Goal: Task Accomplishment & Management: Manage account settings

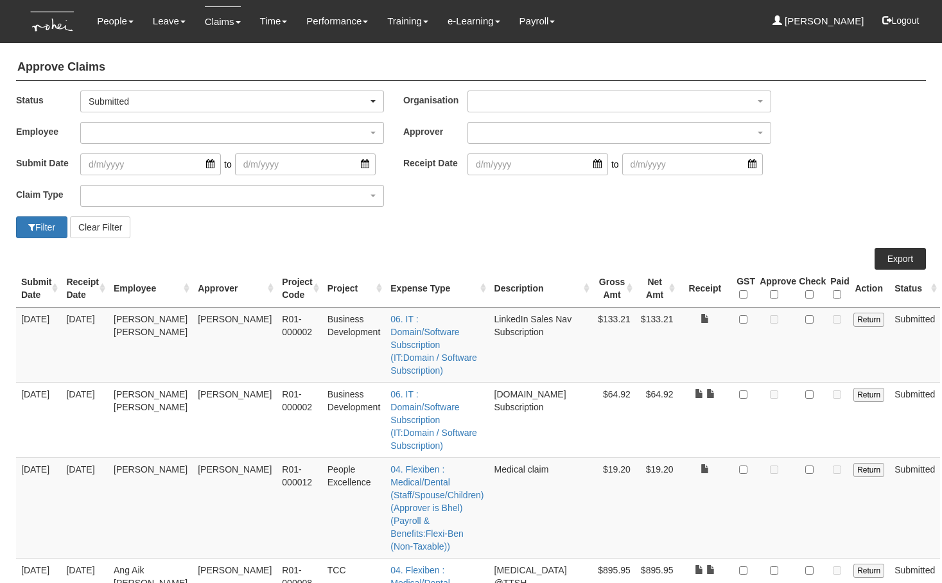
select select "50"
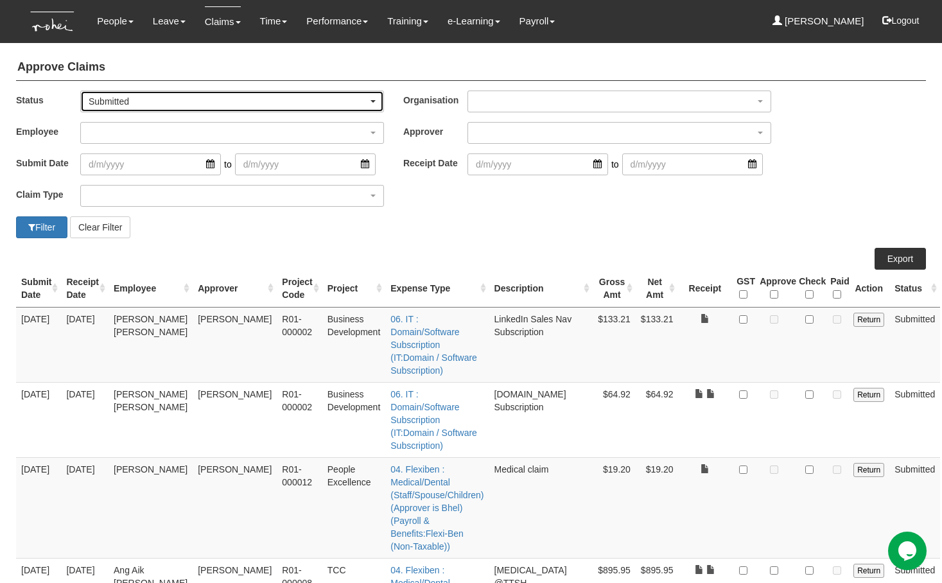
click at [162, 105] on div "Submitted" at bounding box center [228, 101] width 279 height 13
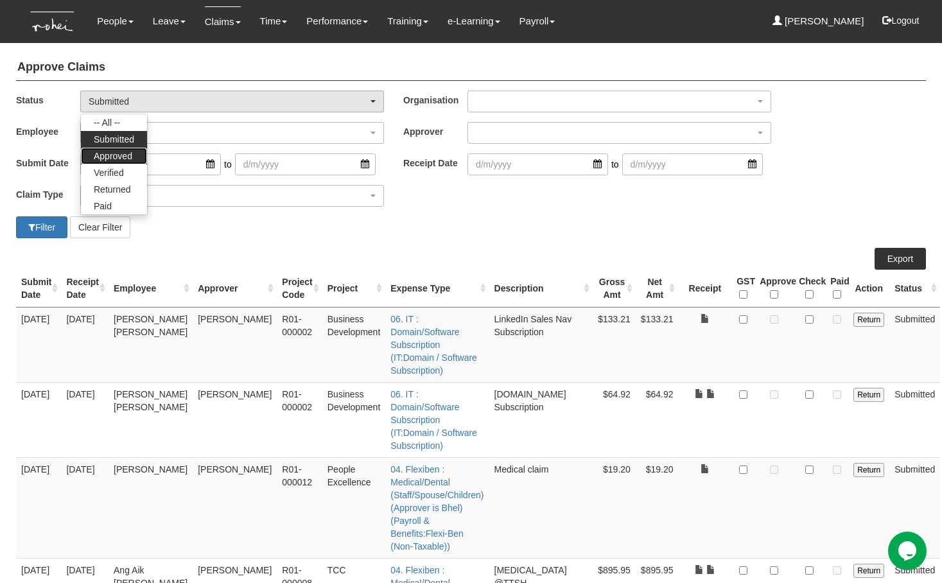
click at [127, 152] on span "Approved" at bounding box center [113, 156] width 39 height 13
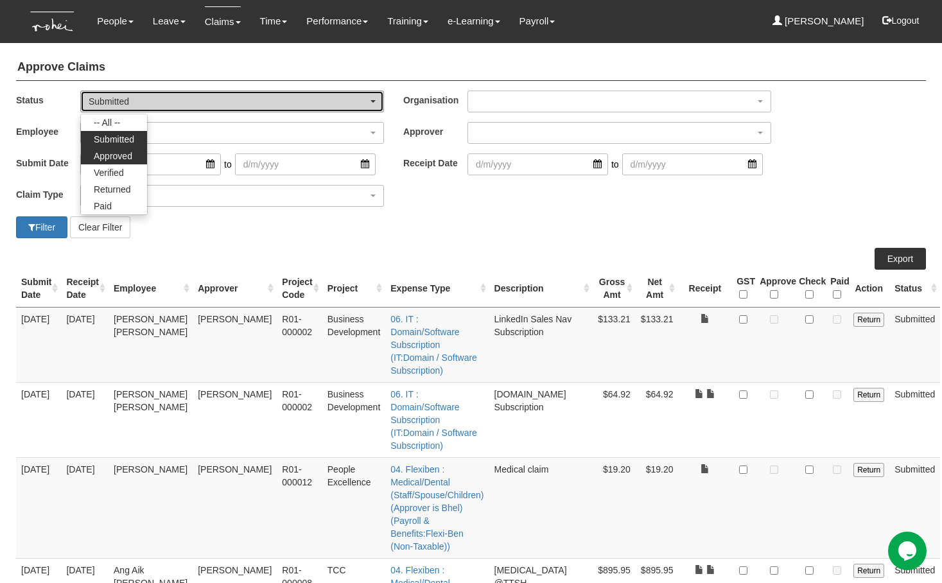
select select "Approved"
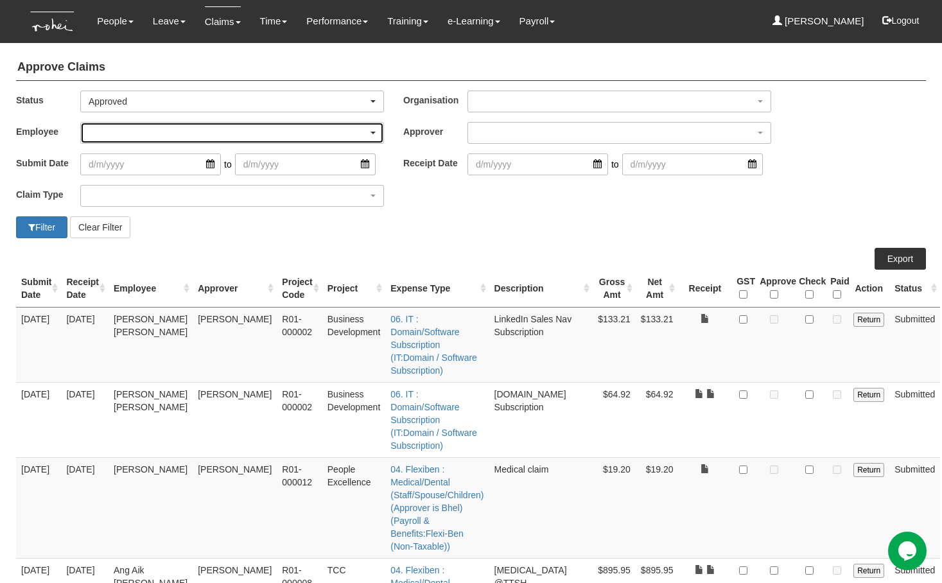
click at [129, 135] on div "button" at bounding box center [232, 133] width 302 height 21
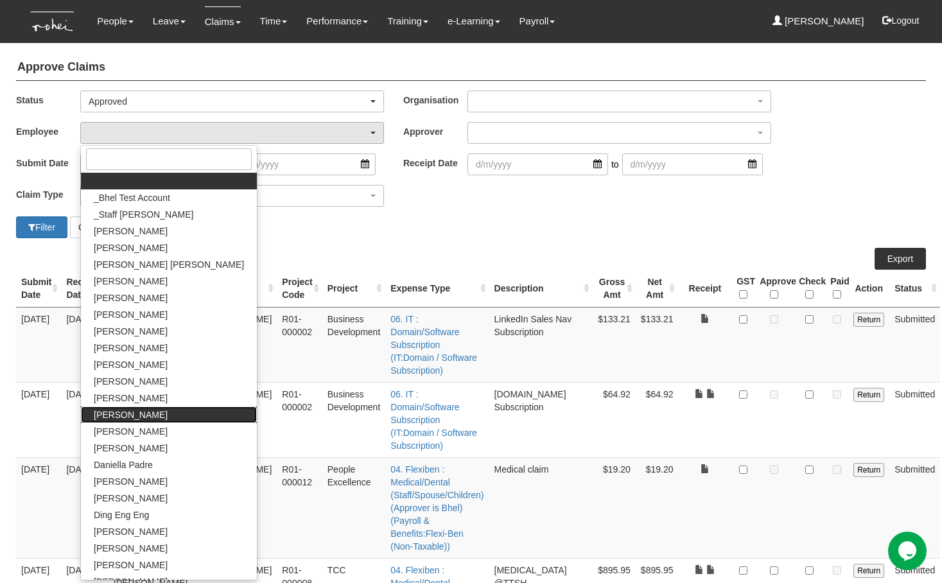
click at [141, 415] on span "[PERSON_NAME]" at bounding box center [131, 414] width 74 height 13
select select "7c74568e-c65a-4e2f-b023-70974c8e3265"
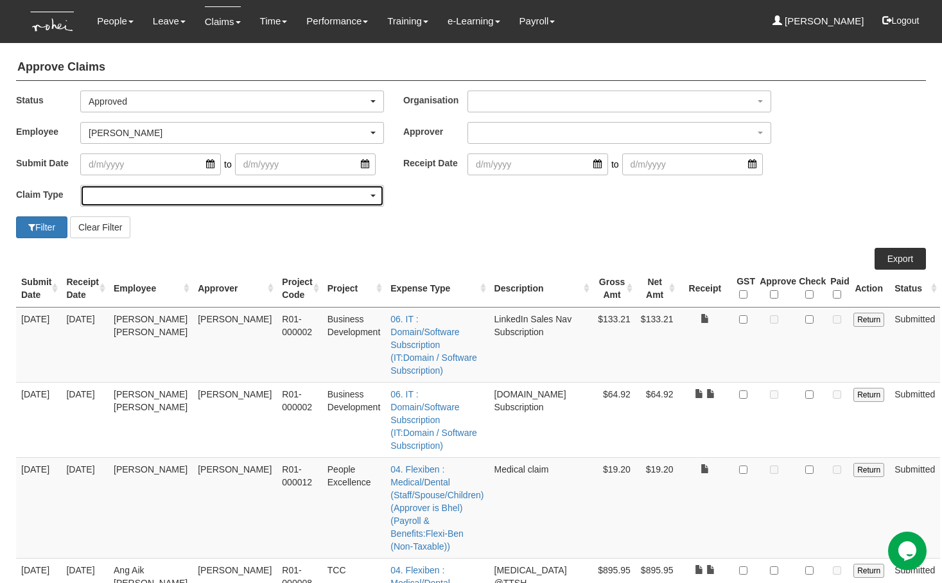
click at [103, 198] on div "button" at bounding box center [232, 196] width 302 height 21
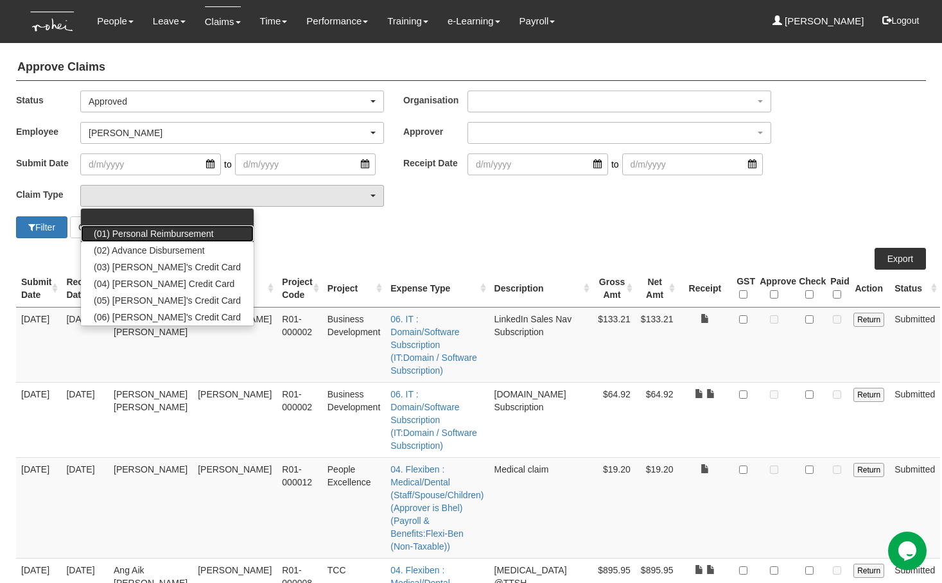
click at [119, 228] on span "(01) Personal Reimbursement" at bounding box center [154, 233] width 120 height 13
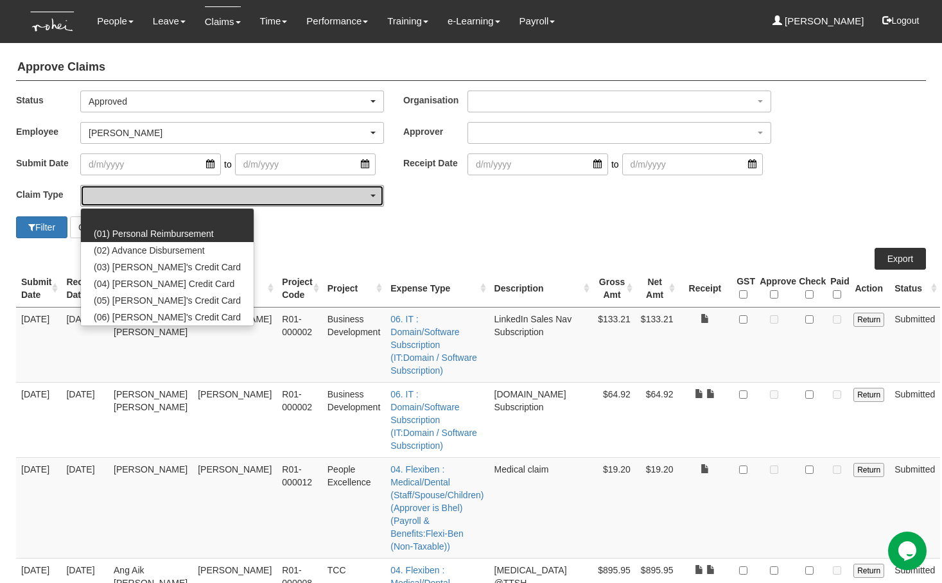
select select "14"
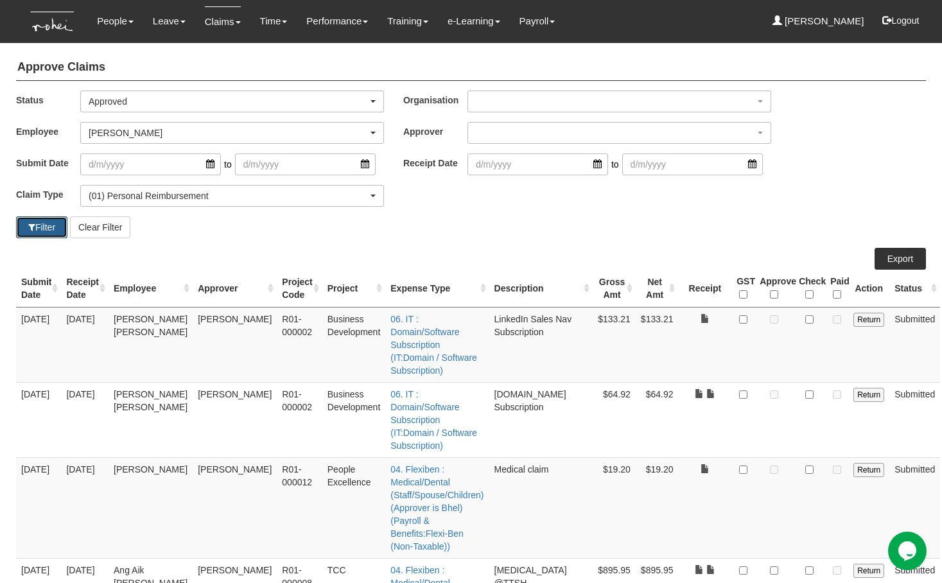
click at [53, 224] on button "Filter" at bounding box center [41, 227] width 51 height 22
select select "50"
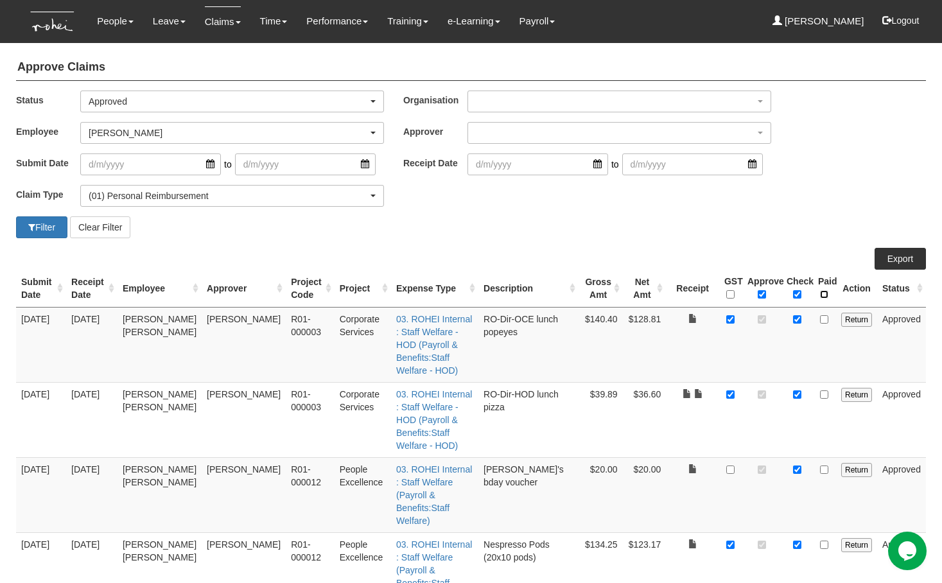
click at [828, 292] on input "\a Paid\a \a \a" at bounding box center [824, 294] width 8 height 8
checkbox input "true"
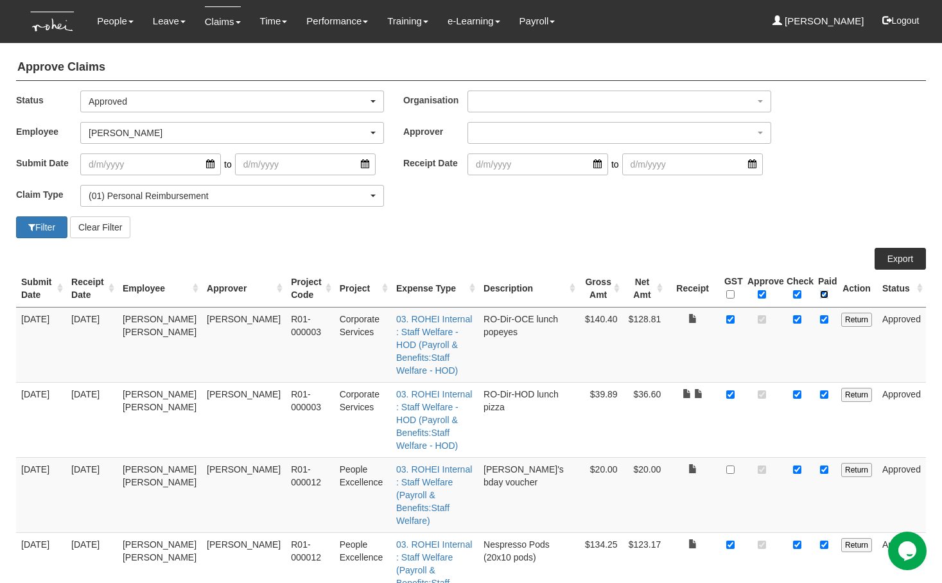
checkbox input "true"
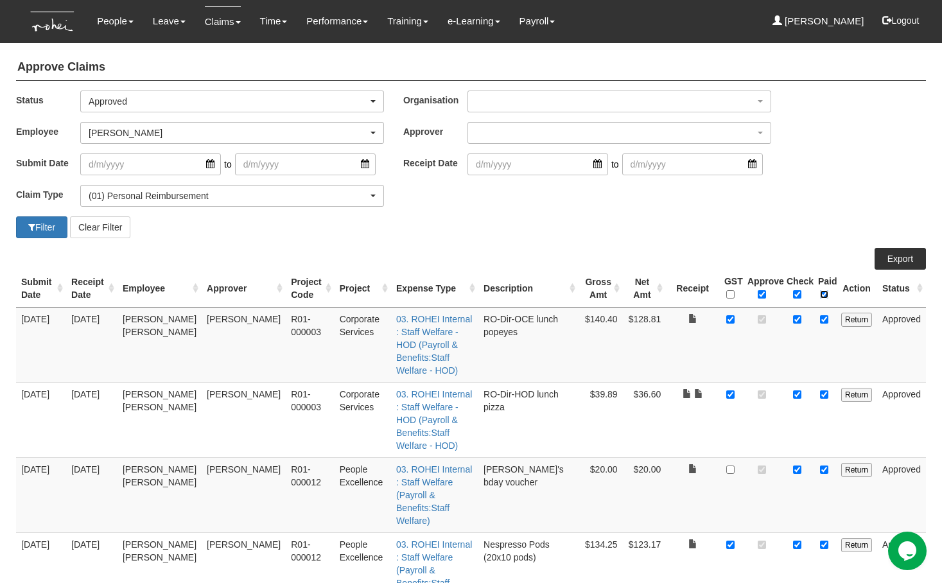
checkbox input "true"
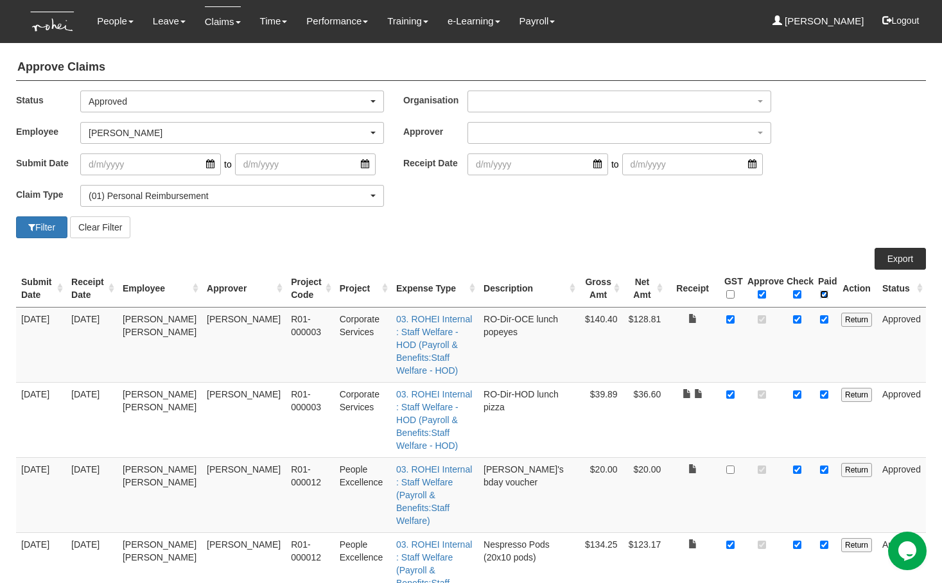
checkbox input "true"
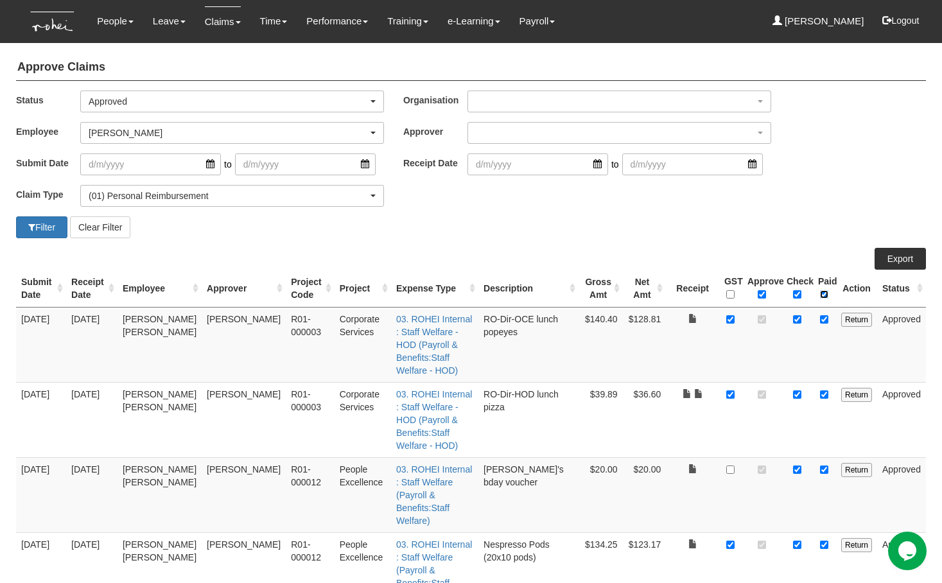
checkbox input "true"
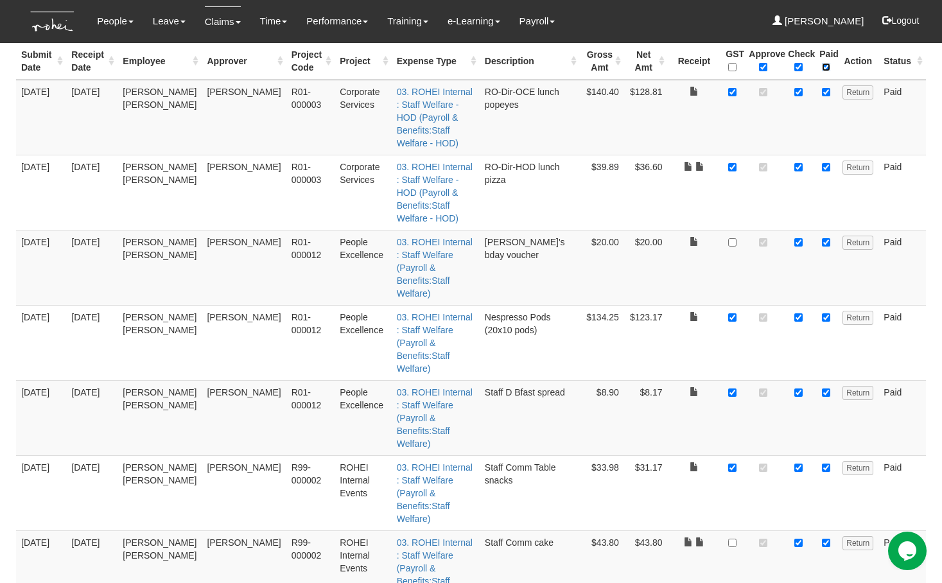
scroll to position [33, 0]
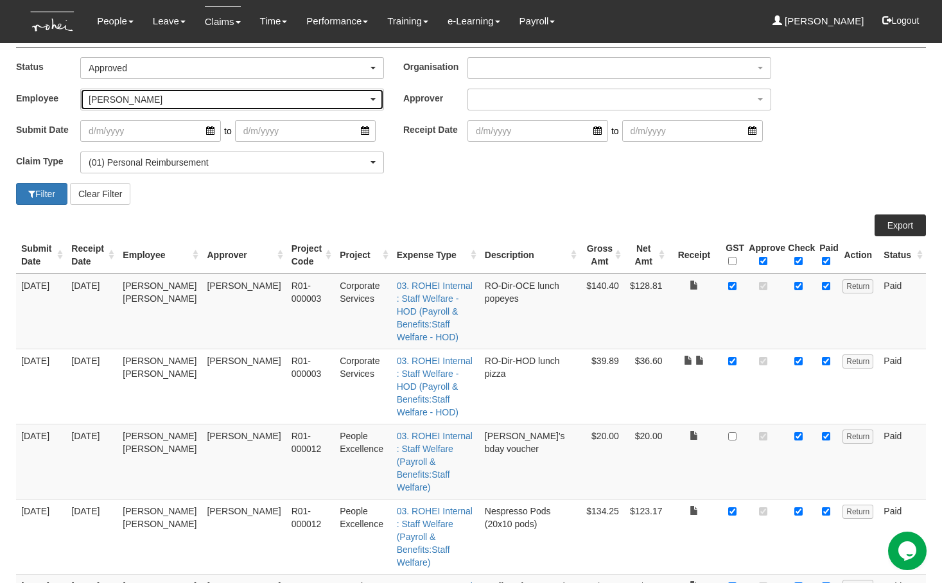
click at [186, 96] on div "[PERSON_NAME]" at bounding box center [228, 99] width 279 height 13
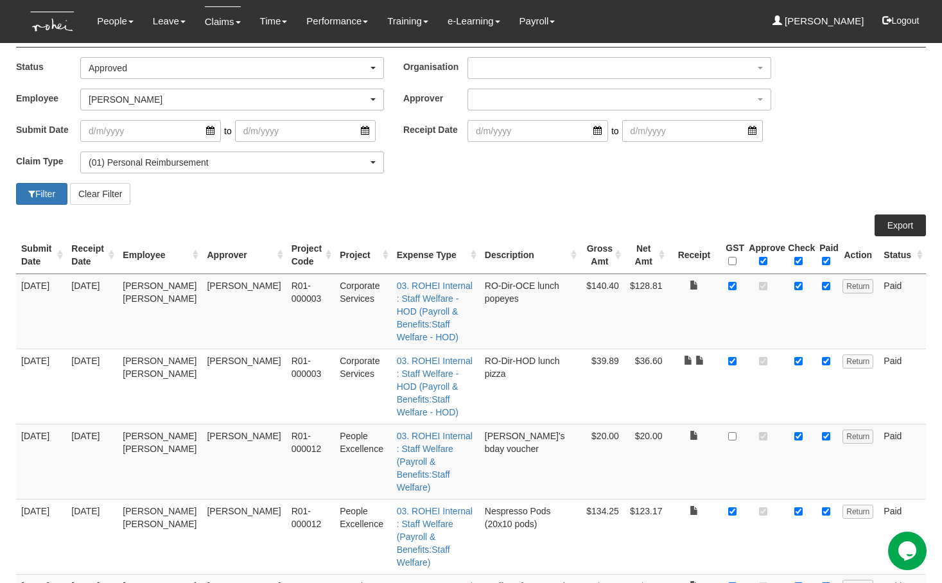
scroll to position [22, 0]
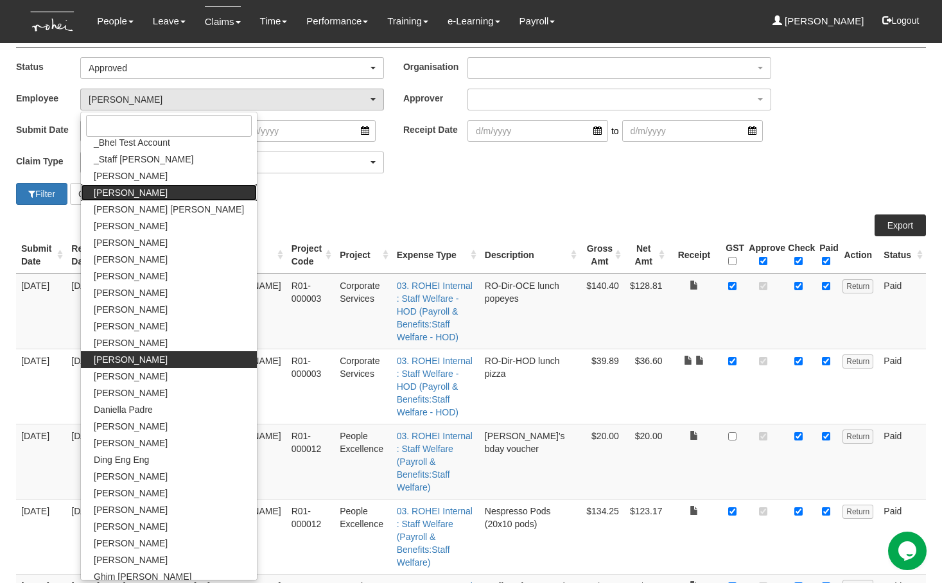
click at [132, 196] on link "[PERSON_NAME]" at bounding box center [169, 192] width 176 height 17
select select "bab5243c-beed-41fc-b362-49a7e6e66dc1"
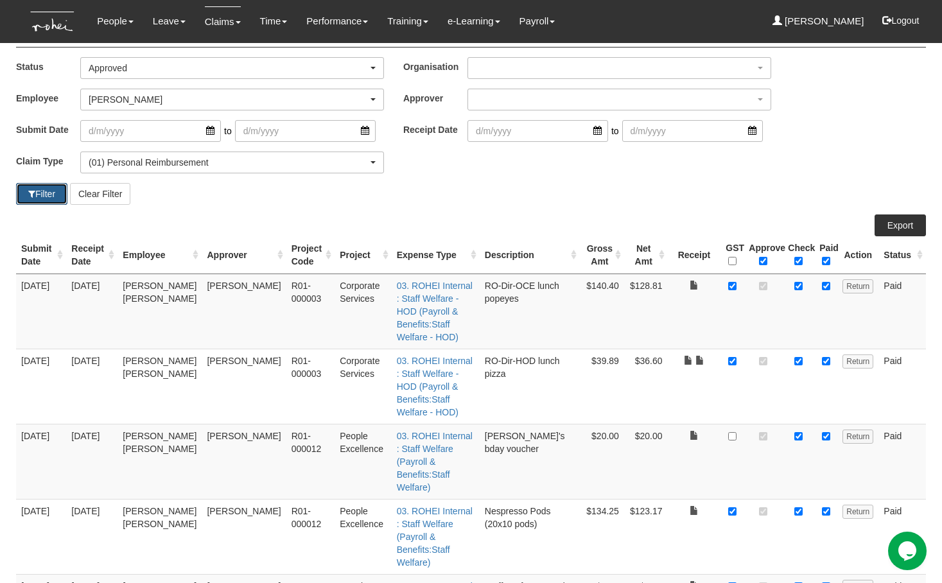
click at [34, 195] on button "Filter" at bounding box center [41, 194] width 51 height 22
select select "50"
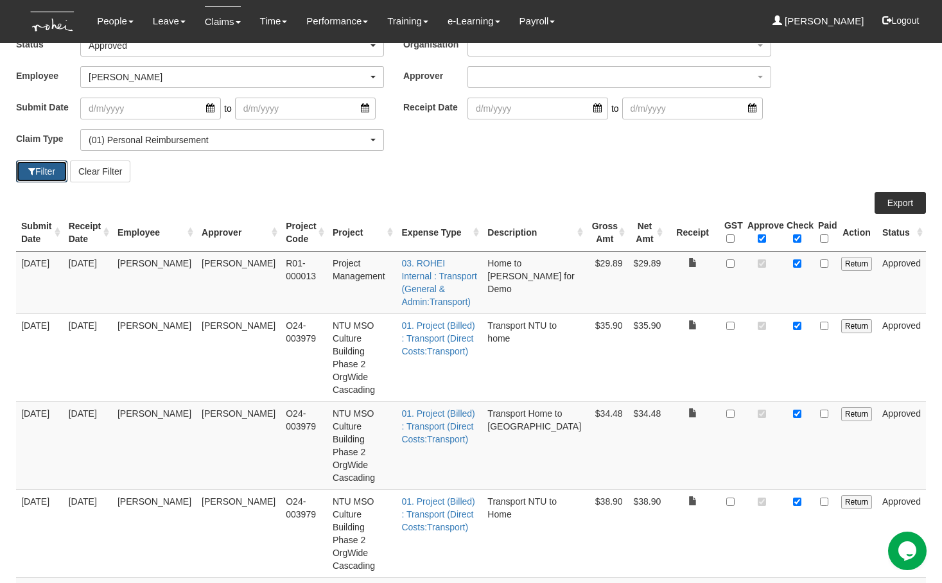
scroll to position [91, 0]
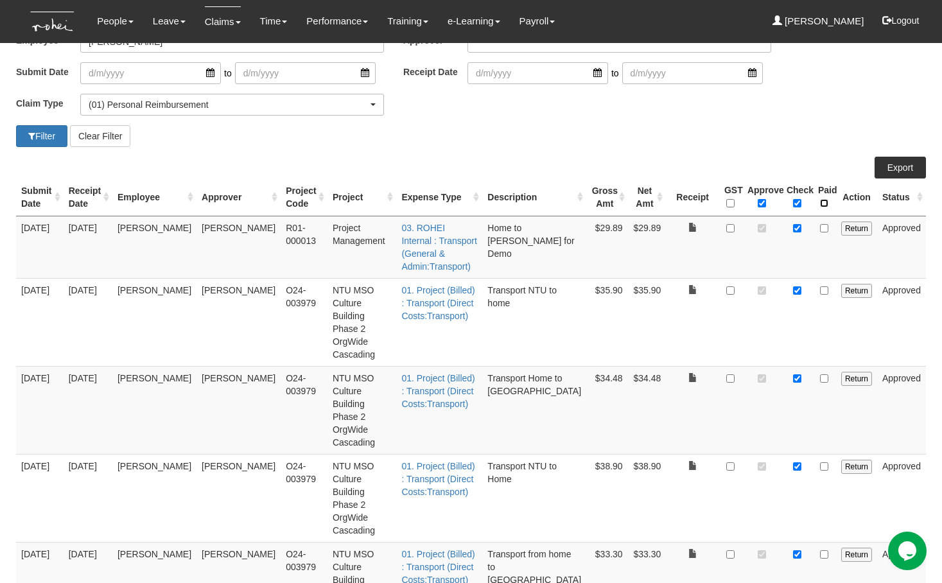
click at [826, 207] on input "\a Paid\a \a \a" at bounding box center [824, 203] width 8 height 8
checkbox input "true"
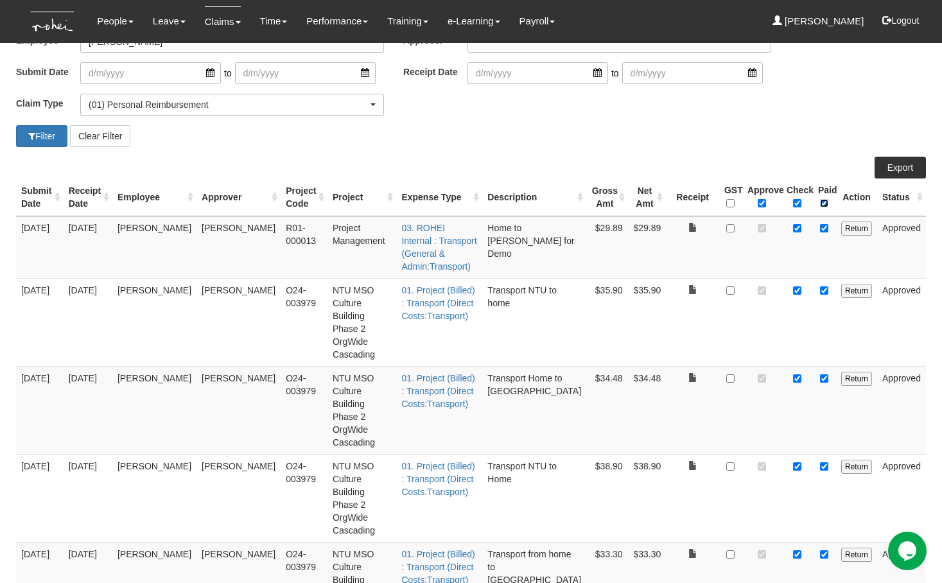
checkbox input "true"
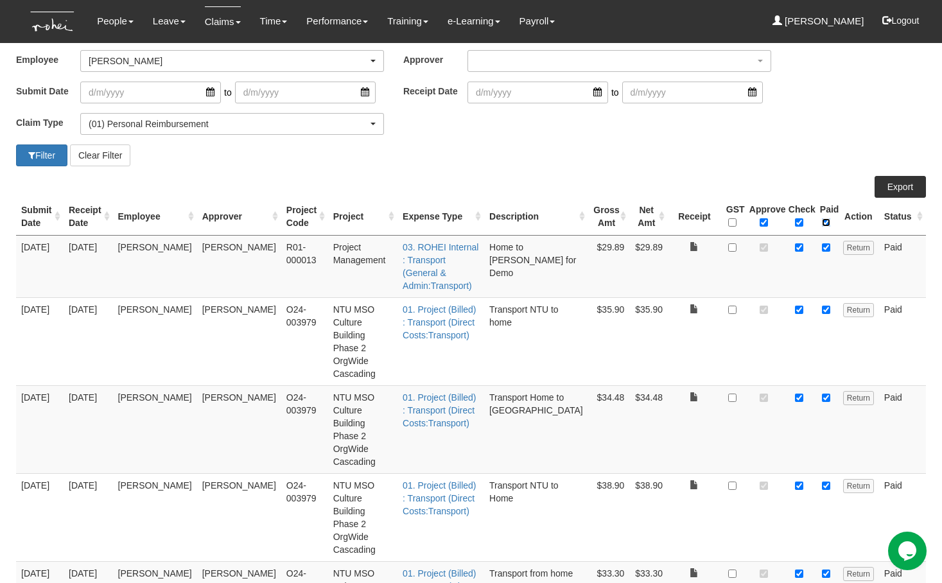
scroll to position [71, 0]
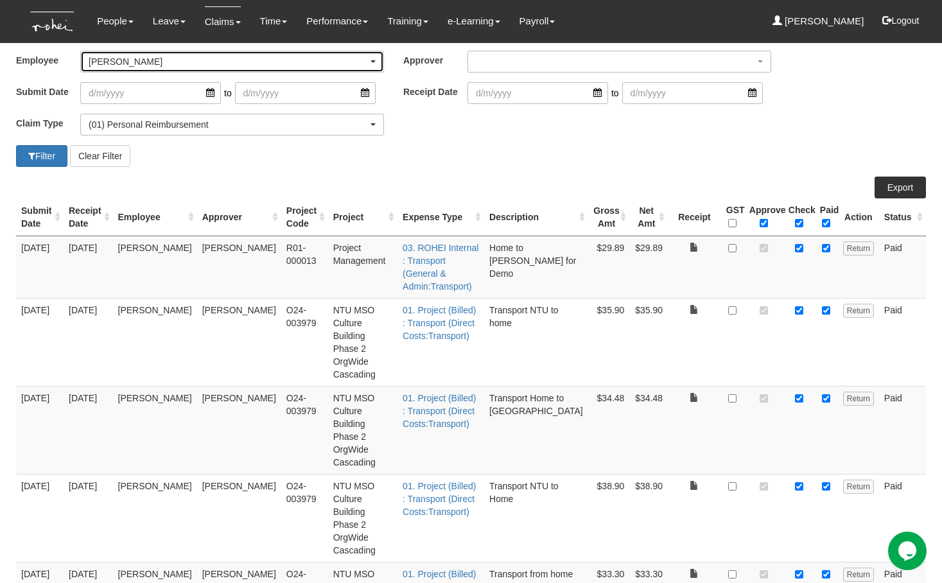
click at [187, 69] on div "[PERSON_NAME]" at bounding box center [232, 61] width 302 height 21
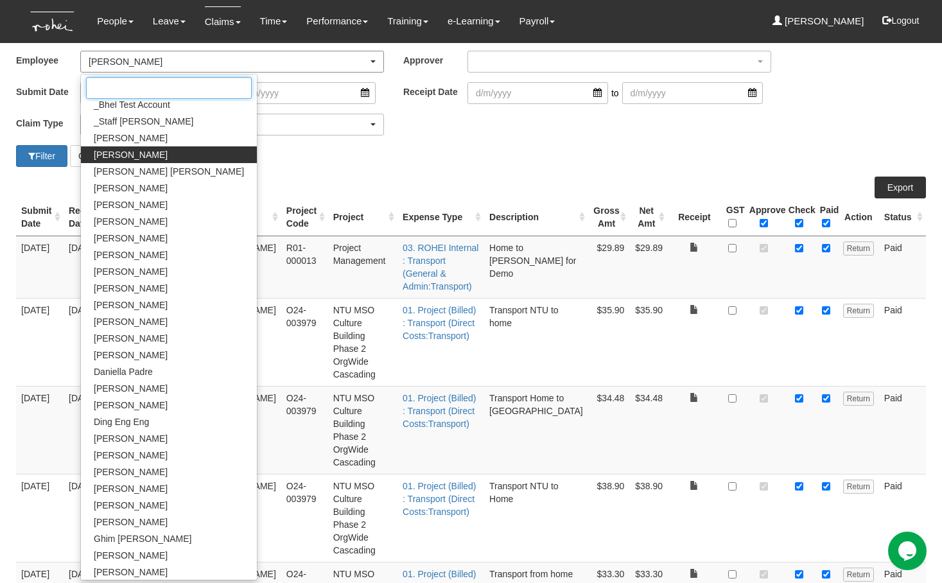
scroll to position [0, 0]
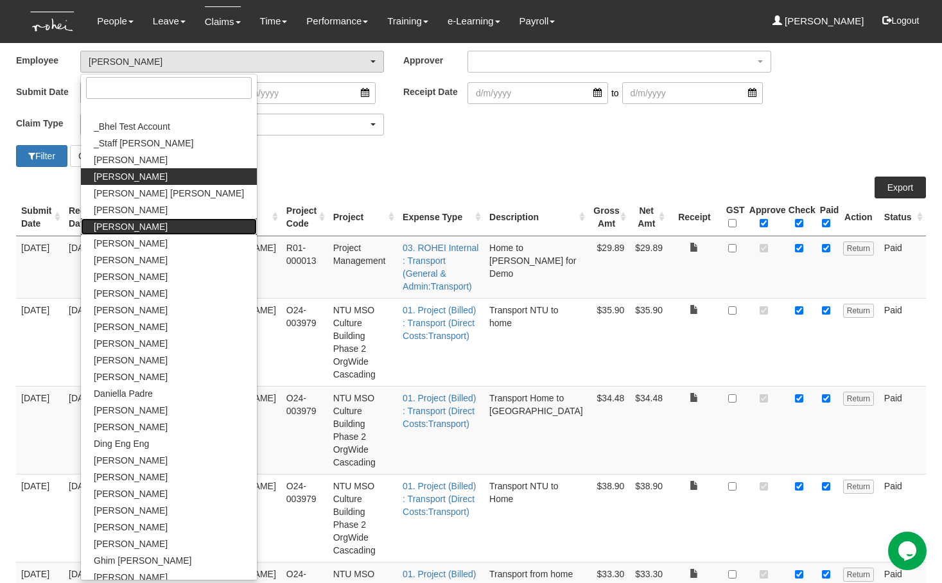
click at [128, 220] on span "[PERSON_NAME]" at bounding box center [131, 226] width 74 height 13
select select "711aa09b-4d78-48ff-a033-366bb302aa8b"
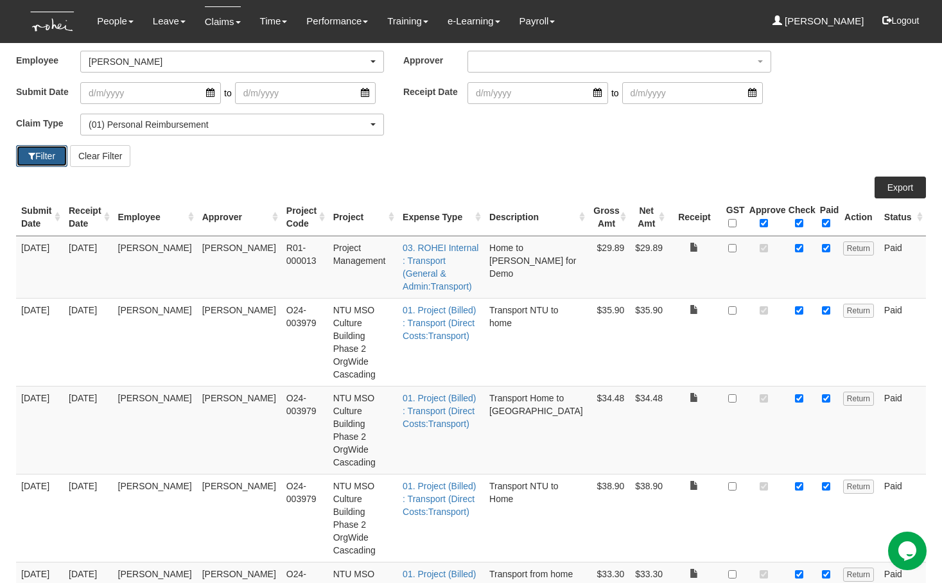
click at [41, 158] on button "Filter" at bounding box center [41, 156] width 51 height 22
select select "50"
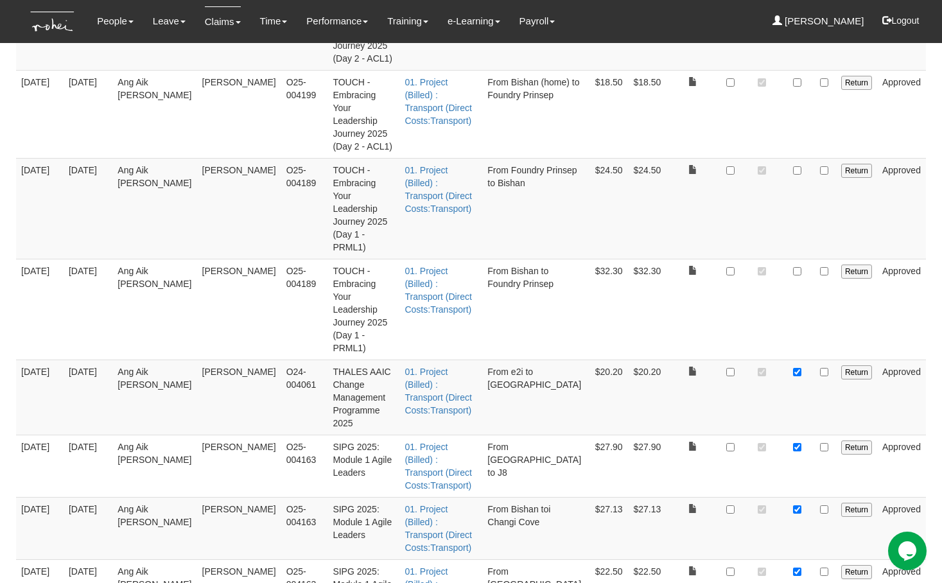
scroll to position [476, 0]
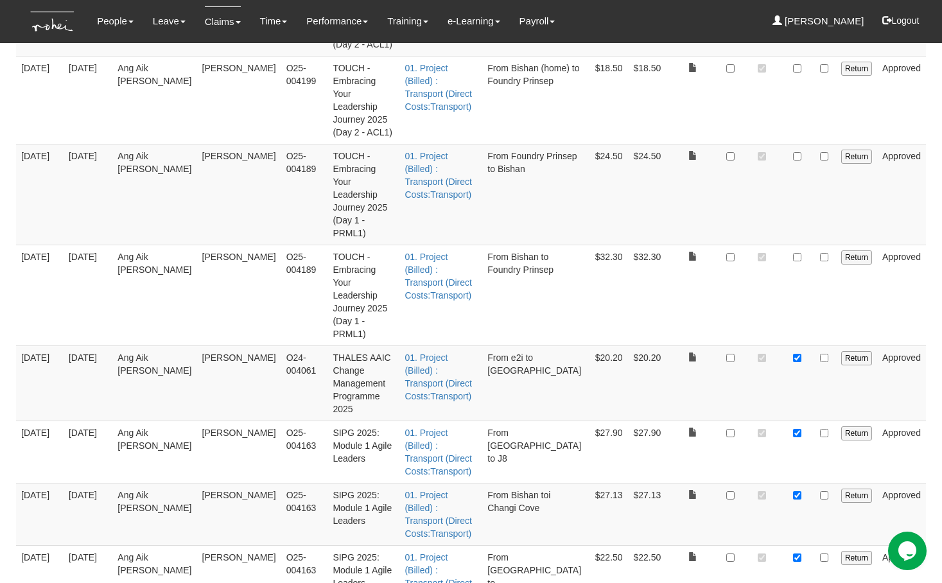
click at [826, 345] on td at bounding box center [824, 382] width 23 height 75
click at [826, 354] on input "checkbox" at bounding box center [824, 358] width 8 height 8
checkbox input "true"
click at [828, 429] on input "checkbox" at bounding box center [824, 433] width 8 height 8
checkbox input "true"
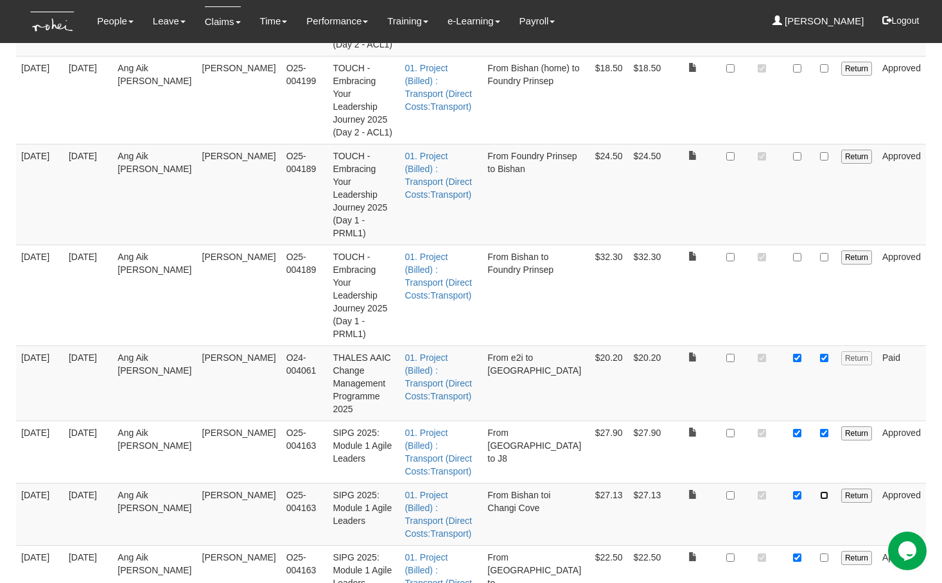
click at [824, 491] on input "checkbox" at bounding box center [824, 495] width 8 height 8
checkbox input "true"
click at [822, 553] on input "checkbox" at bounding box center [824, 557] width 8 height 8
checkbox input "true"
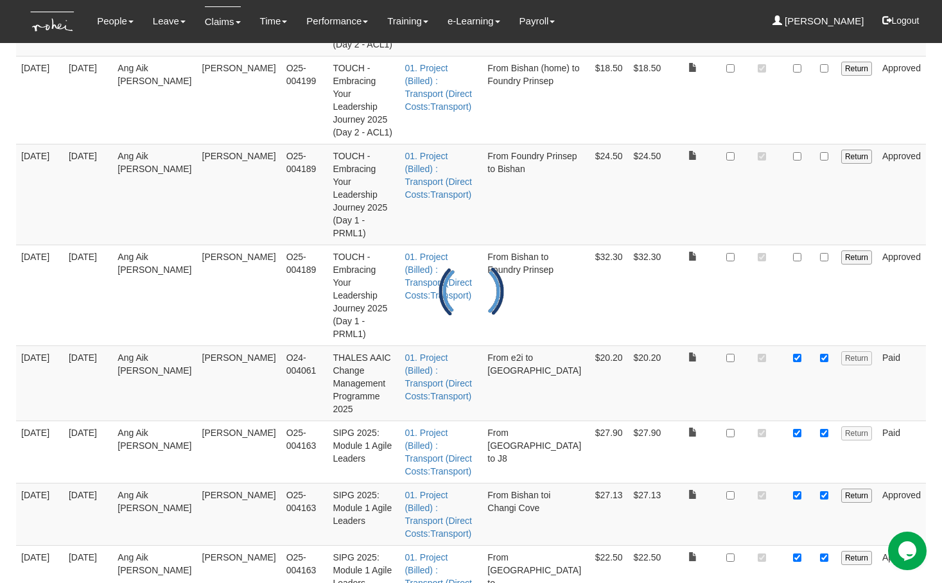
checkbox input "true"
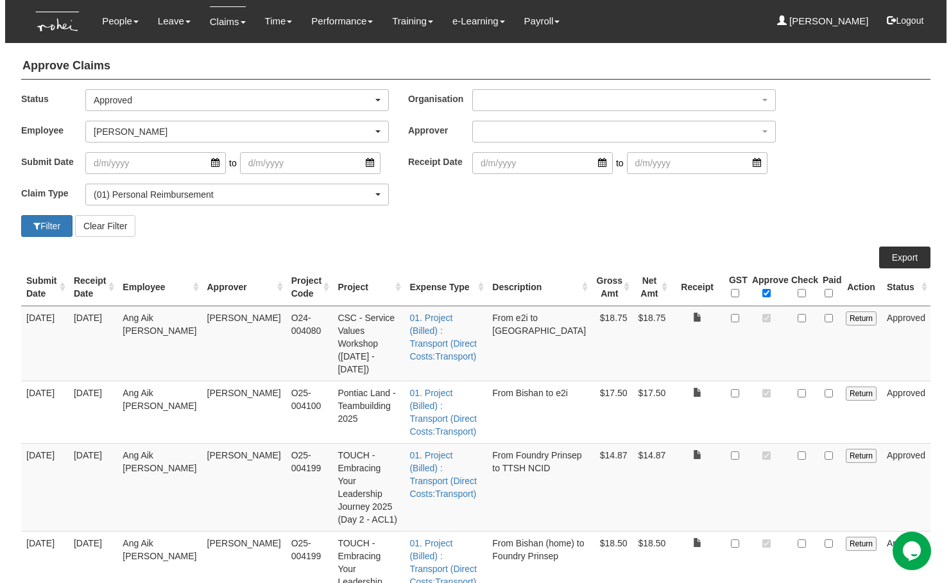
scroll to position [0, 0]
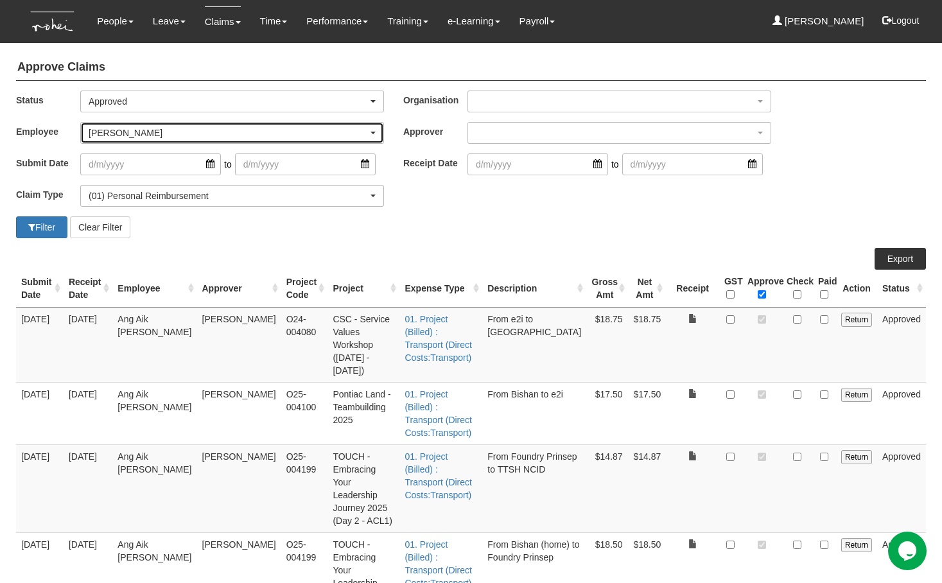
click at [177, 139] on div "[PERSON_NAME]" at bounding box center [228, 132] width 279 height 13
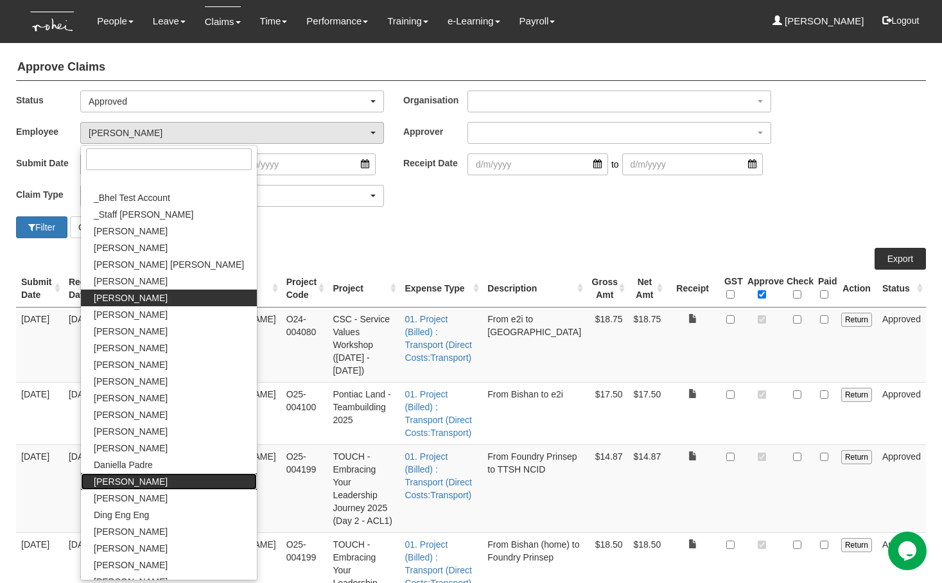
click at [138, 483] on span "[PERSON_NAME]" at bounding box center [131, 481] width 74 height 13
select select "1ae40e68-5a0c-4d70-b50e-45a4e5a72252"
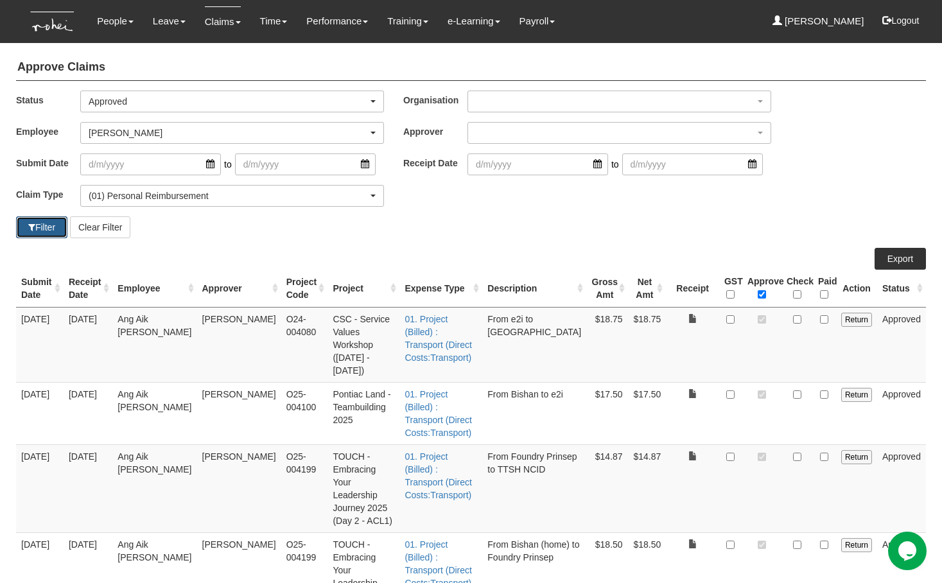
click at [51, 234] on button "Filter" at bounding box center [41, 227] width 51 height 22
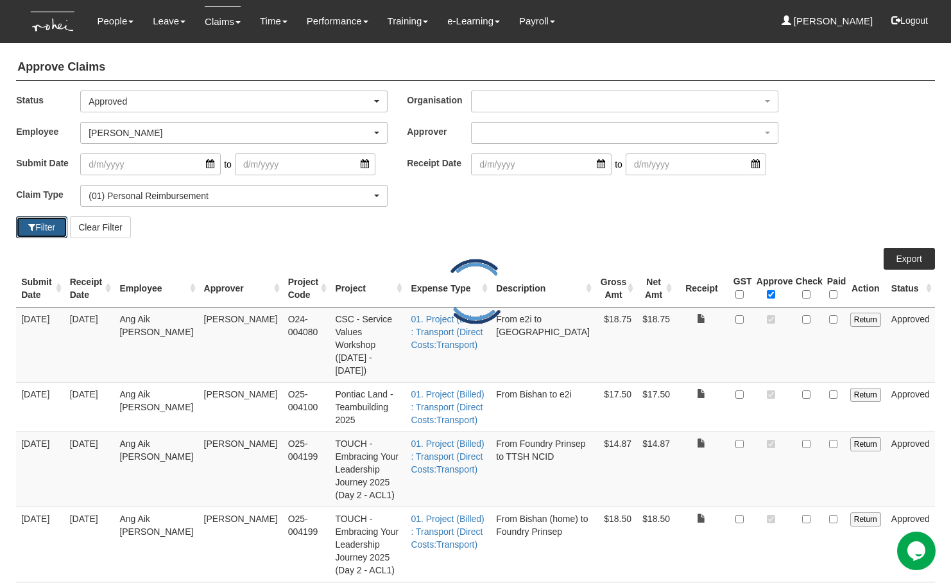
select select "50"
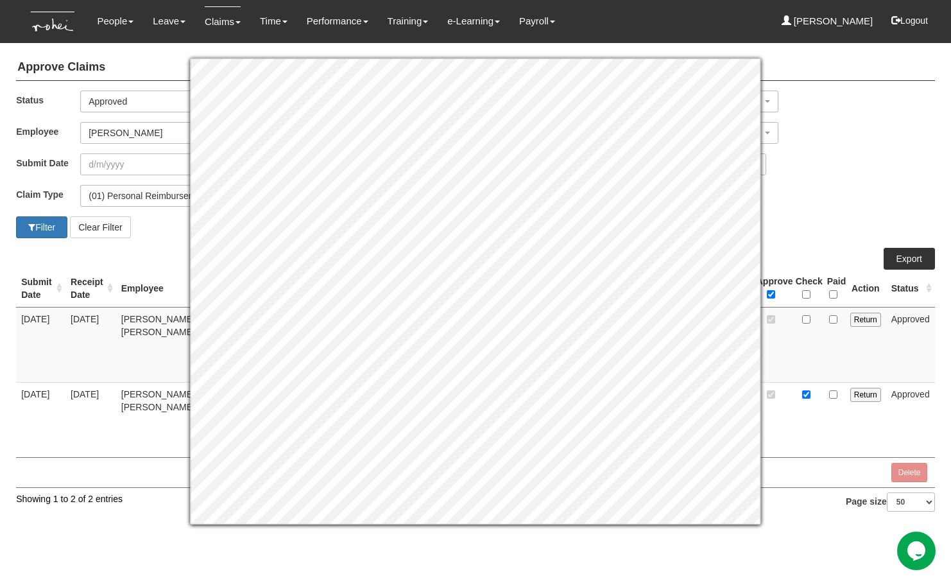
click at [814, 407] on td at bounding box center [806, 419] width 31 height 75
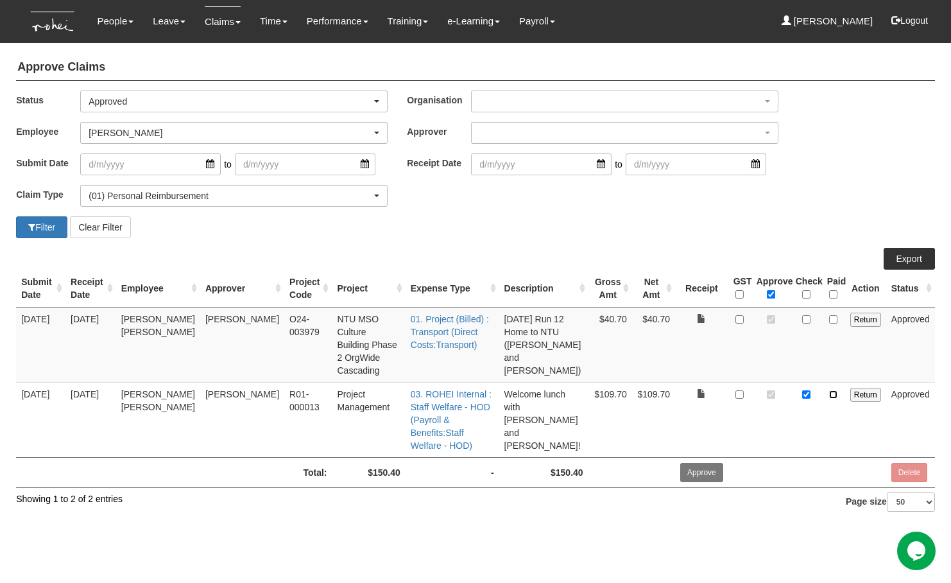
click at [836, 390] on input "checkbox" at bounding box center [833, 394] width 8 height 8
checkbox input "true"
click at [120, 136] on div "[PERSON_NAME]" at bounding box center [230, 132] width 283 height 13
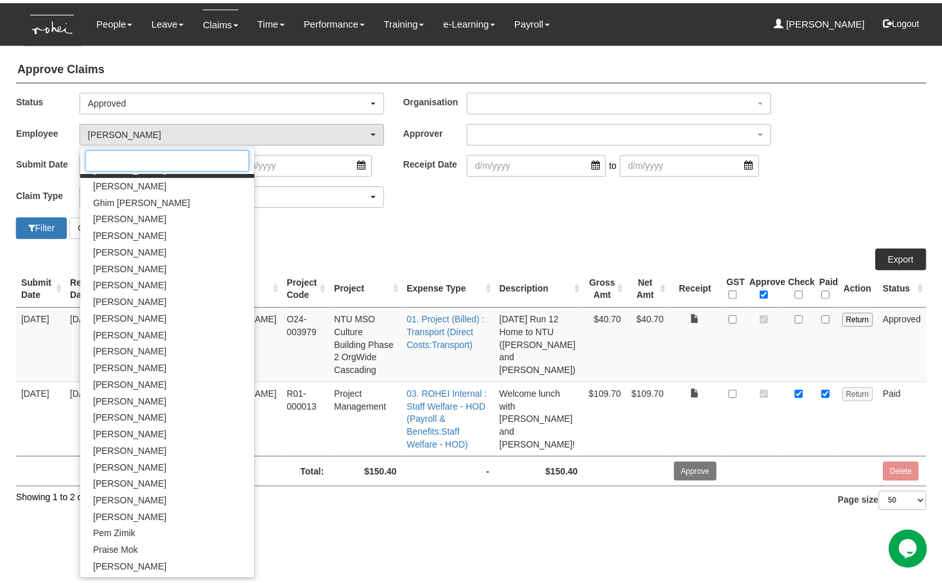
scroll to position [645, 0]
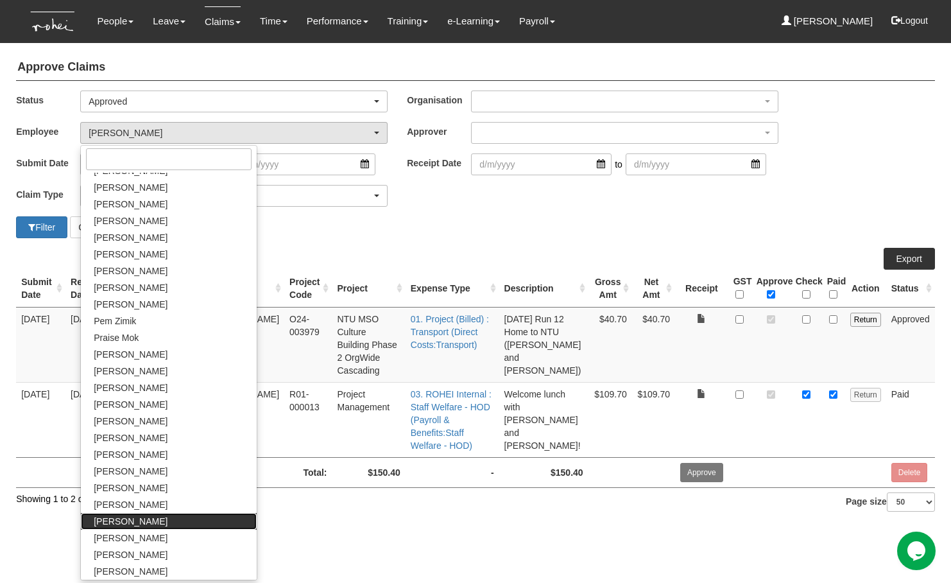
click at [143, 522] on span "Wen-Wei Chiang" at bounding box center [131, 521] width 74 height 13
select select "c85e7207-948b-4a93-b1ce-7591f482d584"
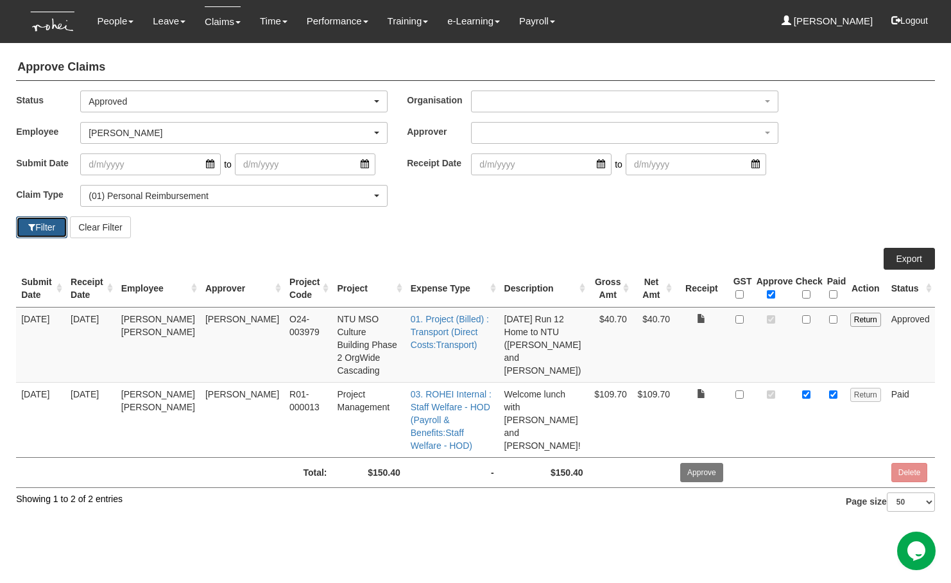
click at [39, 226] on button "Filter" at bounding box center [41, 227] width 51 height 22
select select "50"
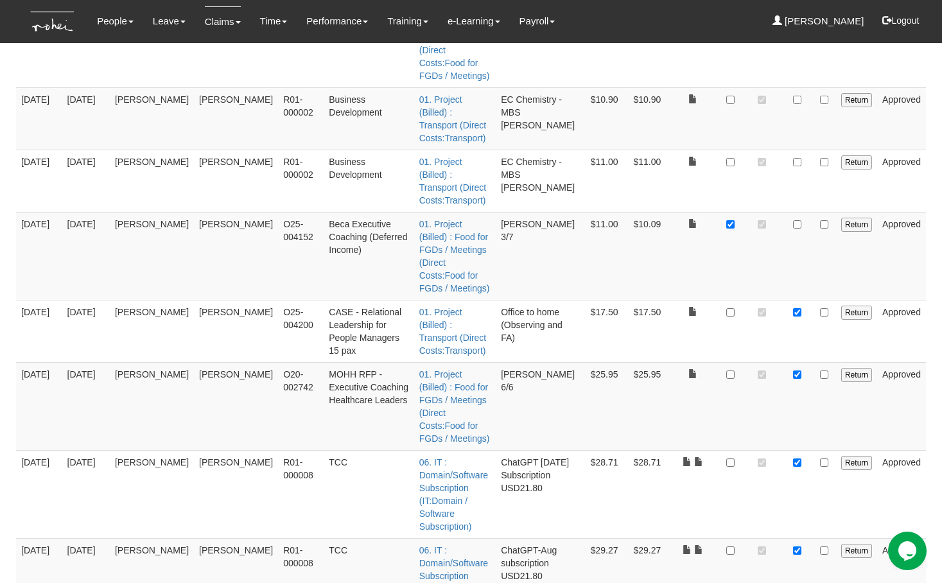
scroll to position [644, 0]
click at [826, 371] on input "checkbox" at bounding box center [824, 375] width 8 height 8
checkbox input "true"
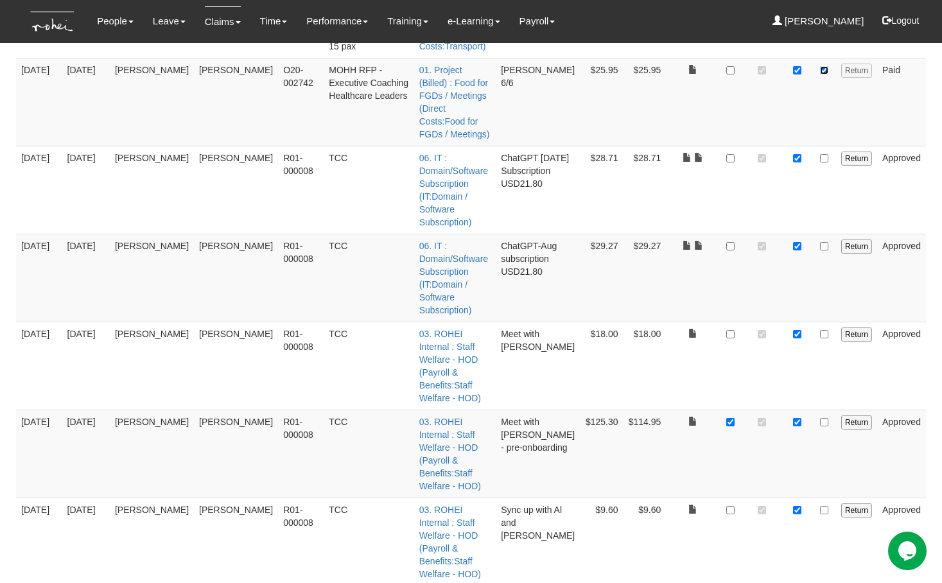
scroll to position [966, 0]
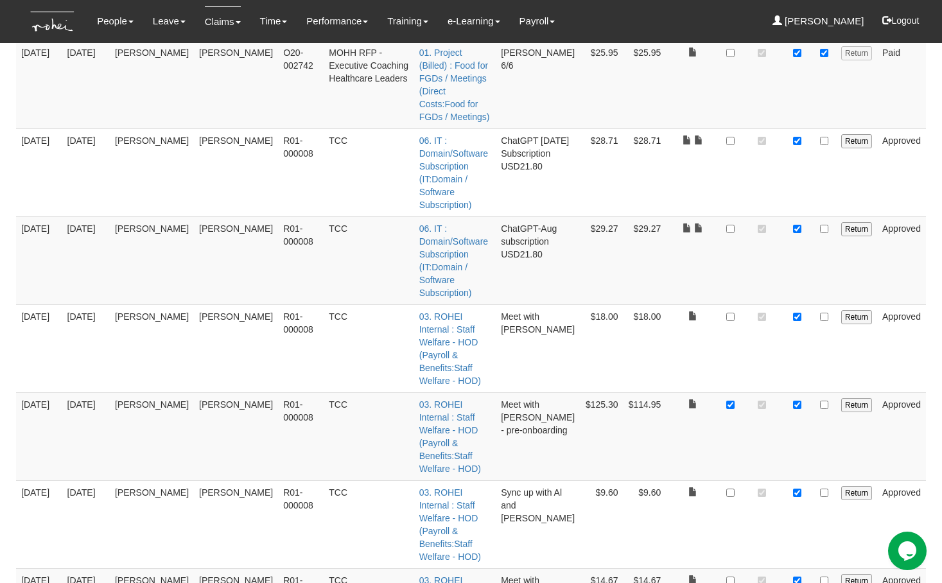
checkbox input "true"
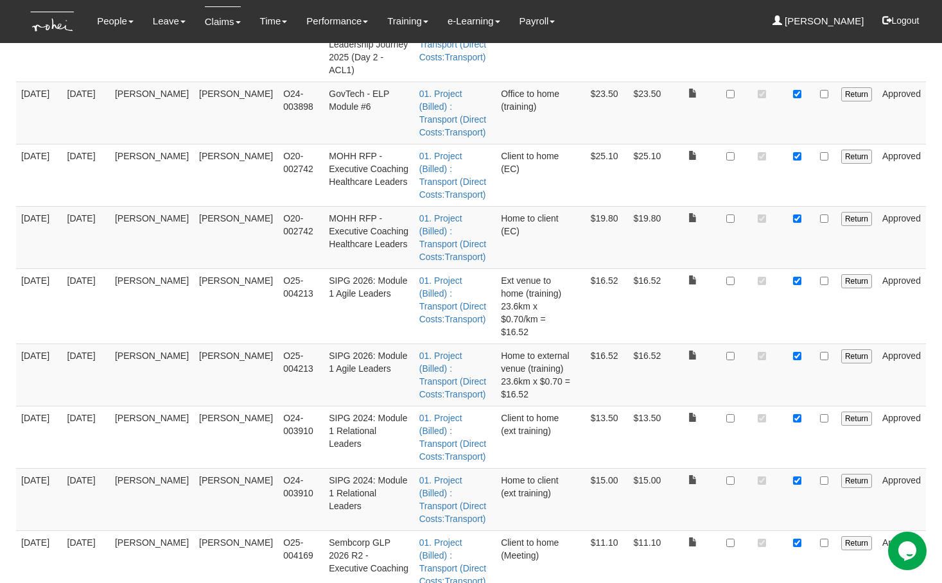
scroll to position [2205, 0]
checkbox input "true"
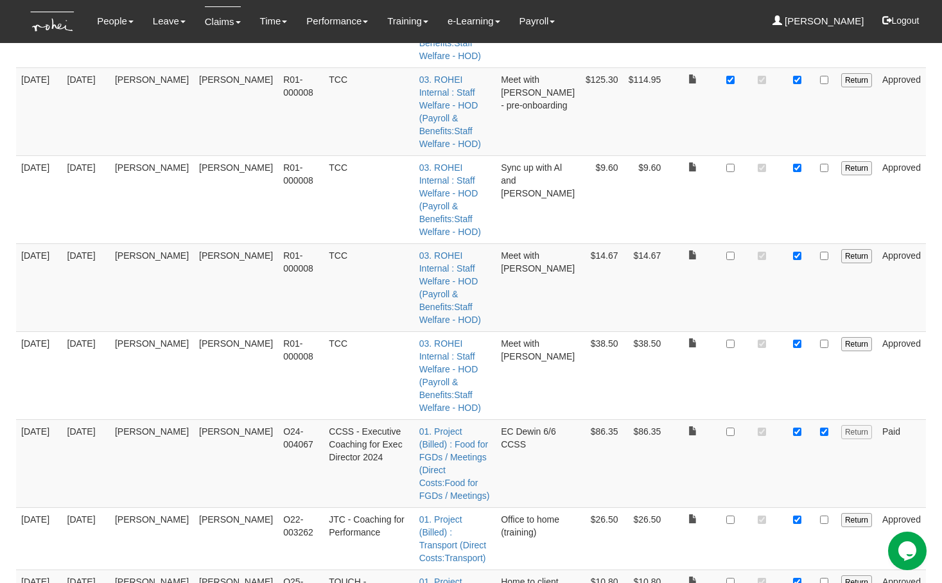
scroll to position [1249, 0]
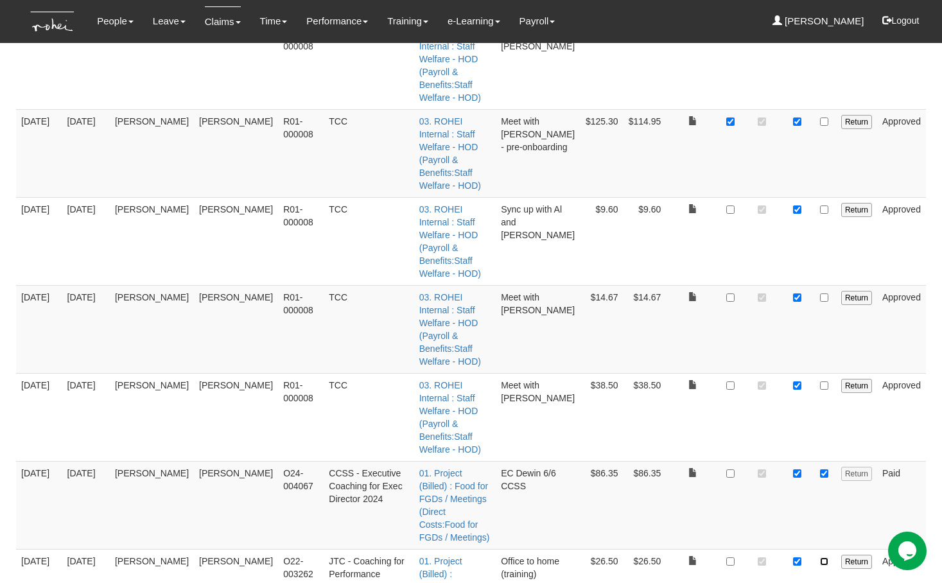
click at [827, 557] on input "checkbox" at bounding box center [824, 561] width 8 height 8
checkbox input "true"
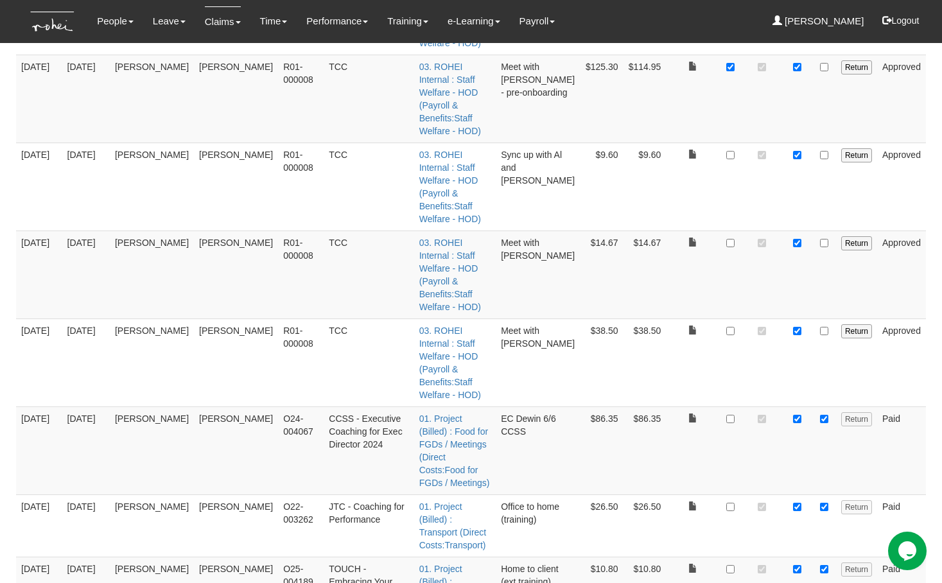
scroll to position [1303, 0]
checkbox input "true"
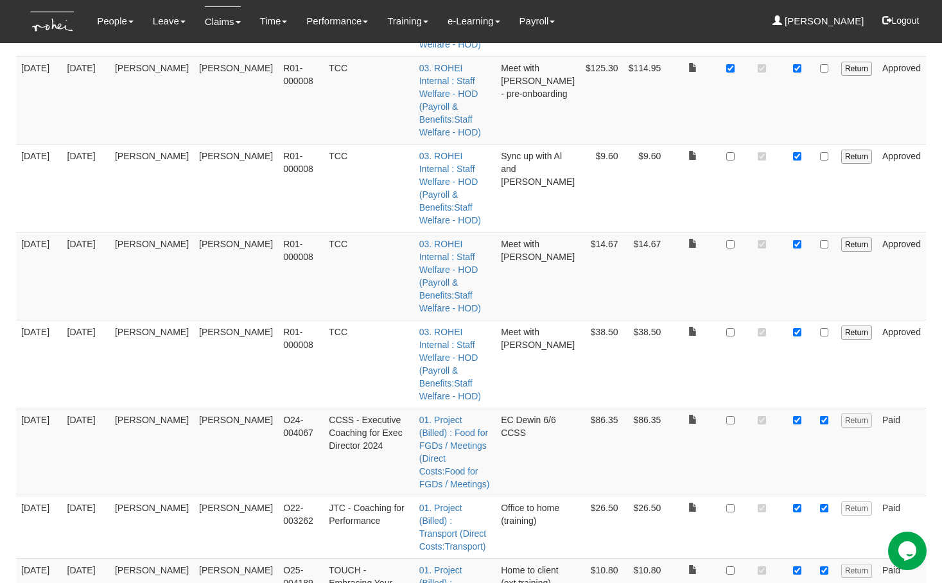
checkbox input "true"
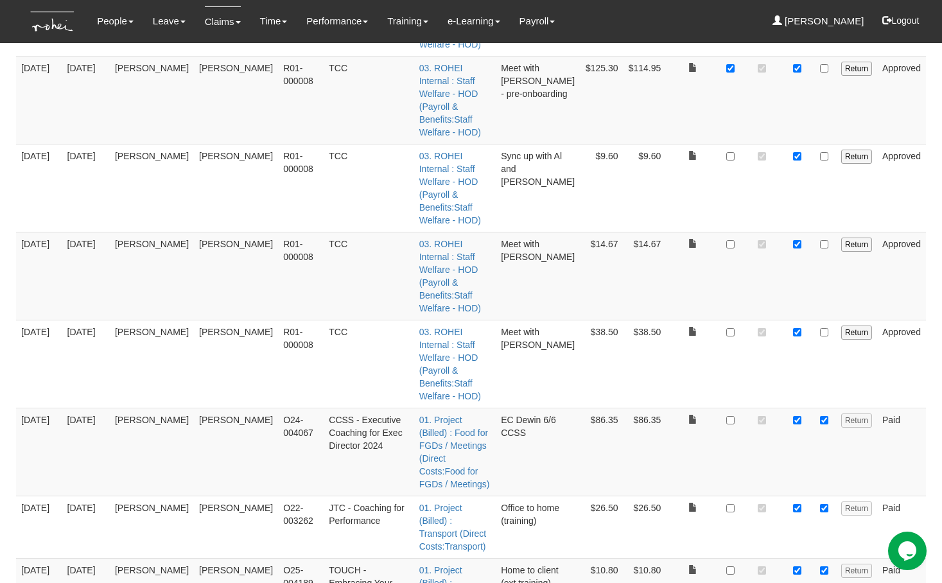
checkbox input "true"
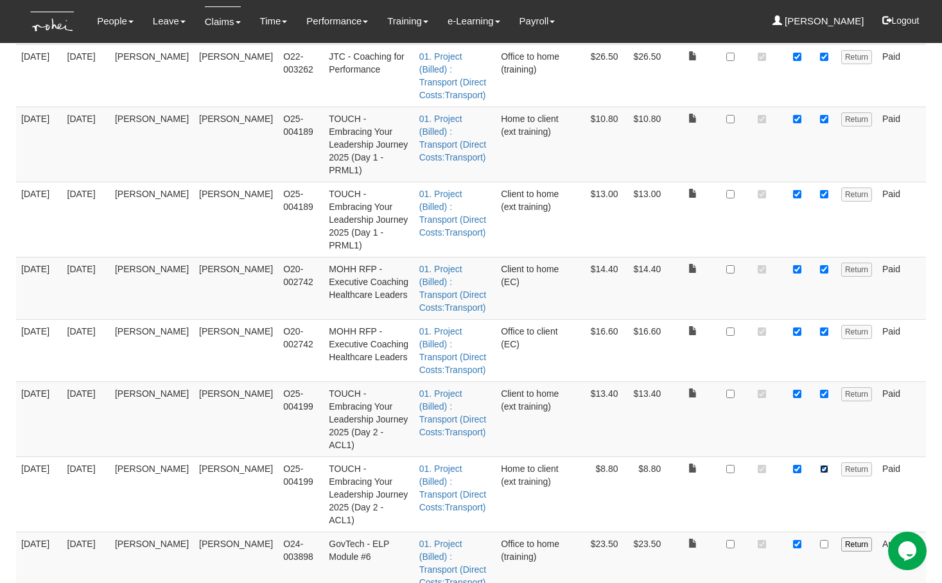
scroll to position [1769, 0]
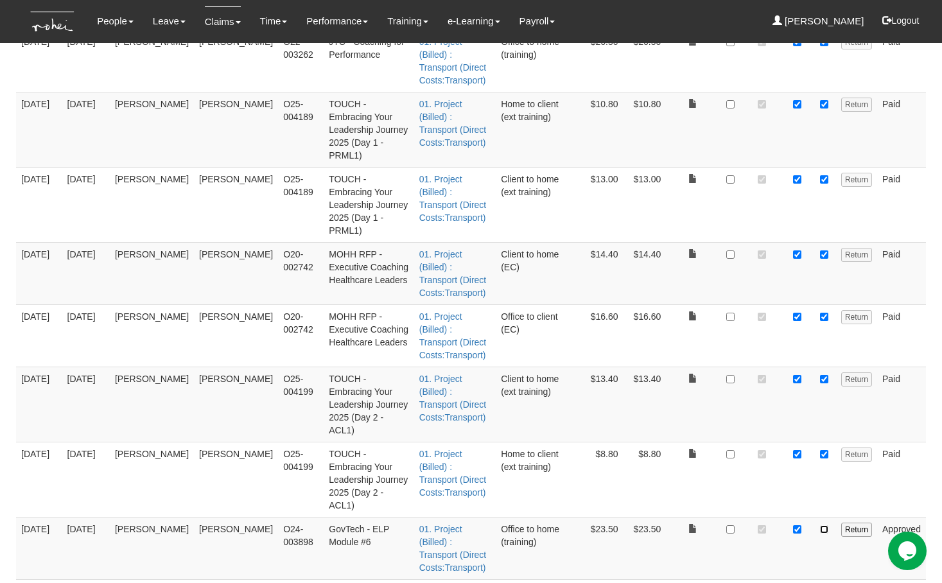
click at [827, 525] on input "checkbox" at bounding box center [824, 529] width 8 height 8
checkbox input "true"
click at [826, 582] on input "checkbox" at bounding box center [824, 591] width 8 height 8
checkbox input "true"
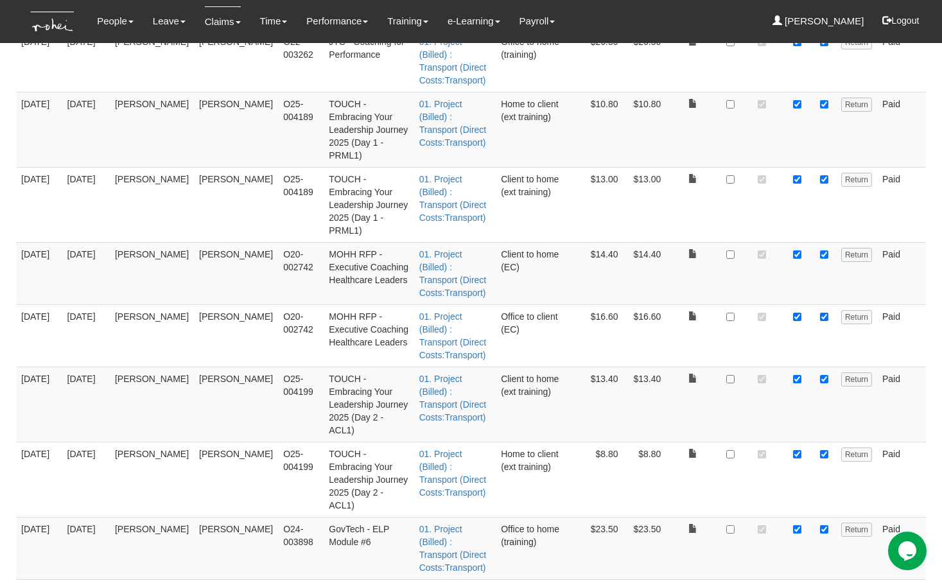
checkbox input "true"
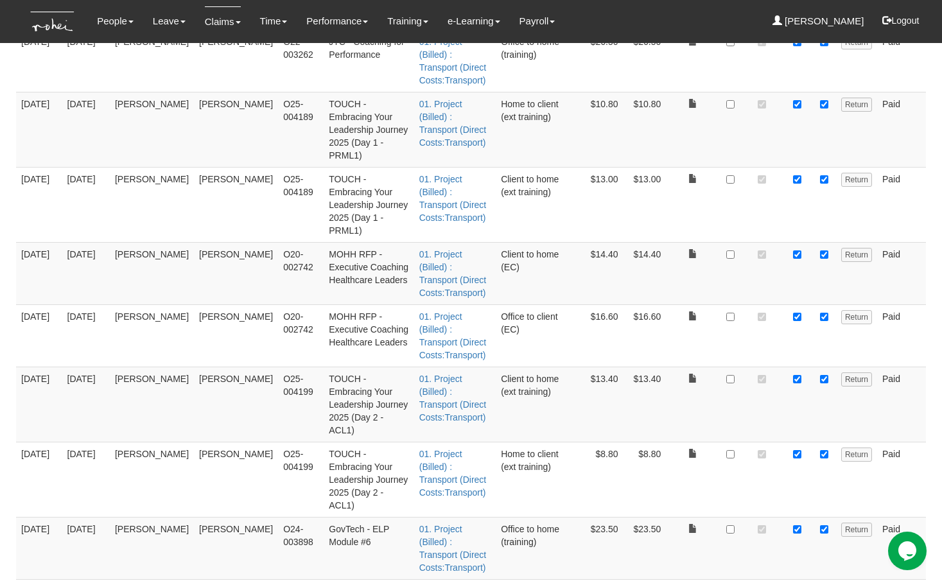
checkbox input "true"
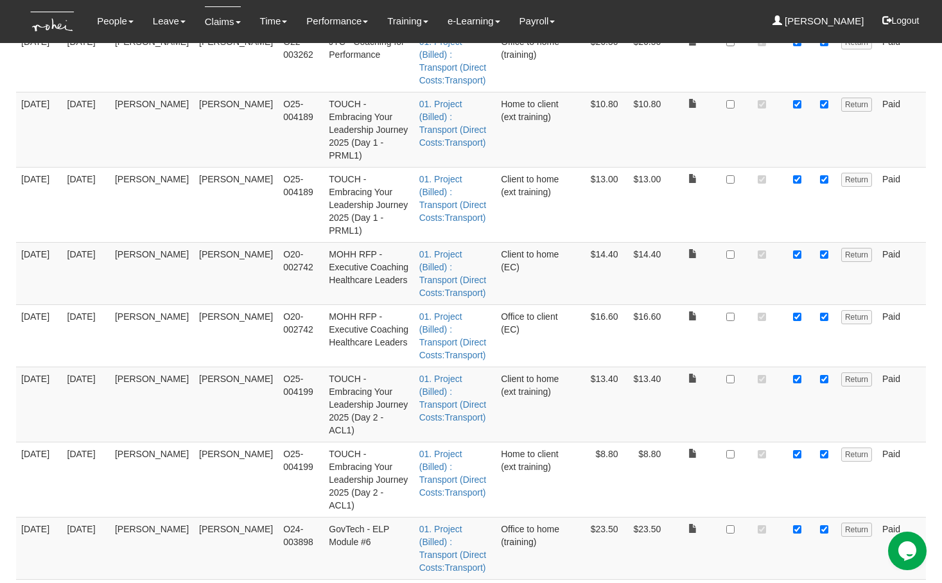
checkbox input "true"
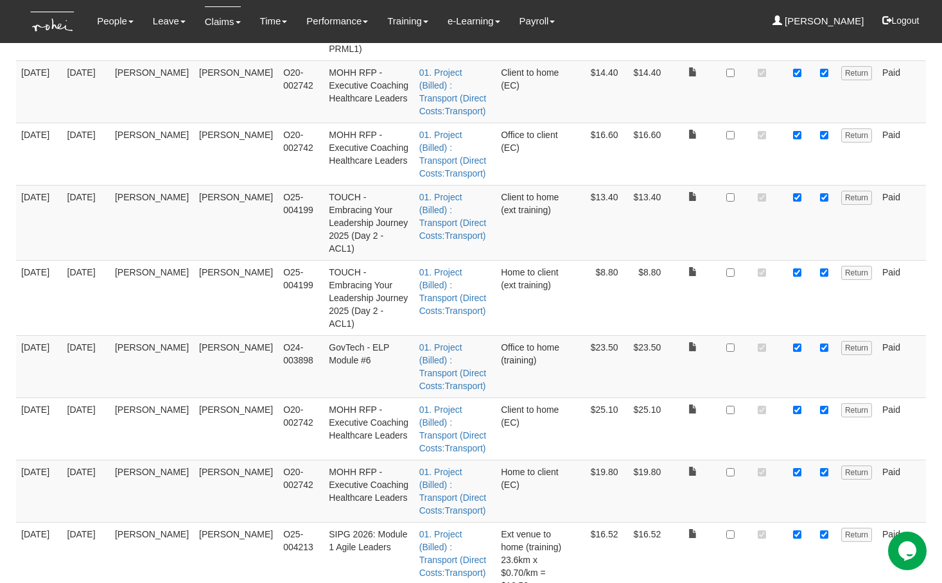
scroll to position [1963, 0]
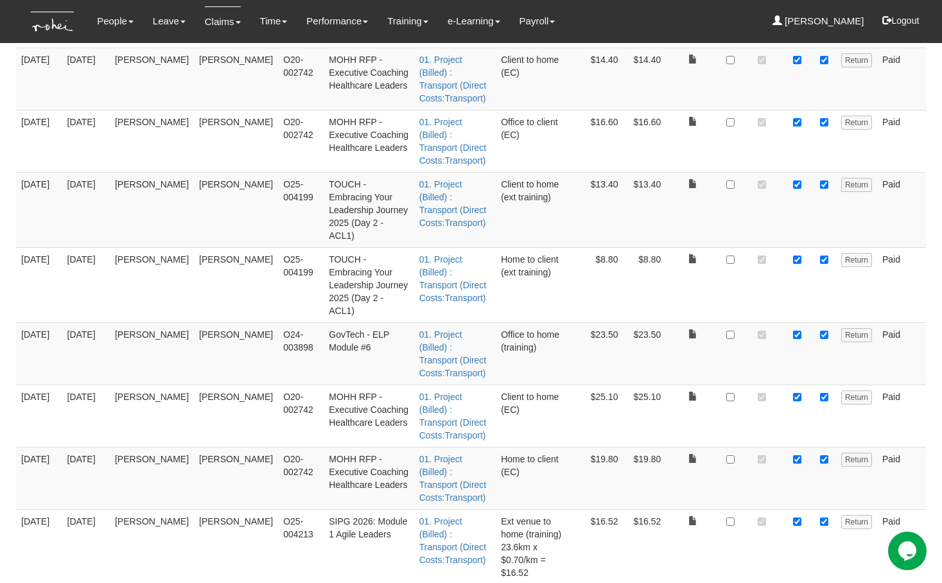
checkbox input "true"
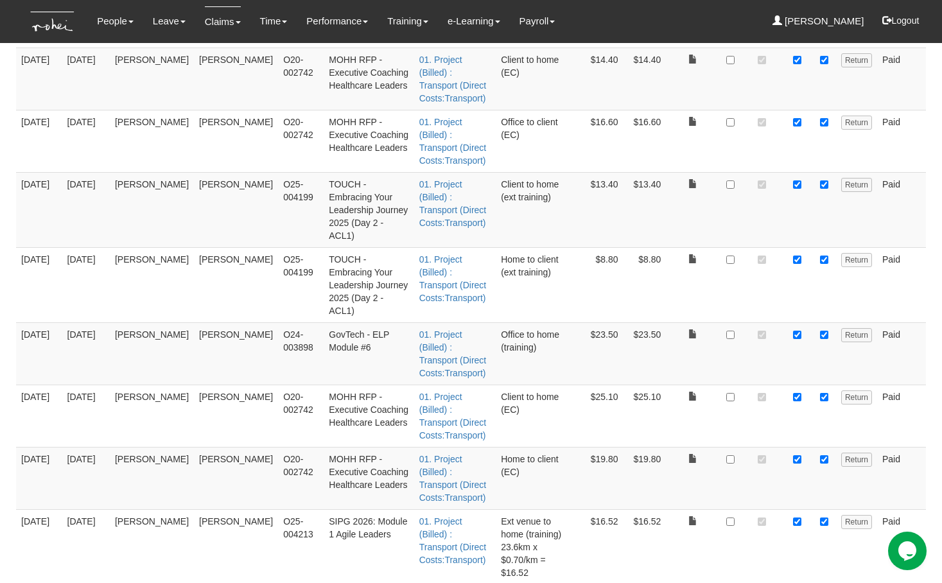
checkbox input "true"
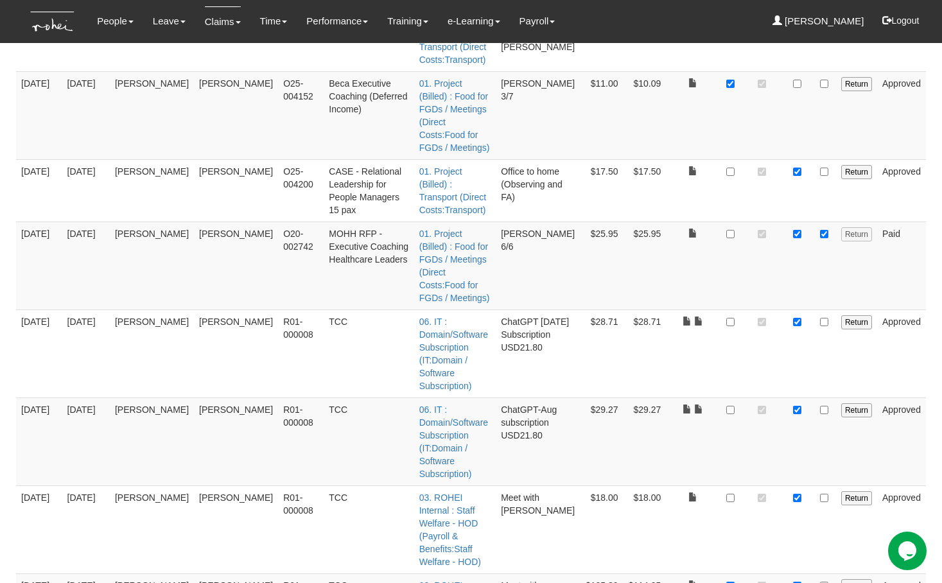
scroll to position [697, 0]
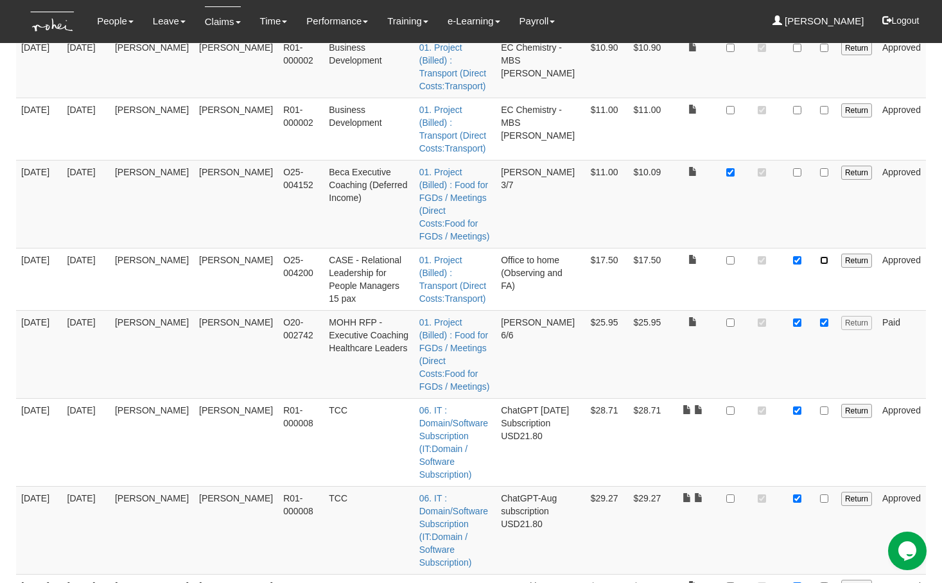
click at [825, 256] on input "checkbox" at bounding box center [824, 260] width 8 height 8
checkbox input "true"
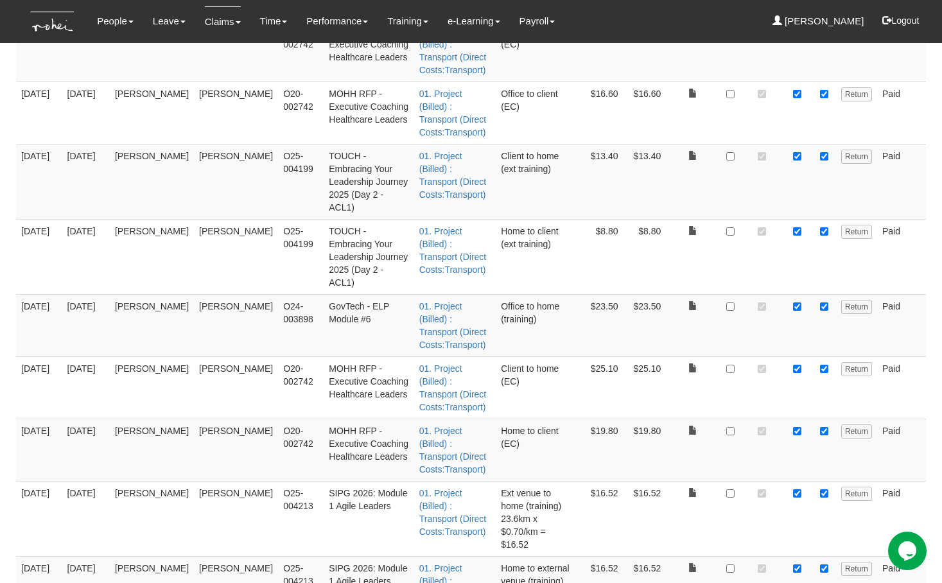
scroll to position [2152, 0]
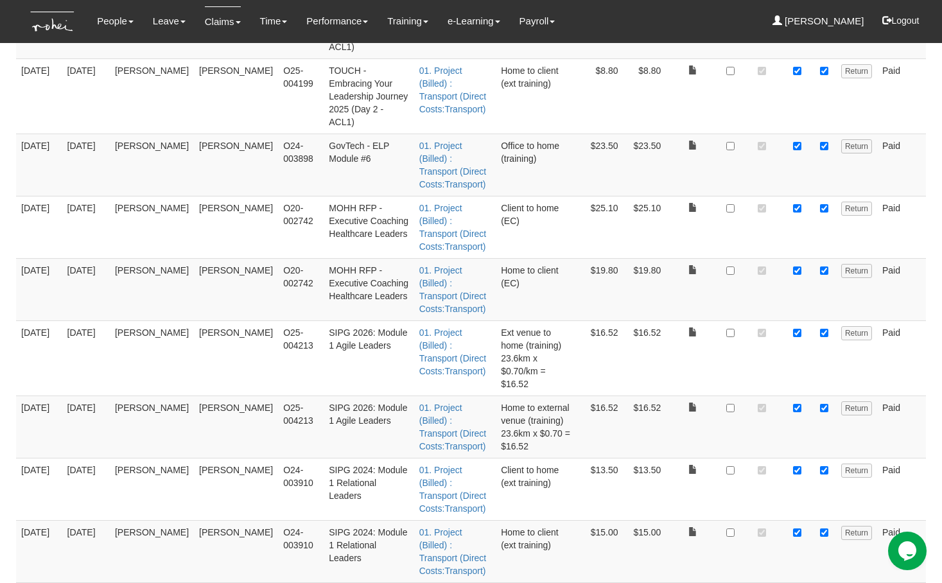
checkbox input "true"
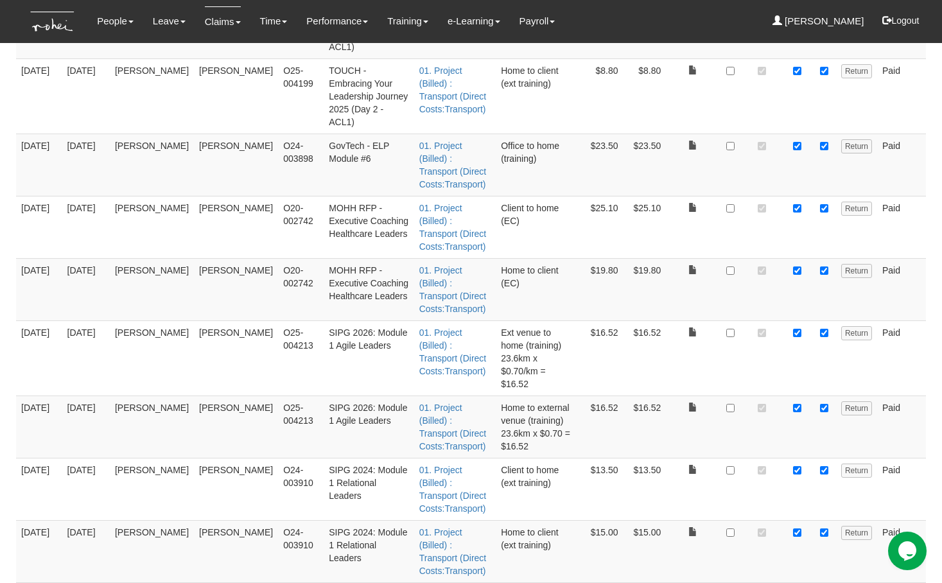
checkbox input "true"
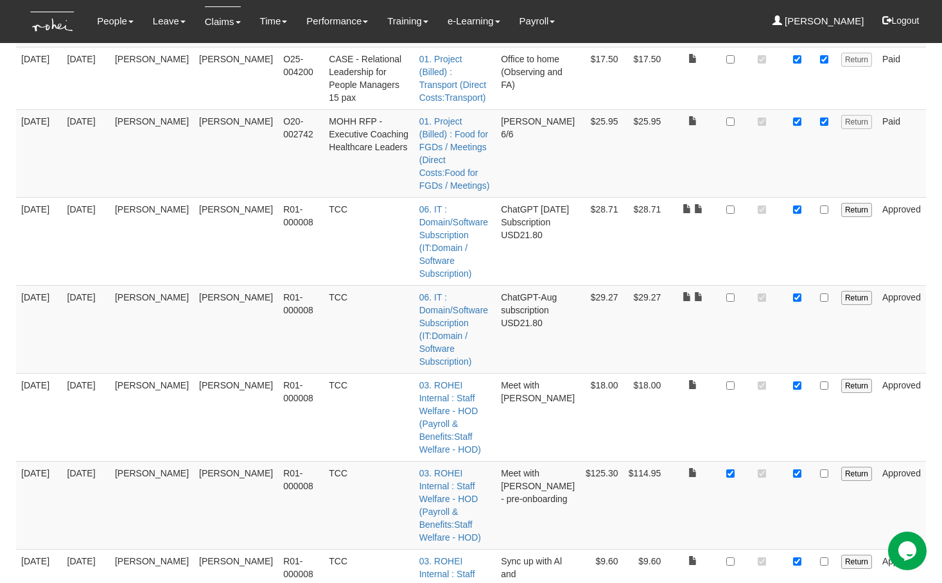
scroll to position [855, 0]
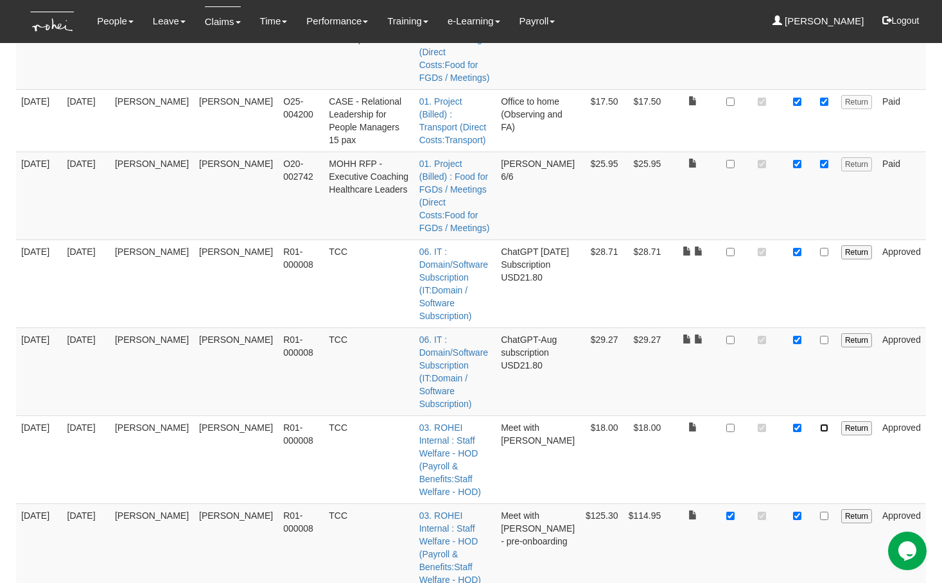
click at [824, 424] on input "checkbox" at bounding box center [824, 428] width 8 height 8
checkbox input "true"
click at [825, 512] on input "checkbox" at bounding box center [824, 516] width 8 height 8
checkbox input "true"
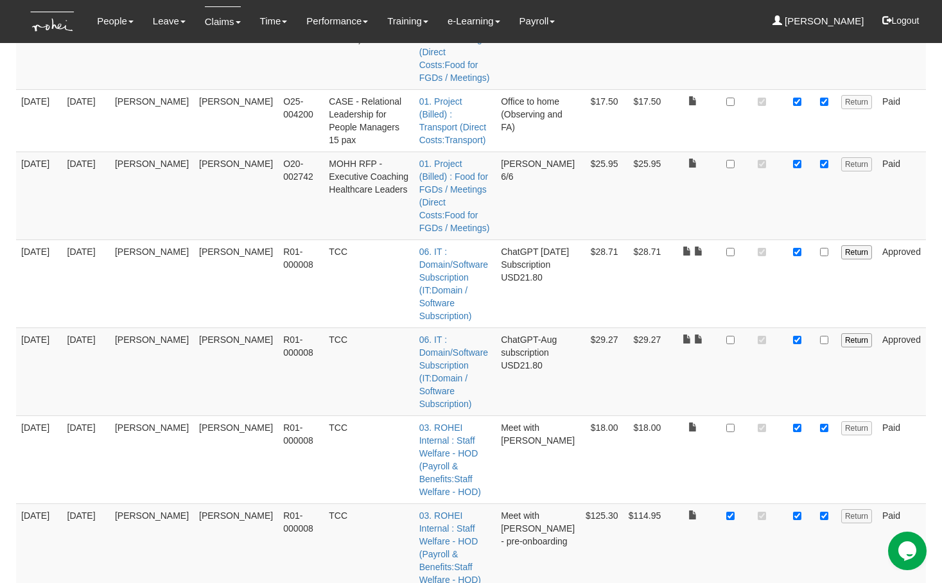
checkbox input "true"
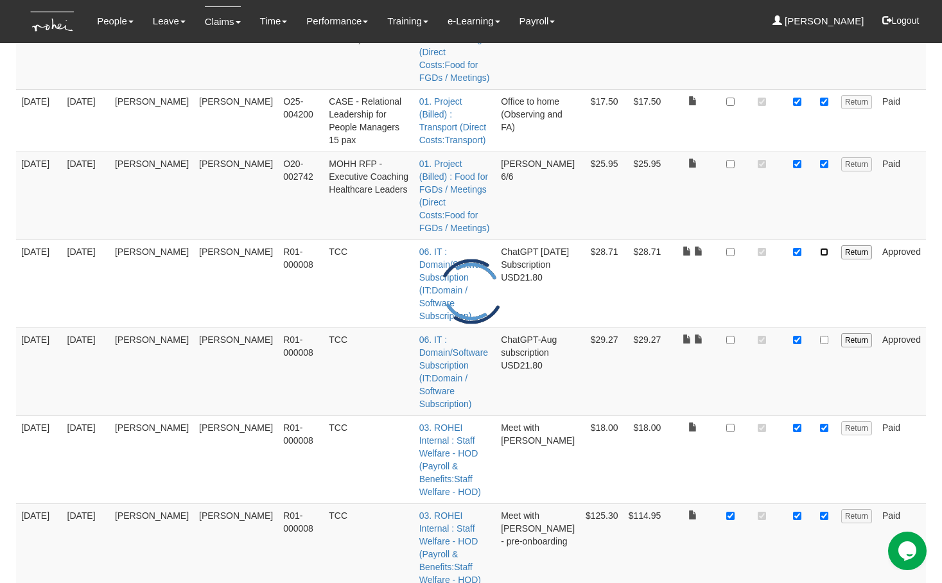
click at [828, 248] on input "checkbox" at bounding box center [824, 252] width 8 height 8
checkbox input "true"
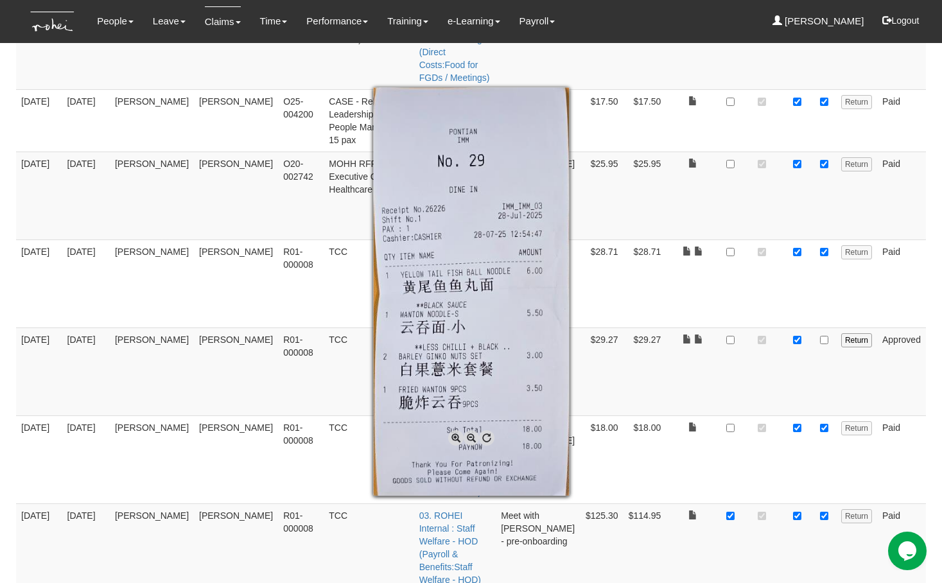
click at [826, 132] on div at bounding box center [471, 291] width 942 height 583
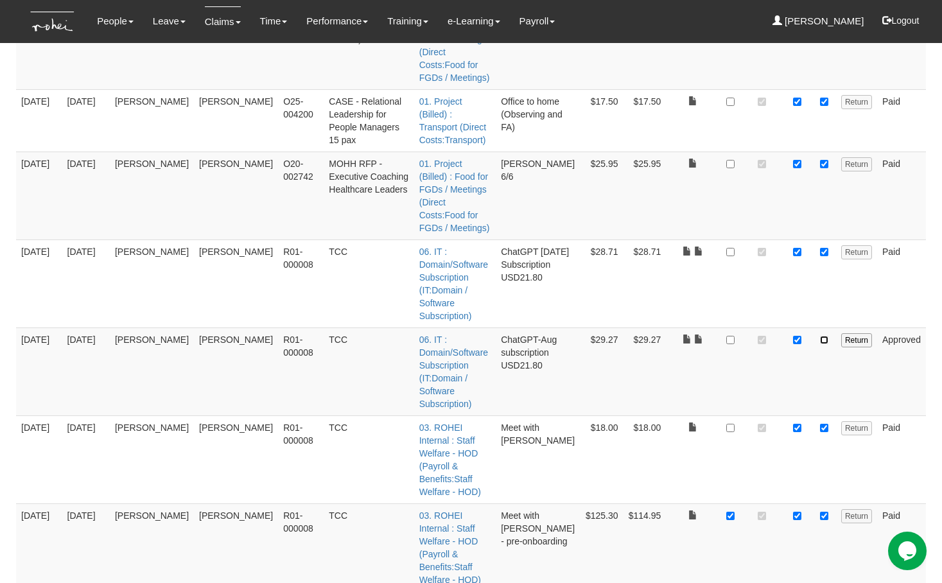
click at [826, 336] on input "checkbox" at bounding box center [824, 340] width 8 height 8
checkbox input "true"
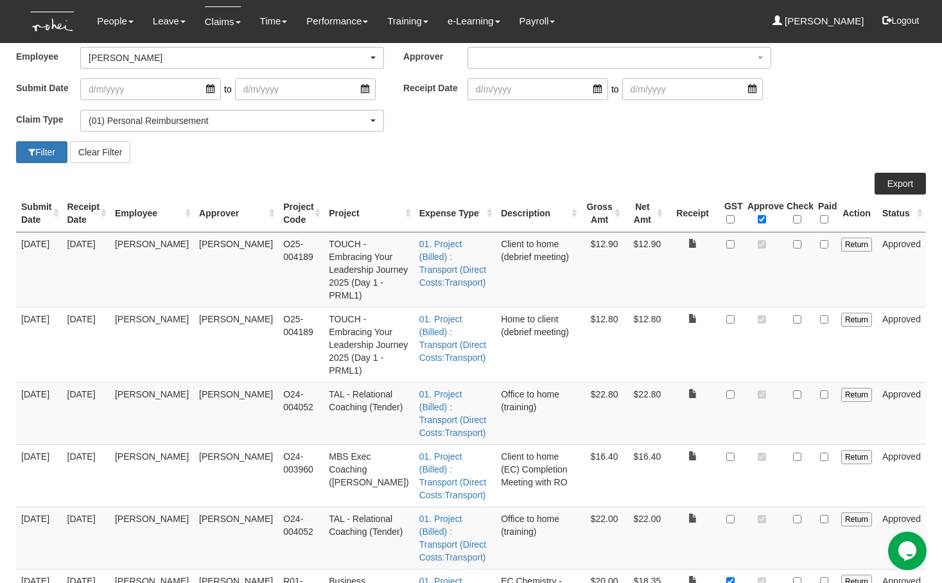
scroll to position [0, 0]
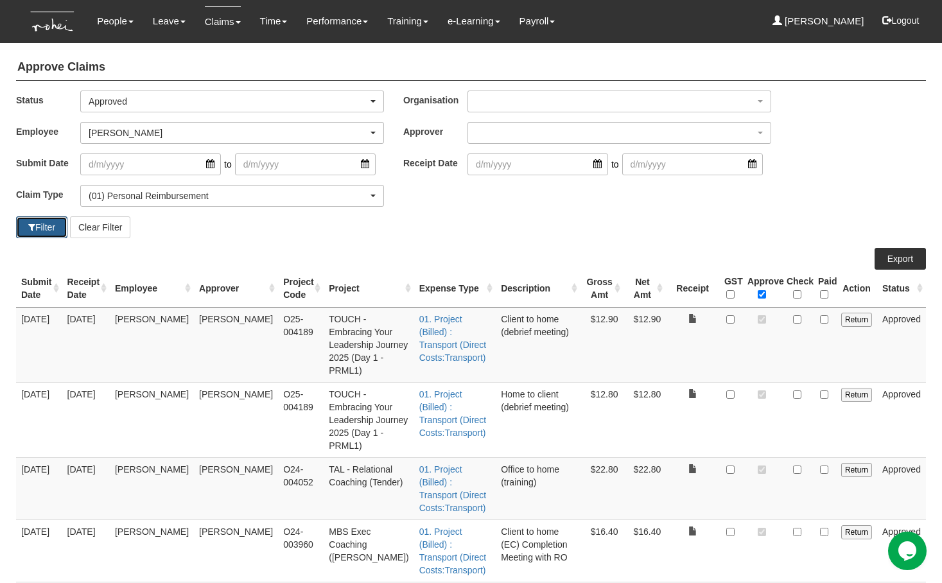
click at [41, 228] on button "Filter" at bounding box center [41, 227] width 51 height 22
select select "50"
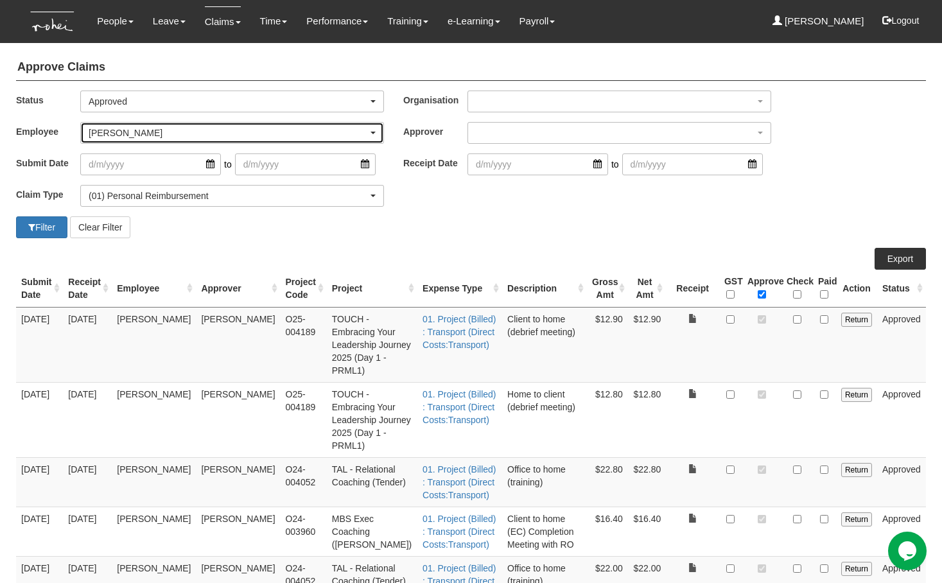
click at [148, 135] on div "Wen-Wei Chiang" at bounding box center [228, 132] width 279 height 13
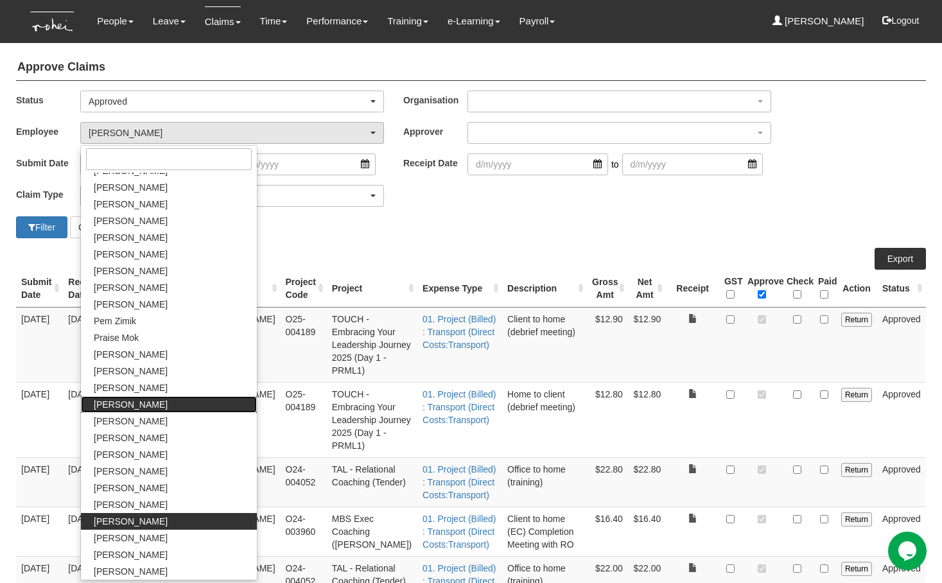
click at [137, 406] on span "Royston Choo" at bounding box center [131, 404] width 74 height 13
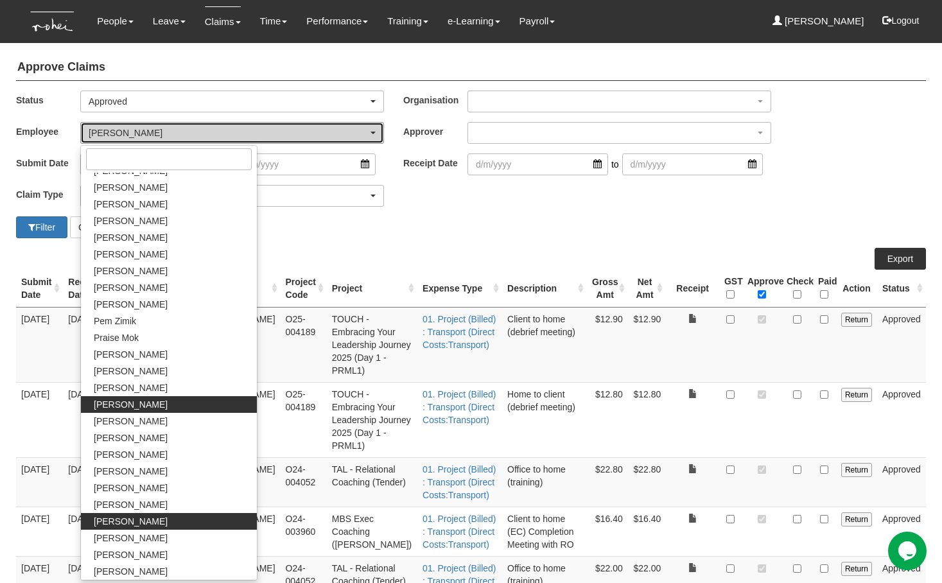
select select "5a253378-523a-4c52-9c83-550f69dab0df"
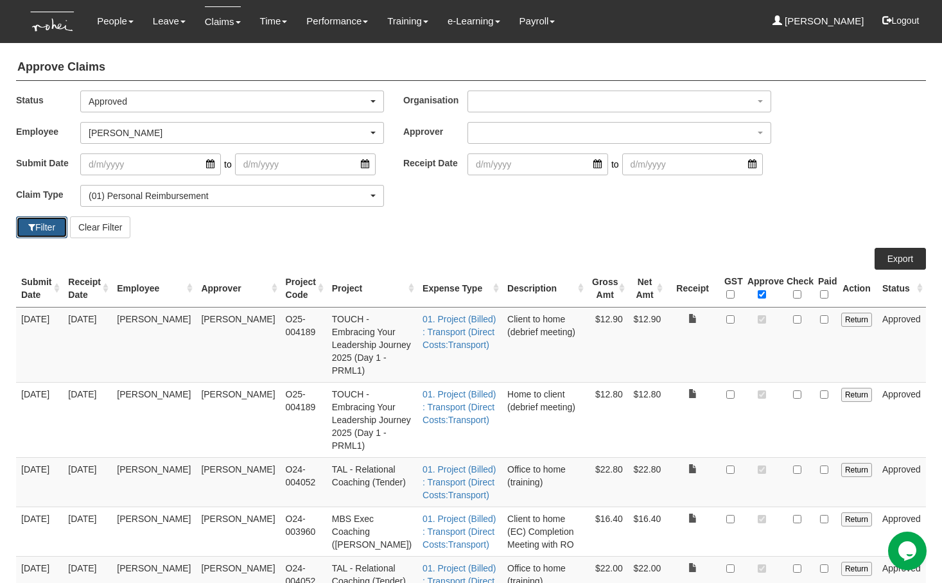
click at [49, 229] on button "Filter" at bounding box center [41, 227] width 51 height 22
select select "50"
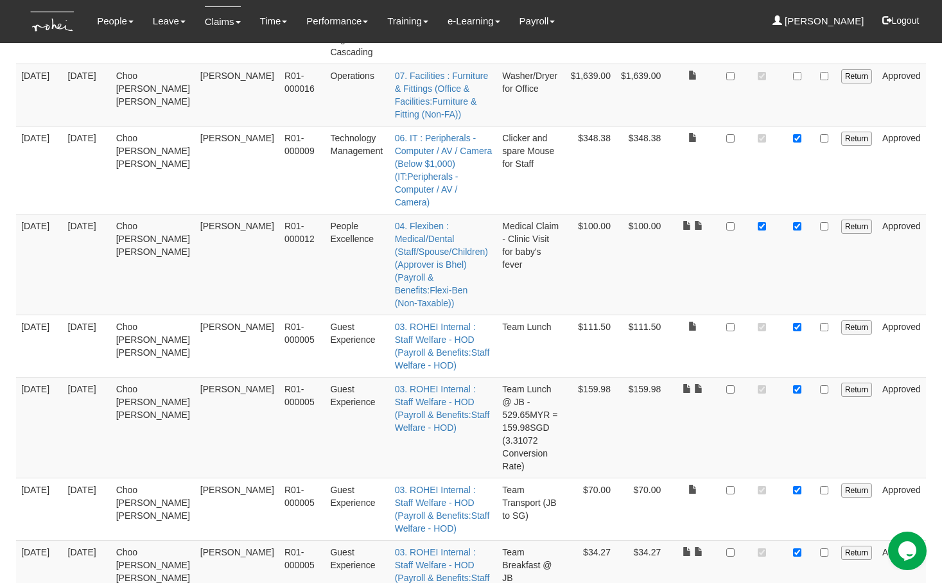
scroll to position [422, 0]
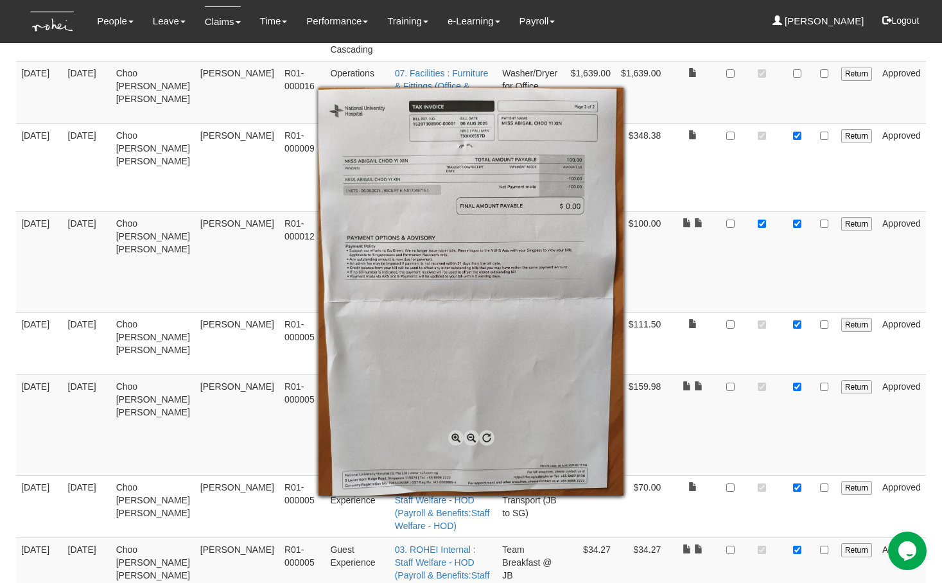
click at [754, 155] on div at bounding box center [471, 291] width 942 height 583
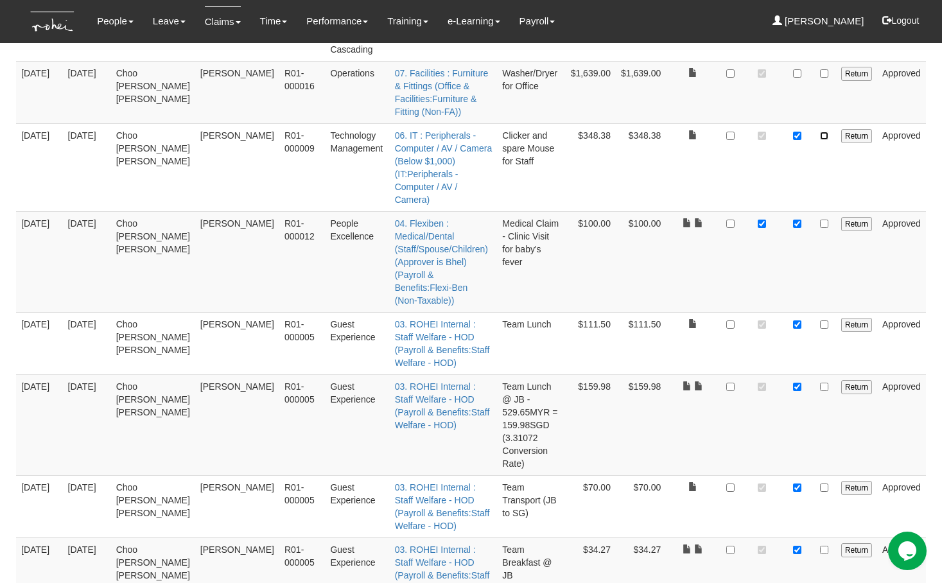
click at [827, 132] on input "checkbox" at bounding box center [824, 136] width 8 height 8
checkbox input "true"
click at [826, 220] on input "checkbox" at bounding box center [824, 224] width 8 height 8
checkbox input "true"
click at [825, 320] on input "checkbox" at bounding box center [824, 324] width 8 height 8
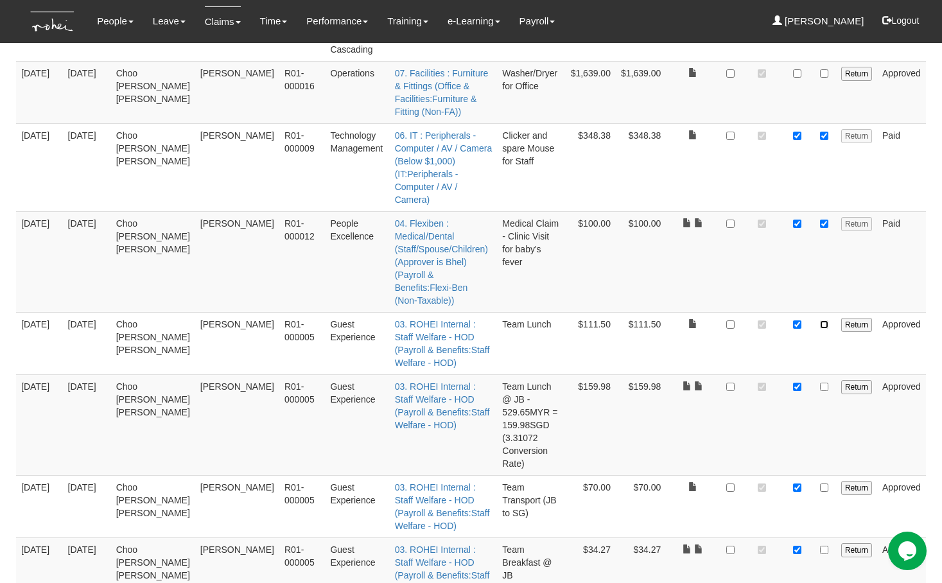
checkbox input "true"
click at [824, 383] on input "checkbox" at bounding box center [824, 387] width 8 height 8
checkbox input "true"
click at [823, 483] on input "checkbox" at bounding box center [824, 487] width 8 height 8
checkbox input "true"
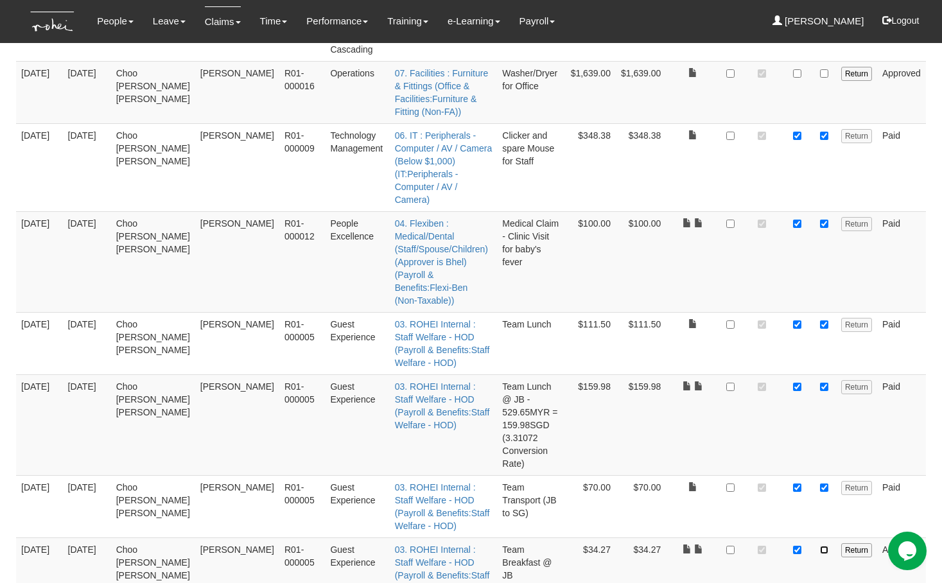
click at [826, 546] on input "checkbox" at bounding box center [824, 550] width 8 height 8
checkbox input "true"
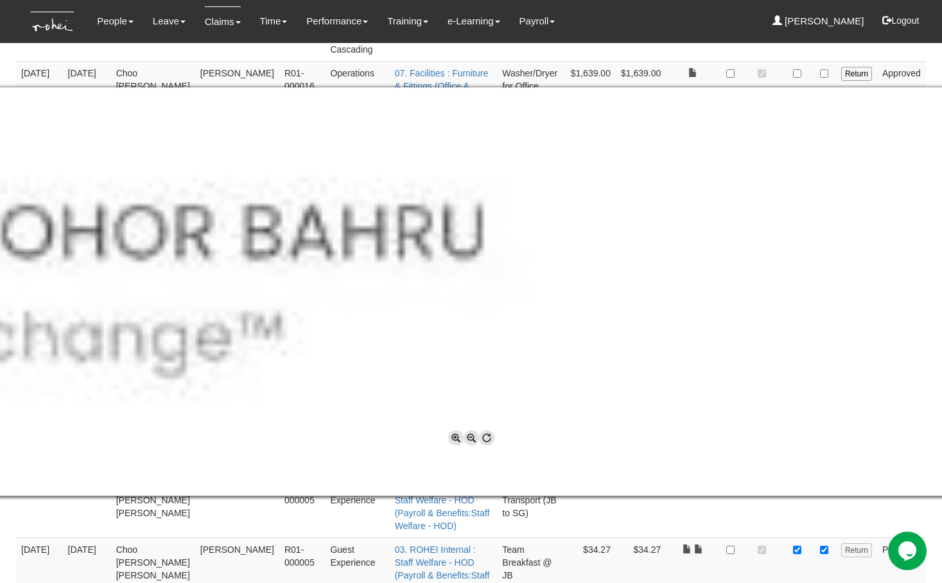
click at [624, 516] on div at bounding box center [471, 291] width 942 height 583
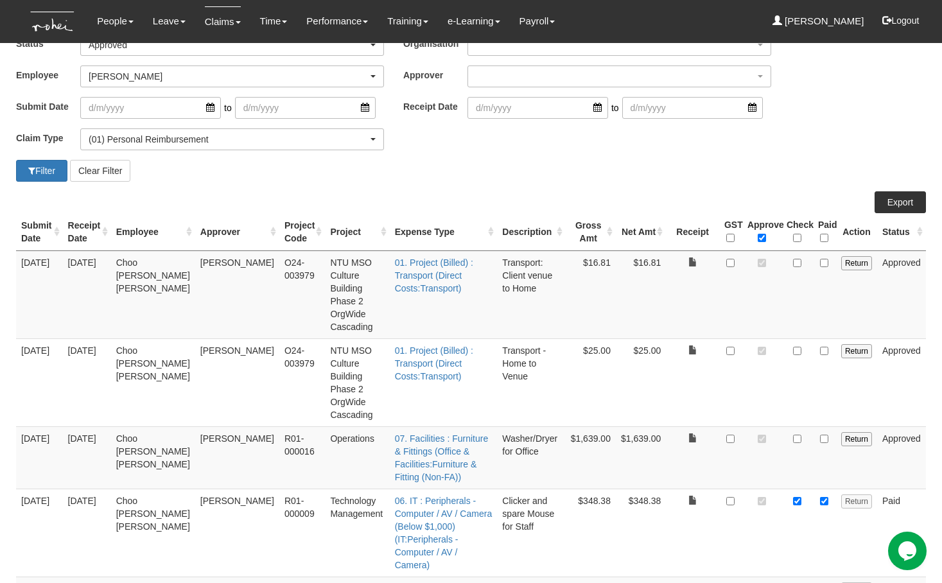
scroll to position [0, 0]
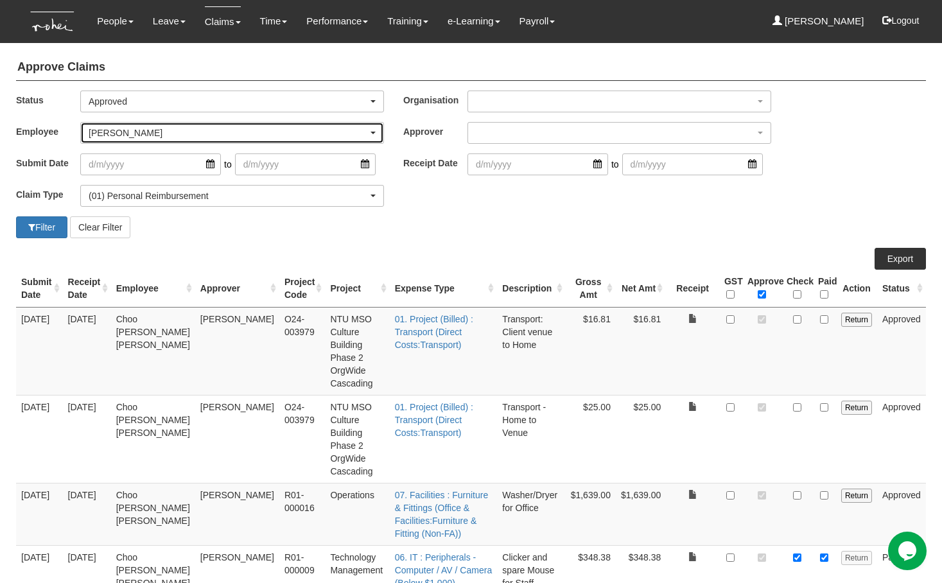
click at [168, 130] on div "Royston Choo" at bounding box center [228, 132] width 279 height 13
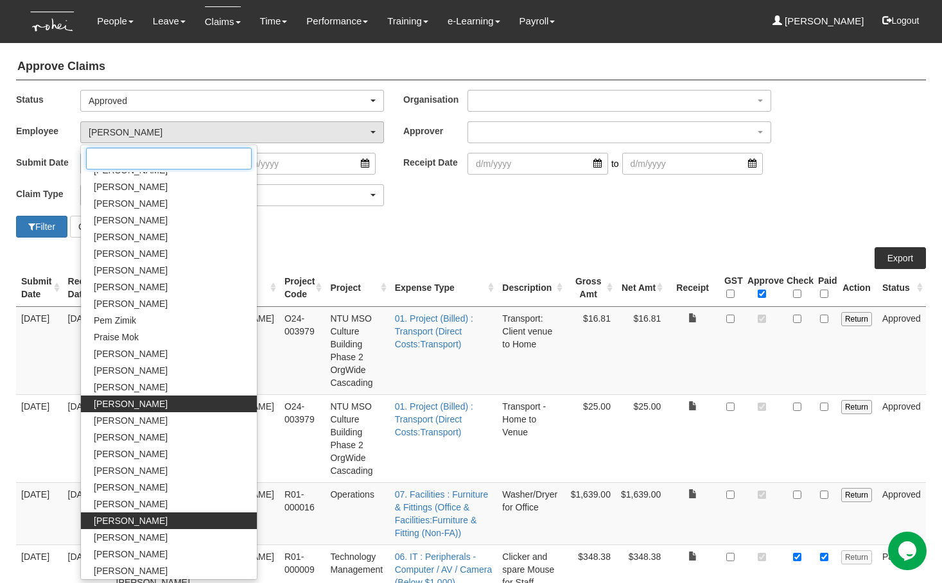
scroll to position [442, 0]
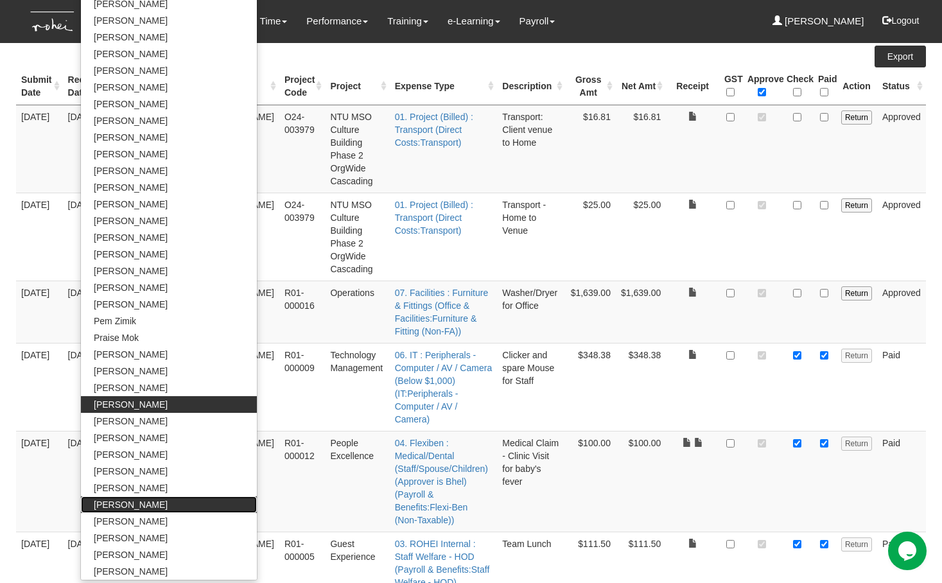
click at [128, 510] on span "Valerie Chui" at bounding box center [131, 504] width 74 height 13
select select "df7a13c8-cd75-4da2-9b19-f6f478b78a1f"
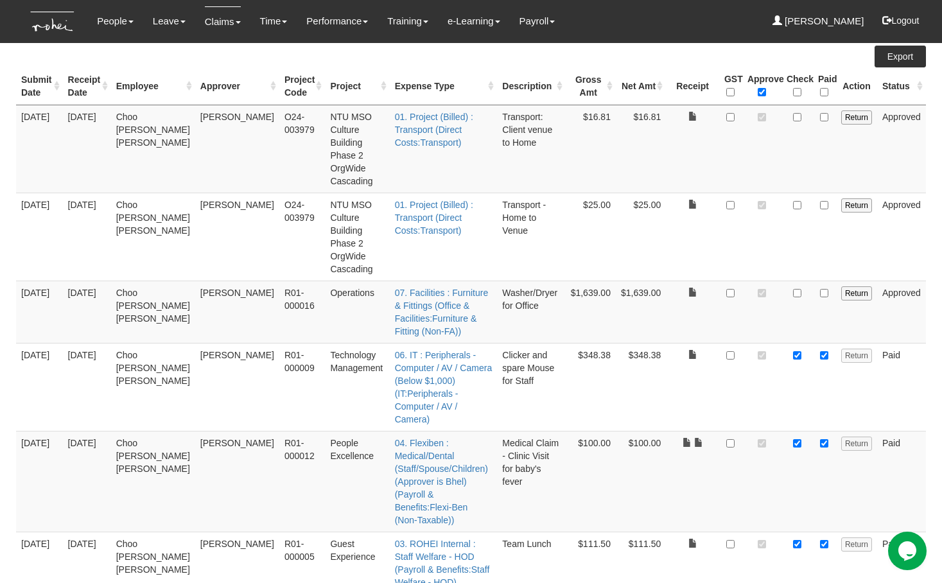
scroll to position [0, 0]
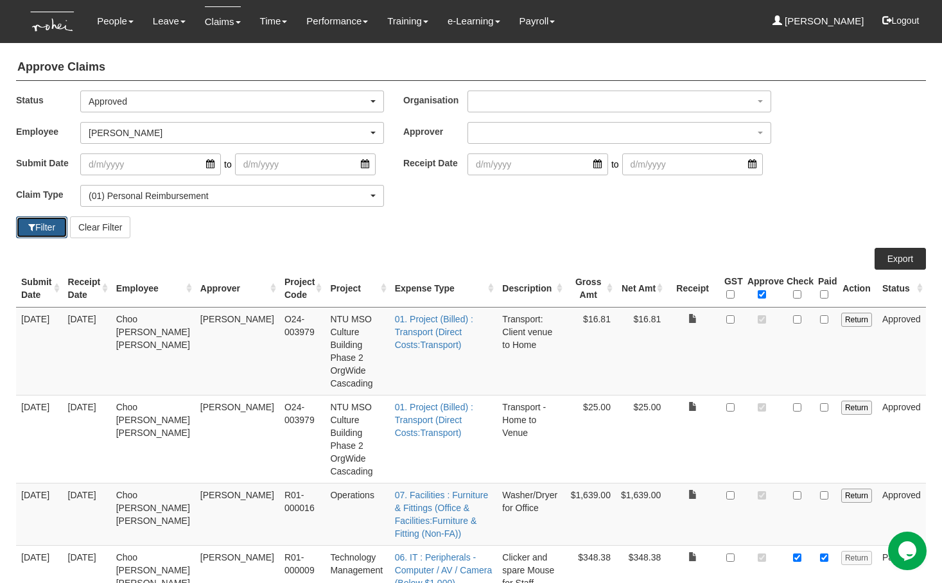
click at [35, 227] on button "Filter" at bounding box center [41, 227] width 51 height 22
select select "50"
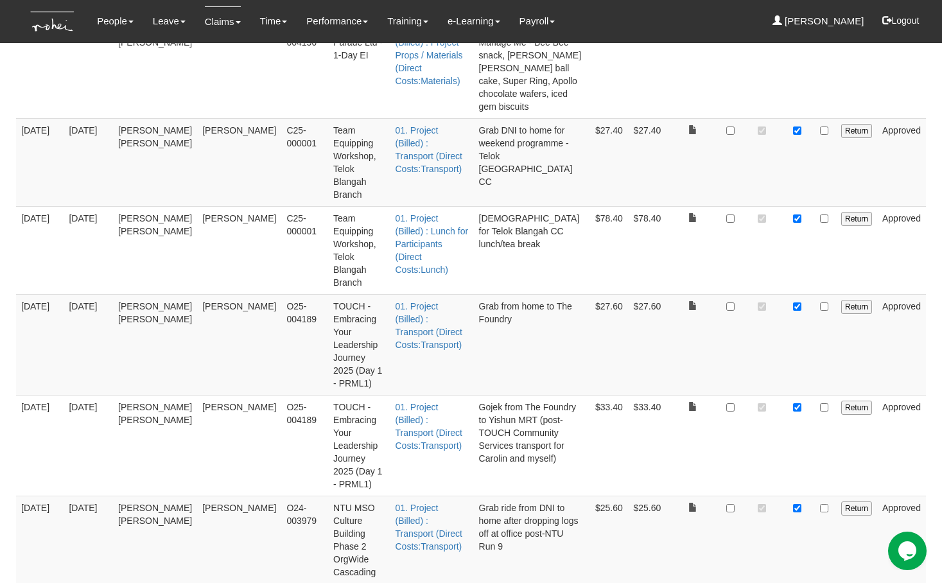
scroll to position [667, 0]
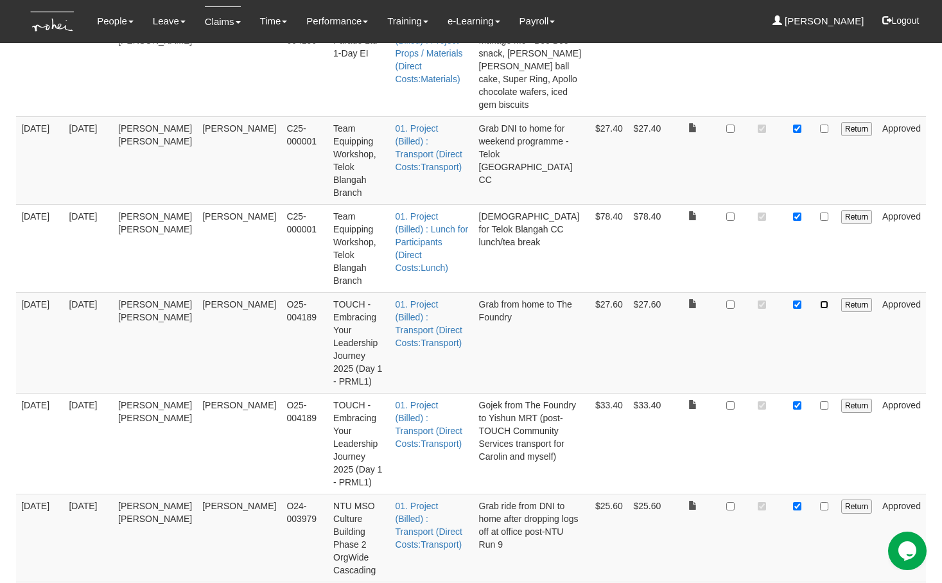
click at [826, 300] on input "checkbox" at bounding box center [824, 304] width 8 height 8
checkbox input "true"
click at [824, 401] on input "checkbox" at bounding box center [824, 405] width 8 height 8
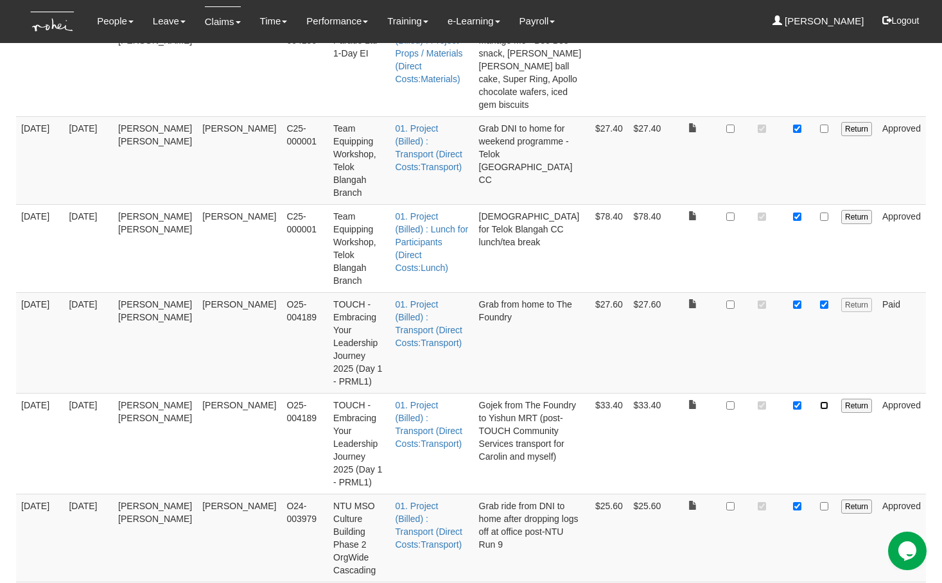
checkbox input "true"
click at [828, 502] on input "checkbox" at bounding box center [824, 506] width 8 height 8
checkbox input "true"
click at [826, 582] on input "checkbox" at bounding box center [824, 594] width 8 height 8
checkbox input "true"
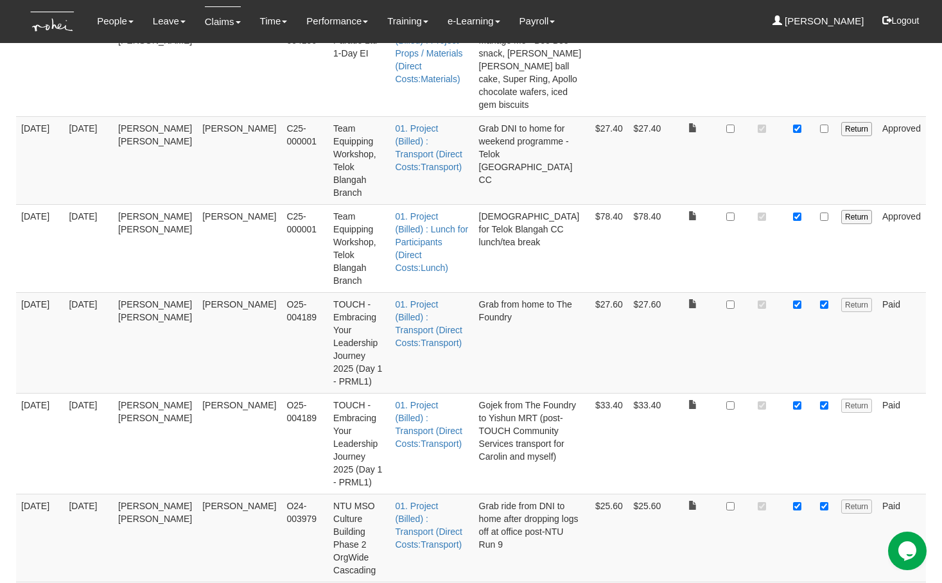
checkbox input "true"
click at [826, 213] on input "checkbox" at bounding box center [824, 217] width 8 height 8
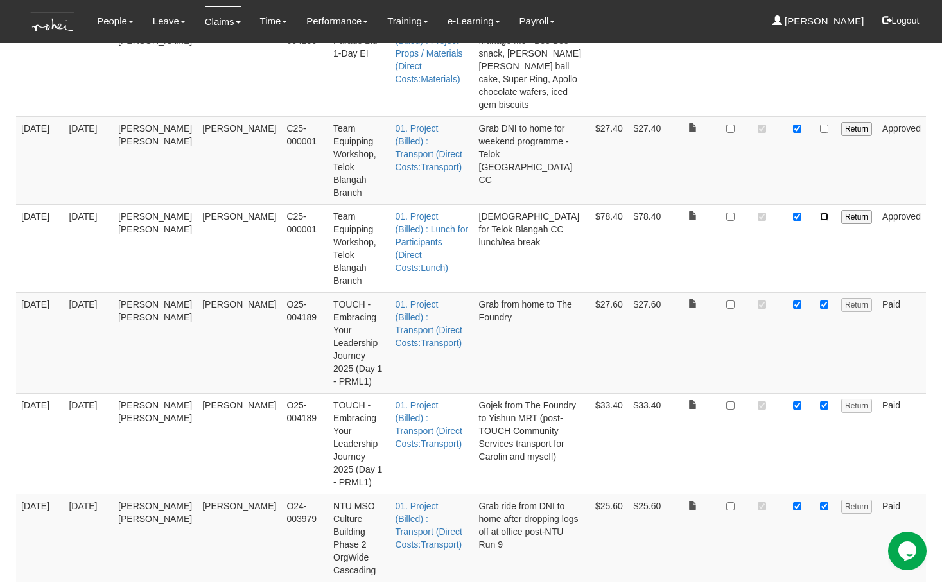
checkbox input "true"
click at [825, 125] on input "checkbox" at bounding box center [824, 129] width 8 height 8
checkbox input "true"
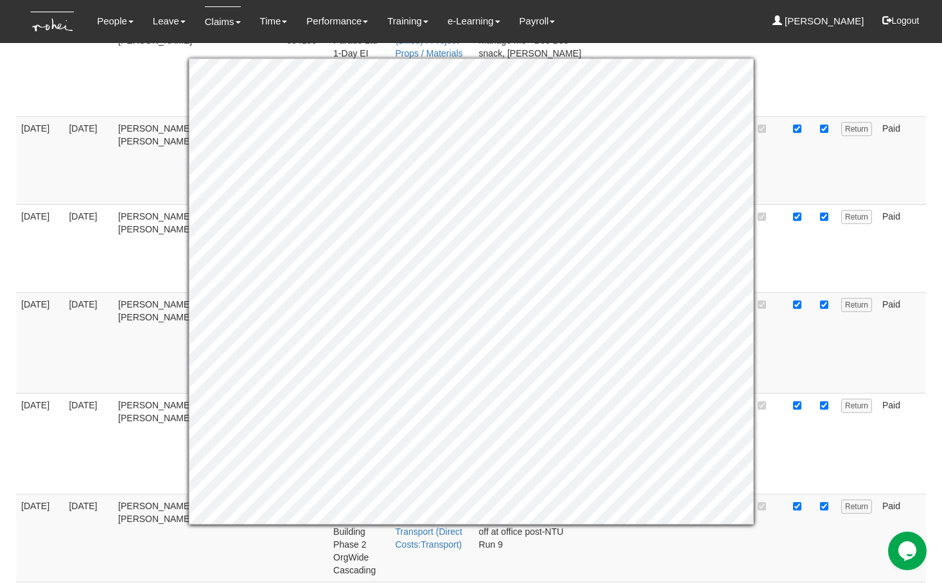
click at [826, 494] on td at bounding box center [824, 538] width 23 height 88
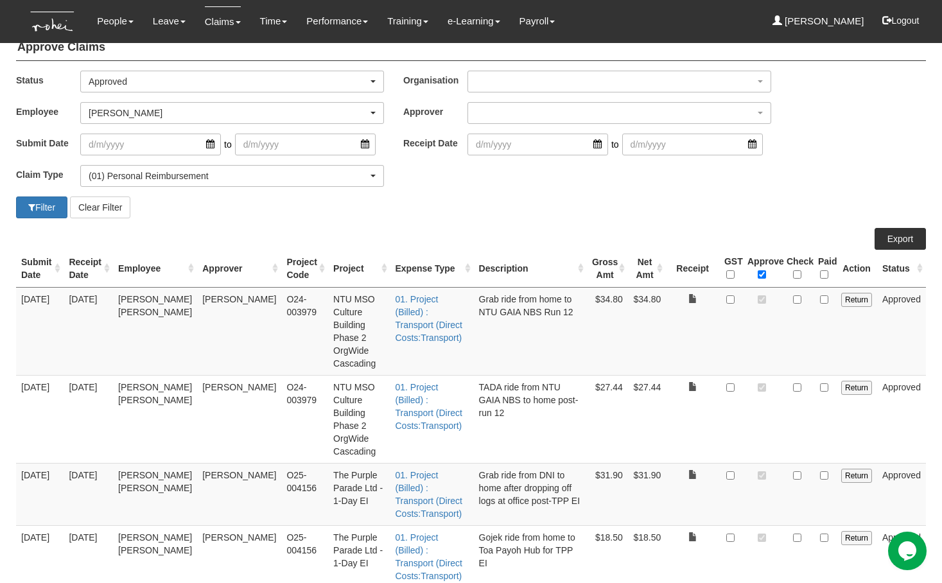
scroll to position [0, 0]
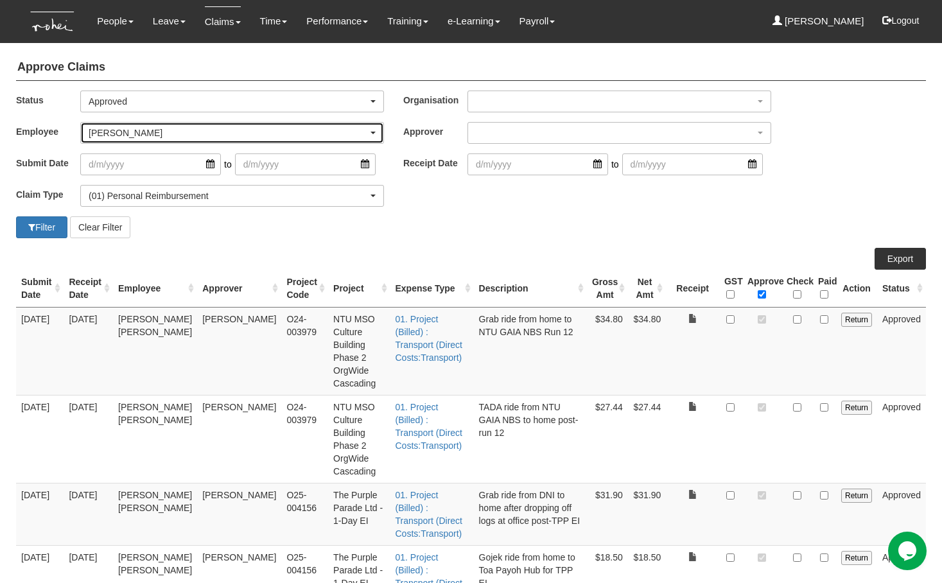
click at [158, 135] on div "Valerie Chui" at bounding box center [228, 132] width 279 height 13
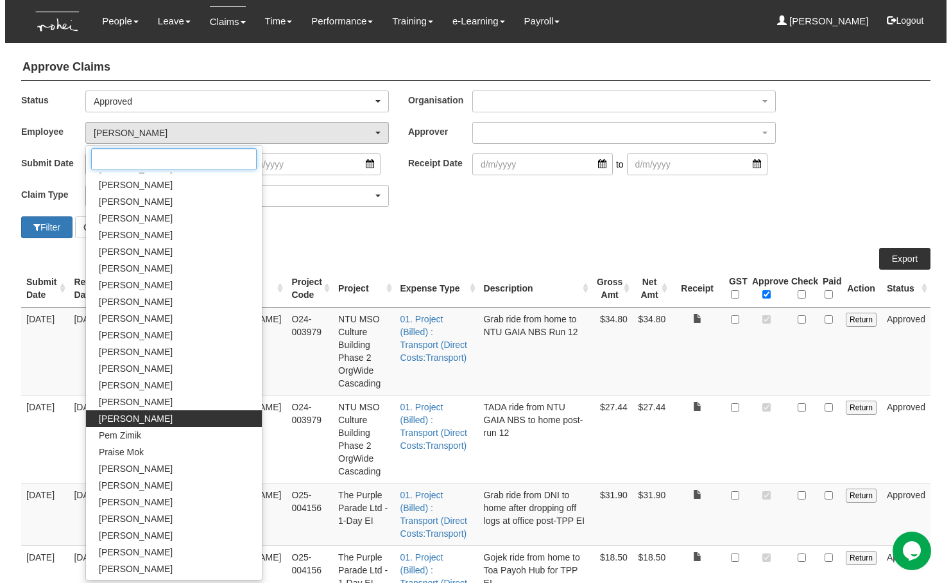
scroll to position [83, 0]
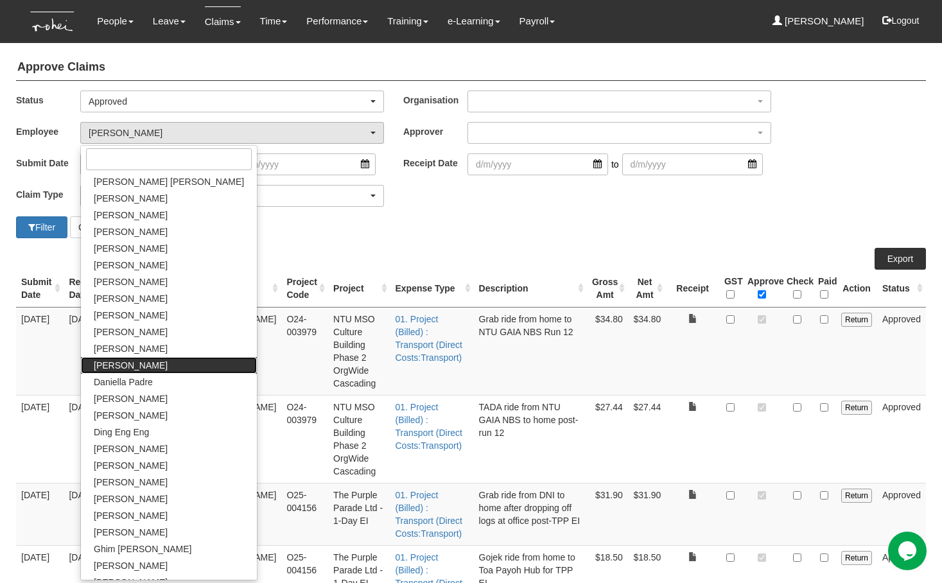
click at [117, 367] on span "[PERSON_NAME]" at bounding box center [131, 365] width 74 height 13
select select "4501bef8-d380-4b60-ac98-9fc585202088"
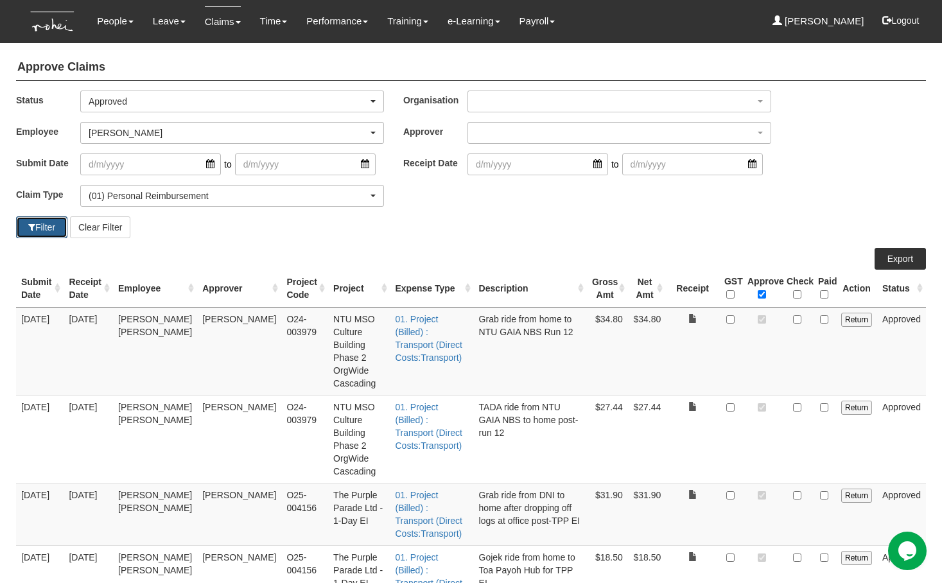
click at [38, 219] on button "Filter" at bounding box center [41, 227] width 51 height 22
select select "50"
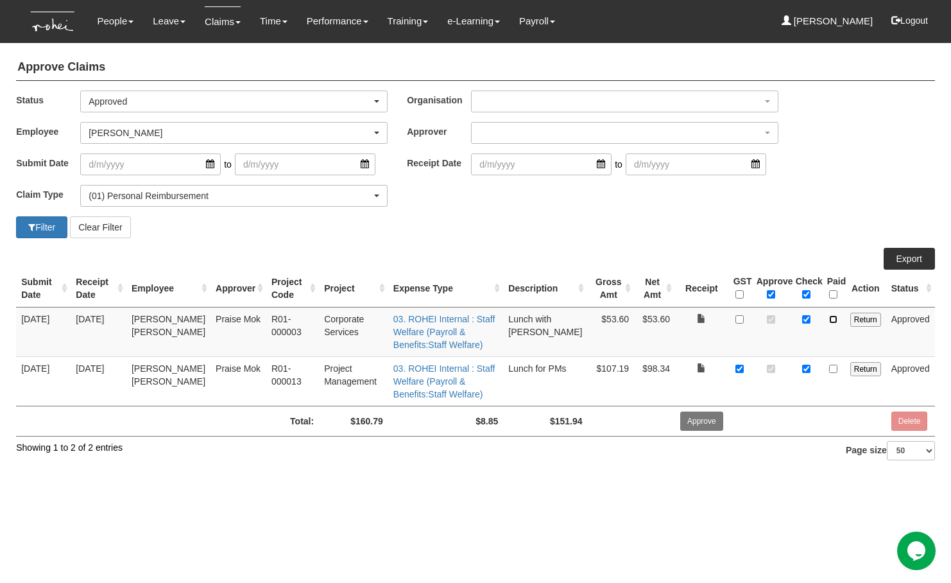
click at [833, 318] on input "checkbox" at bounding box center [833, 319] width 8 height 8
checkbox input "true"
click at [837, 368] on input "checkbox" at bounding box center [833, 369] width 8 height 8
checkbox input "true"
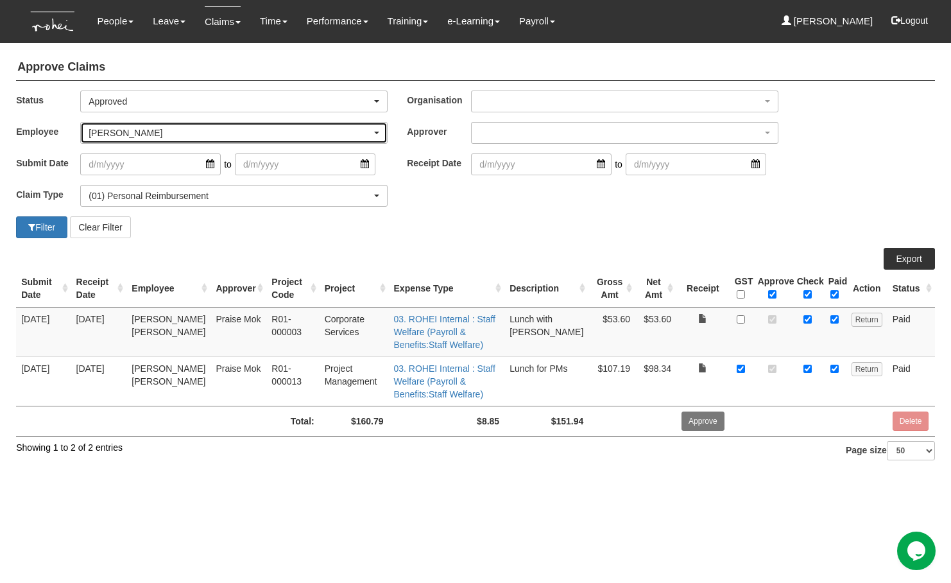
click at [163, 136] on div "[PERSON_NAME]" at bounding box center [230, 132] width 283 height 13
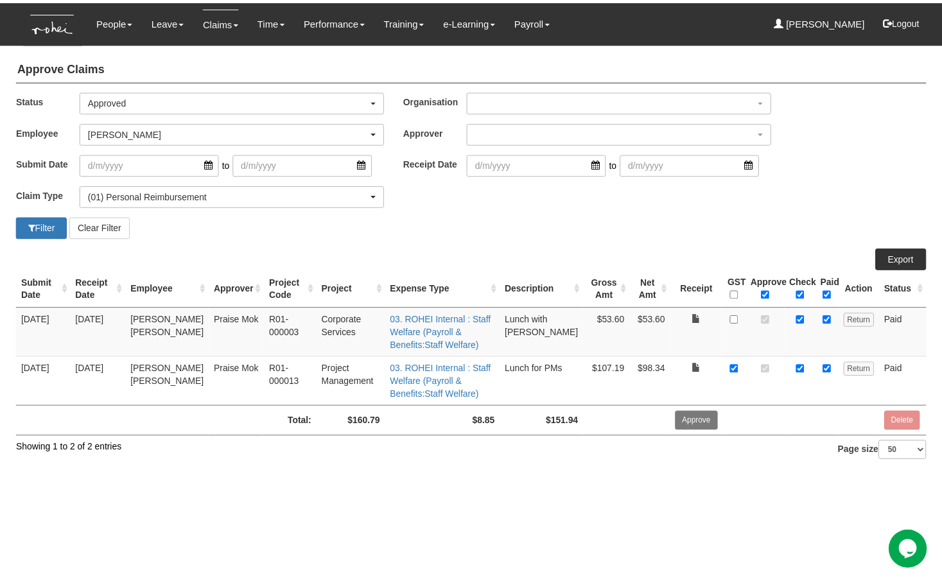
scroll to position [72, 0]
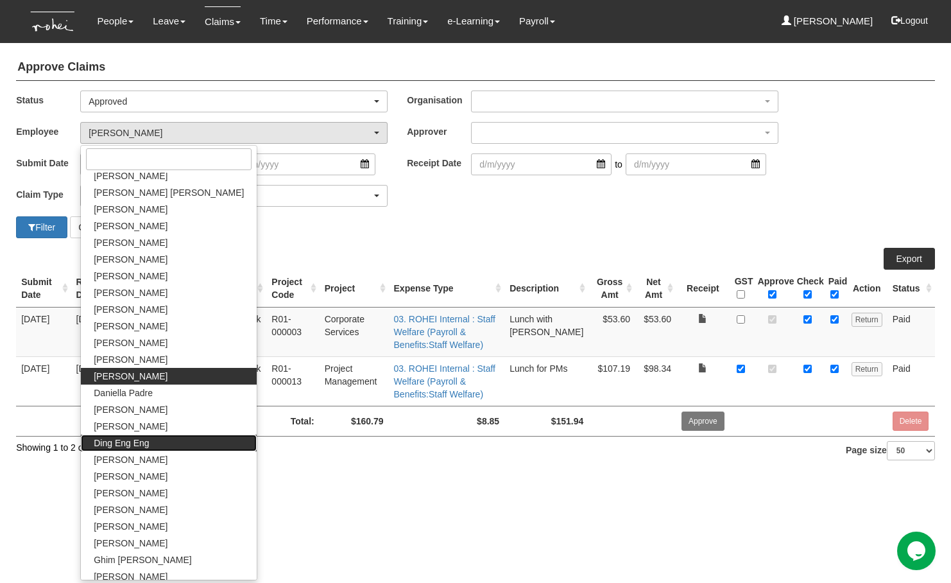
click at [142, 442] on span "Ding Eng Eng" at bounding box center [121, 443] width 55 height 13
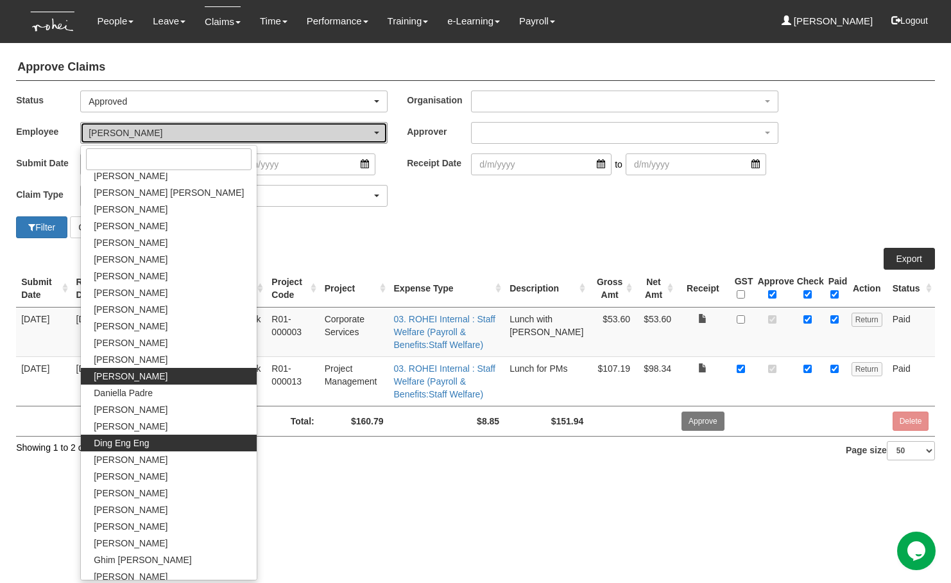
select select "f1bfbe5d-d482-4f06-a1bc-baaa1da31b7a"
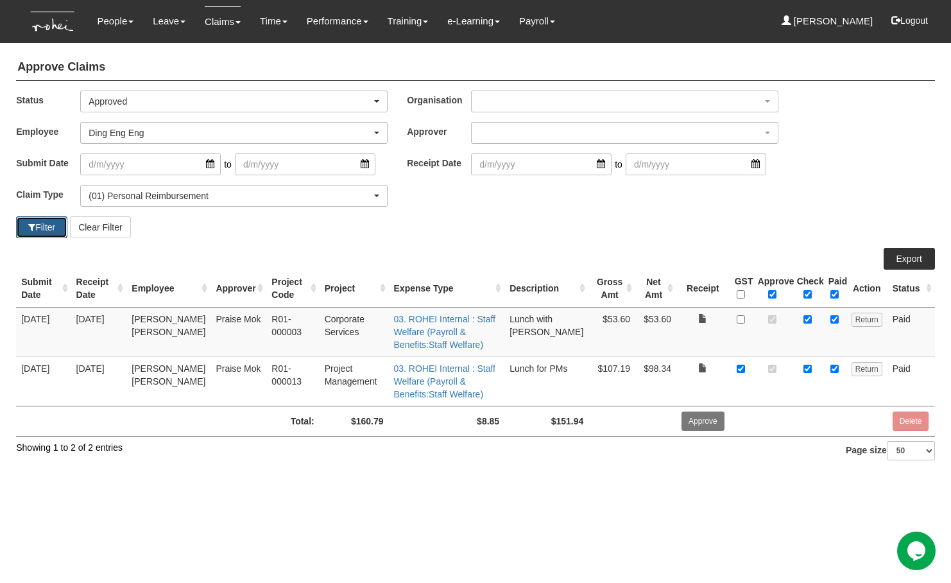
click at [48, 226] on button "Filter" at bounding box center [41, 227] width 51 height 22
select select "50"
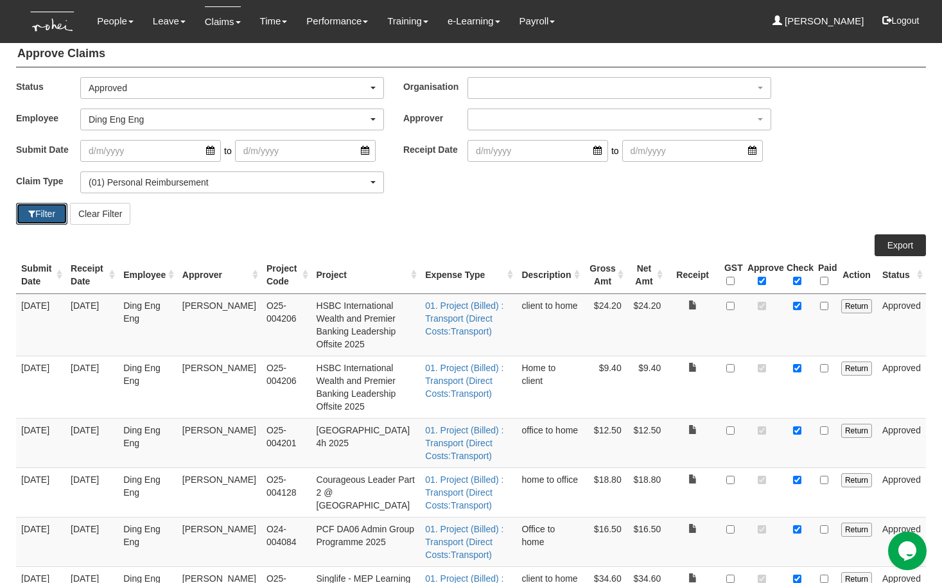
scroll to position [0, 0]
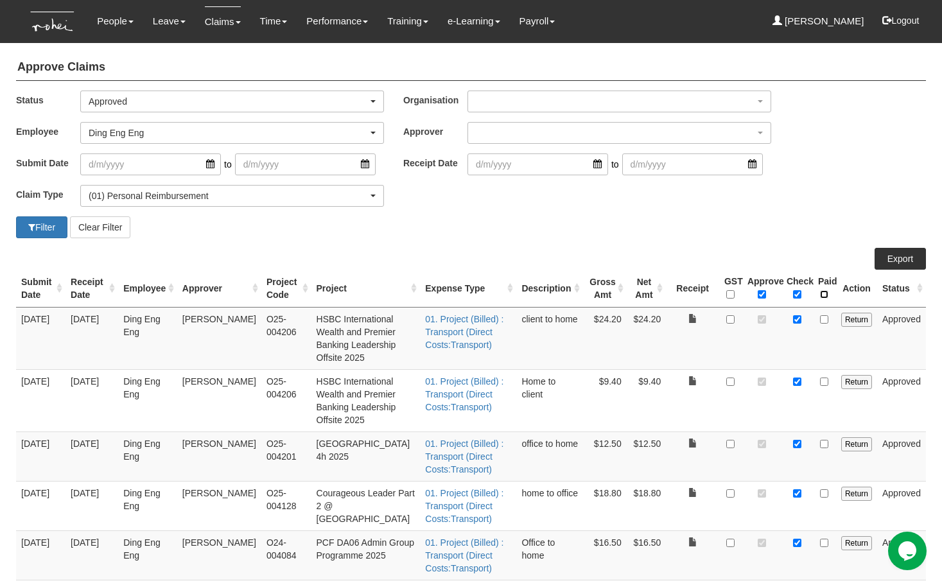
click at [825, 295] on input "\a Paid\a \a \a" at bounding box center [824, 294] width 8 height 8
checkbox input "true"
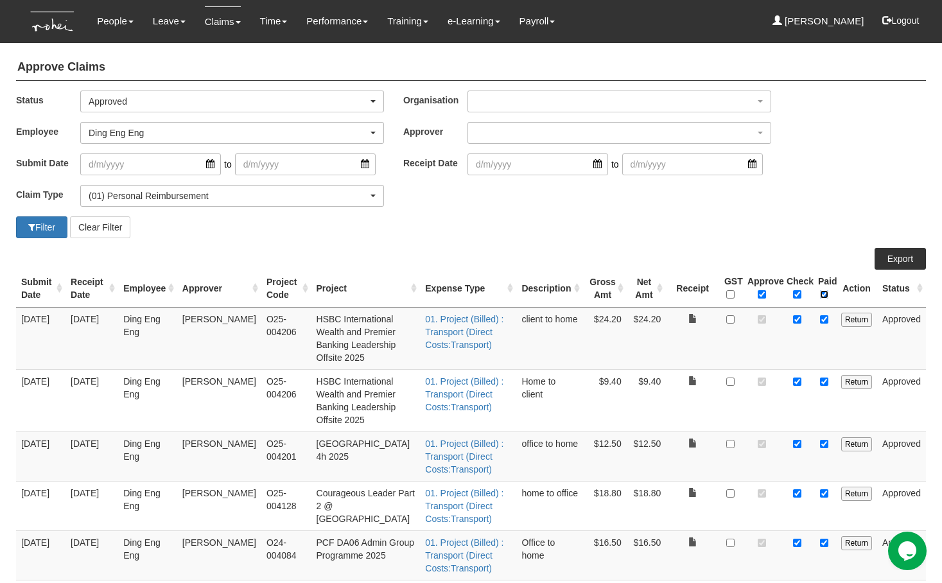
checkbox input "true"
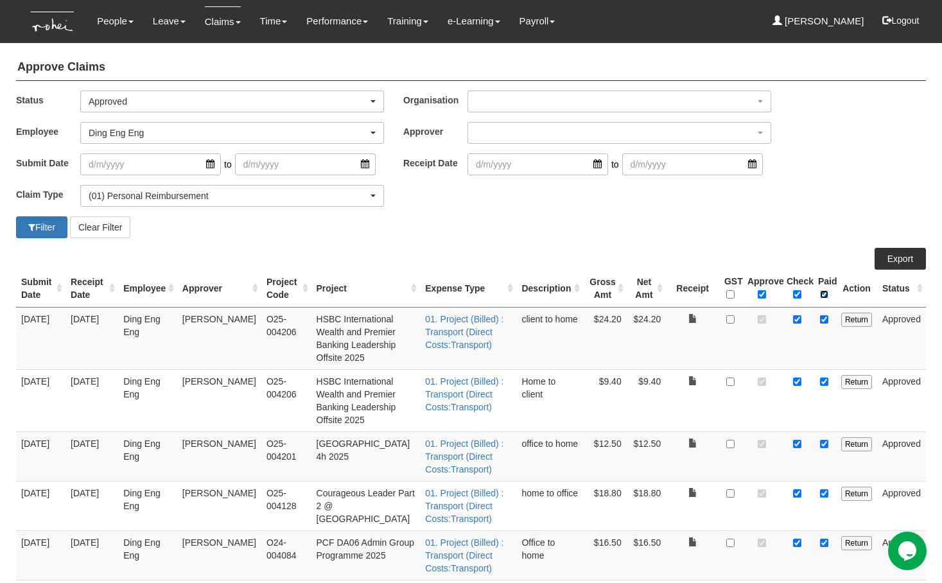
checkbox input "true"
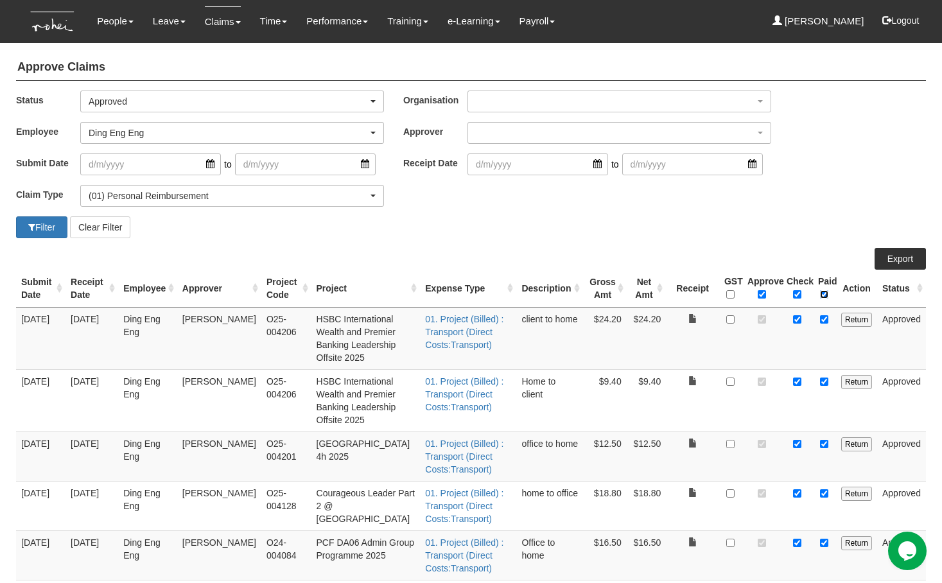
checkbox input "true"
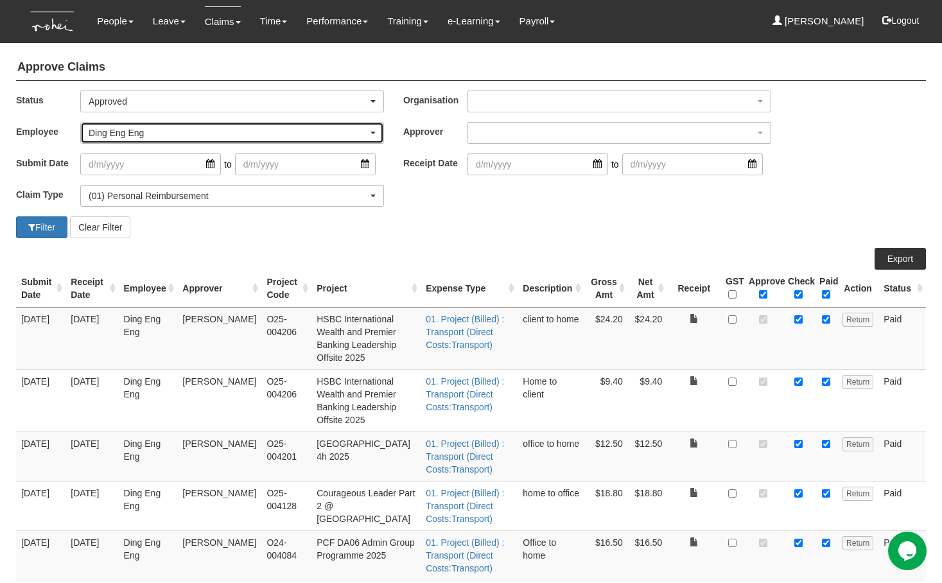
click at [123, 132] on div "Ding Eng Eng" at bounding box center [228, 132] width 279 height 13
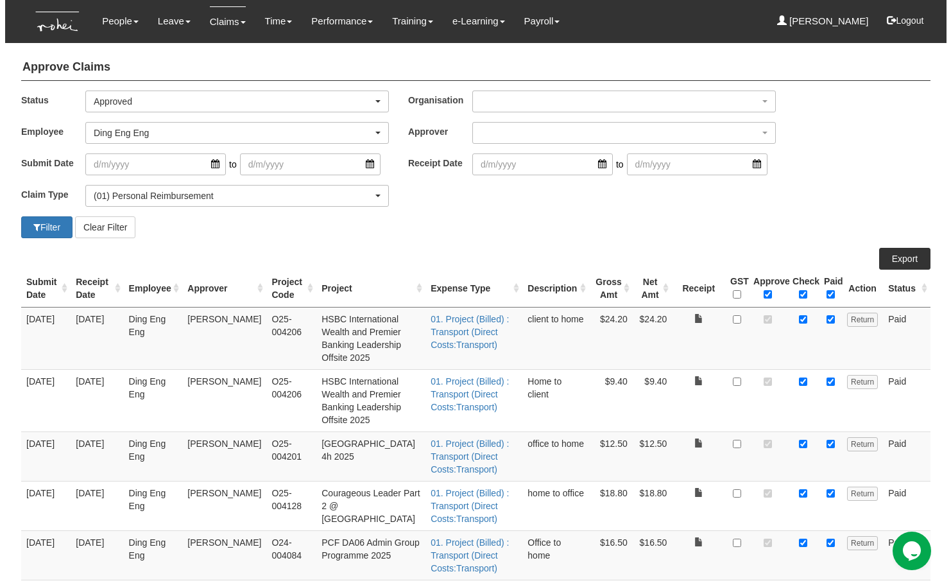
scroll to position [139, 0]
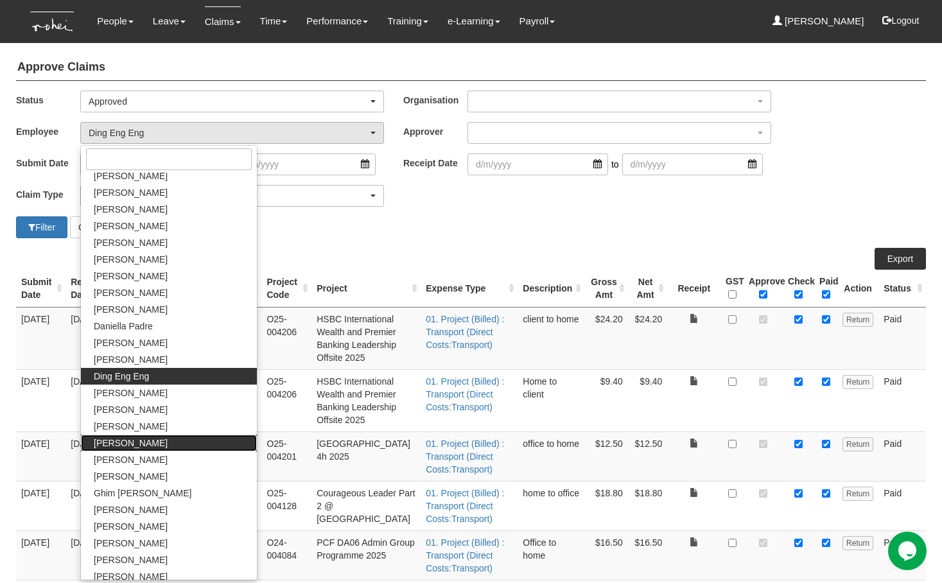
click at [125, 441] on span "Erika Mok" at bounding box center [131, 443] width 74 height 13
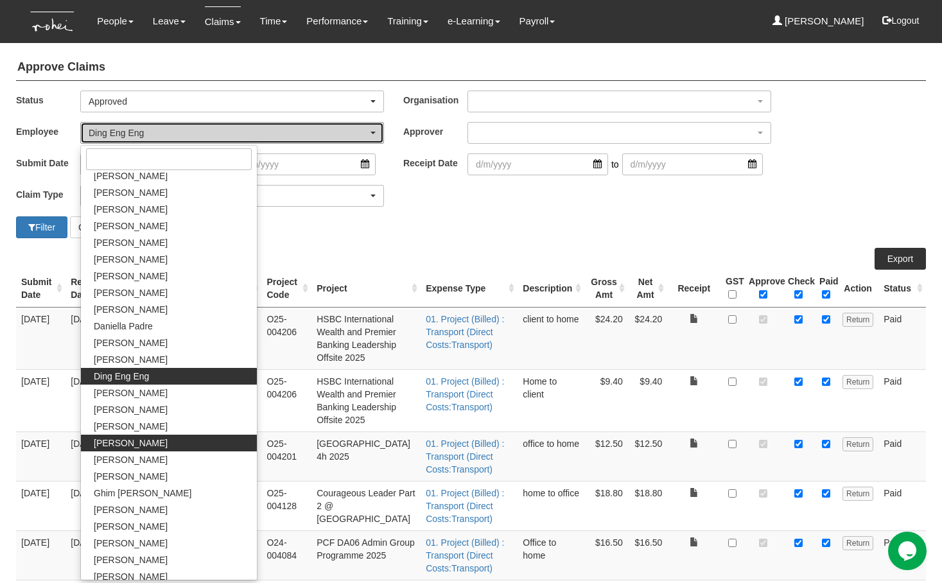
select select "badb3c0c-774e-49a1-8a1f-016e17f12f9d"
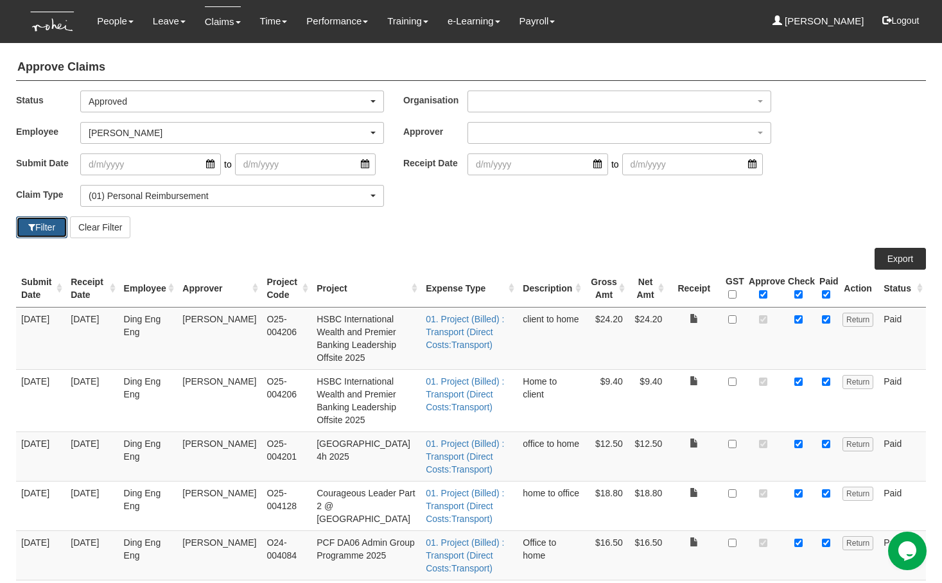
click at [43, 232] on button "Filter" at bounding box center [41, 227] width 51 height 22
select select "50"
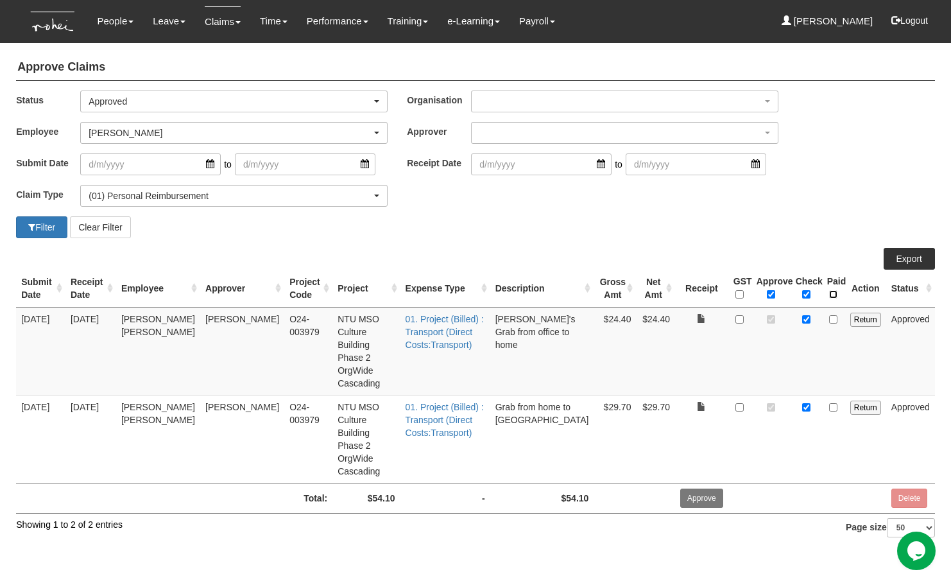
click at [833, 293] on input "\a Paid\a \a \a" at bounding box center [833, 294] width 8 height 8
checkbox input "true"
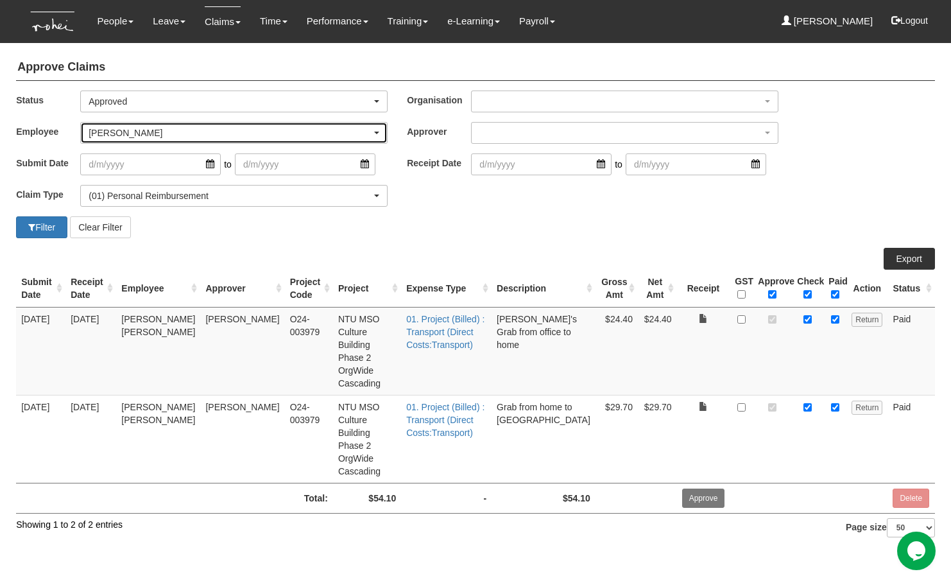
click at [178, 134] on div "Erika Mok" at bounding box center [230, 132] width 283 height 13
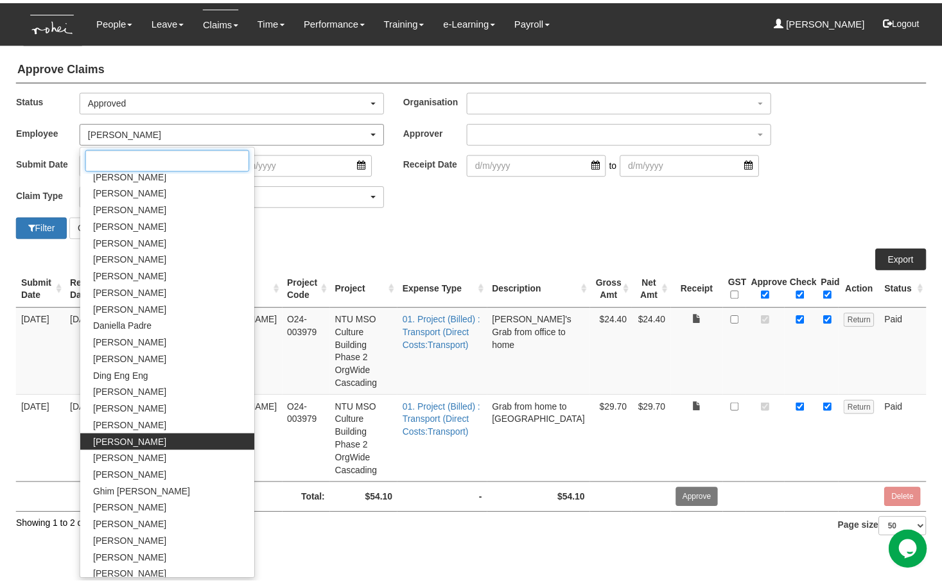
scroll to position [205, 0]
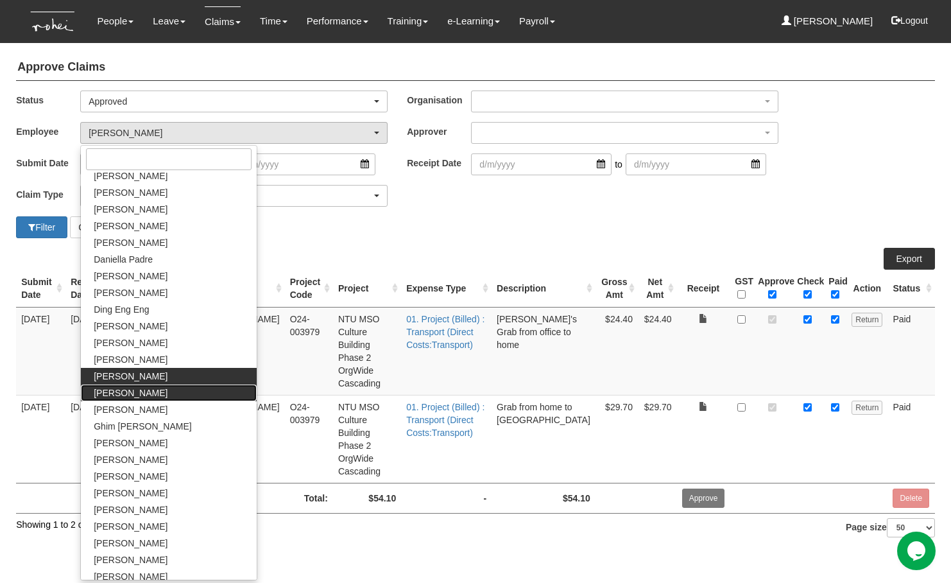
click at [136, 392] on link "[PERSON_NAME]" at bounding box center [169, 393] width 176 height 17
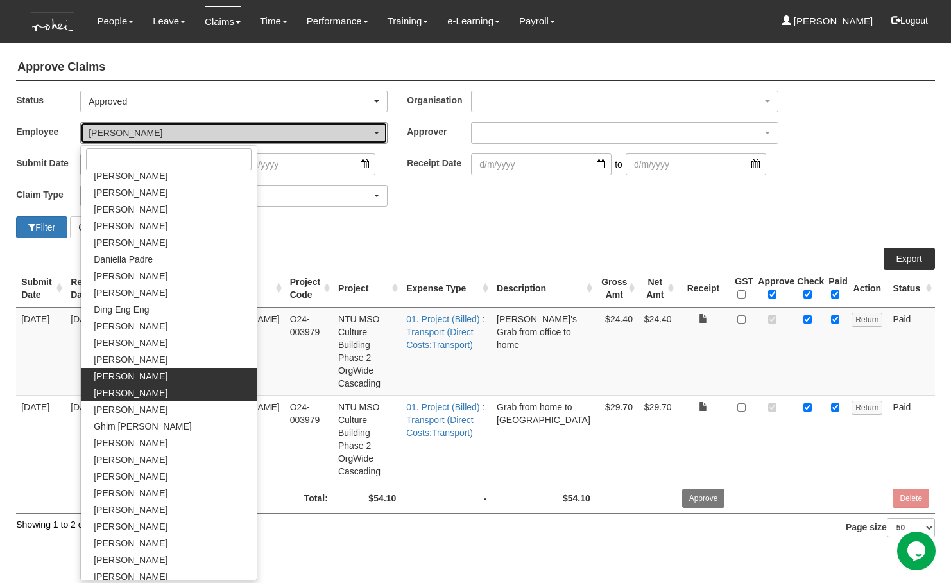
select select "924f1b2e-1f52-4a5a-a524-af1f71412b99"
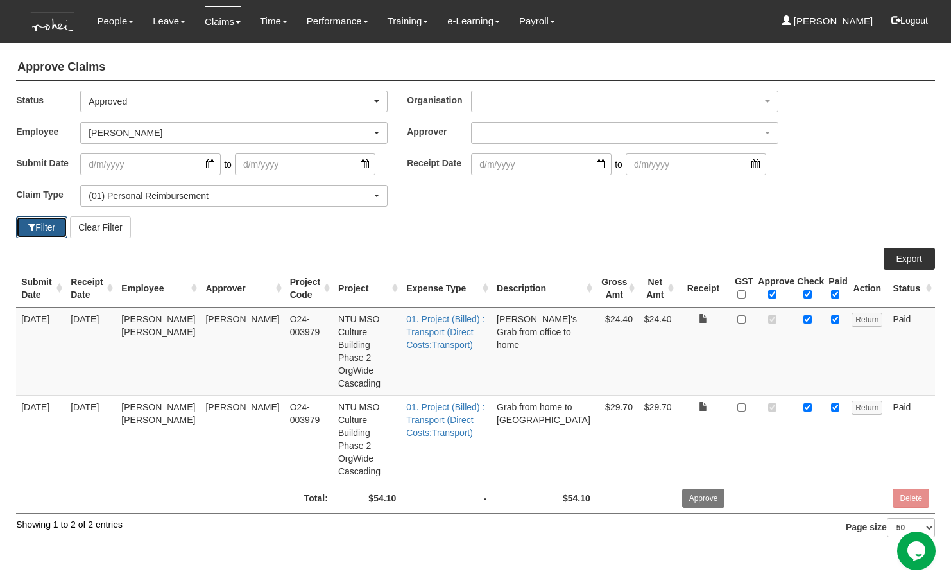
click at [33, 234] on button "Filter" at bounding box center [41, 227] width 51 height 22
select select "50"
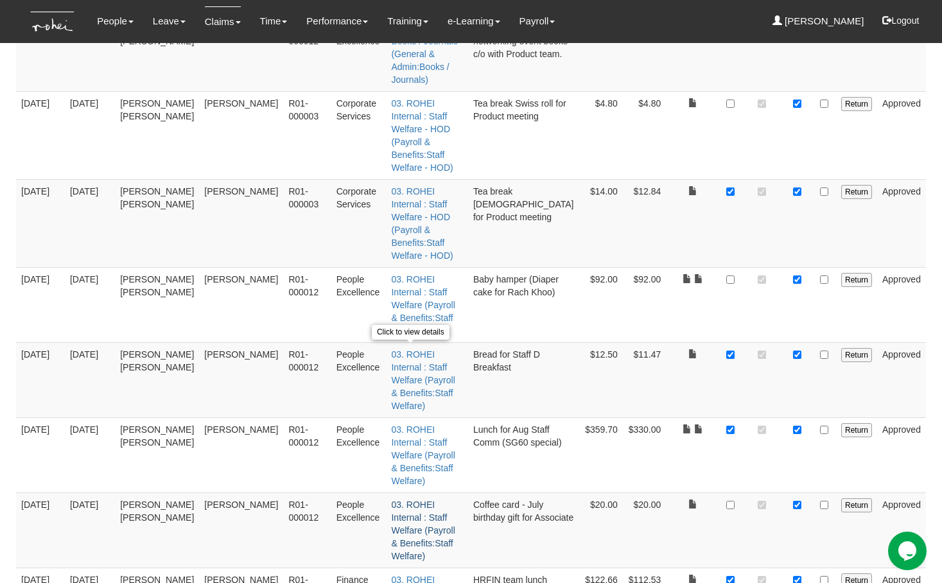
scroll to position [0, 0]
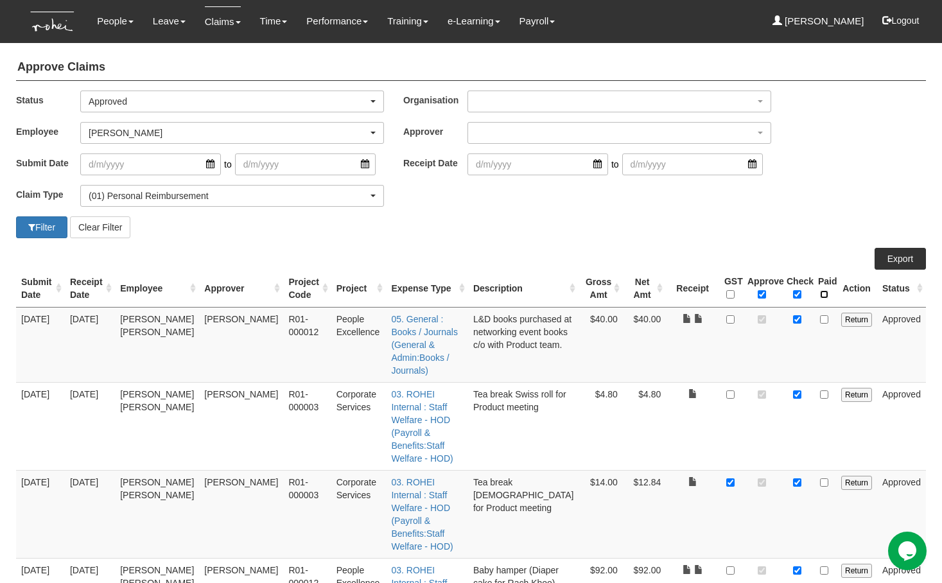
click at [828, 295] on input "\a Paid\a \a \a" at bounding box center [824, 294] width 8 height 8
checkbox input "true"
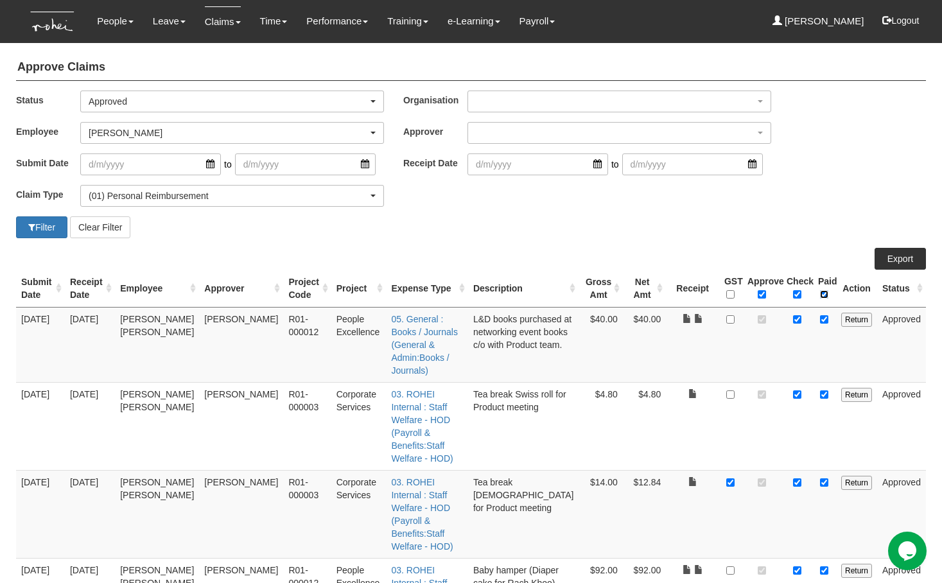
checkbox input "true"
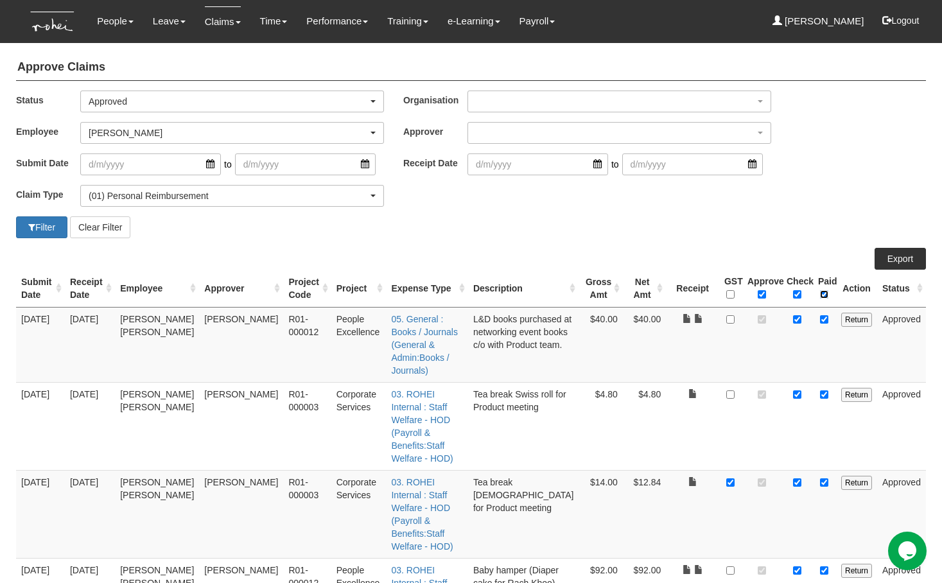
checkbox input "true"
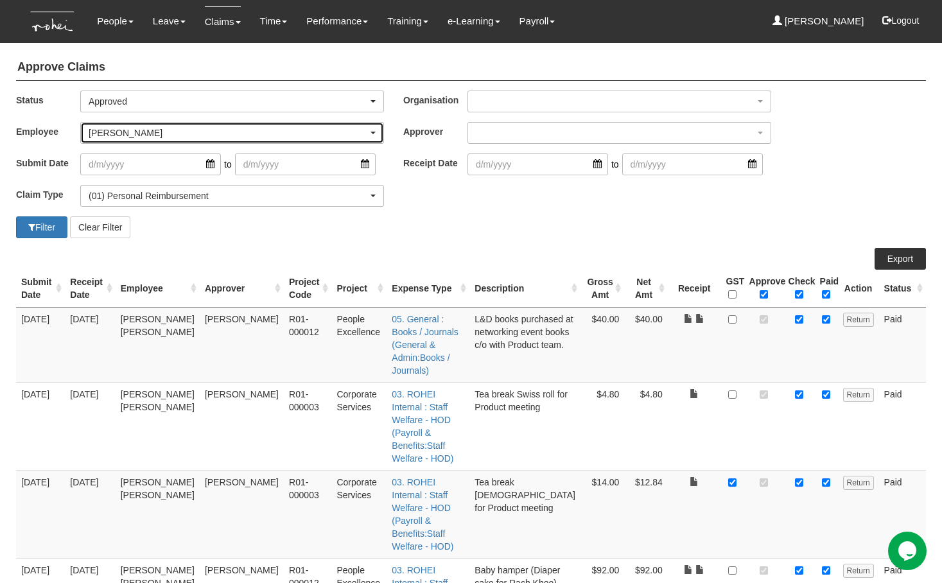
click at [183, 138] on div "[PERSON_NAME]" at bounding box center [228, 132] width 279 height 13
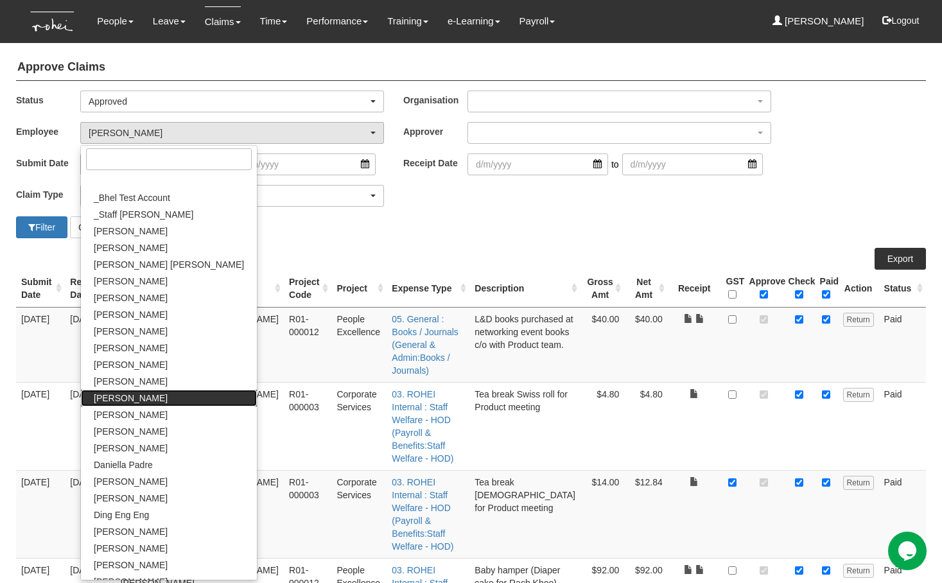
click at [135, 396] on span "[PERSON_NAME]" at bounding box center [131, 398] width 74 height 13
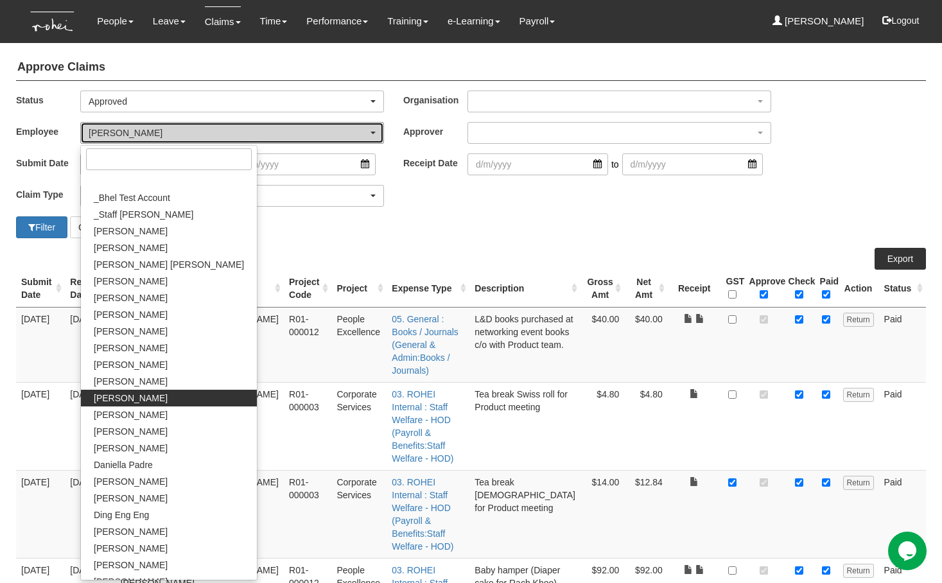
select select "cd9f8d03-039d-4482-adde-d71bcfd65268"
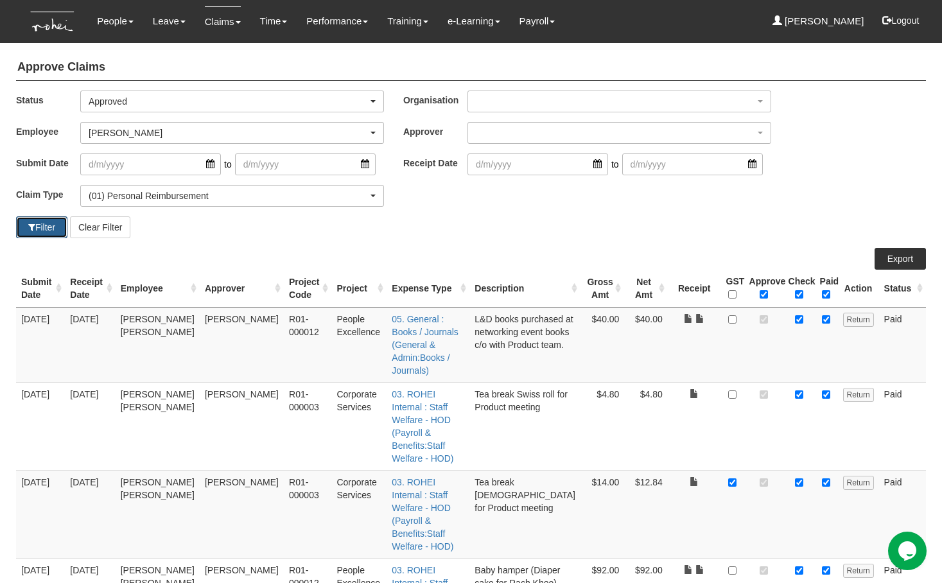
click at [25, 222] on button "Filter" at bounding box center [41, 227] width 51 height 22
select select "50"
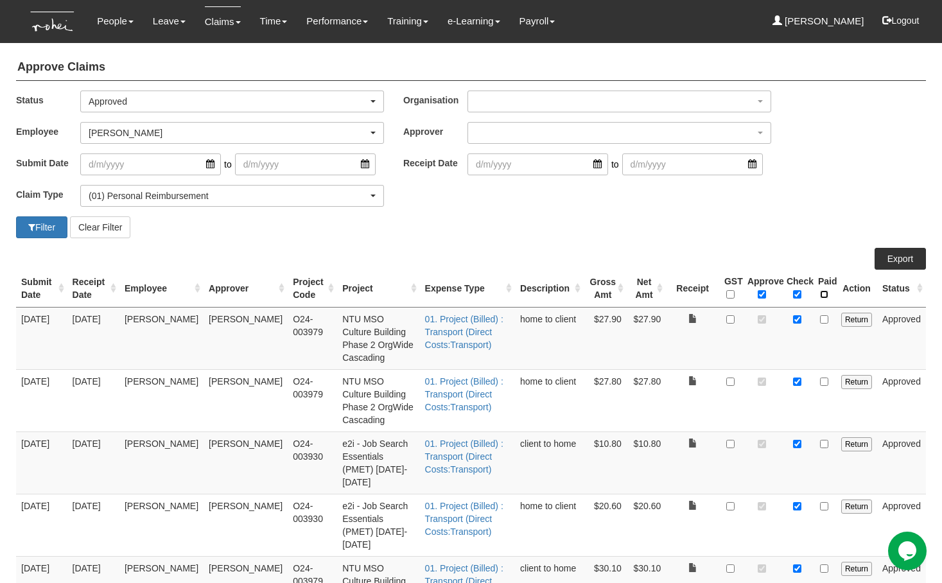
click at [825, 296] on input "\a Paid\a \a \a" at bounding box center [824, 294] width 8 height 8
checkbox input "true"
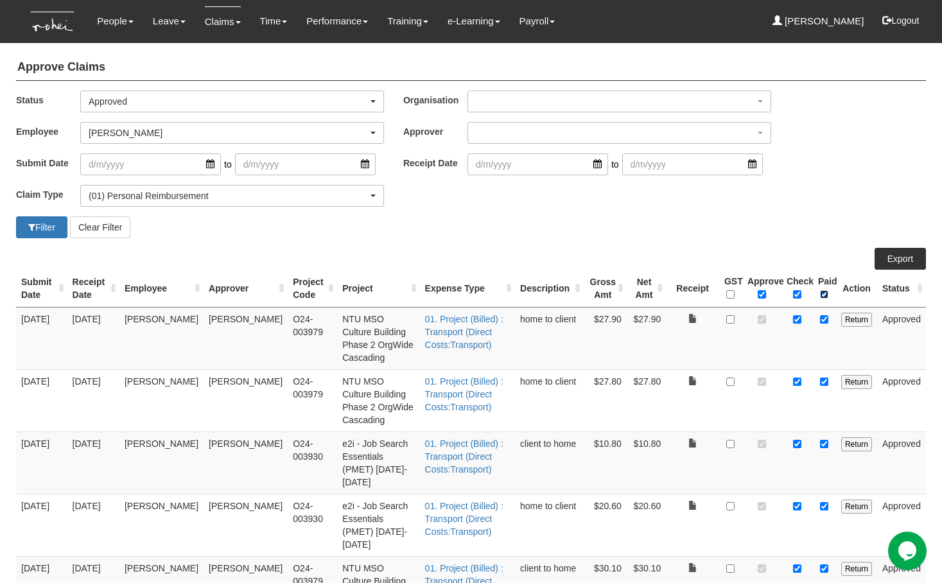
checkbox input "true"
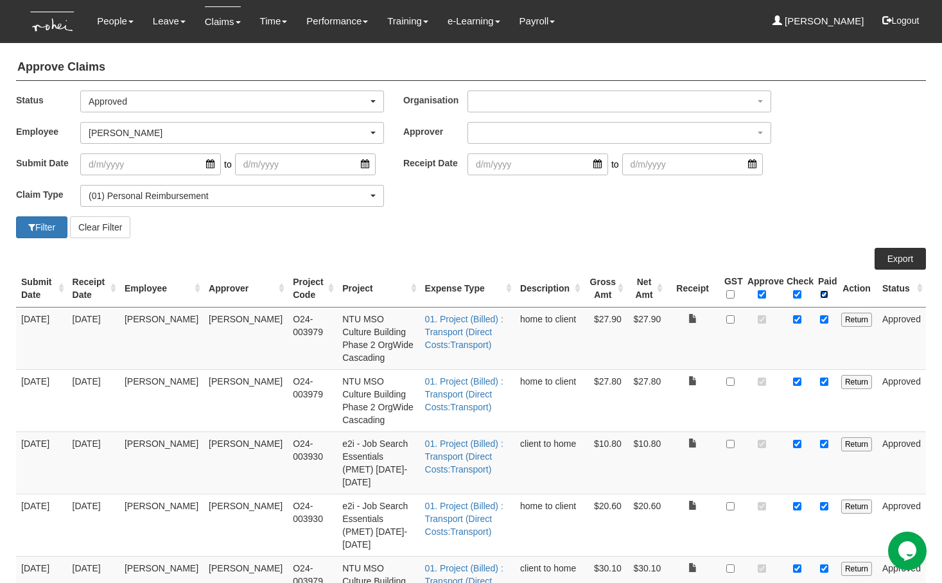
checkbox input "true"
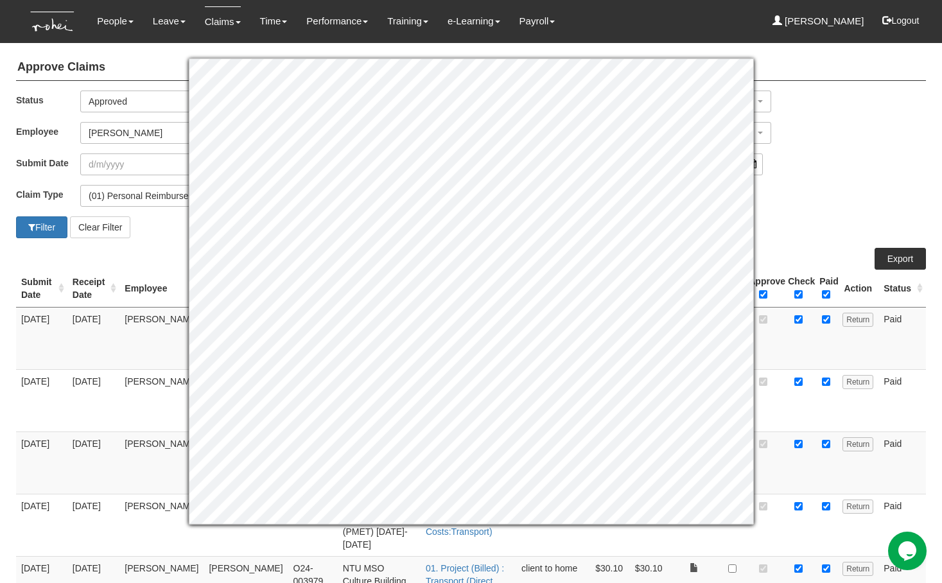
click at [150, 243] on div "Approve Claims Status -- All -- Submitted Approved Verified Returned Paid Appro…" at bounding box center [471, 517] width 914 height 939
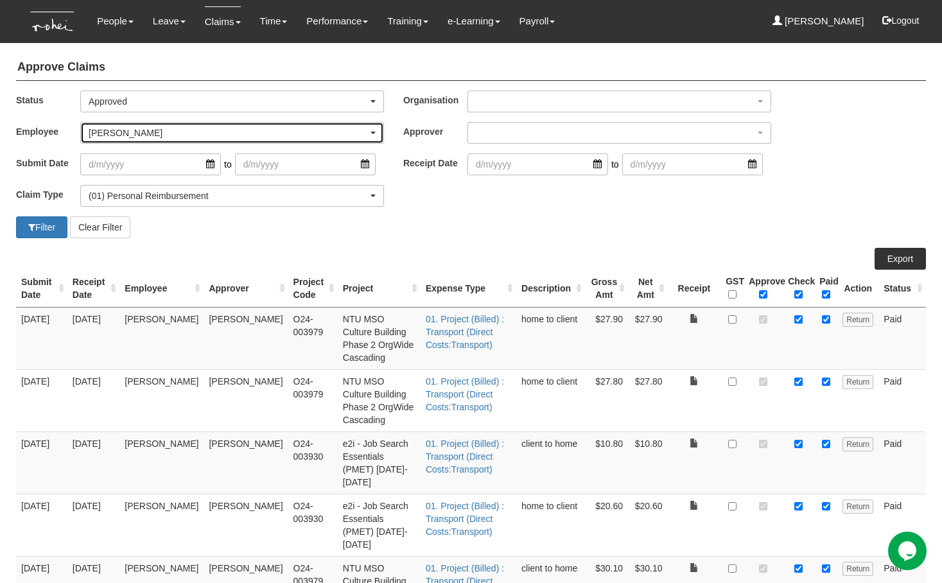
click at [126, 136] on div "[PERSON_NAME]" at bounding box center [228, 132] width 279 height 13
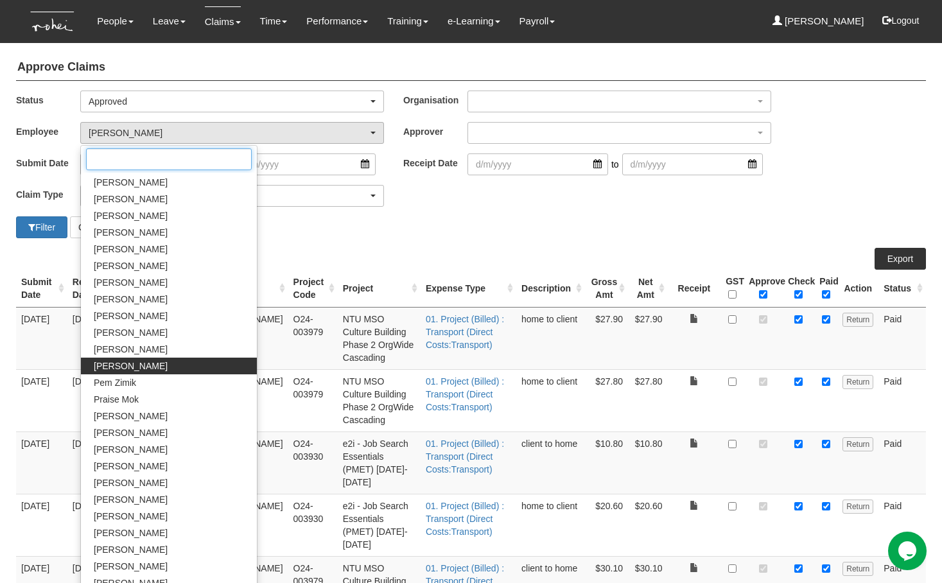
scroll to position [356, 0]
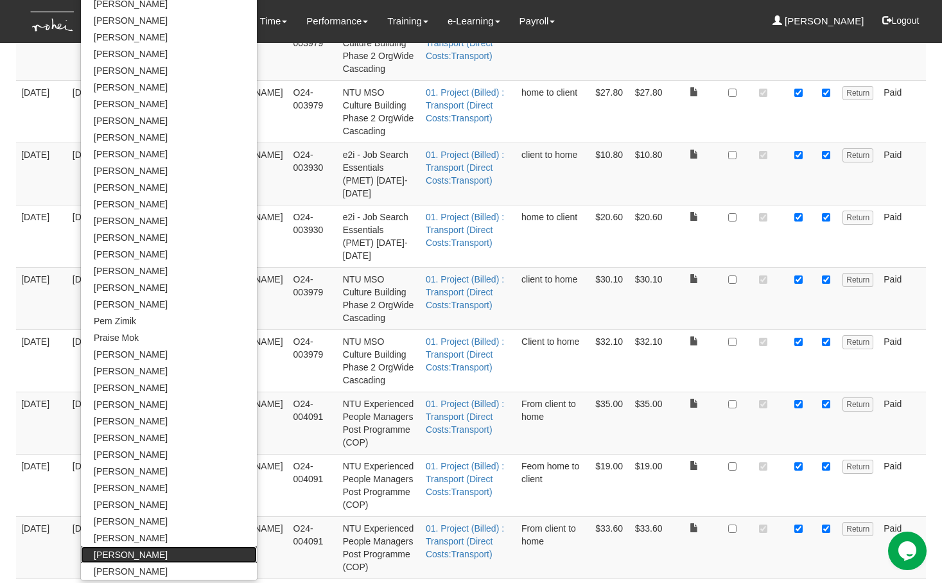
click at [129, 559] on span "Yan Xuan Goh" at bounding box center [131, 554] width 74 height 13
select select "5c9ef5a6-5da0-45d7-b594-a8a35f9e09df"
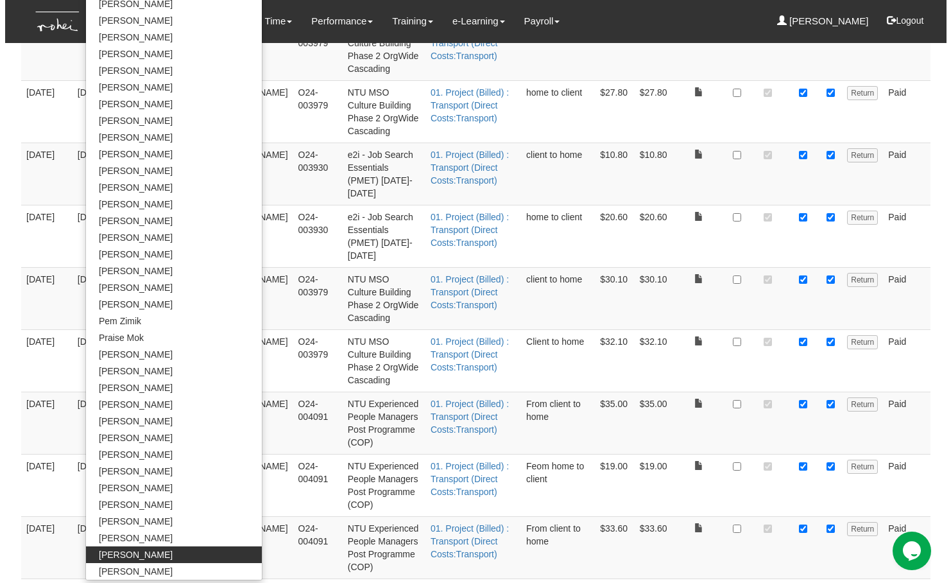
scroll to position [0, 0]
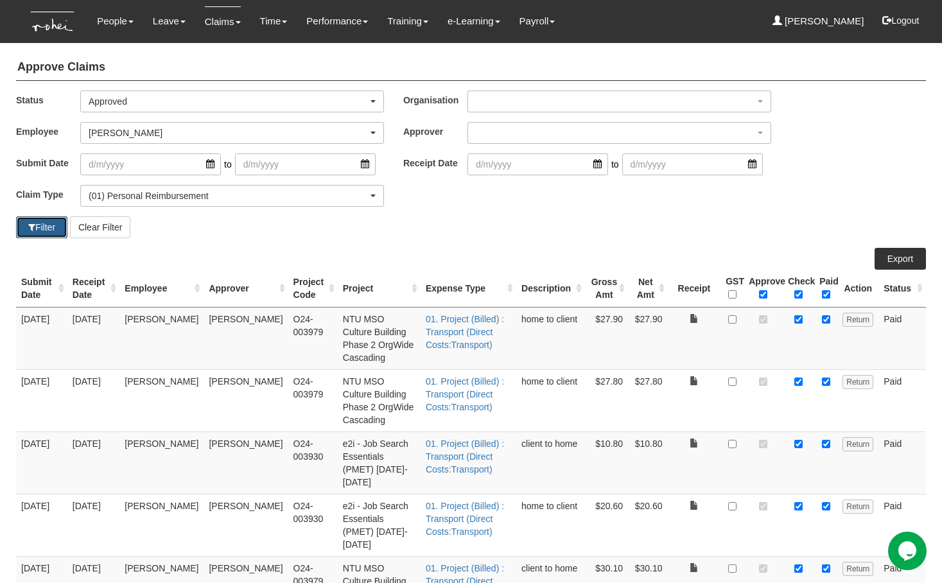
click at [23, 227] on button "Filter" at bounding box center [41, 227] width 51 height 22
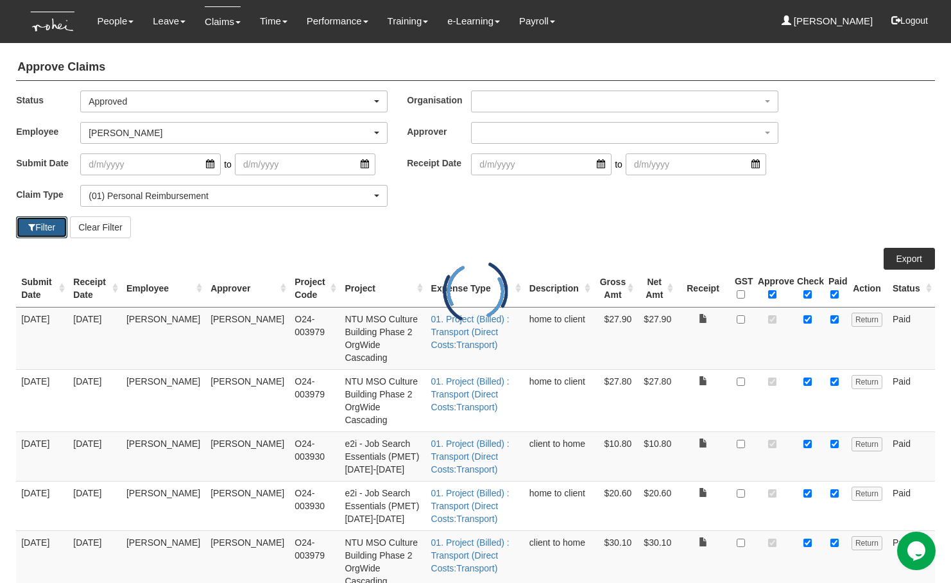
select select "50"
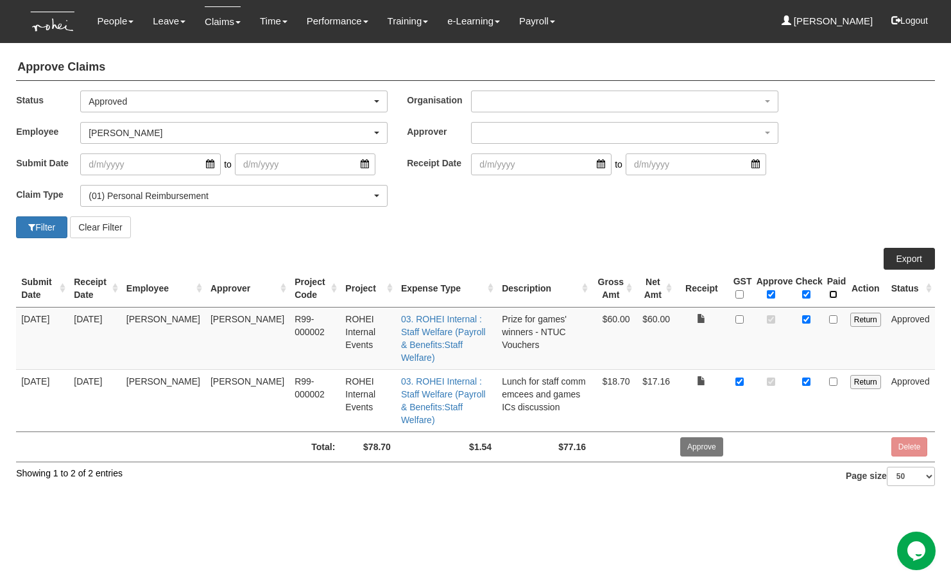
click at [835, 293] on input "\a Paid\a \a \a" at bounding box center [833, 294] width 8 height 8
checkbox input "true"
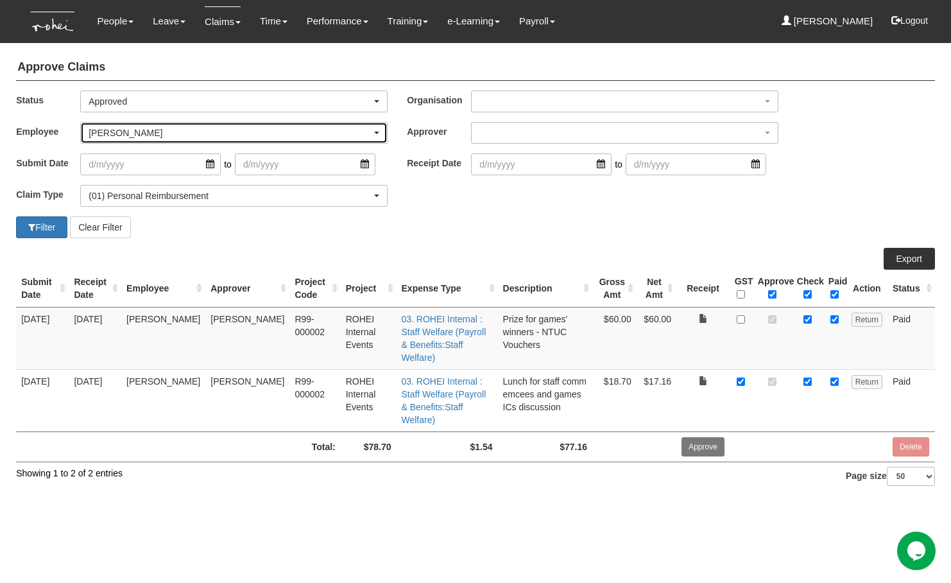
click at [117, 141] on div "Yan Xuan Goh" at bounding box center [234, 133] width 306 height 21
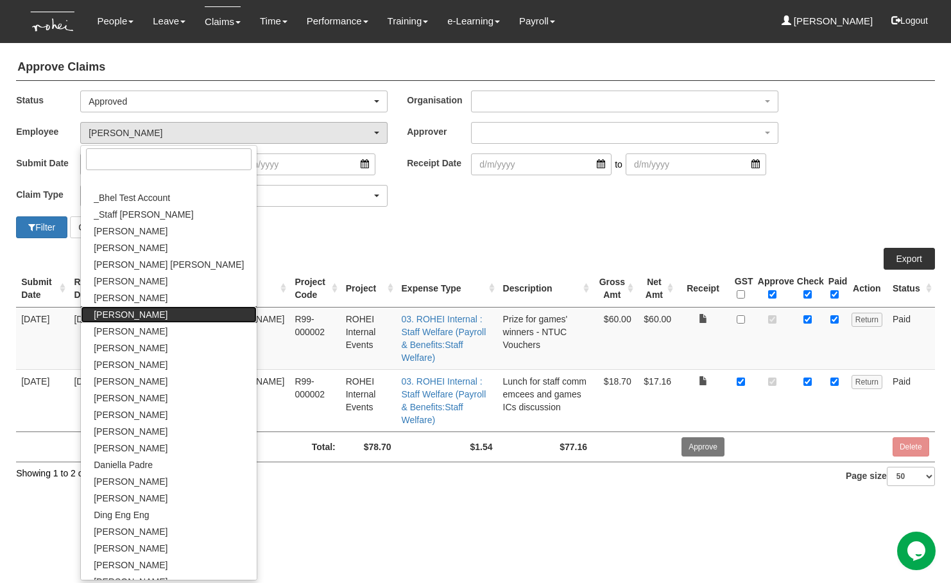
click at [139, 313] on span "[PERSON_NAME]" at bounding box center [131, 314] width 74 height 13
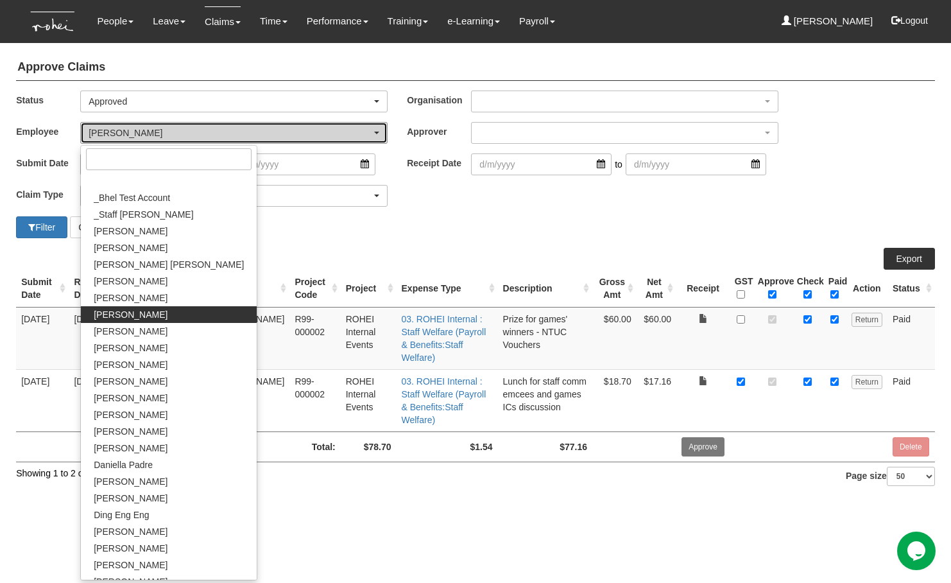
select select "edb3de3f-770e-4307-a283-f606937ddba3"
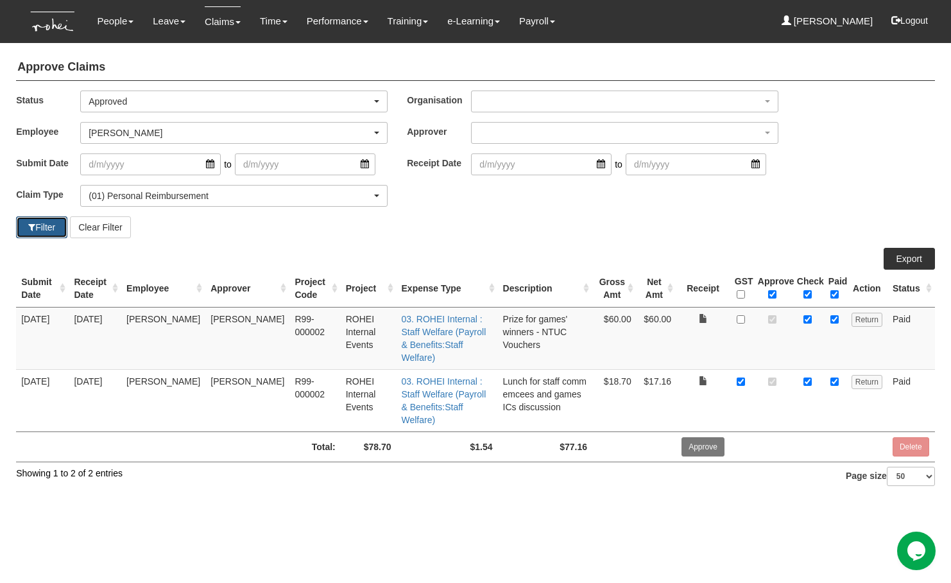
click at [41, 229] on button "Filter" at bounding box center [41, 227] width 51 height 22
select select "50"
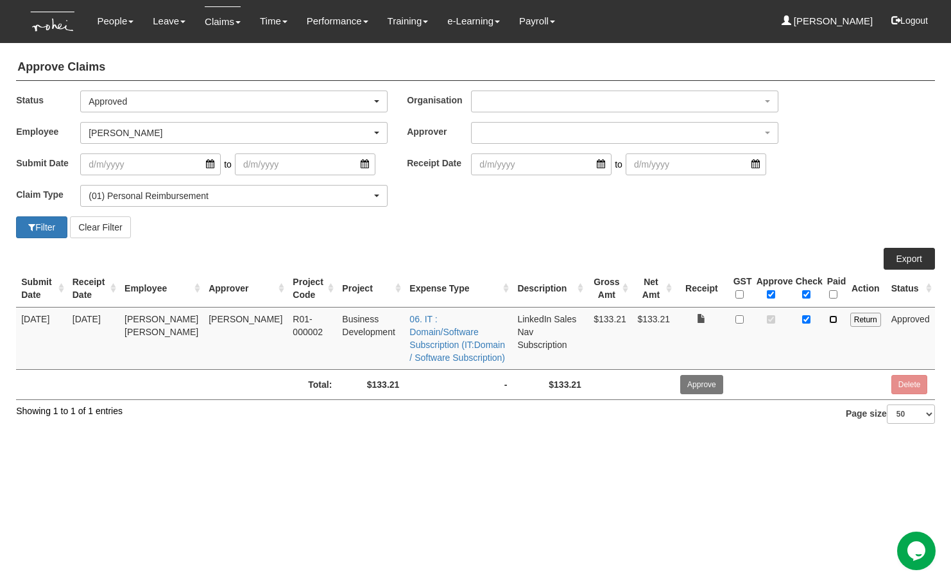
click at [835, 316] on input "checkbox" at bounding box center [833, 319] width 8 height 8
checkbox input "true"
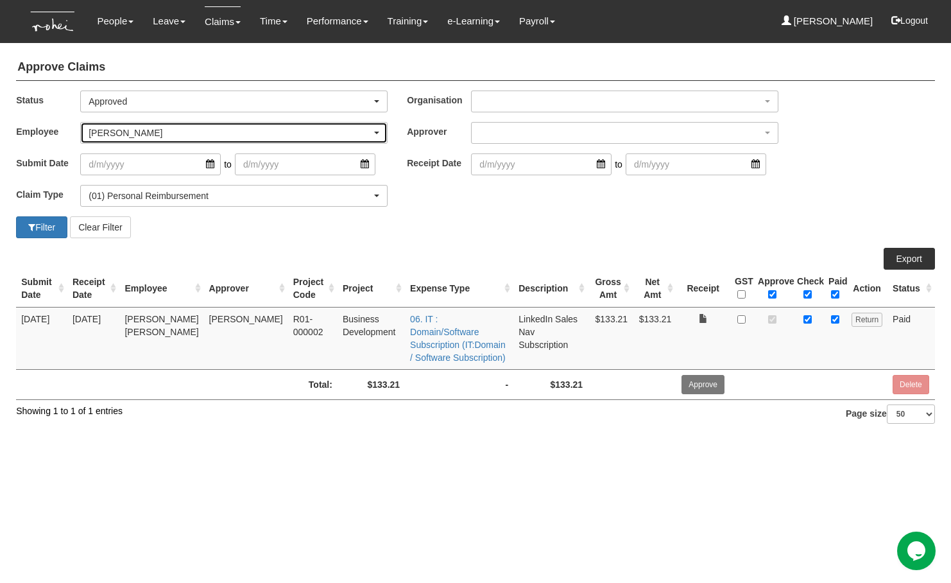
click at [128, 131] on div "[PERSON_NAME]" at bounding box center [230, 132] width 283 height 13
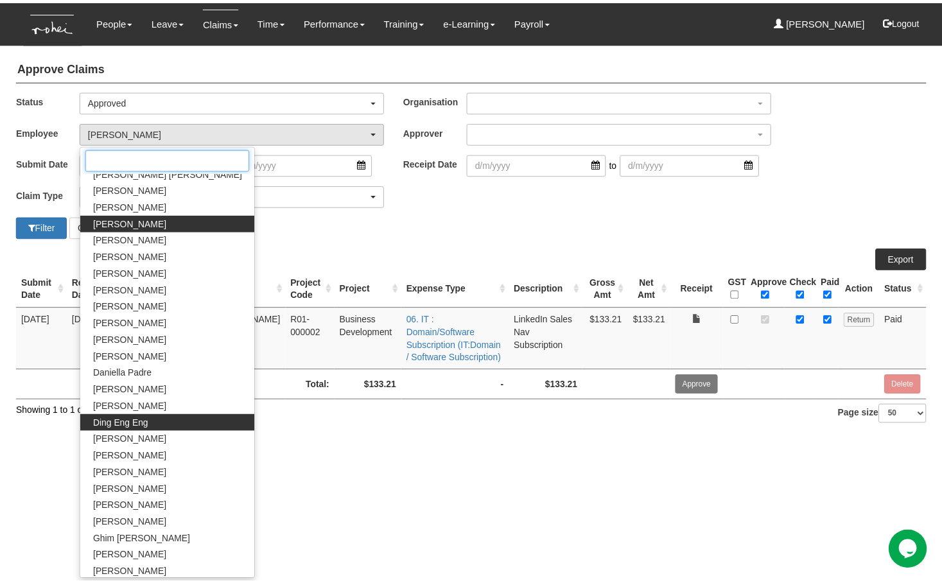
scroll to position [199, 0]
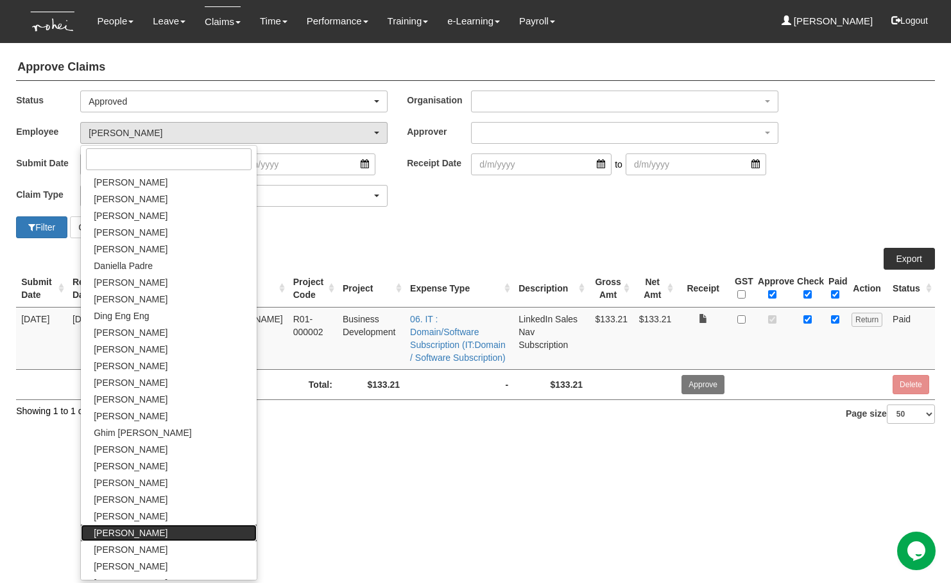
click at [127, 538] on span "[PERSON_NAME]" at bounding box center [131, 532] width 74 height 13
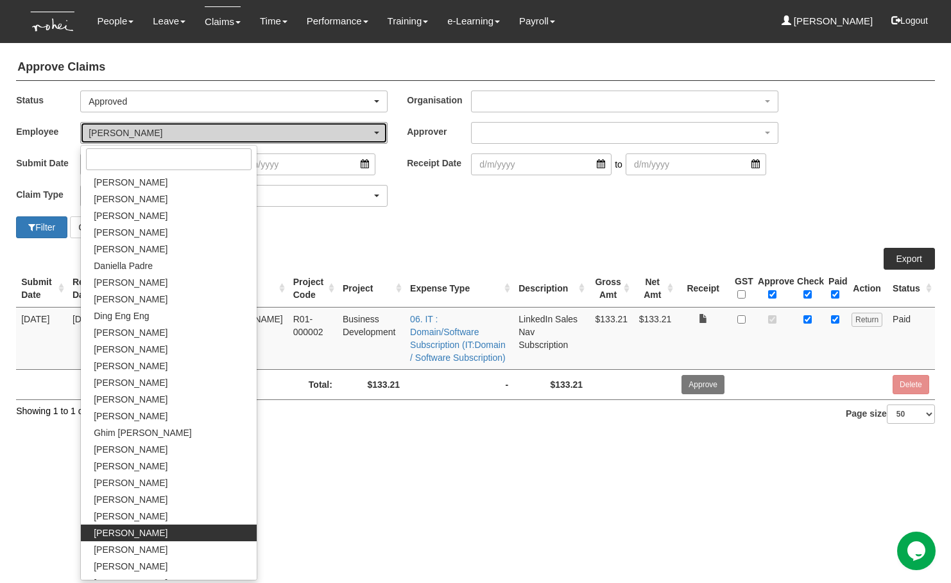
select select "f95db43d-b957-4eb1-a124-97fb4ca24ed2"
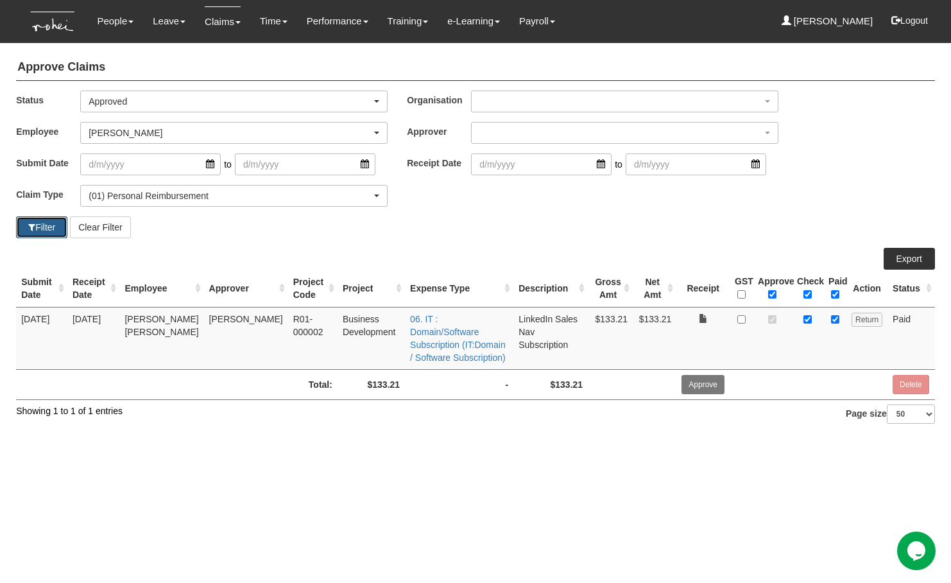
click at [28, 226] on span "button" at bounding box center [31, 227] width 7 height 9
select select "50"
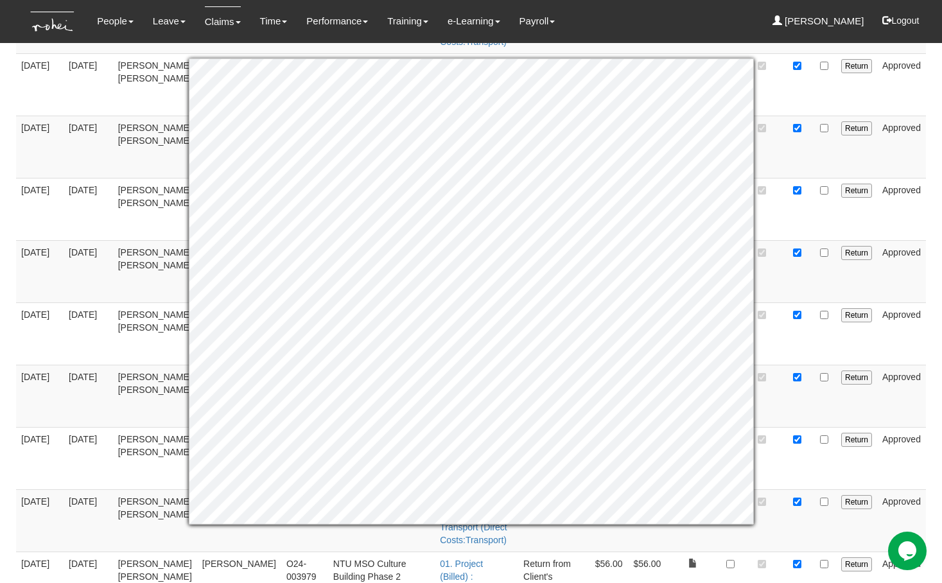
scroll to position [0, 0]
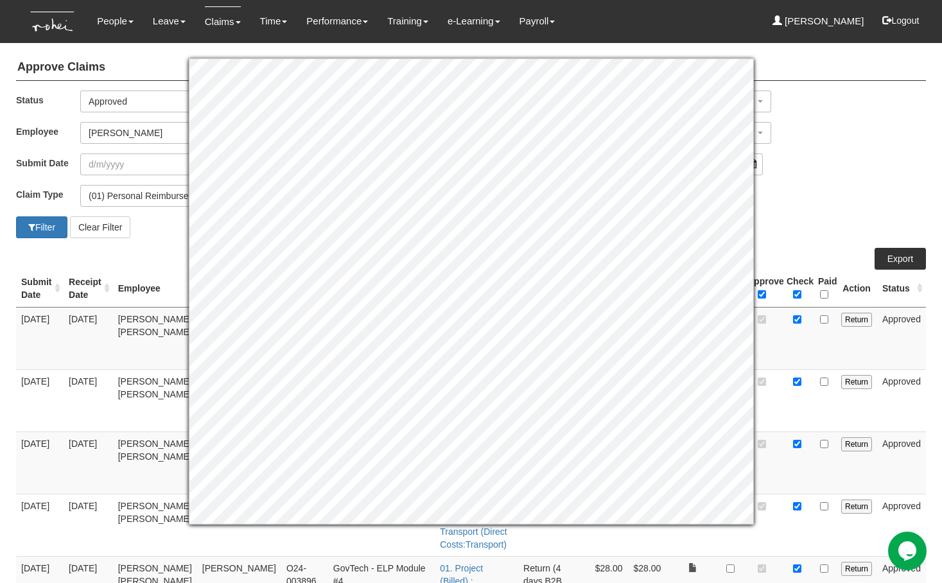
click at [826, 193] on div "Claim Type (01) Personal Reimbursement (02) Advance Disbursement (03) Daniel's …" at bounding box center [470, 200] width 929 height 31
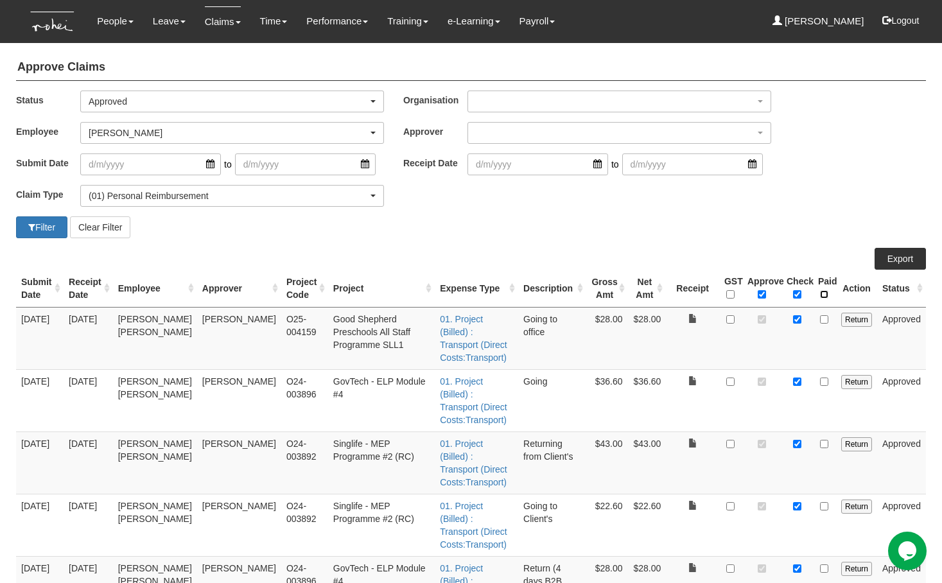
click at [826, 293] on input "\a Paid\a \a \a" at bounding box center [824, 294] width 8 height 8
checkbox input "true"
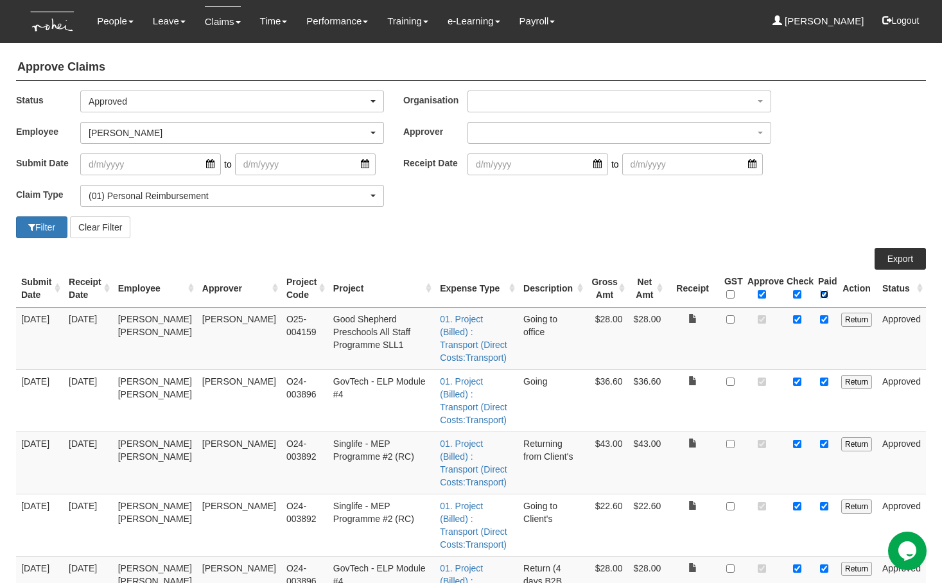
checkbox input "true"
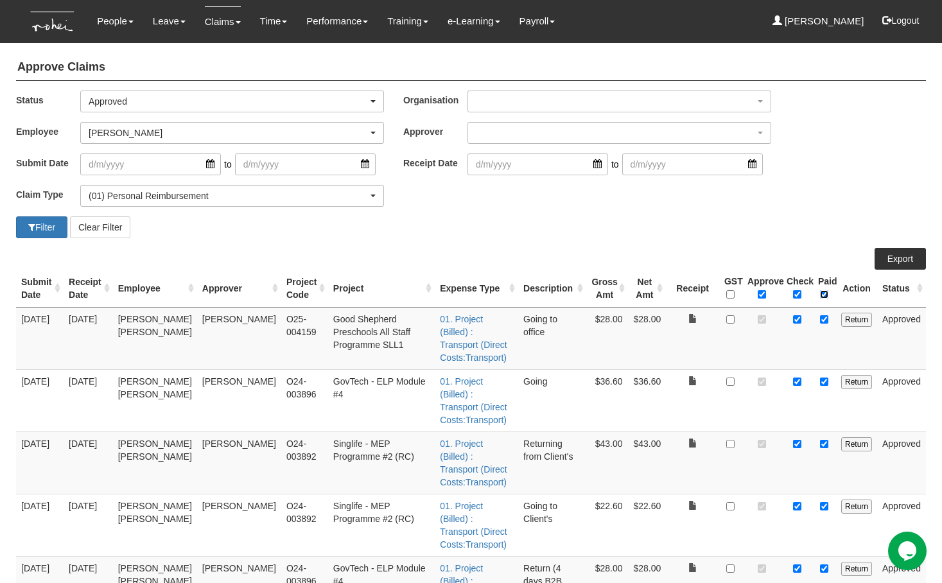
checkbox input "true"
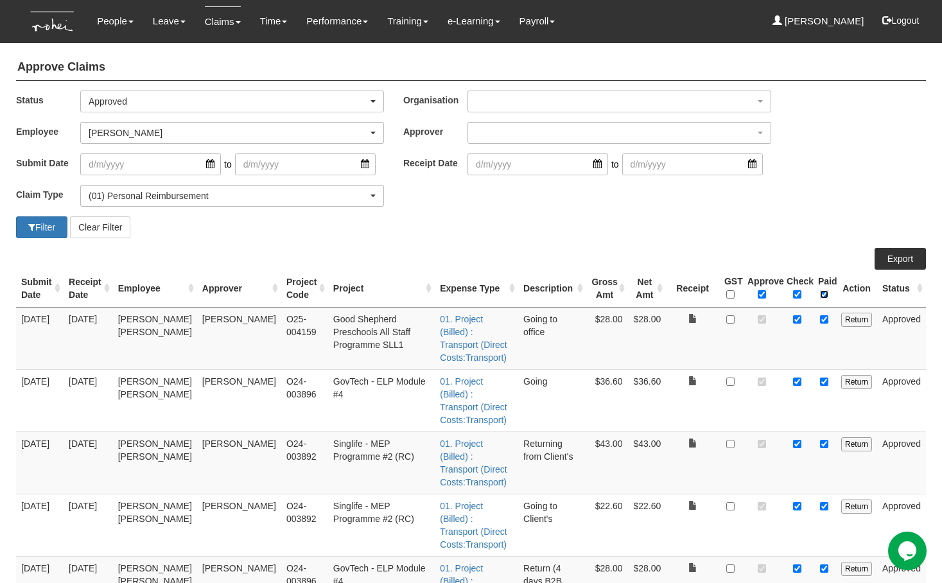
checkbox input "true"
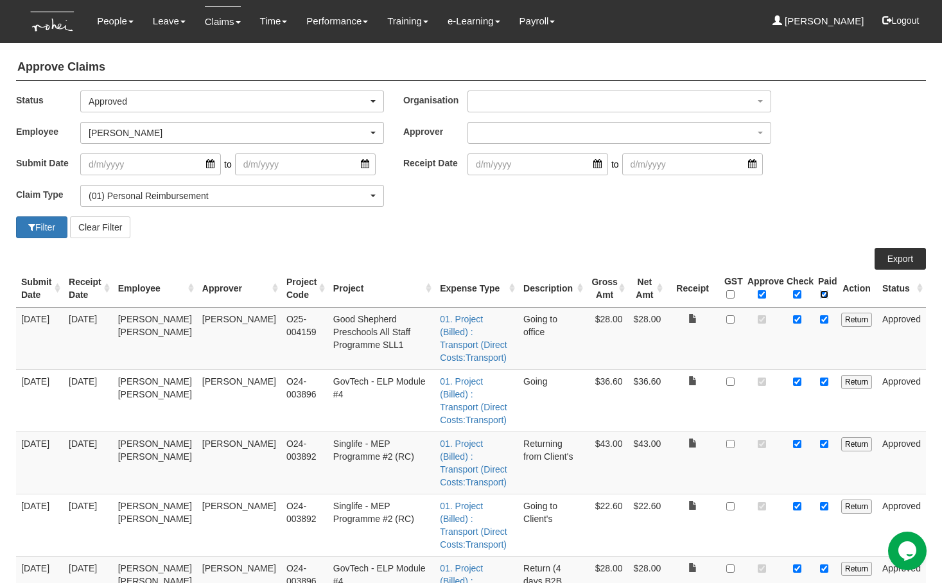
checkbox input "true"
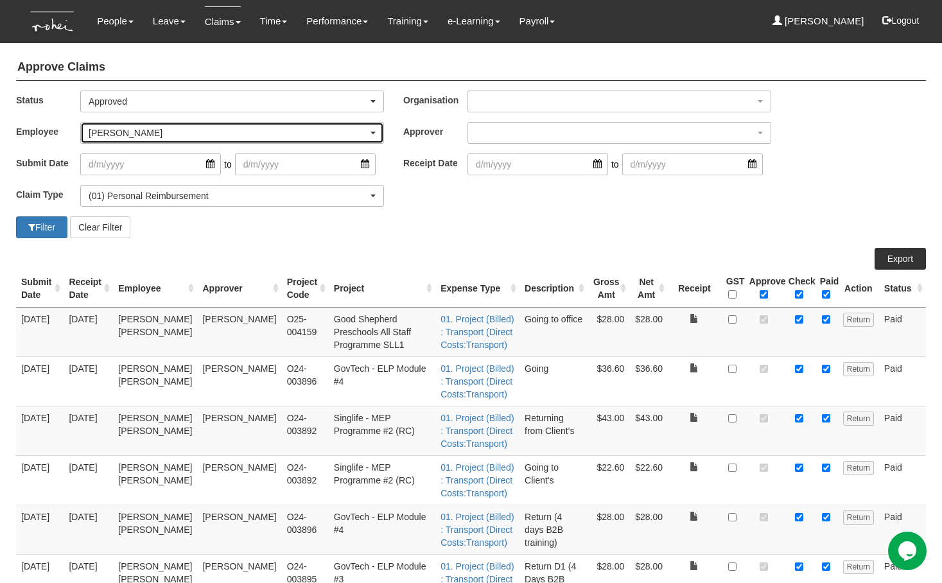
click at [216, 134] on div "[PERSON_NAME]" at bounding box center [228, 132] width 279 height 13
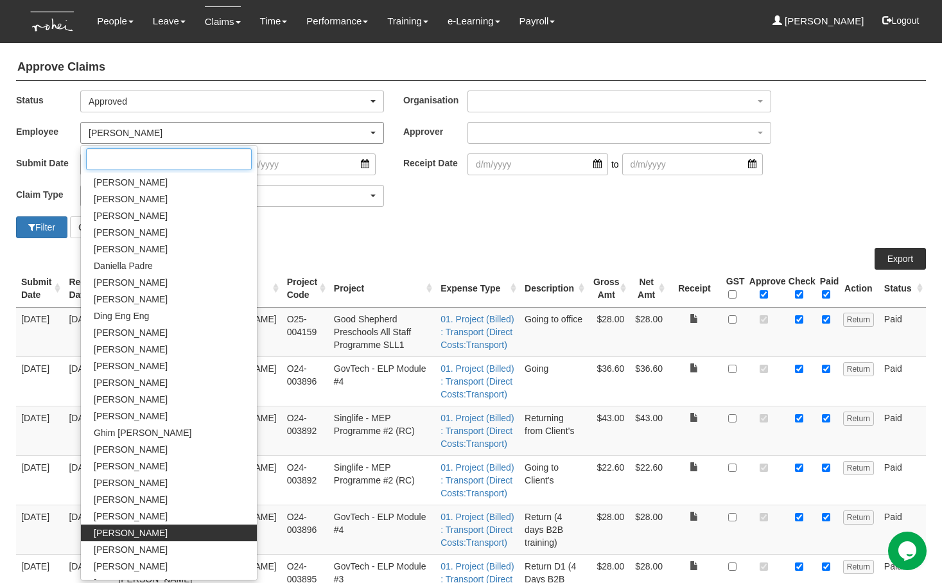
scroll to position [356, 0]
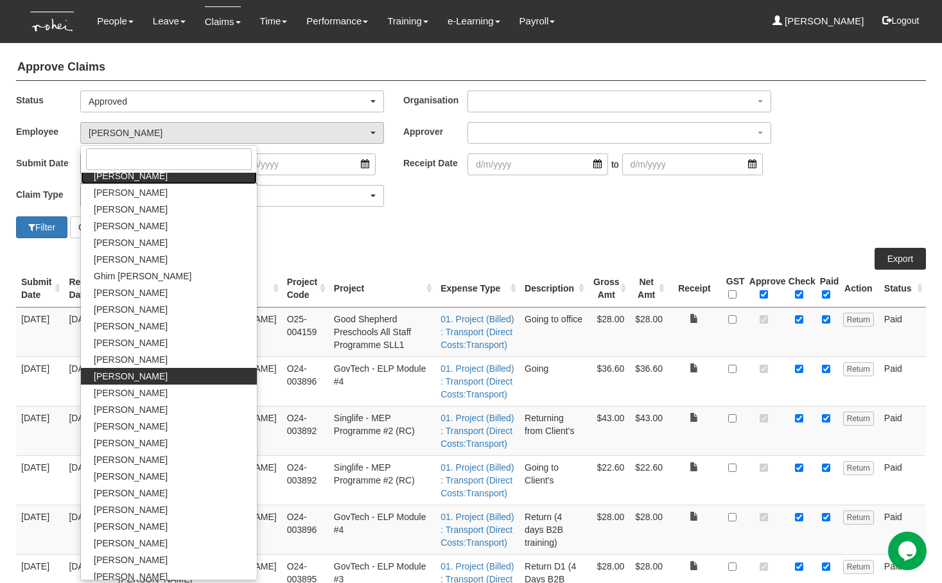
click at [121, 175] on span "[PERSON_NAME]" at bounding box center [131, 175] width 74 height 13
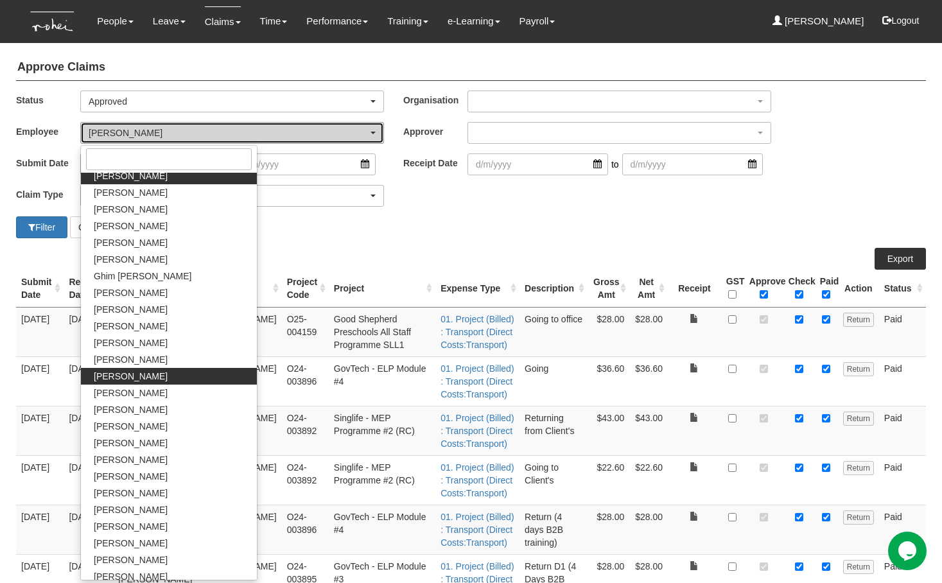
select select "aa784c27-0d82-452d-9457-5ba1e098b6bb"
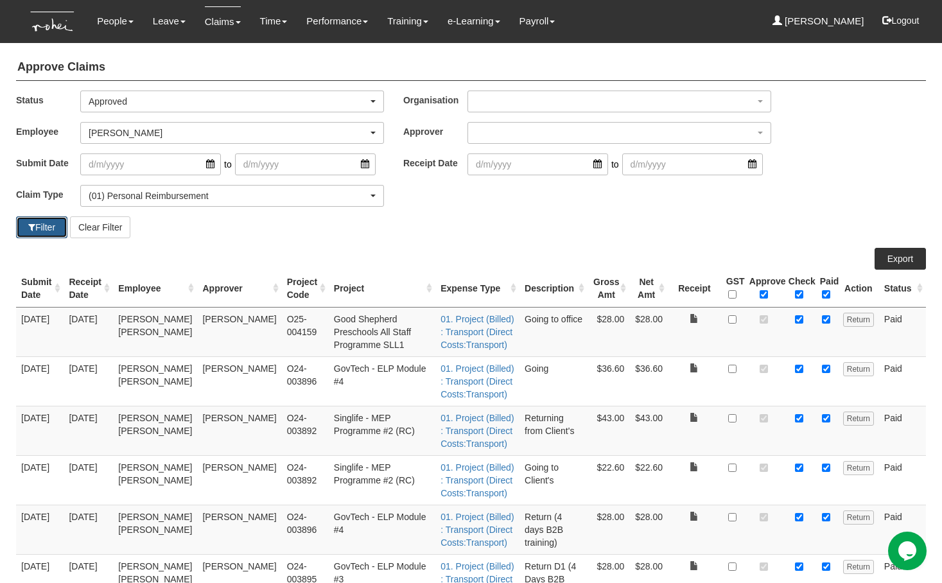
click at [42, 225] on button "Filter" at bounding box center [41, 227] width 51 height 22
select select "50"
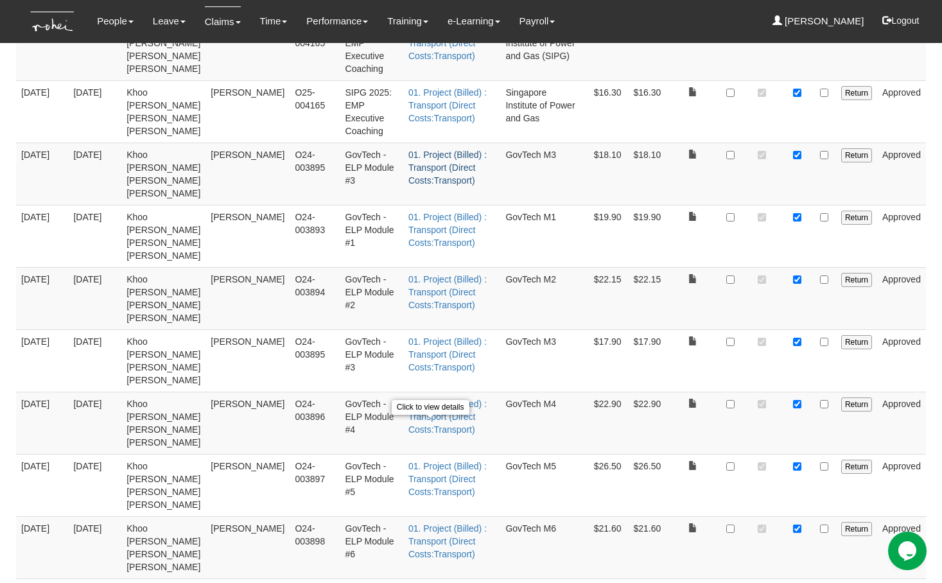
scroll to position [0, 0]
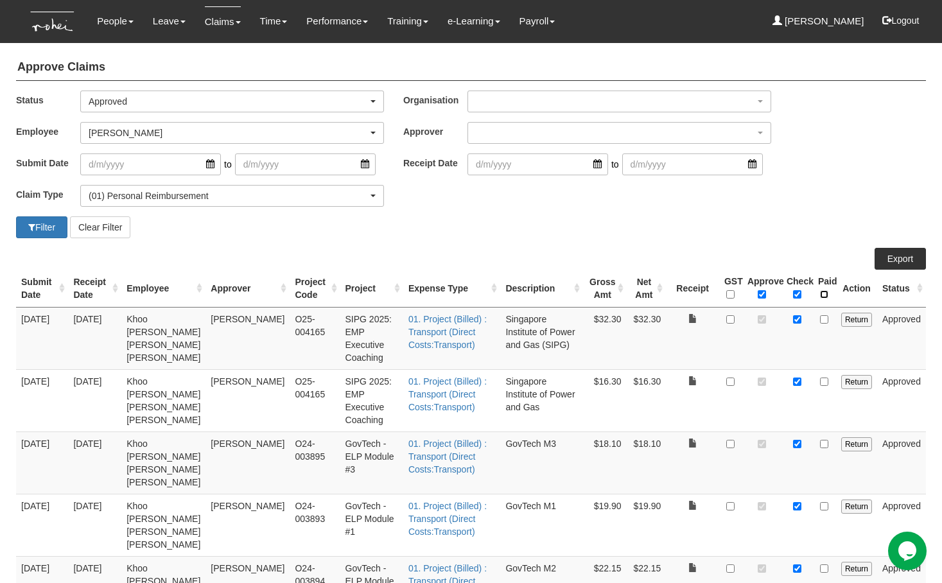
click at [825, 296] on input "\a Paid\a \a \a" at bounding box center [824, 294] width 8 height 8
checkbox input "true"
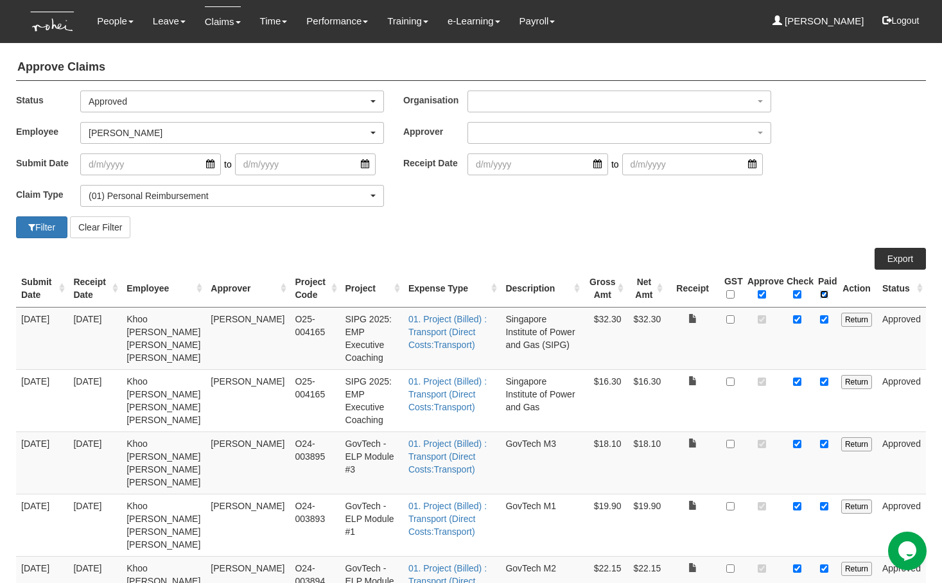
checkbox input "true"
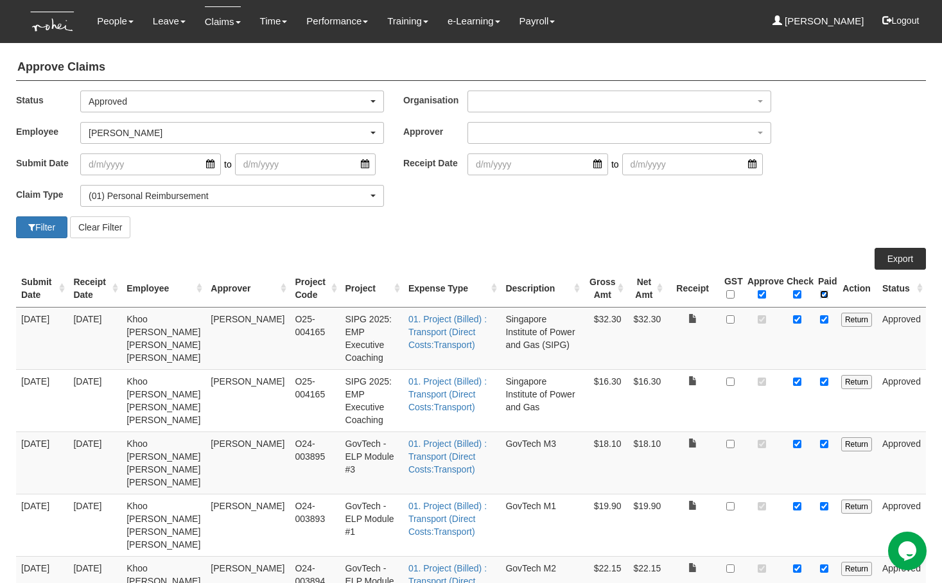
checkbox input "true"
click at [234, 119] on div "Status -- All -- Submitted Approved Verified Returned Paid Approved -- All -- S…" at bounding box center [470, 106] width 929 height 31
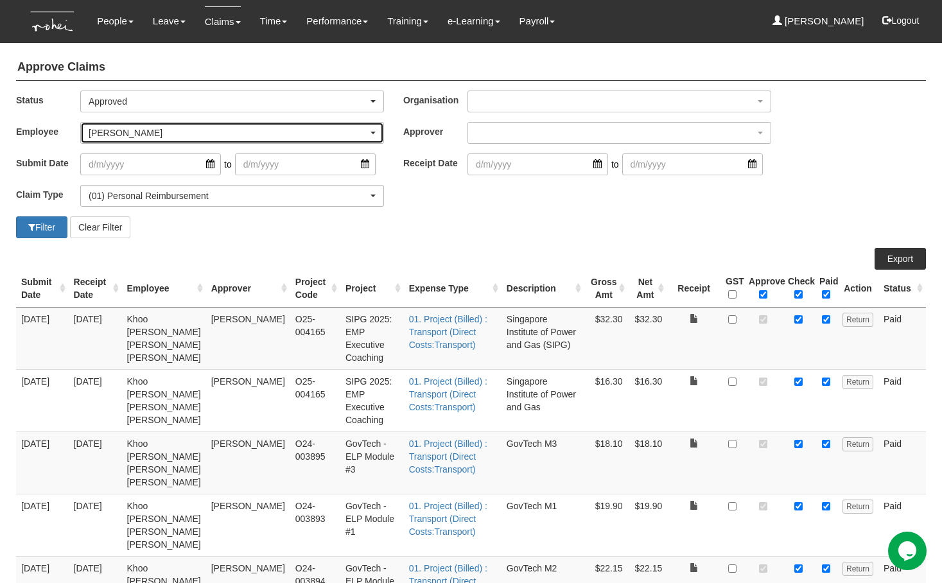
click at [232, 129] on div "[PERSON_NAME]" at bounding box center [228, 132] width 279 height 13
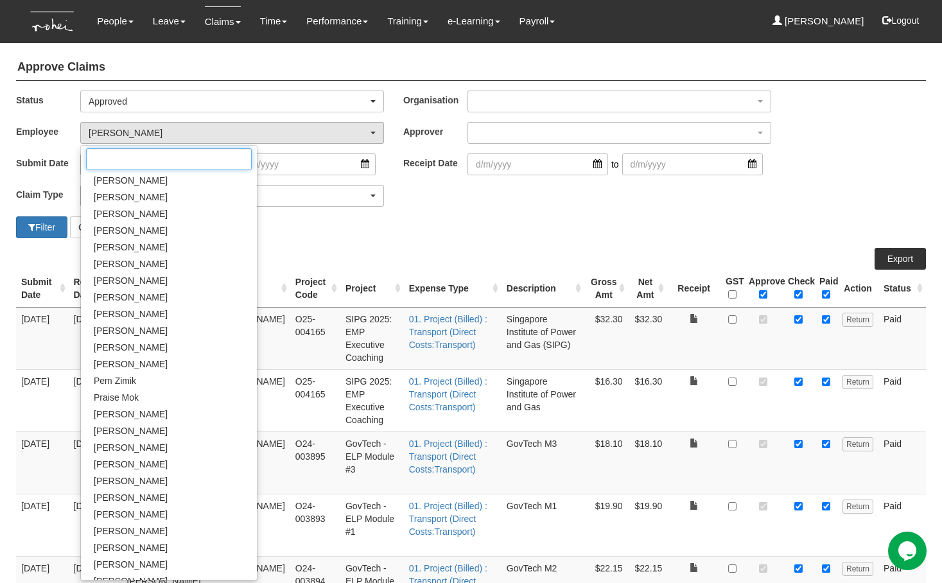
scroll to position [645, 0]
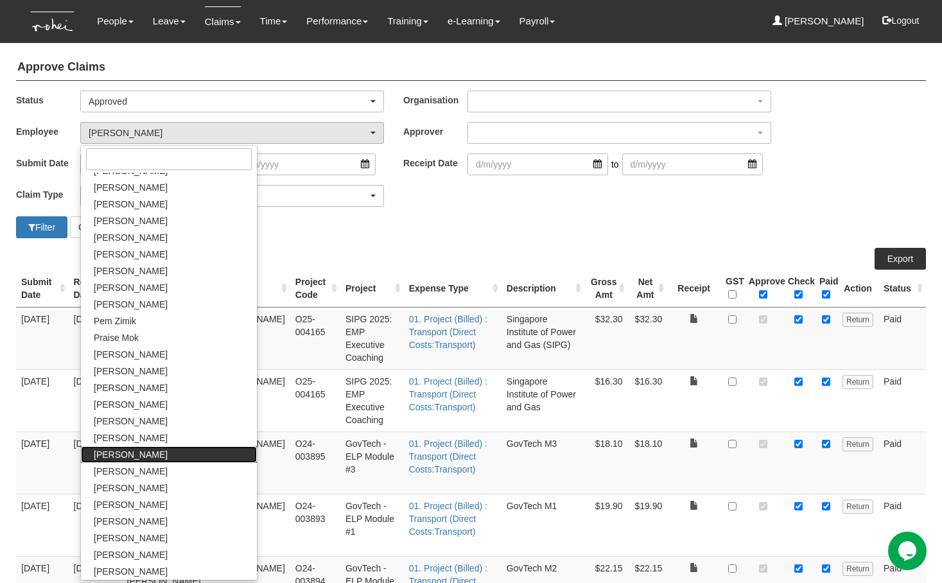
click at [132, 455] on span "[PERSON_NAME]" at bounding box center [131, 454] width 74 height 13
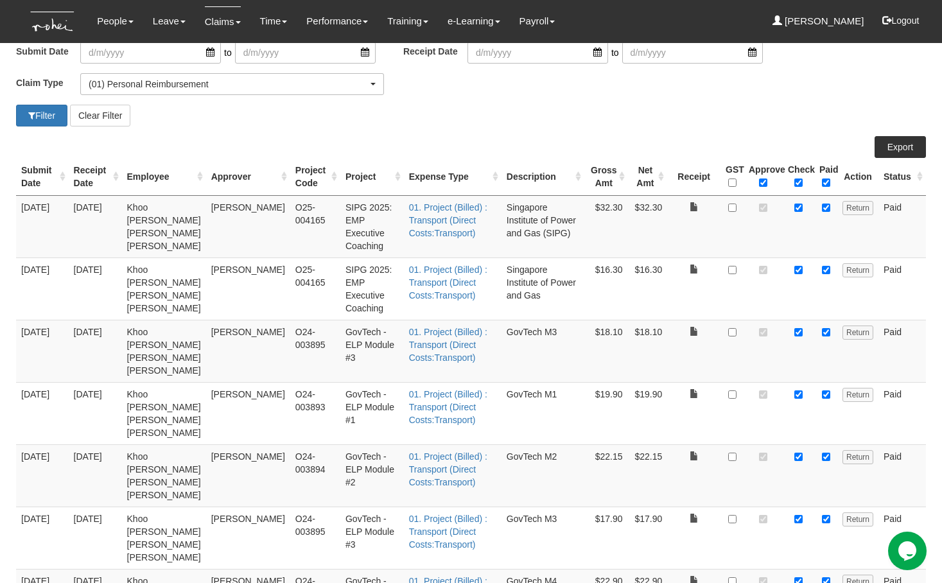
scroll to position [0, 0]
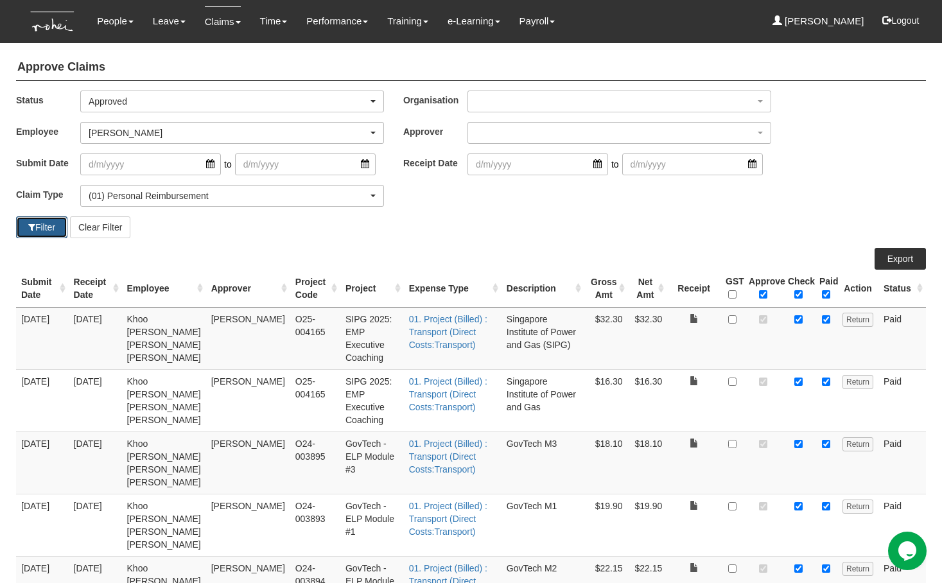
click at [29, 223] on span "button" at bounding box center [31, 227] width 7 height 9
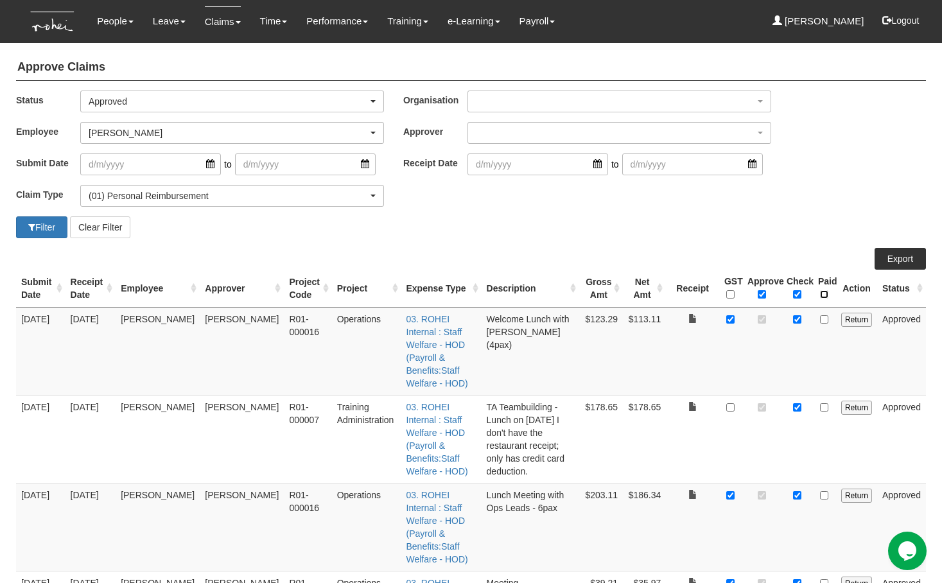
click at [826, 293] on input "\a Paid\a \a \a" at bounding box center [824, 294] width 8 height 8
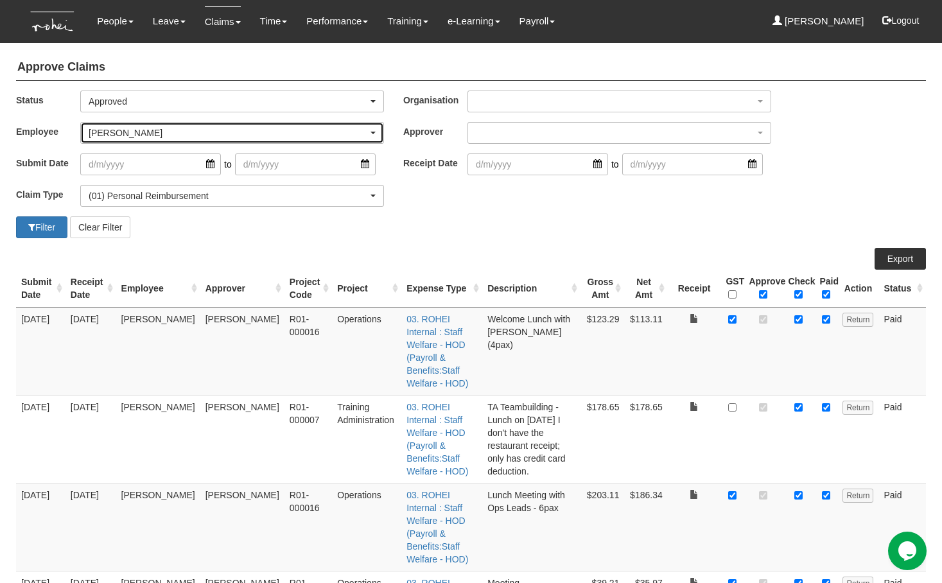
click at [144, 135] on div "[PERSON_NAME]" at bounding box center [228, 132] width 279 height 13
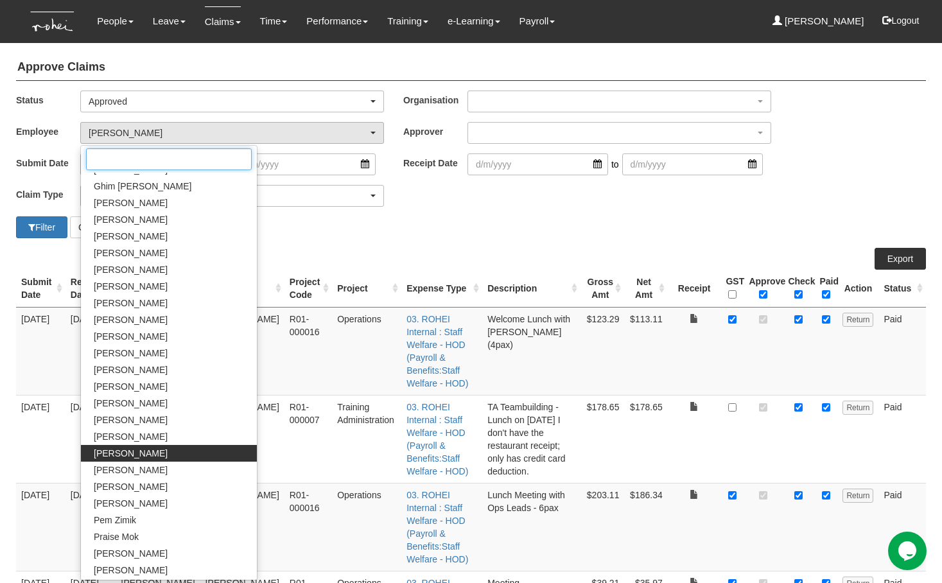
scroll to position [19, 0]
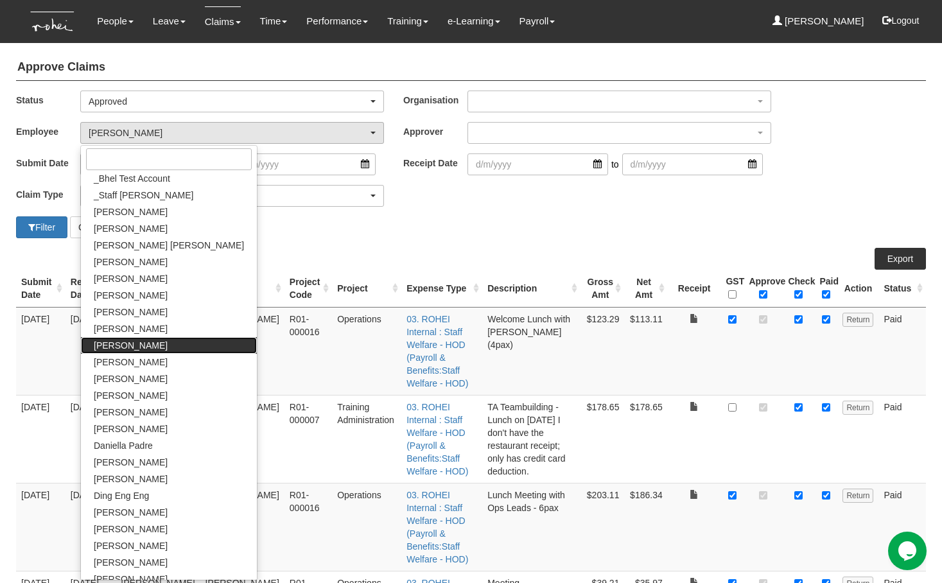
click at [121, 349] on span "[PERSON_NAME]" at bounding box center [131, 345] width 74 height 13
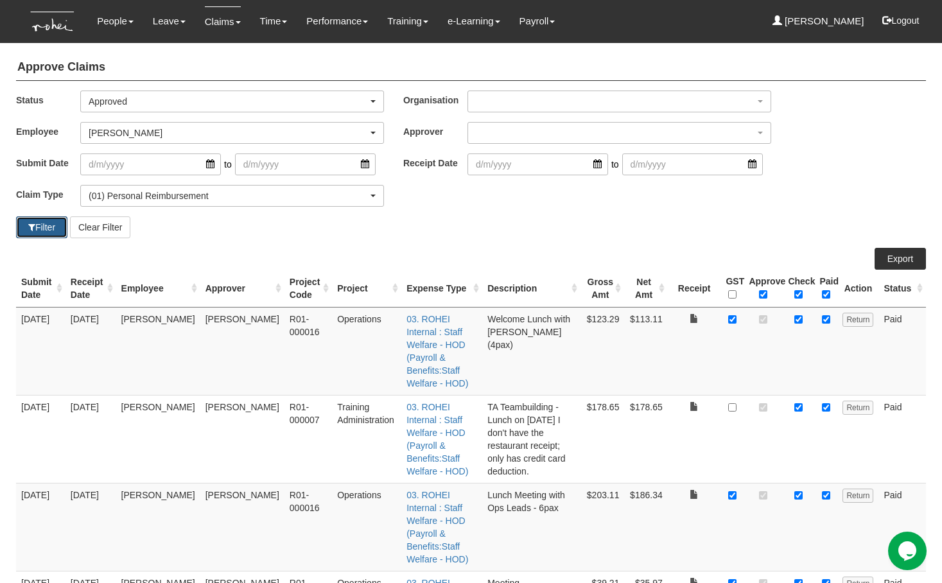
click at [46, 225] on button "Filter" at bounding box center [41, 227] width 51 height 22
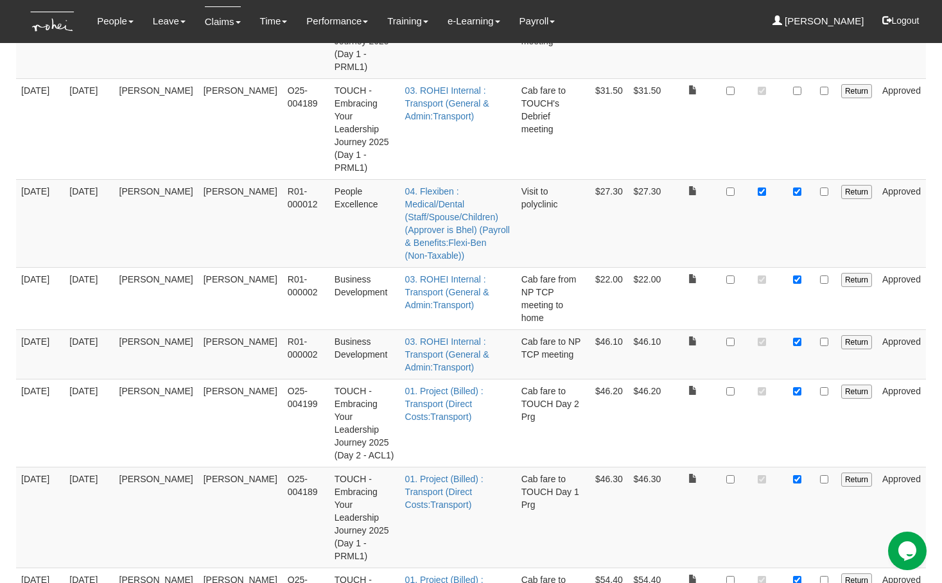
scroll to position [331, 0]
click at [827, 385] on input "checkbox" at bounding box center [824, 389] width 8 height 8
click at [825, 473] on input "checkbox" at bounding box center [824, 477] width 8 height 8
click at [825, 574] on input "checkbox" at bounding box center [824, 578] width 8 height 8
click at [826, 273] on input "checkbox" at bounding box center [824, 277] width 8 height 8
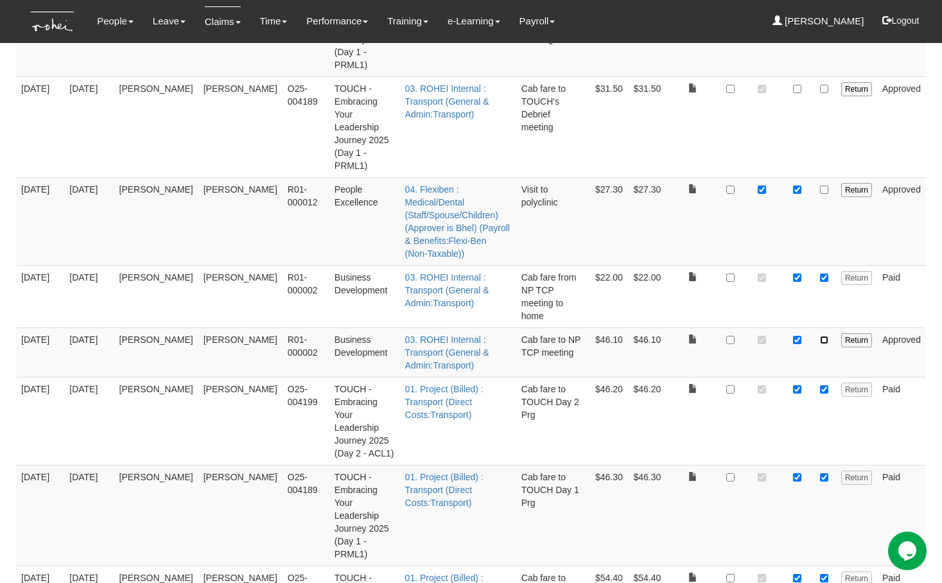
click at [828, 336] on input "checkbox" at bounding box center [824, 340] width 8 height 8
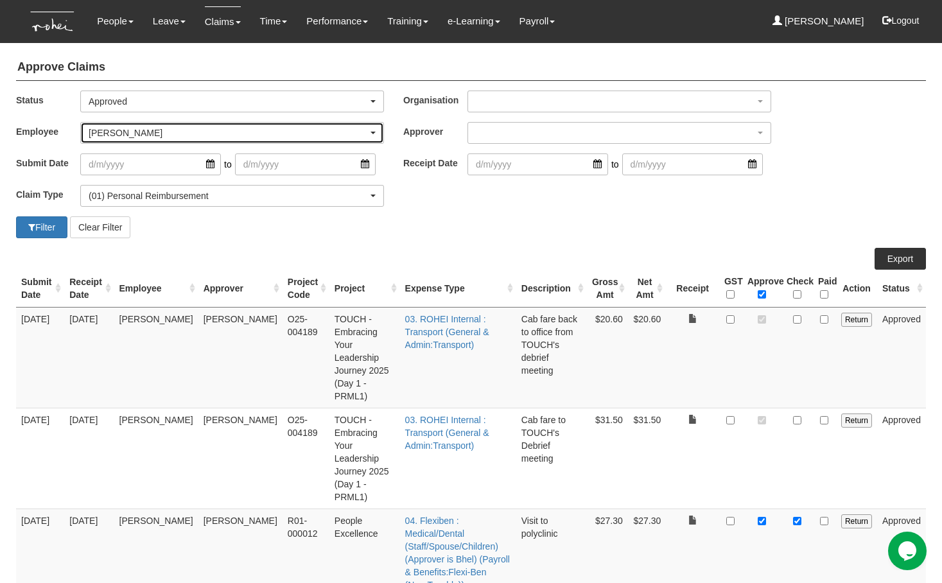
click at [125, 137] on div "[PERSON_NAME]" at bounding box center [228, 132] width 279 height 13
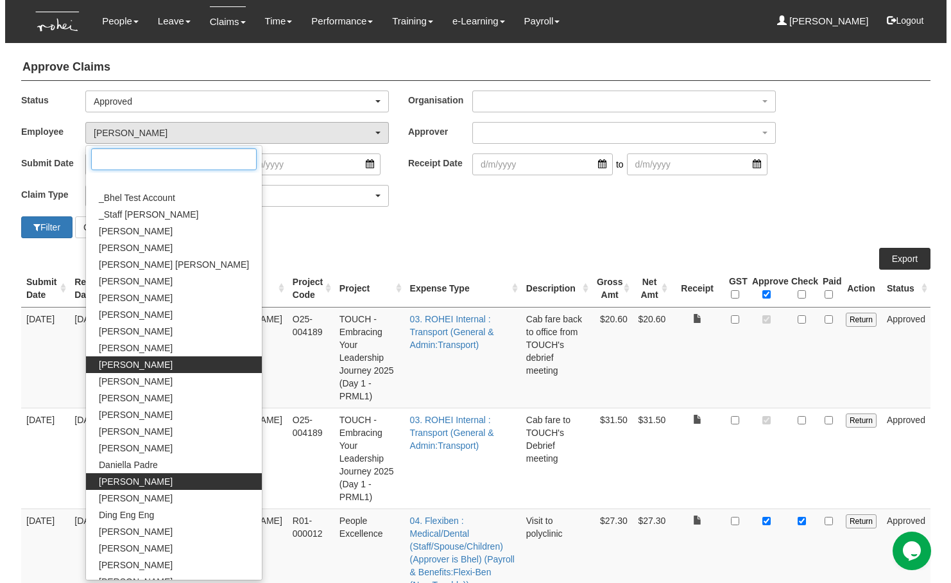
scroll to position [249, 0]
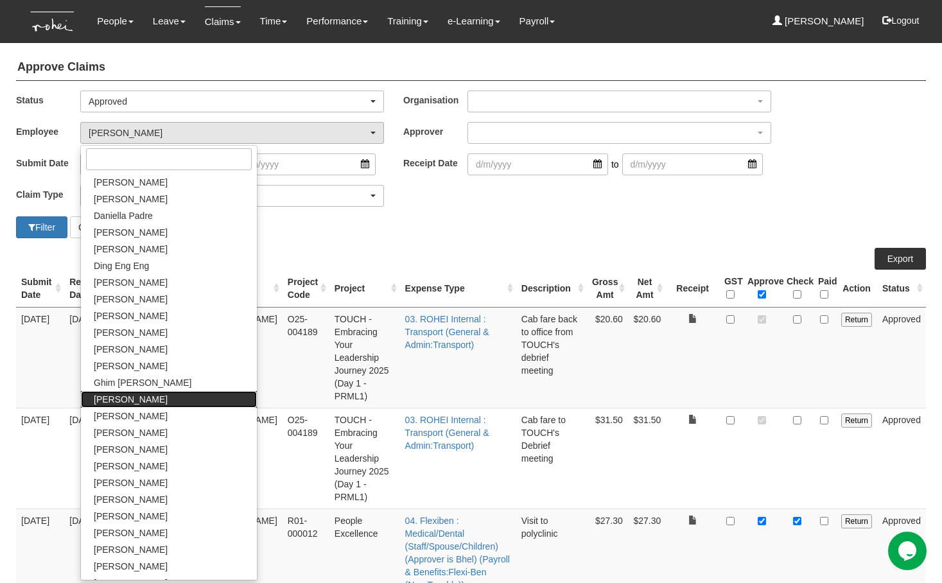
click at [125, 401] on span "[PERSON_NAME]" at bounding box center [131, 399] width 74 height 13
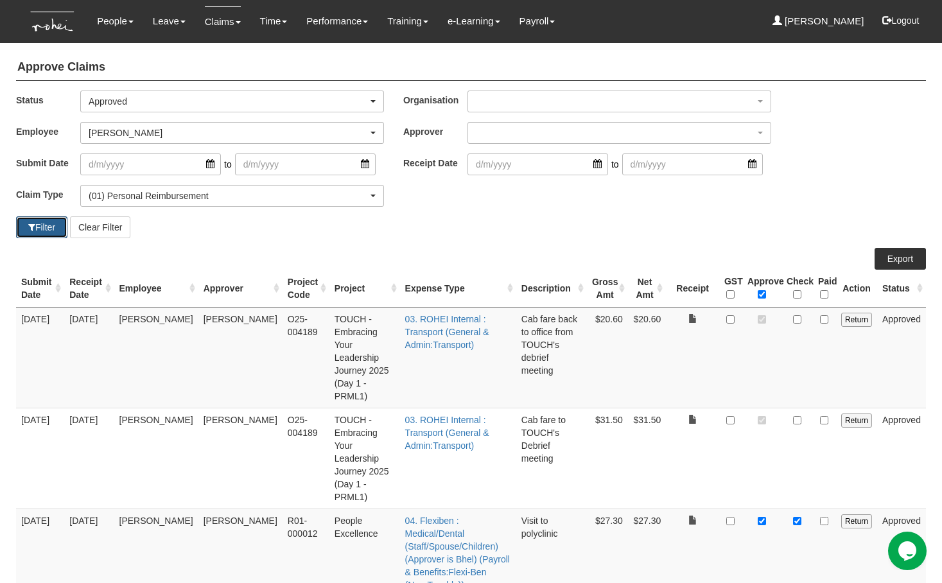
click at [30, 223] on span "button" at bounding box center [31, 227] width 7 height 9
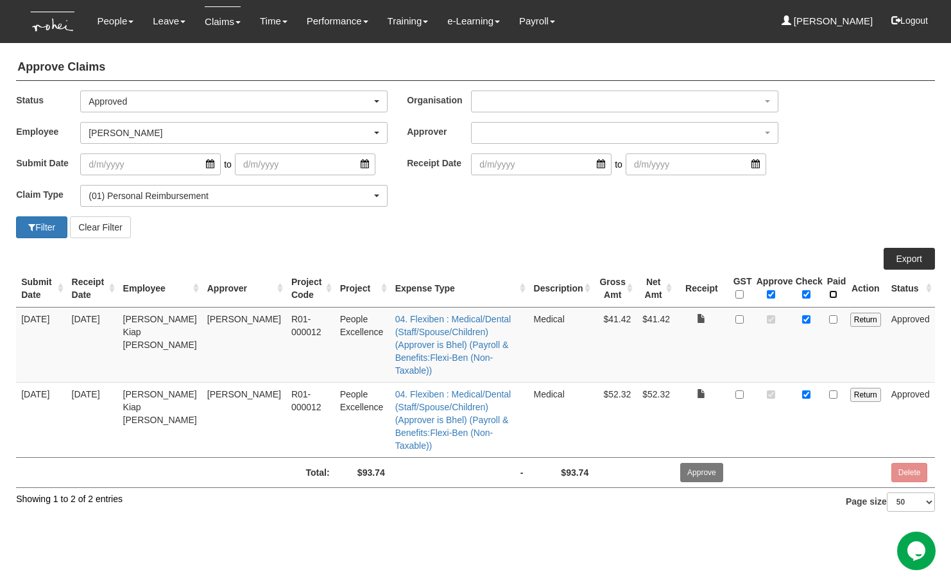
click at [837, 293] on input "\a Paid\a \a \a" at bounding box center [833, 294] width 8 height 8
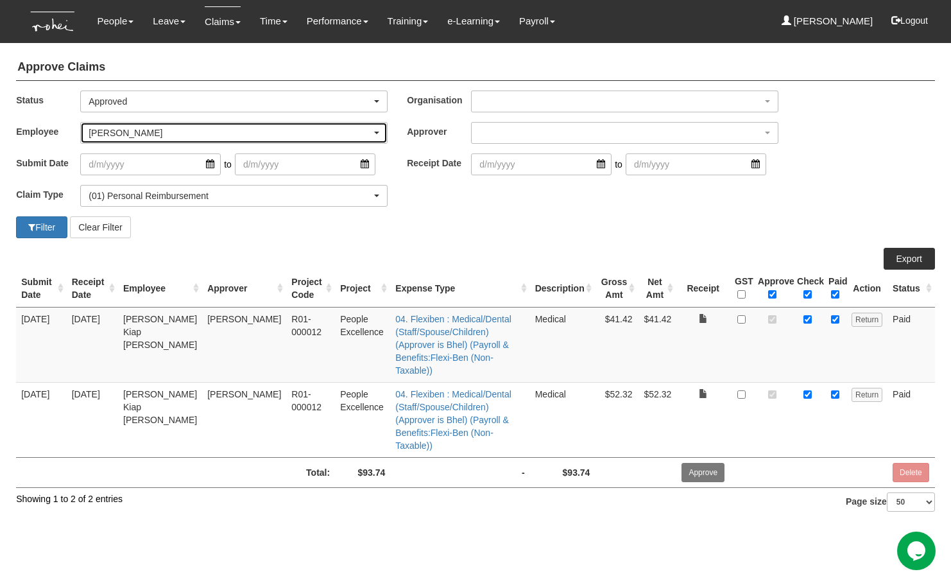
click at [117, 139] on div "[PERSON_NAME]" at bounding box center [234, 133] width 306 height 21
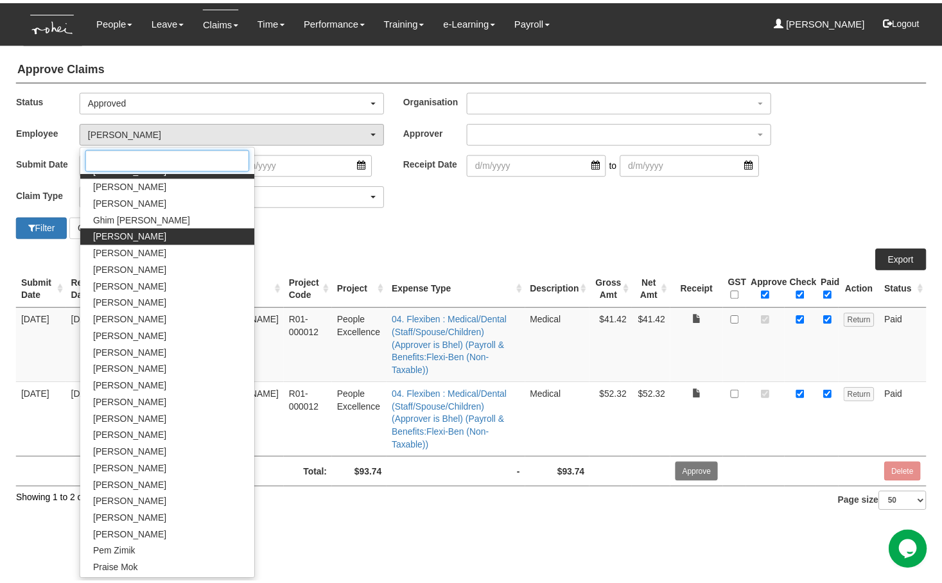
scroll to position [419, 0]
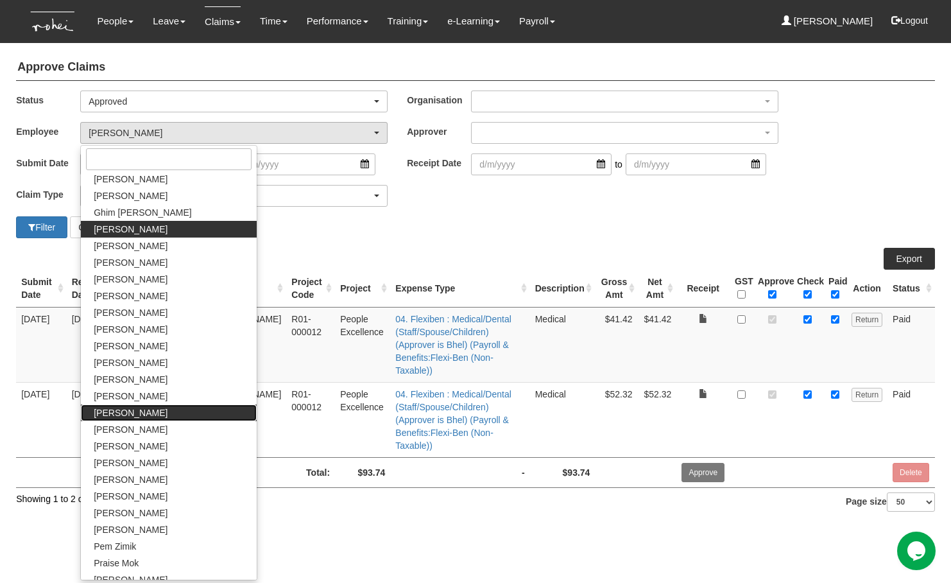
click at [142, 412] on link "[PERSON_NAME]" at bounding box center [169, 412] width 176 height 17
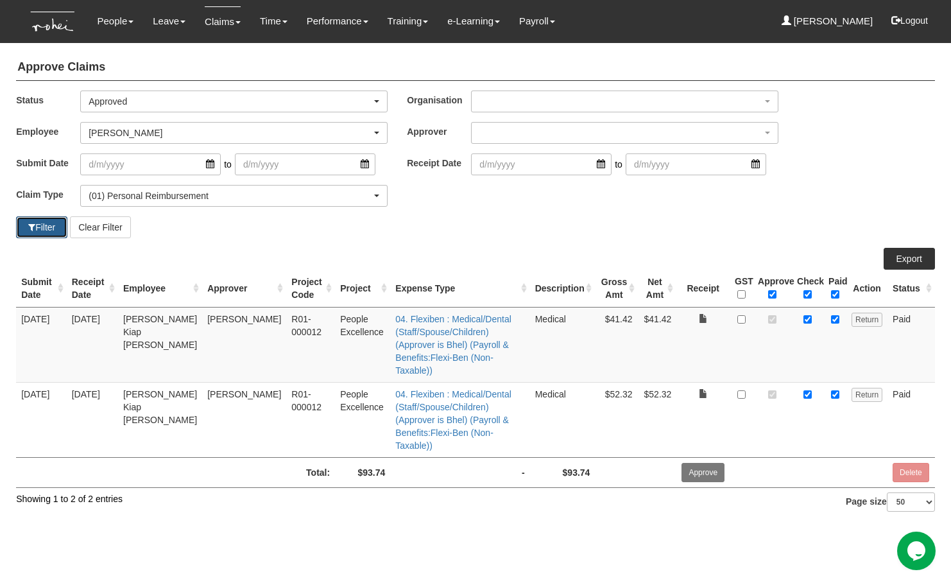
click at [55, 232] on button "Filter" at bounding box center [41, 227] width 51 height 22
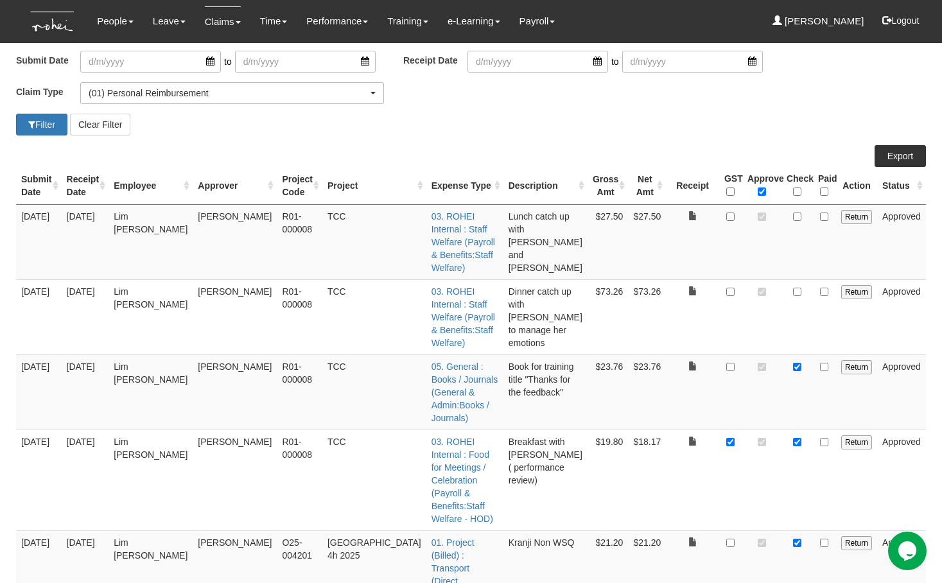
scroll to position [96, 0]
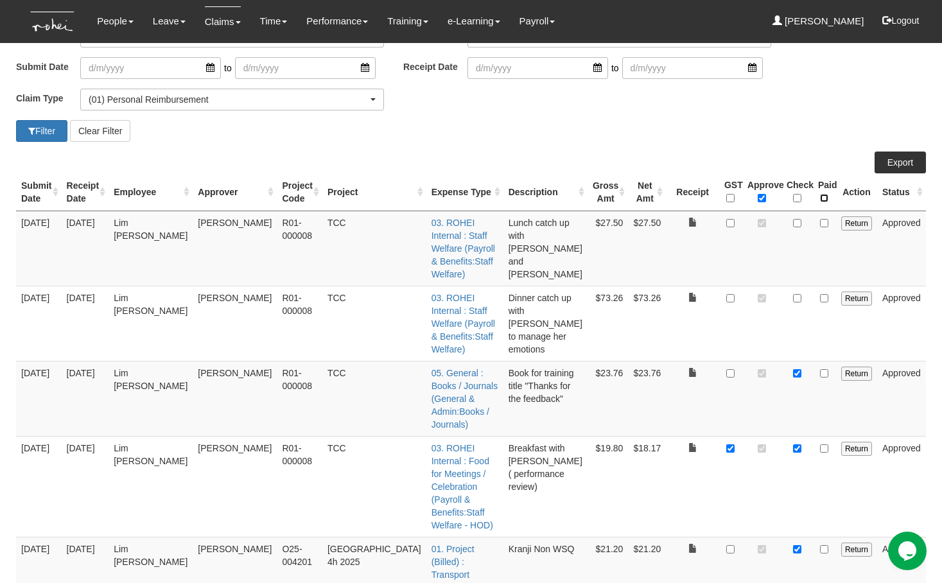
click at [826, 196] on input "\a Paid\a \a \a" at bounding box center [824, 198] width 8 height 8
click at [826, 294] on input "checkbox" at bounding box center [826, 298] width 8 height 8
click at [828, 224] on input "checkbox" at bounding box center [824, 223] width 8 height 8
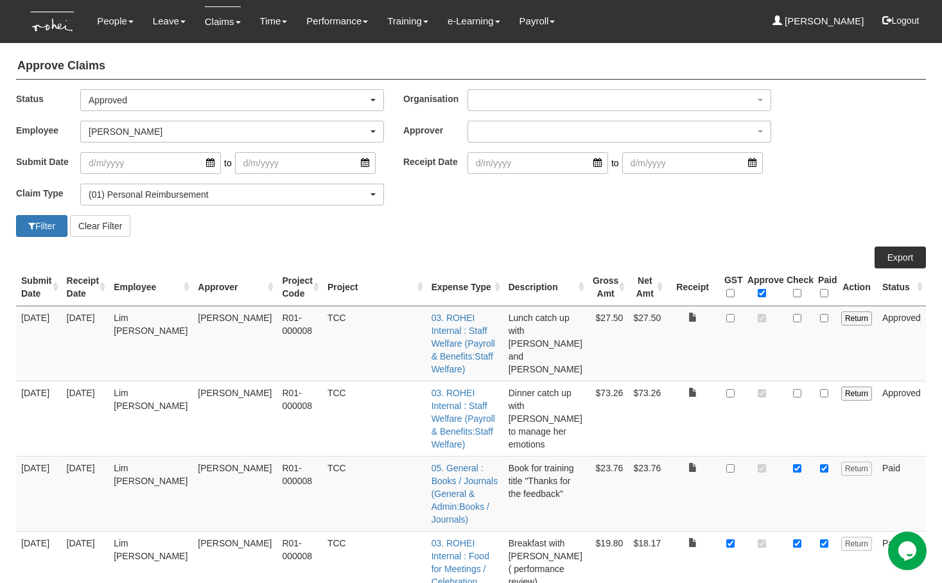
scroll to position [0, 0]
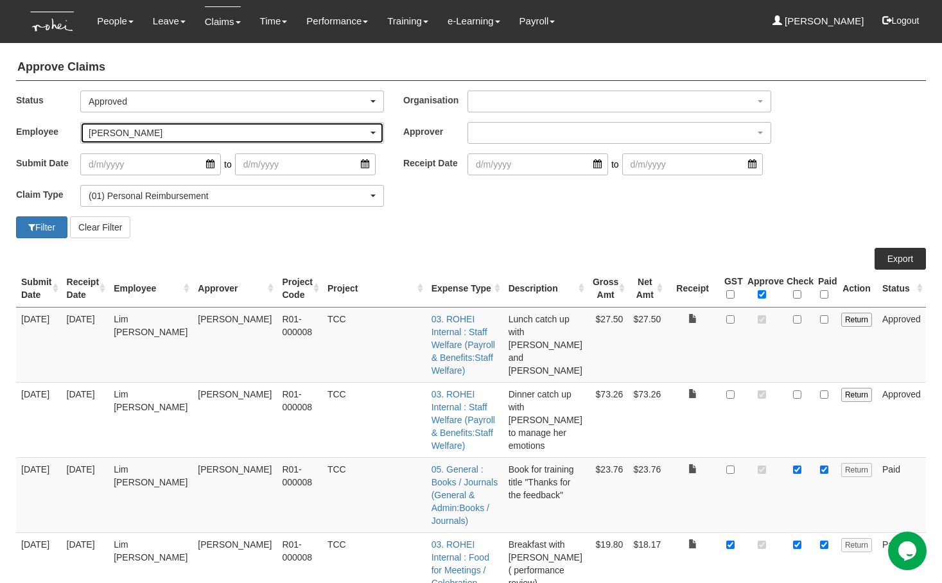
click at [167, 136] on div "[PERSON_NAME]" at bounding box center [228, 132] width 279 height 13
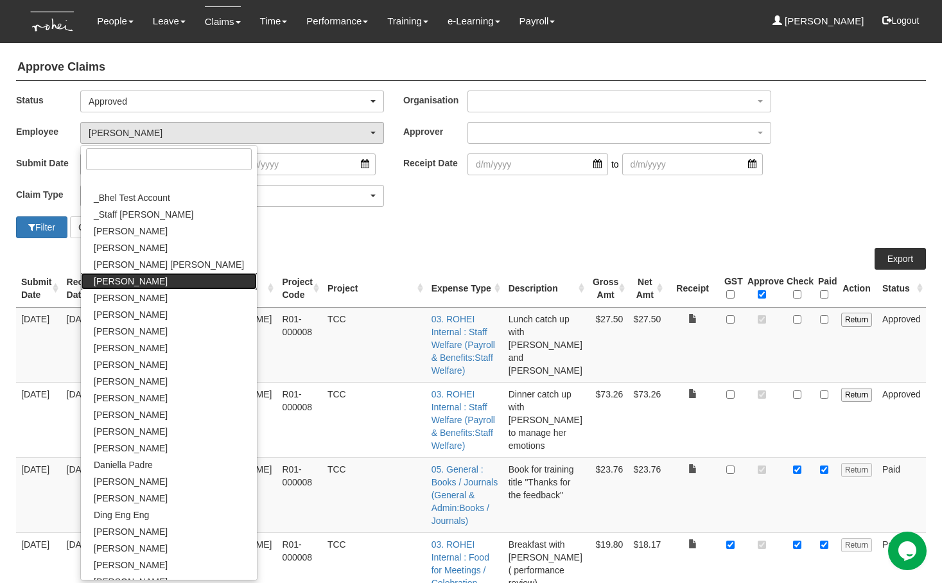
click at [125, 284] on span "[PERSON_NAME]" at bounding box center [131, 281] width 74 height 13
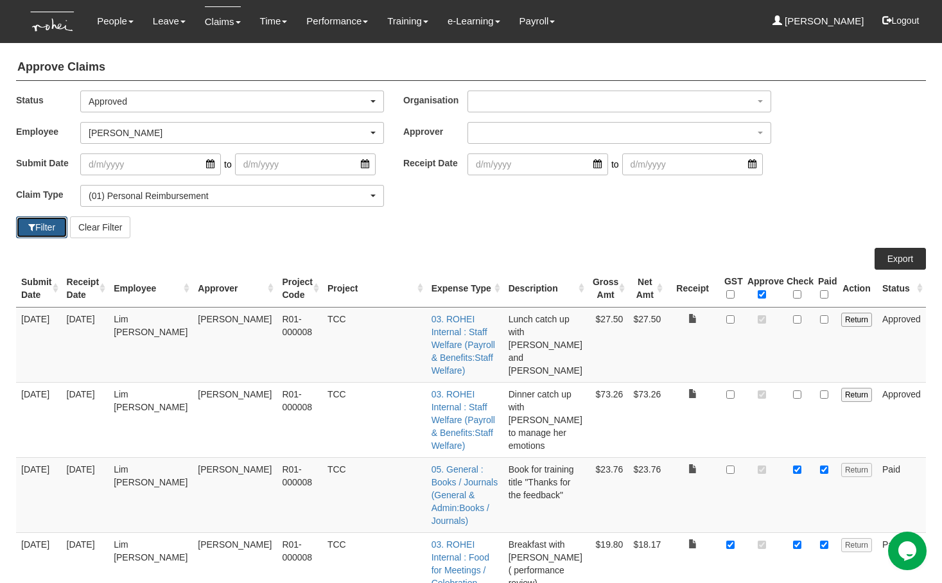
click at [43, 231] on button "Filter" at bounding box center [41, 227] width 51 height 22
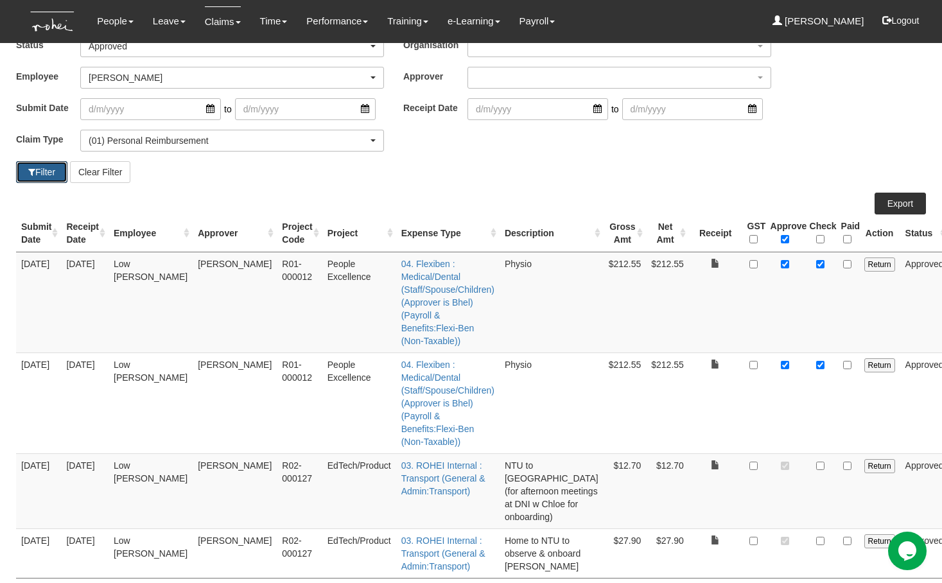
scroll to position [55, 0]
click at [843, 266] on input "checkbox" at bounding box center [847, 265] width 8 height 8
click at [843, 361] on input "checkbox" at bounding box center [847, 365] width 8 height 8
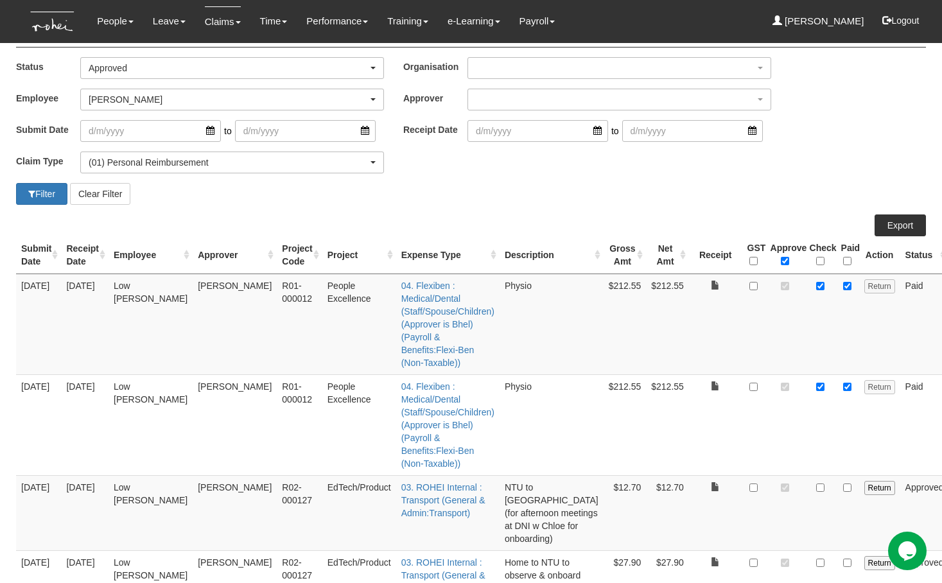
scroll to position [0, 0]
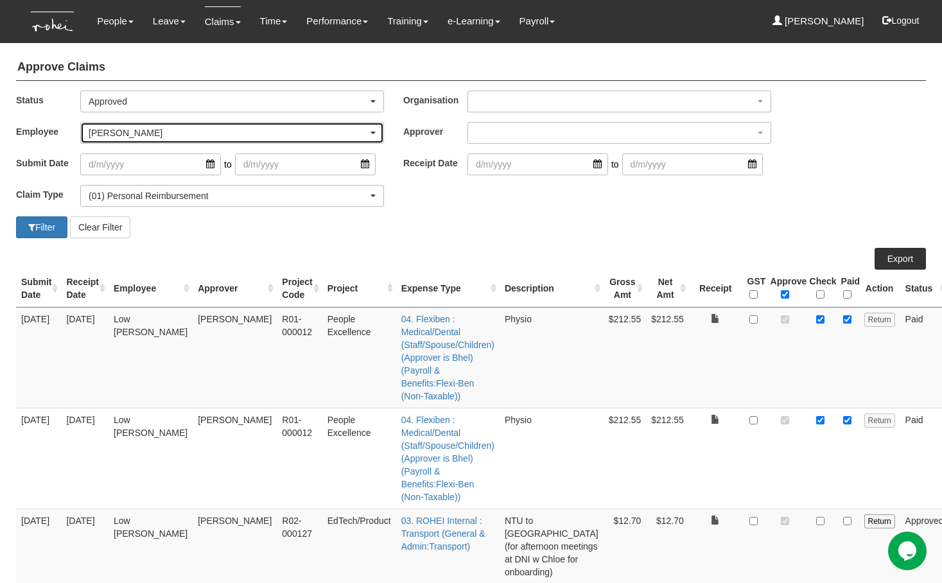
click at [130, 135] on div "[PERSON_NAME]" at bounding box center [228, 132] width 279 height 13
click at [130, 137] on div "[PERSON_NAME]" at bounding box center [228, 132] width 279 height 13
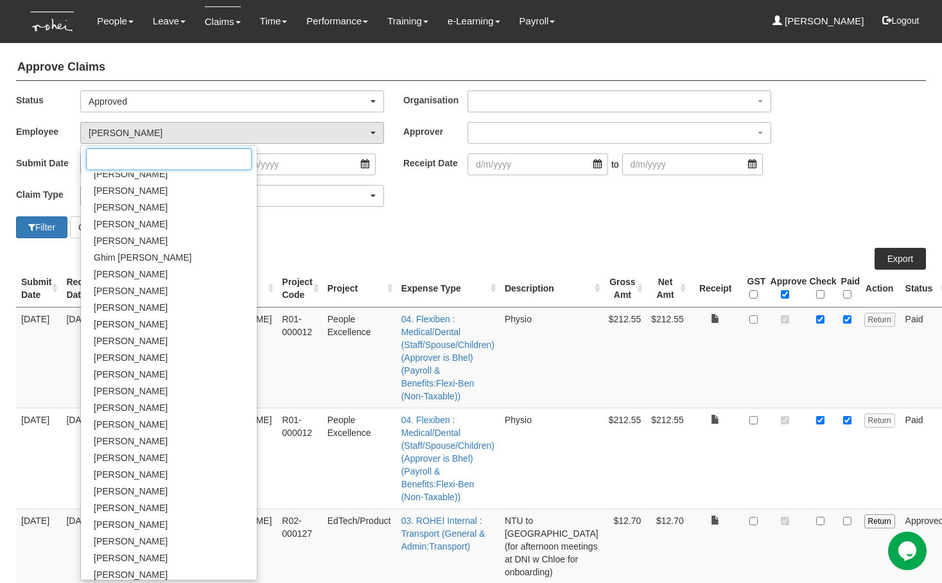
scroll to position [388, 0]
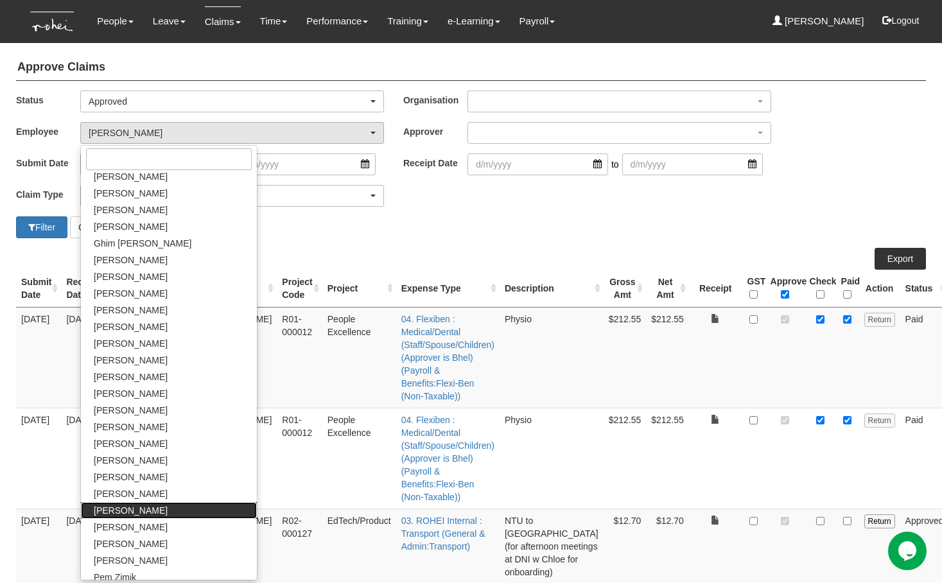
click at [139, 512] on span "[PERSON_NAME]" at bounding box center [131, 510] width 74 height 13
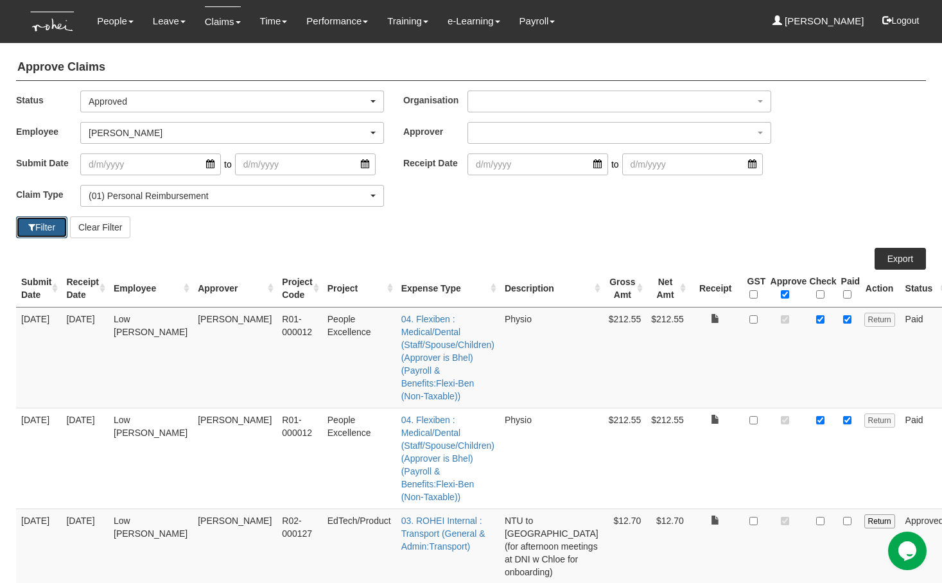
click at [42, 226] on button "Filter" at bounding box center [41, 227] width 51 height 22
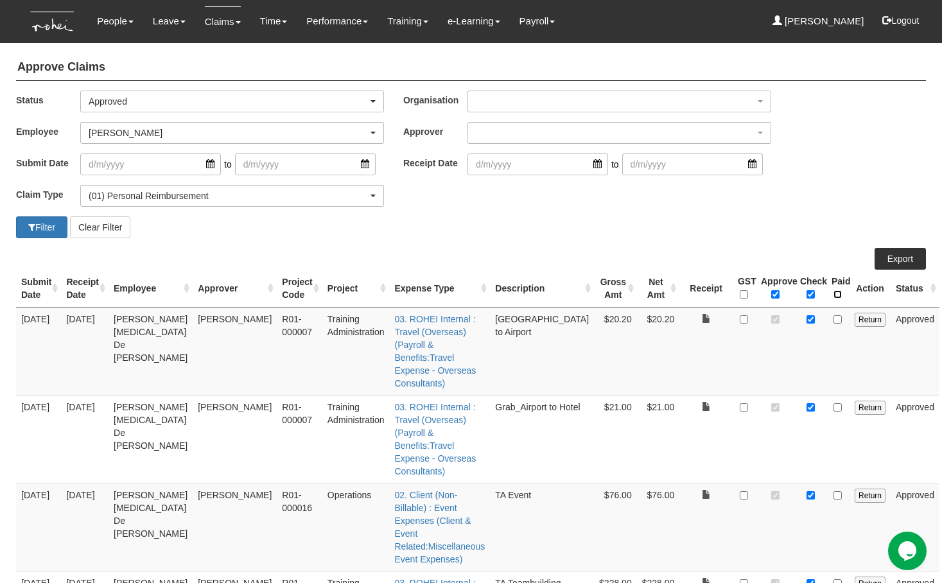
click at [833, 293] on input "\a Paid\a \a \a" at bounding box center [837, 294] width 8 height 8
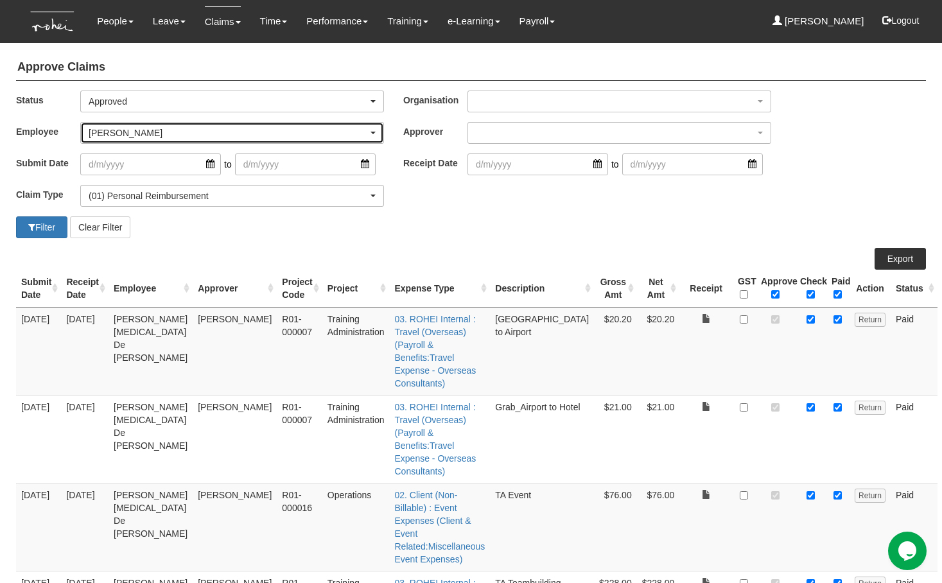
click at [157, 130] on div "[PERSON_NAME]" at bounding box center [228, 132] width 279 height 13
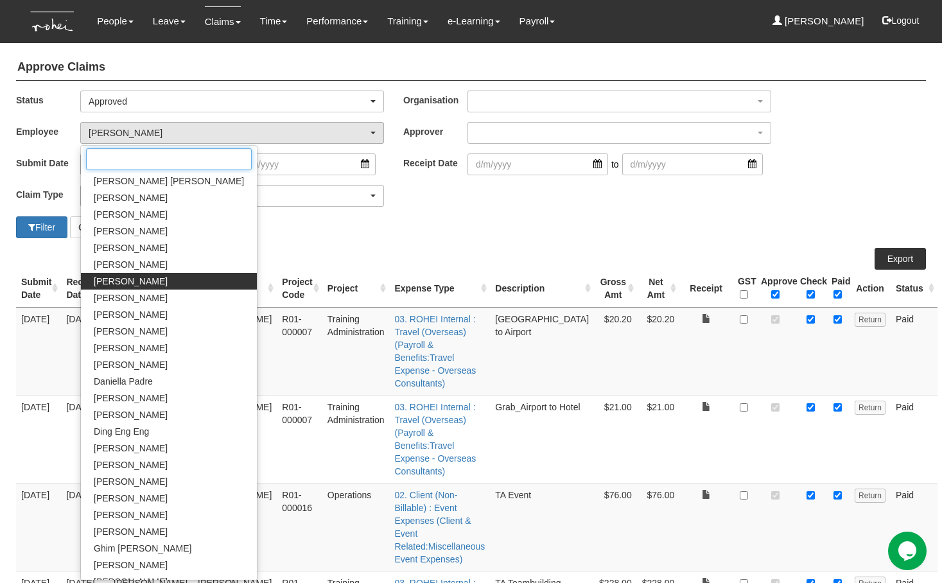
scroll to position [83, 0]
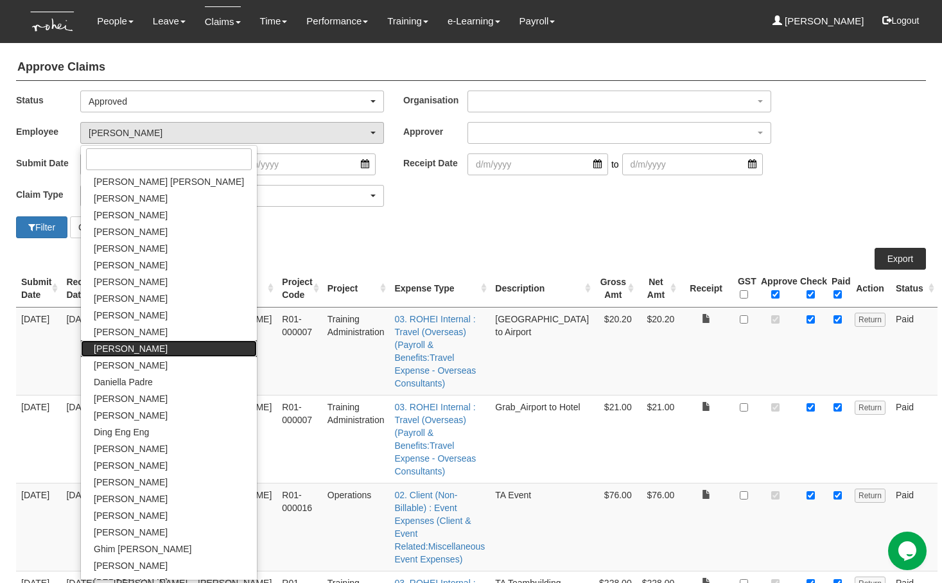
click at [137, 345] on span "[PERSON_NAME]" at bounding box center [131, 348] width 74 height 13
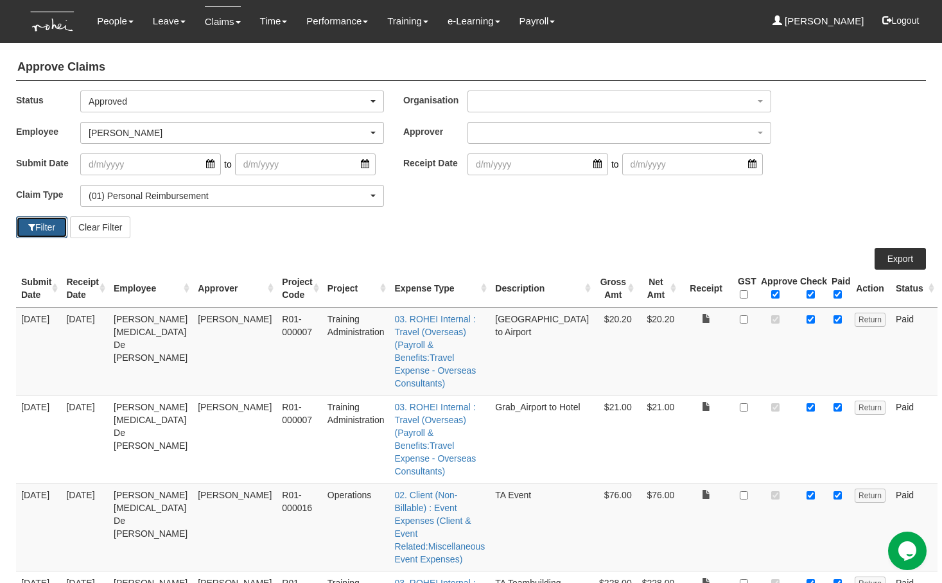
click at [41, 229] on button "Filter" at bounding box center [41, 227] width 51 height 22
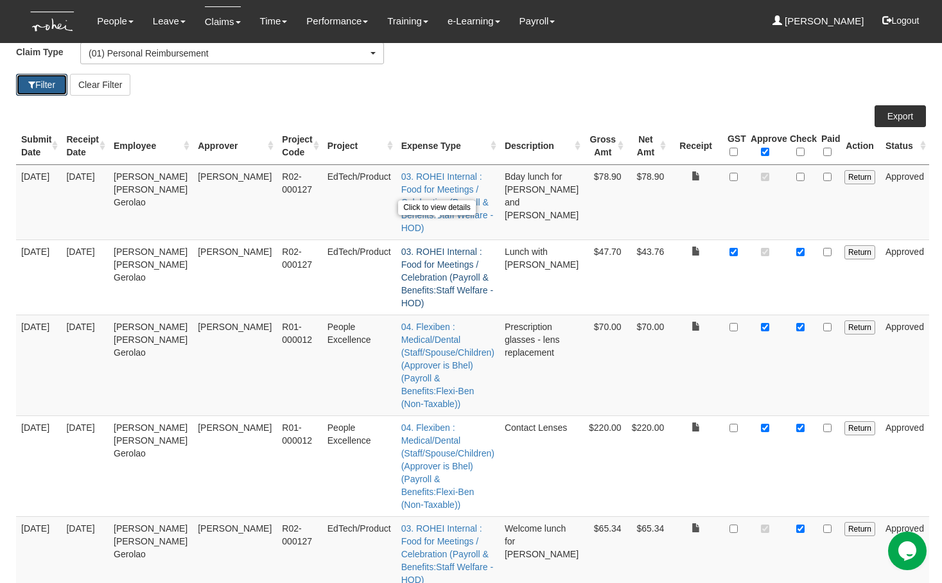
scroll to position [140, 0]
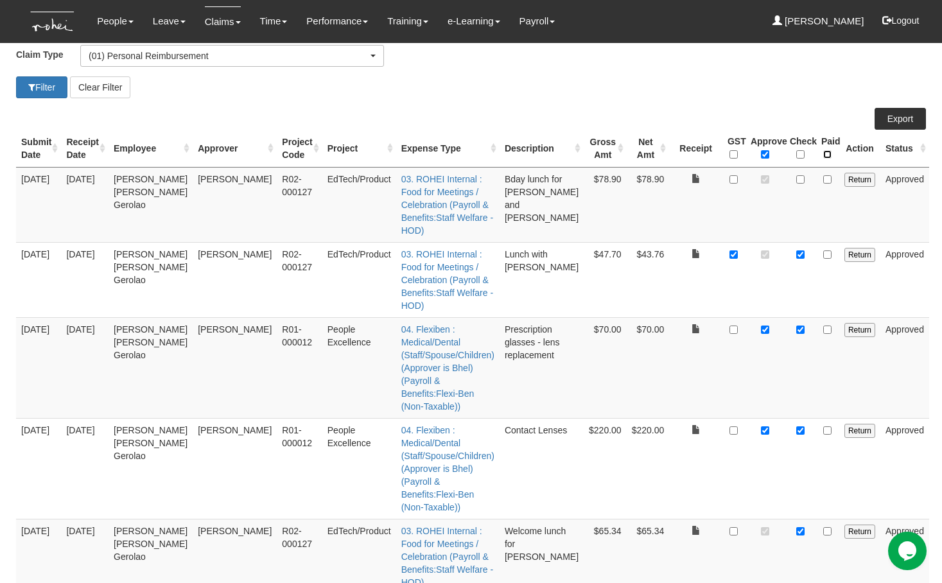
click at [826, 154] on input "\a Paid\a \a \a" at bounding box center [827, 154] width 8 height 8
click at [826, 181] on input "checkbox" at bounding box center [827, 179] width 8 height 8
click at [261, 103] on div "Approve Claims Status -- All -- Submitted Approved Verified Returned Paid Appro…" at bounding box center [471, 317] width 914 height 819
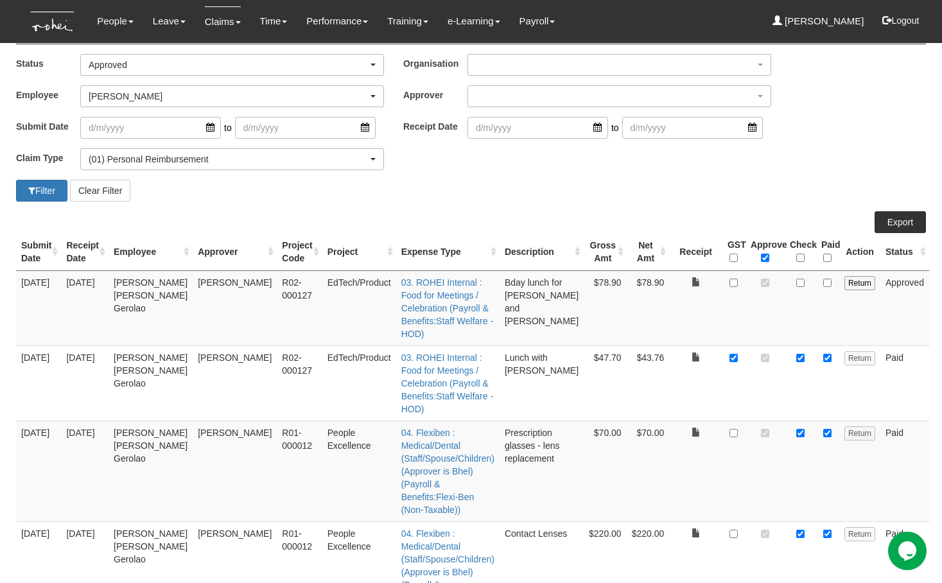
scroll to position [34, 0]
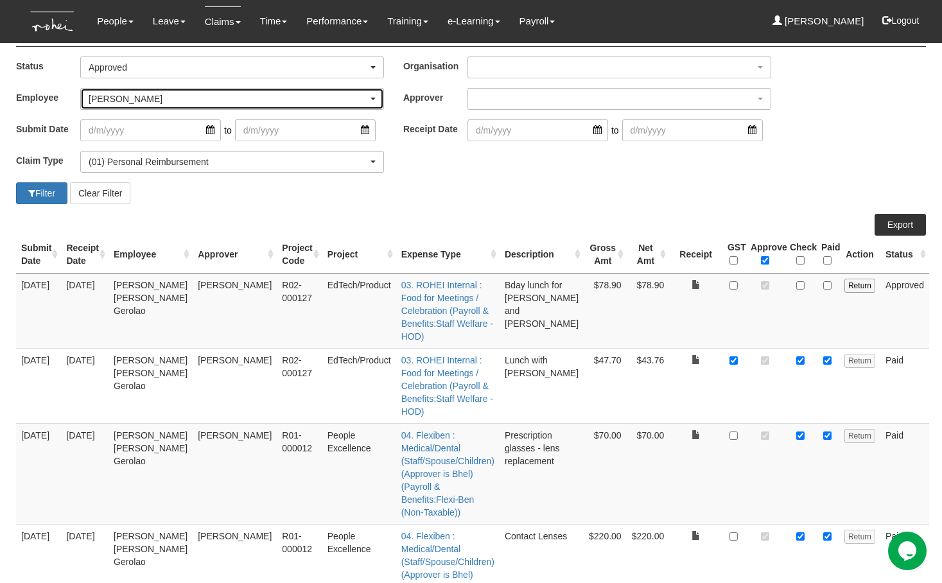
click at [154, 94] on div "[PERSON_NAME]" at bounding box center [228, 98] width 279 height 13
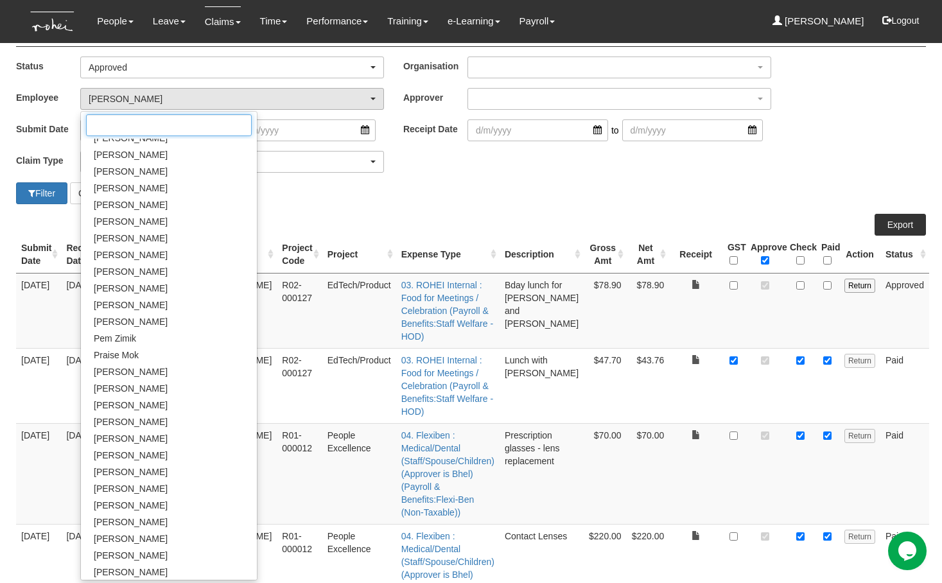
scroll to position [611, 0]
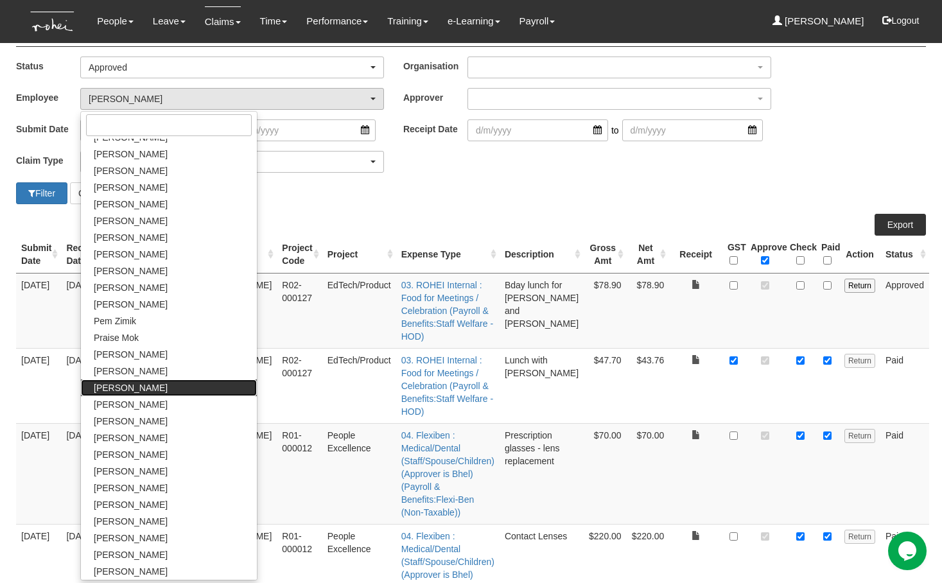
click at [121, 379] on link "[PERSON_NAME]" at bounding box center [169, 387] width 176 height 17
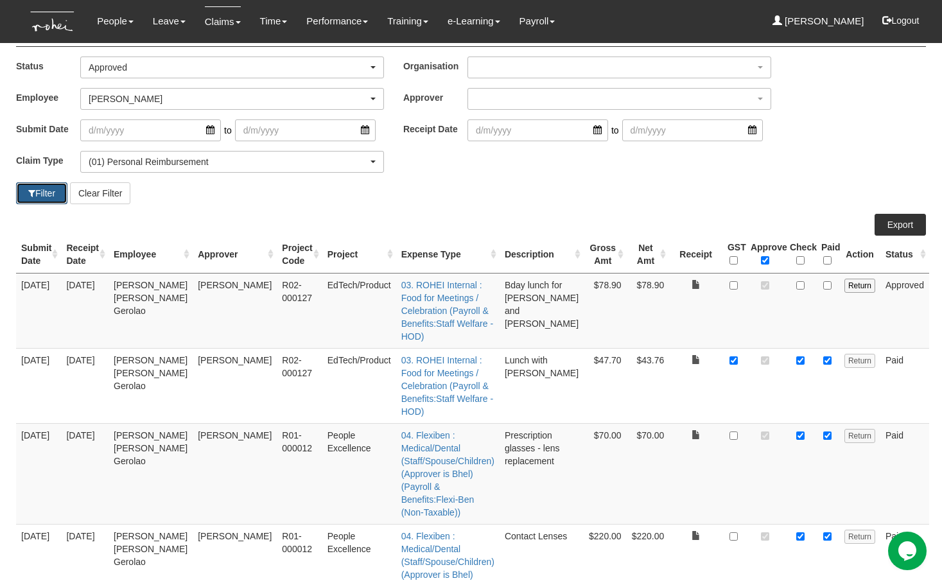
click at [32, 193] on span "button" at bounding box center [31, 193] width 7 height 9
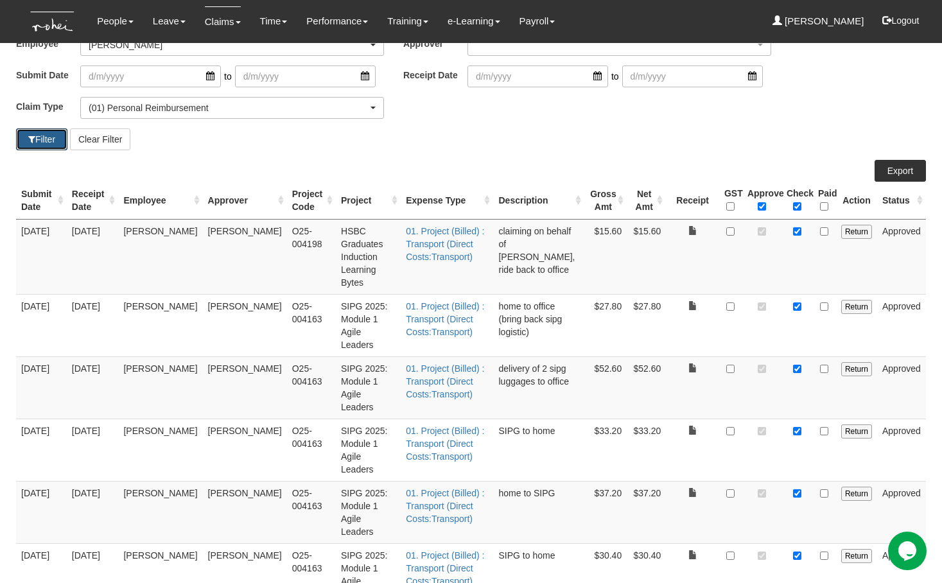
scroll to position [91, 0]
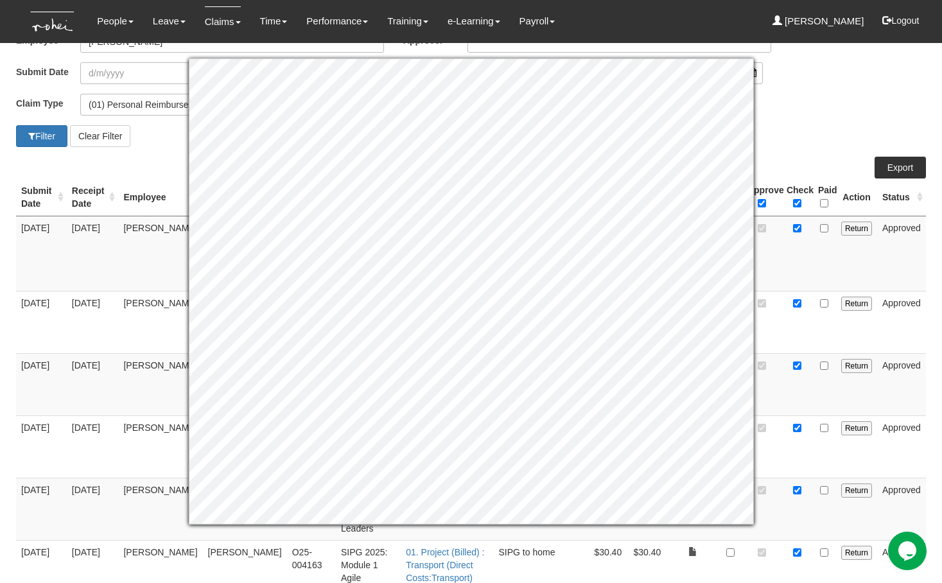
click at [835, 111] on div "Claim Type (01) Personal Reimbursement (02) Advance Disbursement (03) Daniel's …" at bounding box center [470, 109] width 929 height 31
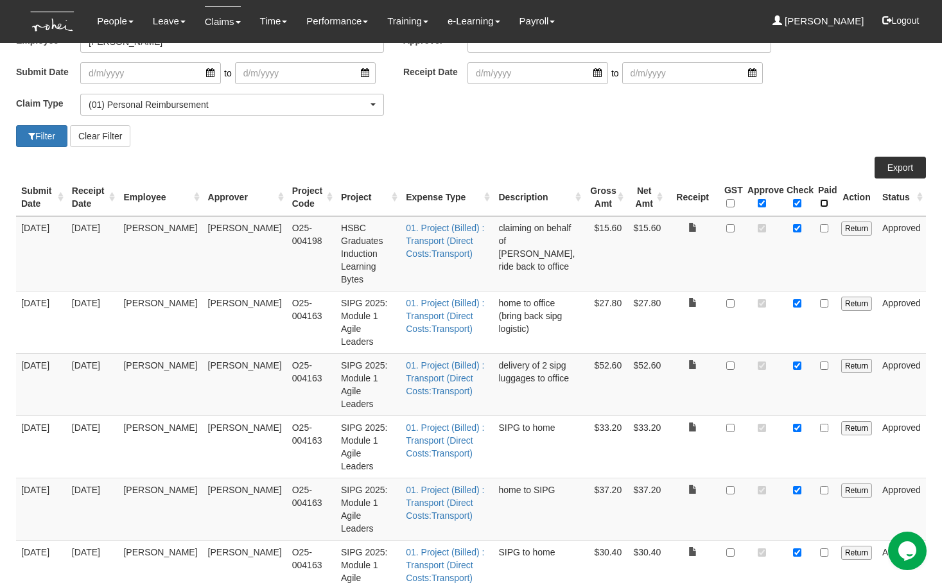
click at [826, 204] on input "\a Paid\a \a \a" at bounding box center [824, 203] width 8 height 8
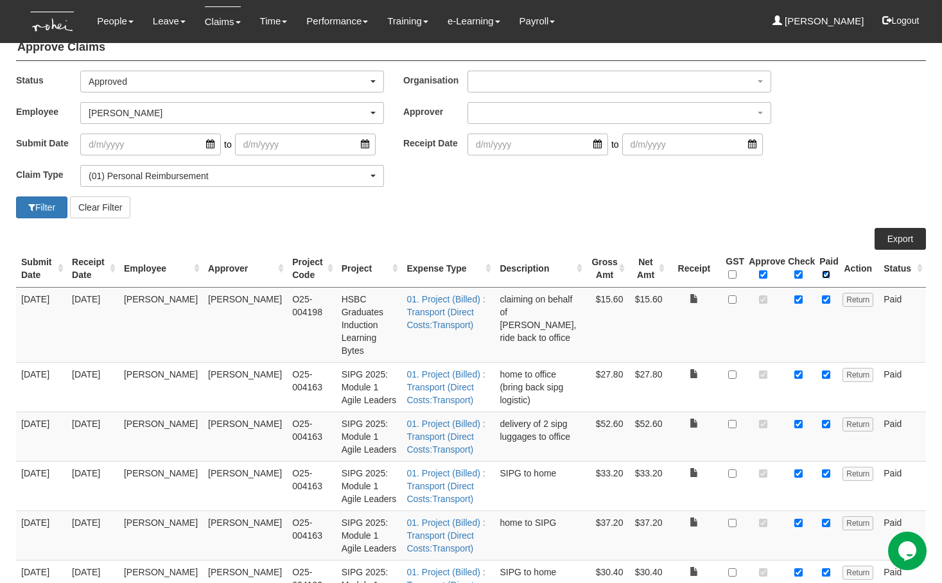
scroll to position [6, 0]
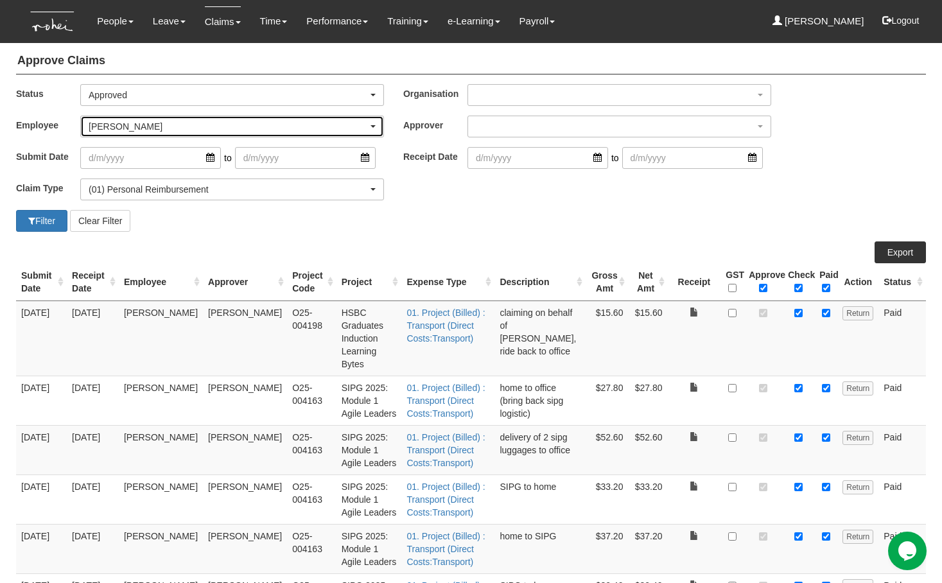
click at [133, 123] on div "[PERSON_NAME]" at bounding box center [228, 126] width 279 height 13
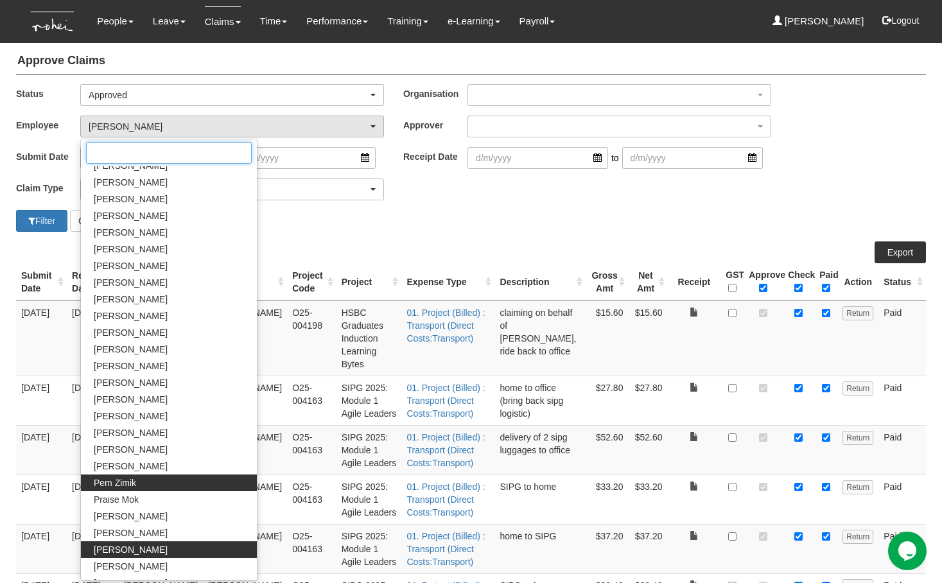
scroll to position [474, 0]
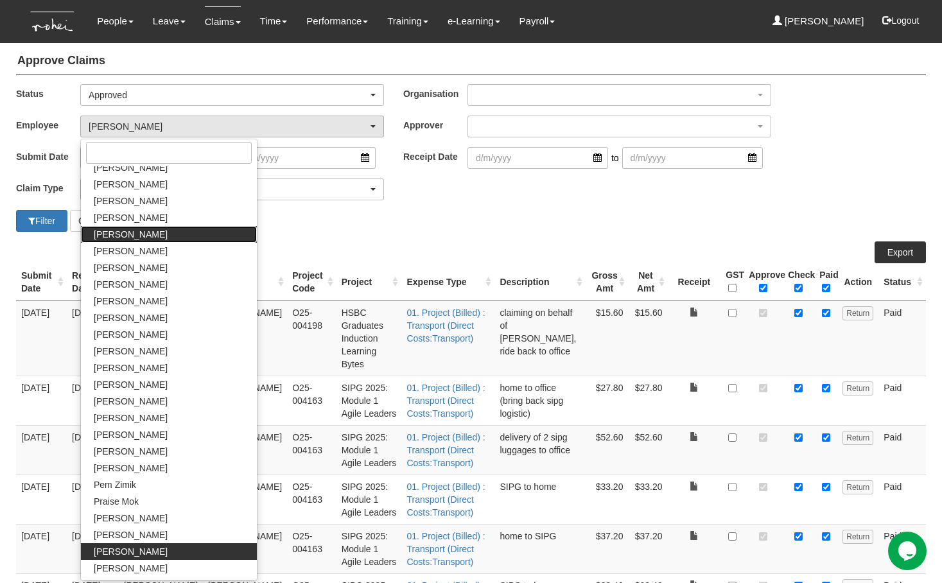
click at [123, 229] on span "[PERSON_NAME]" at bounding box center [131, 234] width 74 height 13
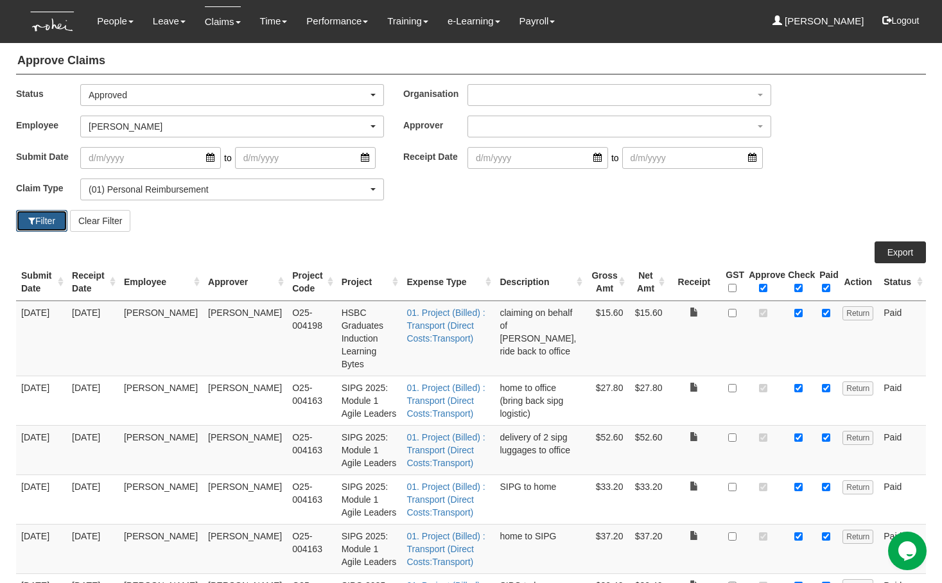
click at [30, 220] on span "button" at bounding box center [31, 220] width 7 height 9
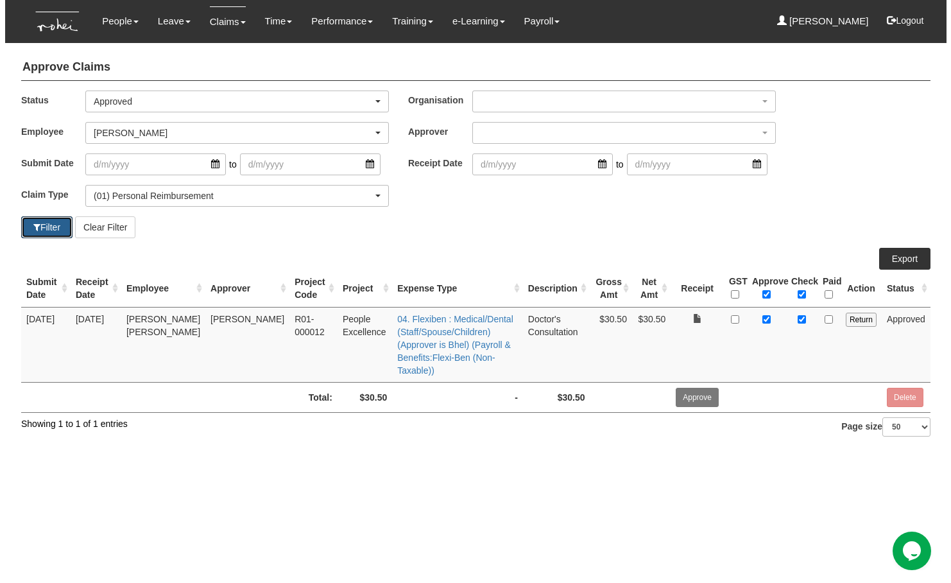
scroll to position [0, 0]
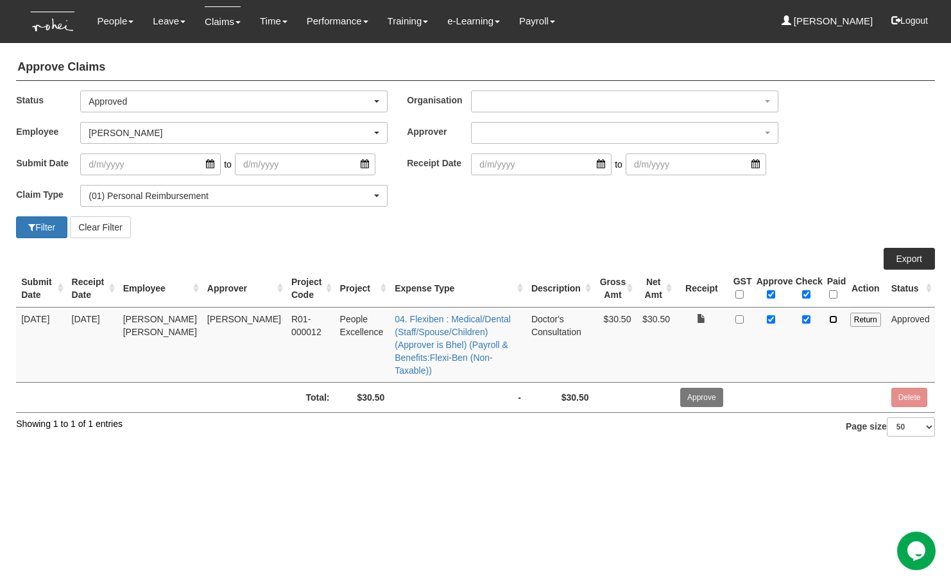
click at [833, 319] on input "checkbox" at bounding box center [833, 319] width 8 height 8
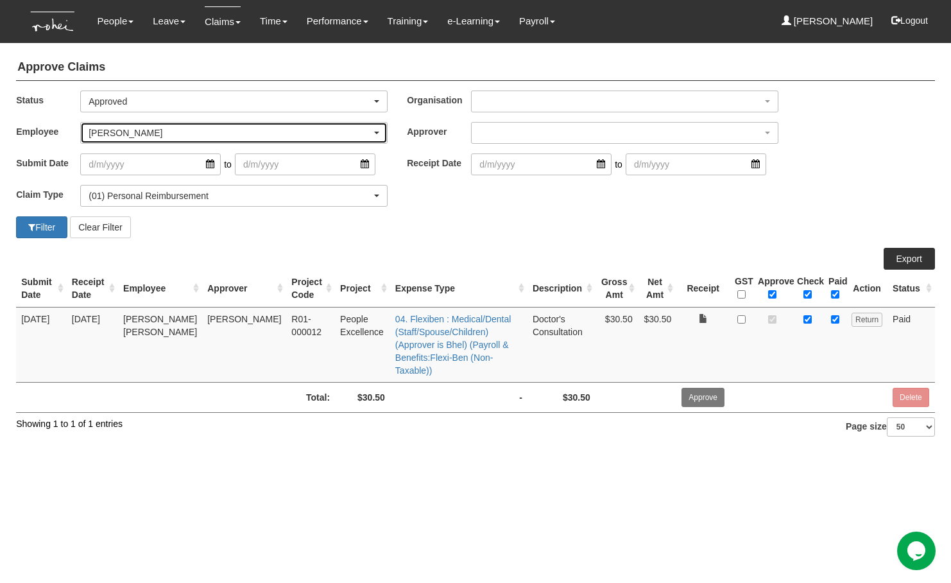
click at [157, 136] on div "[PERSON_NAME]" at bounding box center [230, 132] width 283 height 13
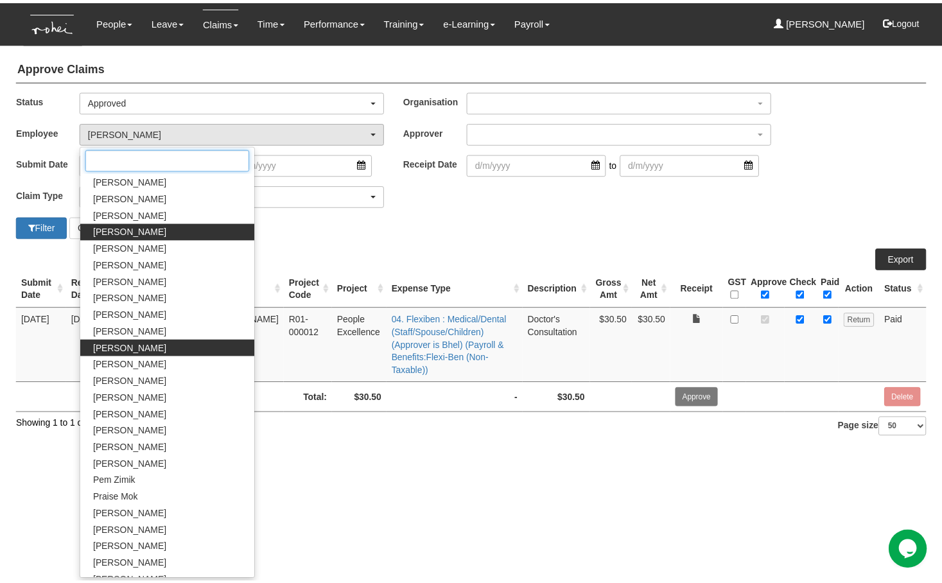
scroll to position [530, 0]
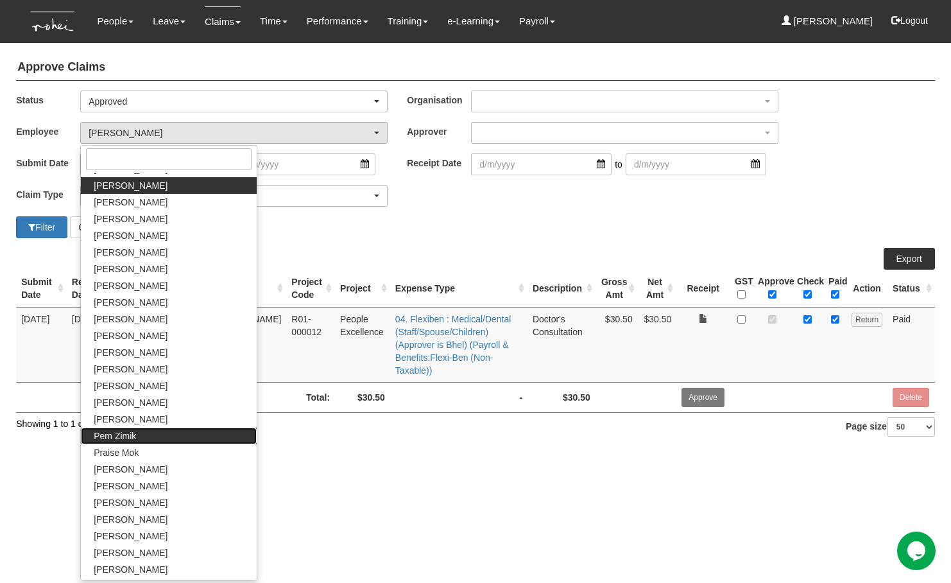
click at [139, 430] on link "Pem Zimik" at bounding box center [169, 436] width 176 height 17
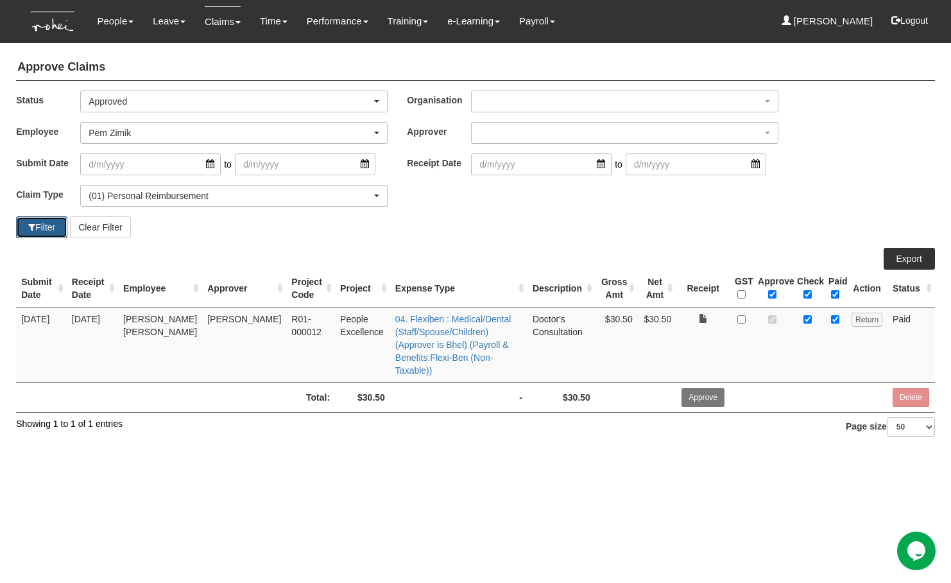
click at [31, 223] on span "button" at bounding box center [31, 227] width 7 height 9
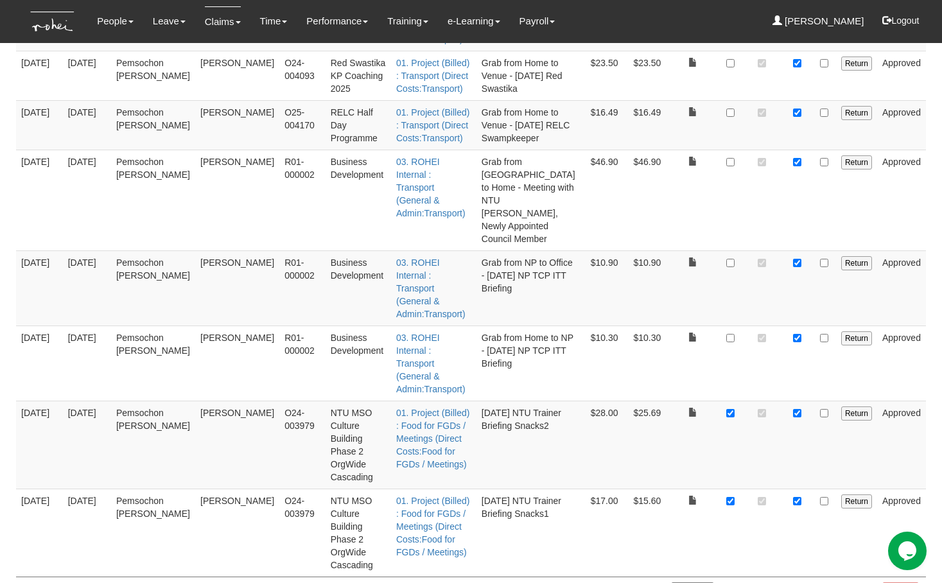
scroll to position [168, 0]
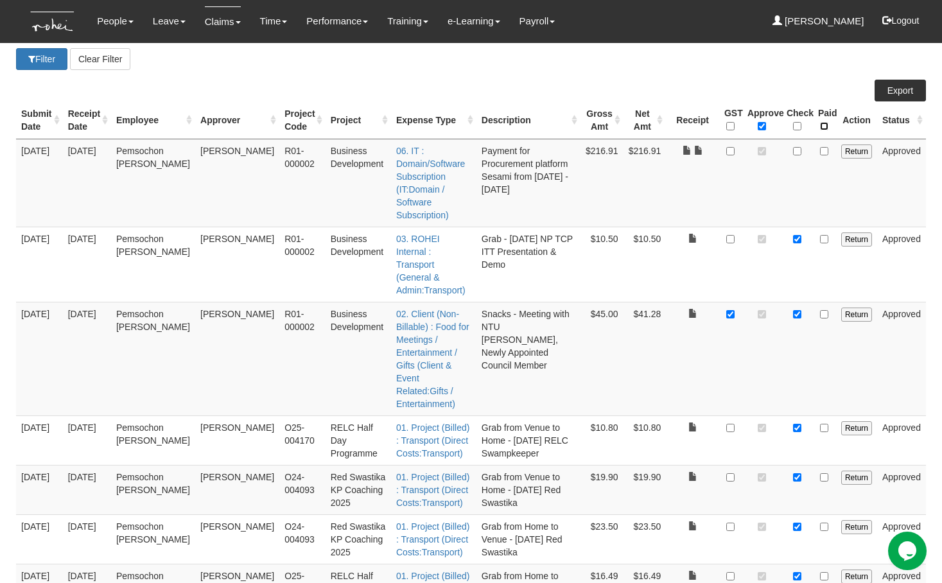
click at [826, 127] on input "\a Paid\a \a \a" at bounding box center [824, 126] width 8 height 8
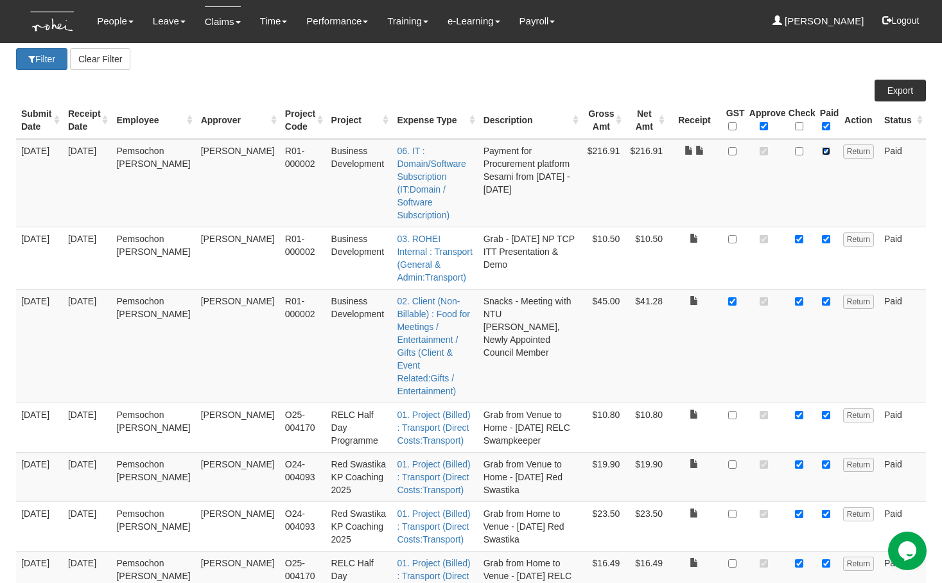
click at [823, 150] on input "checkbox" at bounding box center [826, 151] width 8 height 8
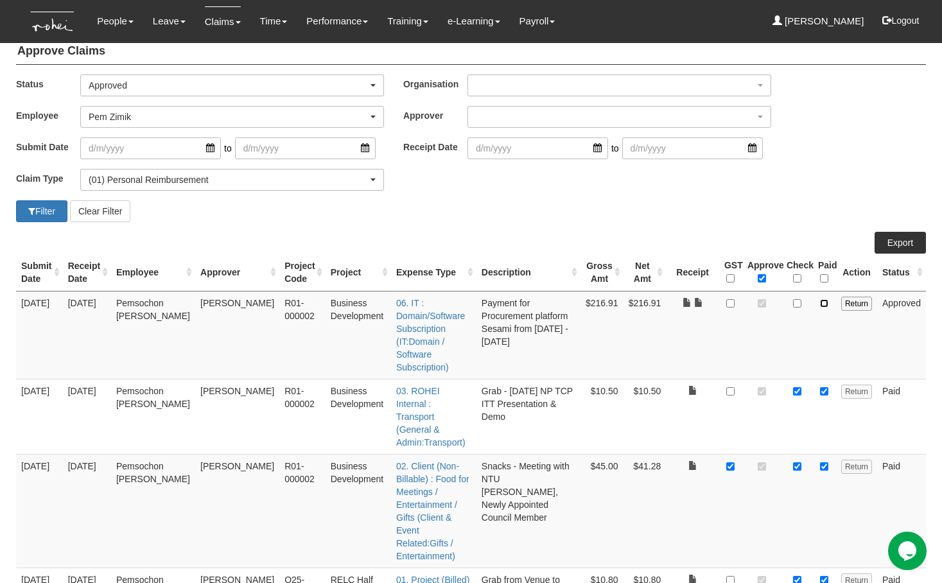
scroll to position [0, 0]
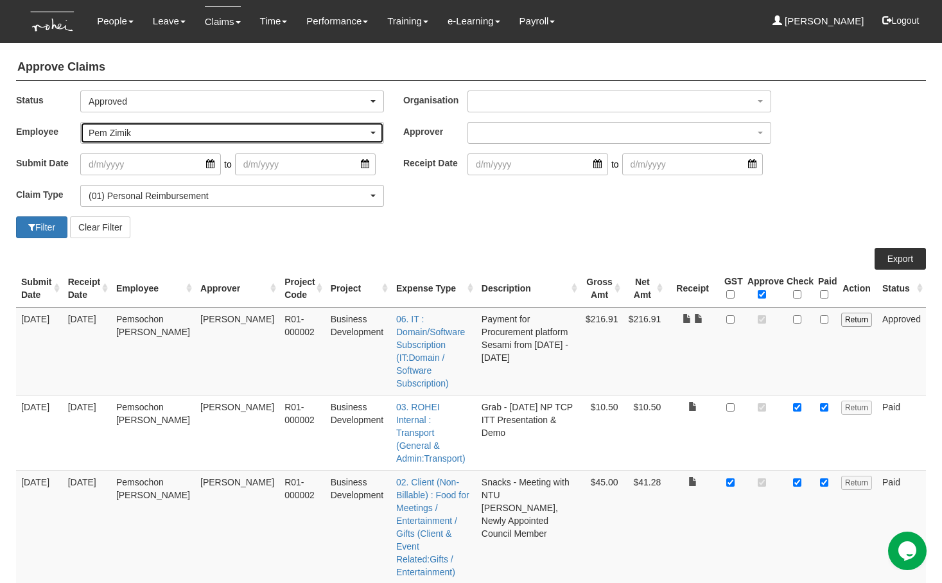
click at [129, 134] on div "Pem Zimik" at bounding box center [228, 132] width 279 height 13
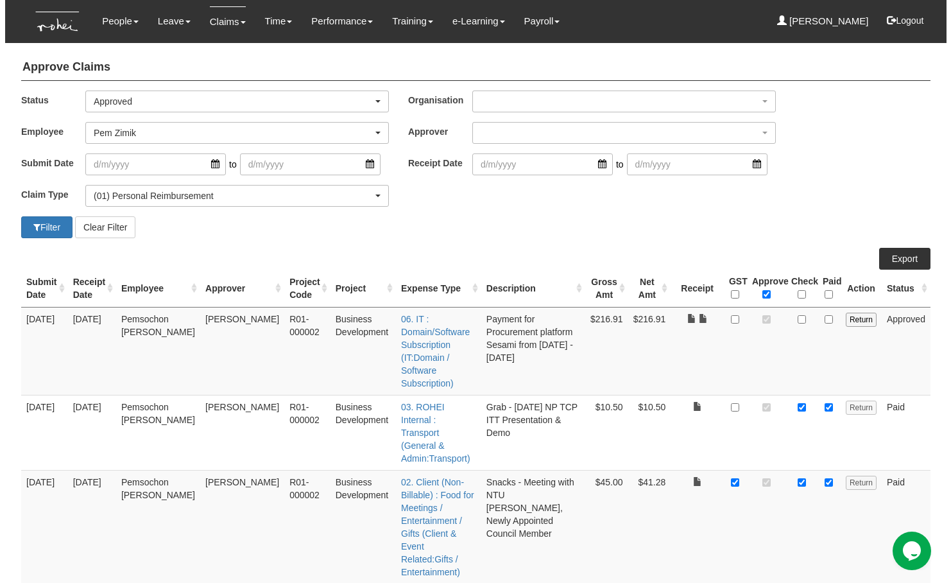
scroll to position [589, 0]
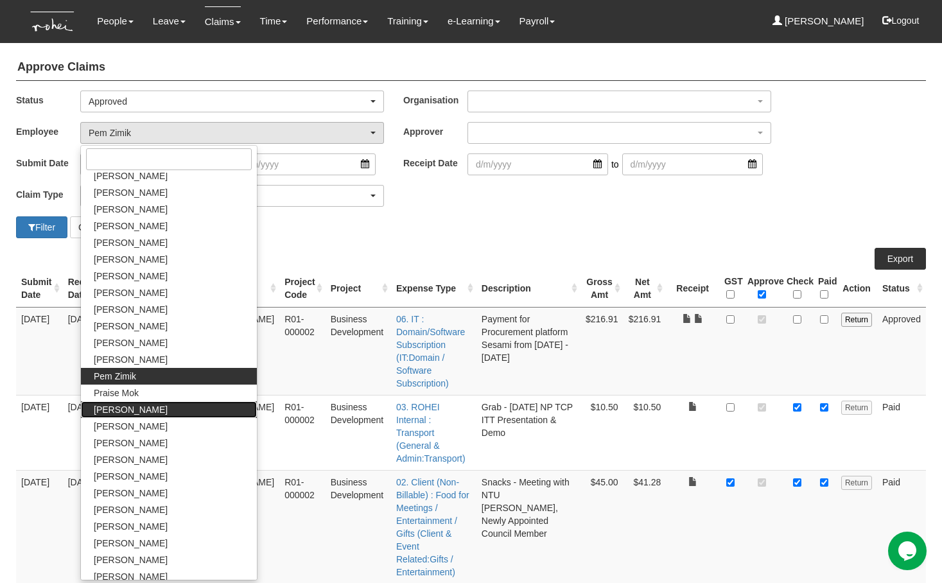
click at [142, 406] on span "[PERSON_NAME]" at bounding box center [131, 409] width 74 height 13
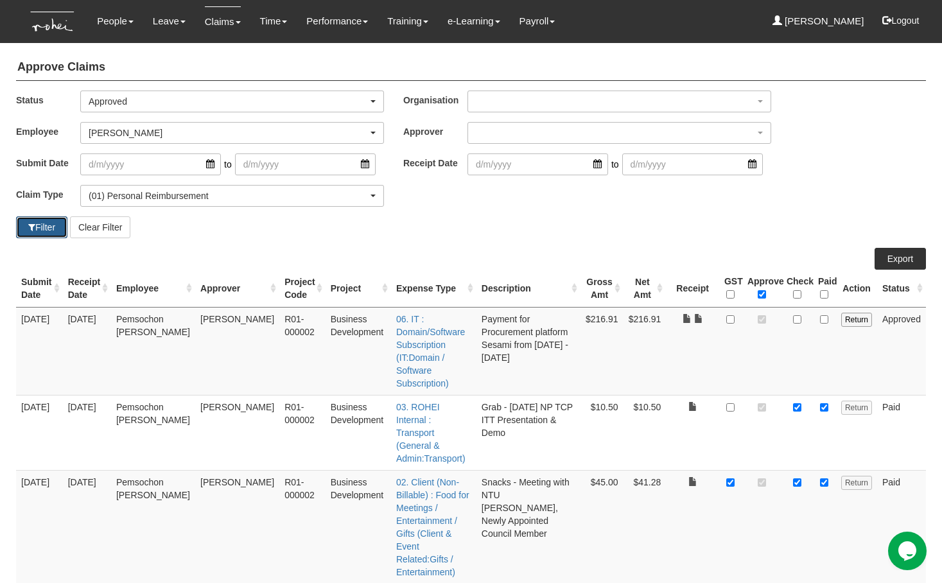
click at [39, 226] on button "Filter" at bounding box center [41, 227] width 51 height 22
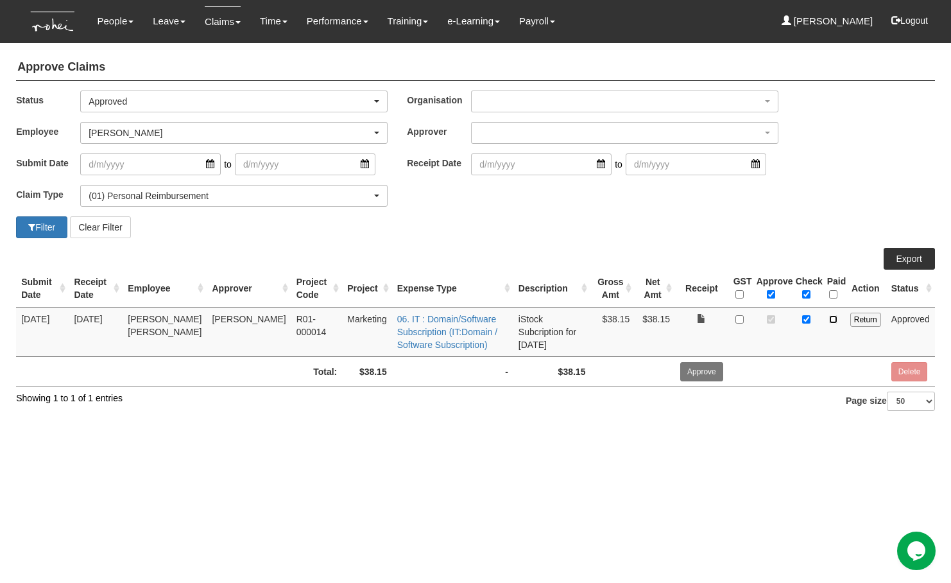
click at [835, 318] on input "checkbox" at bounding box center [833, 319] width 8 height 8
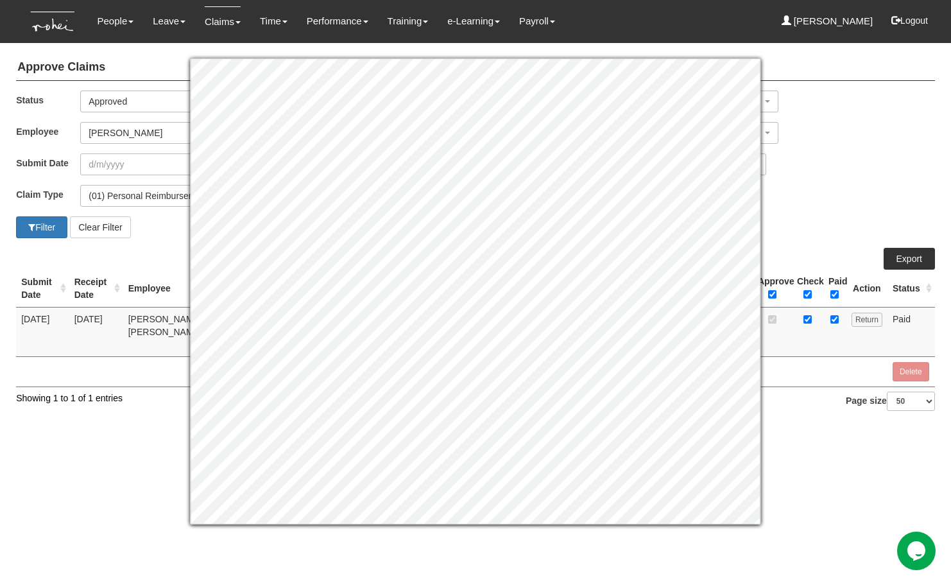
click at [822, 205] on div "Claim Type (01) Personal Reimbursement (02) Advance Disbursement (03) Daniel's …" at bounding box center [475, 200] width 939 height 31
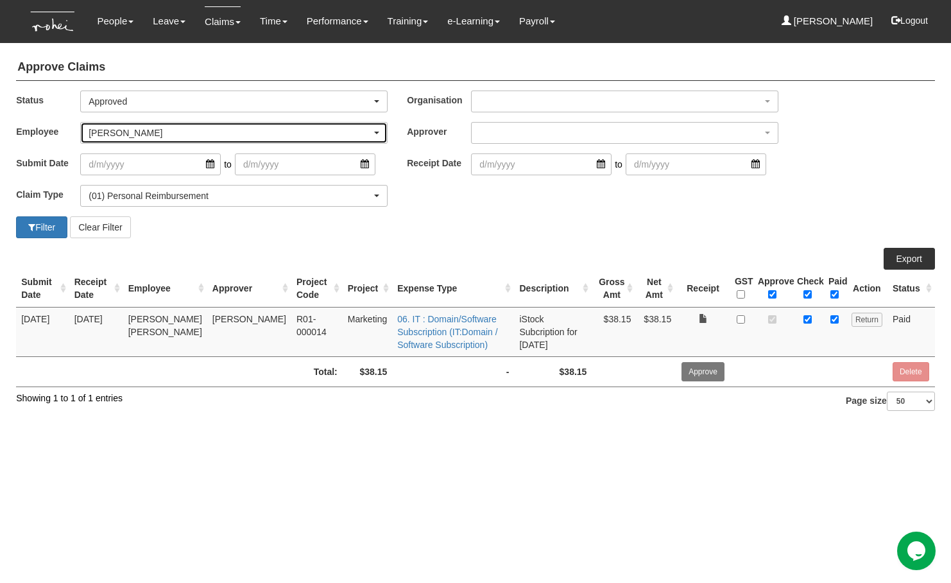
click at [214, 135] on div "[PERSON_NAME]" at bounding box center [230, 132] width 283 height 13
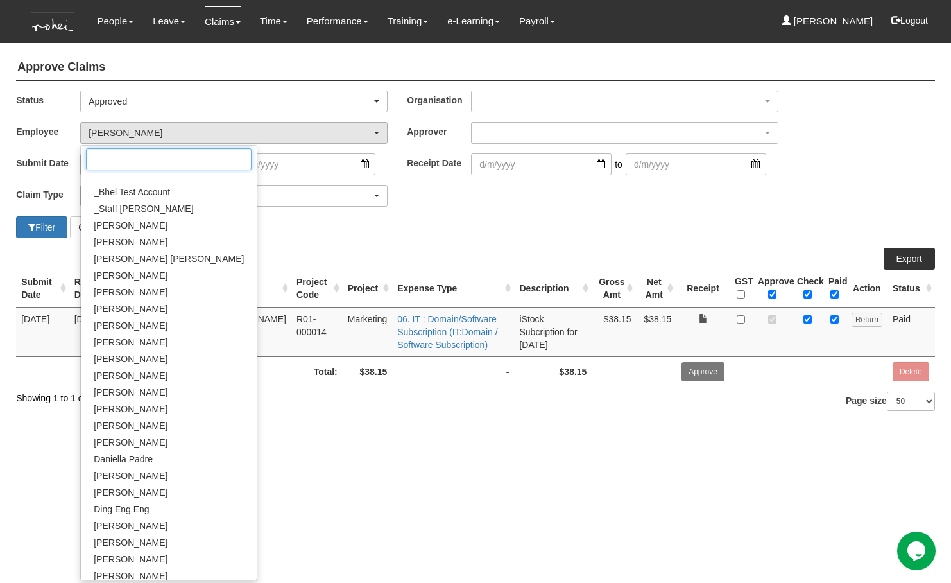
scroll to position [0, 0]
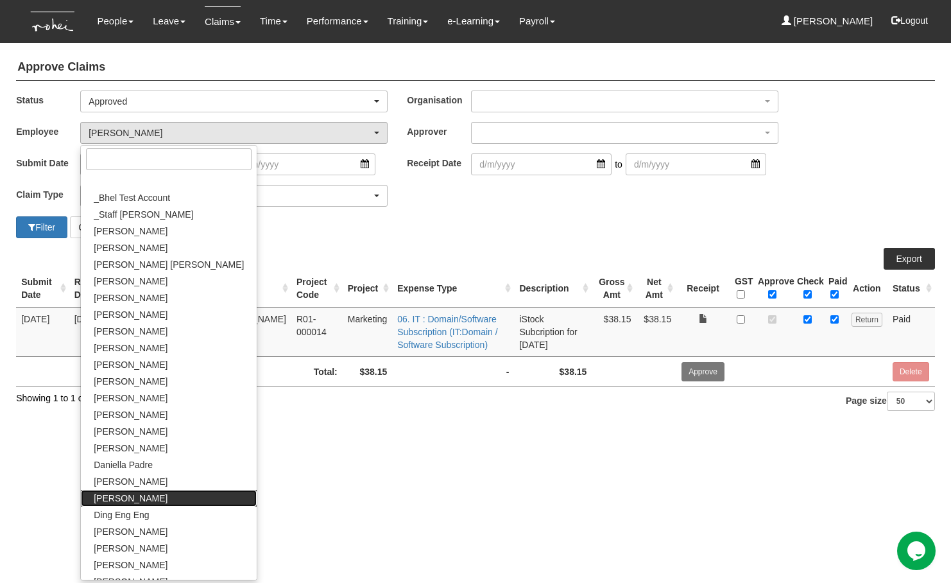
drag, startPoint x: 144, startPoint y: 499, endPoint x: 139, endPoint y: 469, distance: 30.6
click at [144, 499] on link "[PERSON_NAME]" at bounding box center [169, 498] width 176 height 17
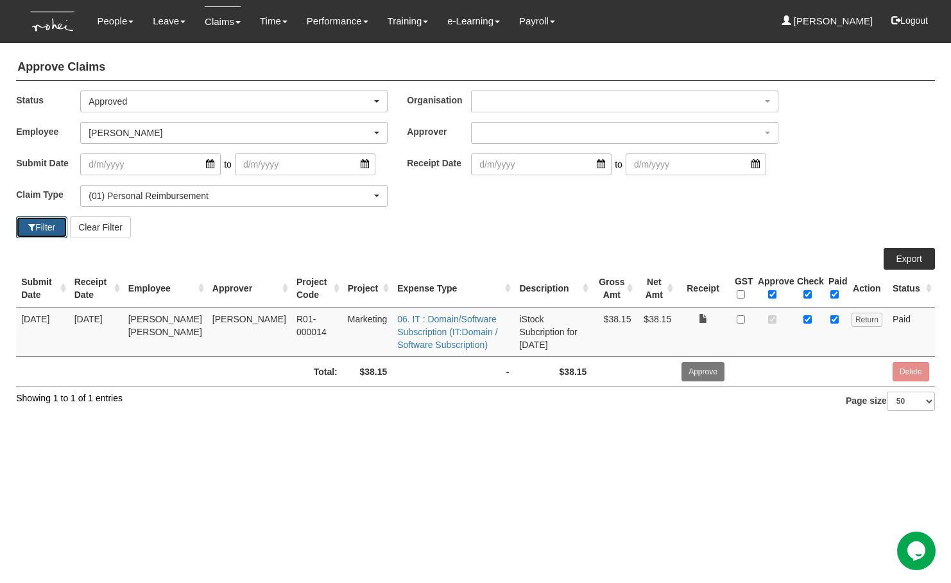
click at [45, 236] on button "Filter" at bounding box center [41, 227] width 51 height 22
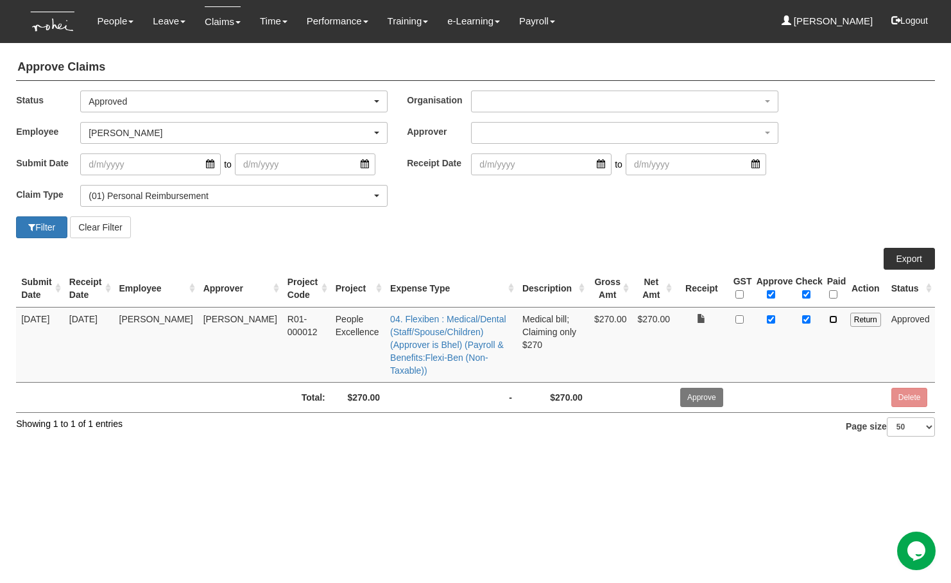
click at [835, 319] on input "checkbox" at bounding box center [833, 319] width 8 height 8
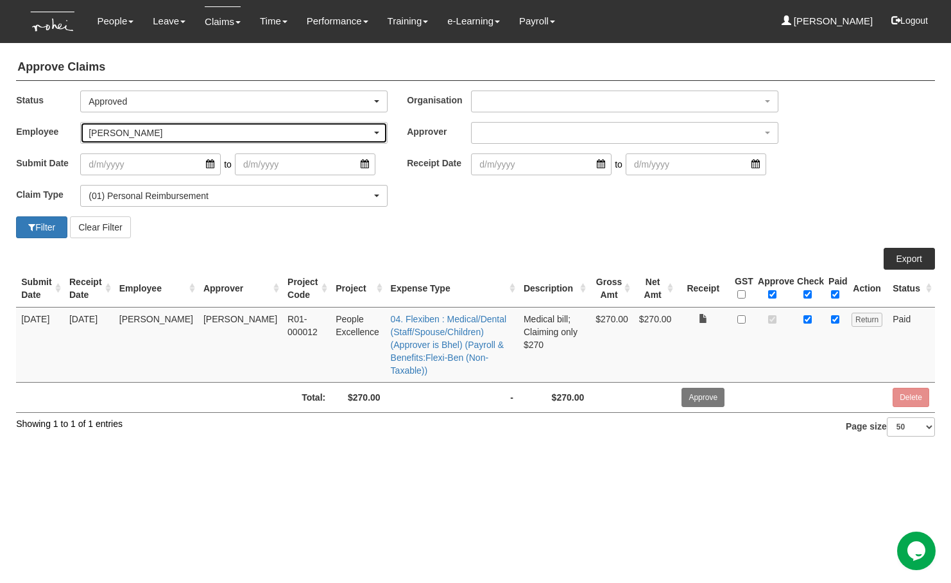
click at [186, 141] on div "[PERSON_NAME]" at bounding box center [234, 133] width 306 height 21
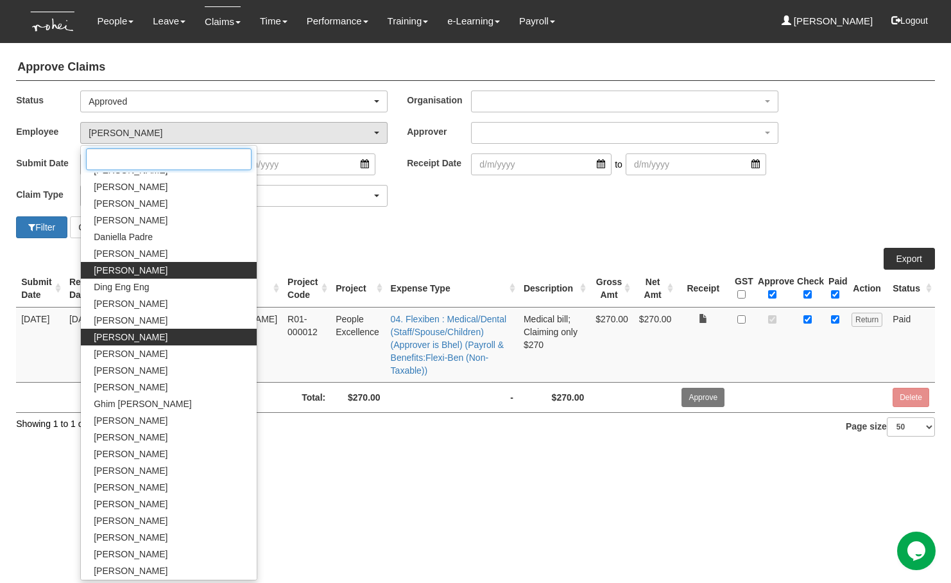
scroll to position [471, 0]
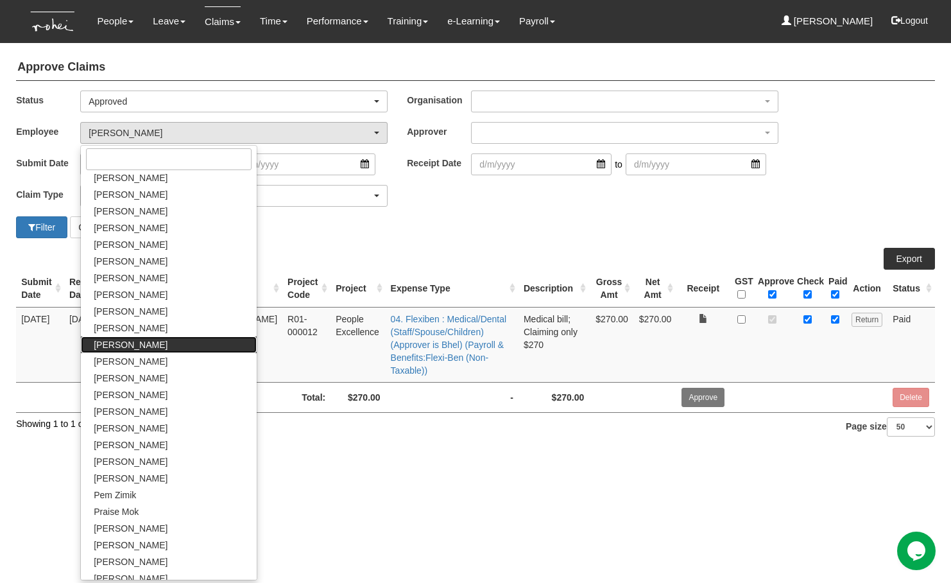
click at [130, 345] on span "[PERSON_NAME]" at bounding box center [131, 344] width 74 height 13
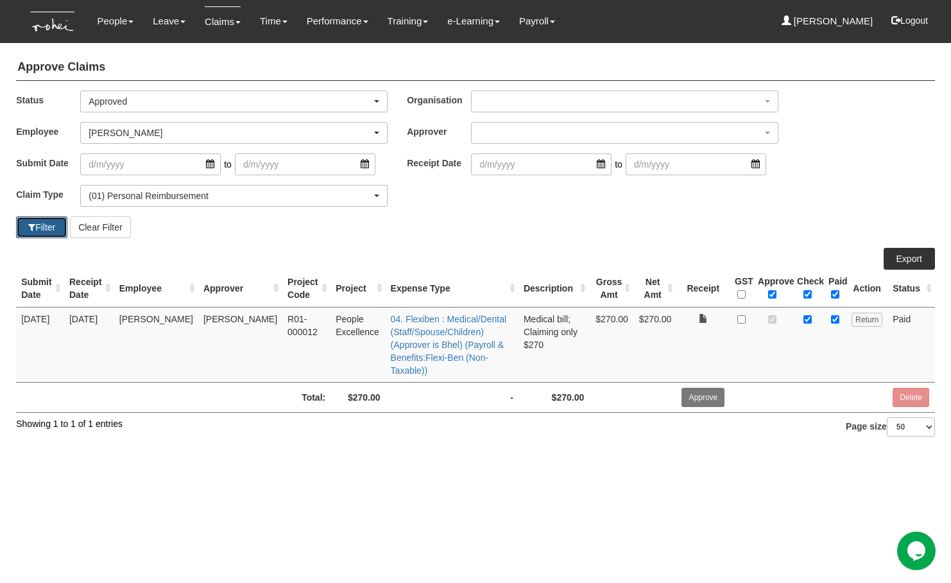
click at [30, 223] on span "button" at bounding box center [31, 227] width 7 height 9
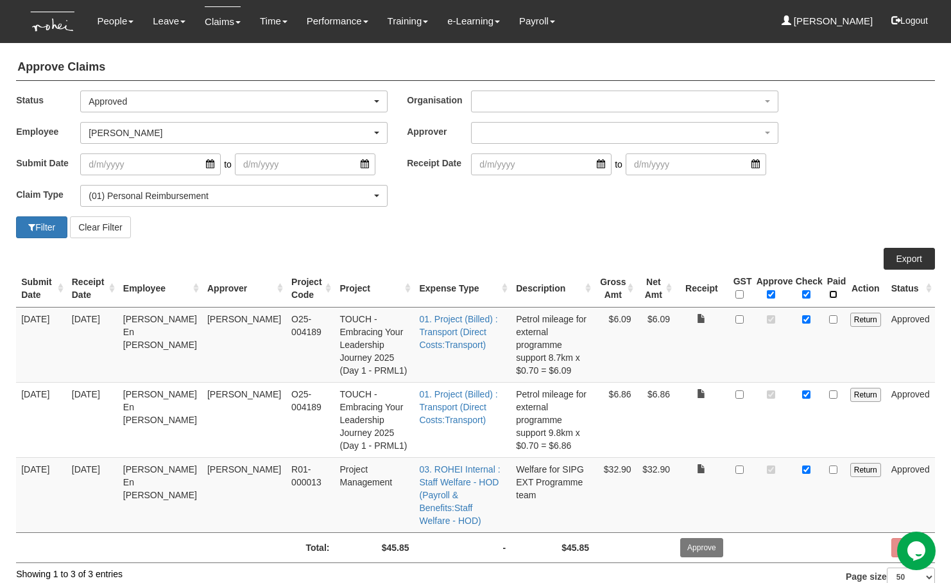
click at [833, 294] on input "\a Paid\a \a \a" at bounding box center [833, 294] width 8 height 8
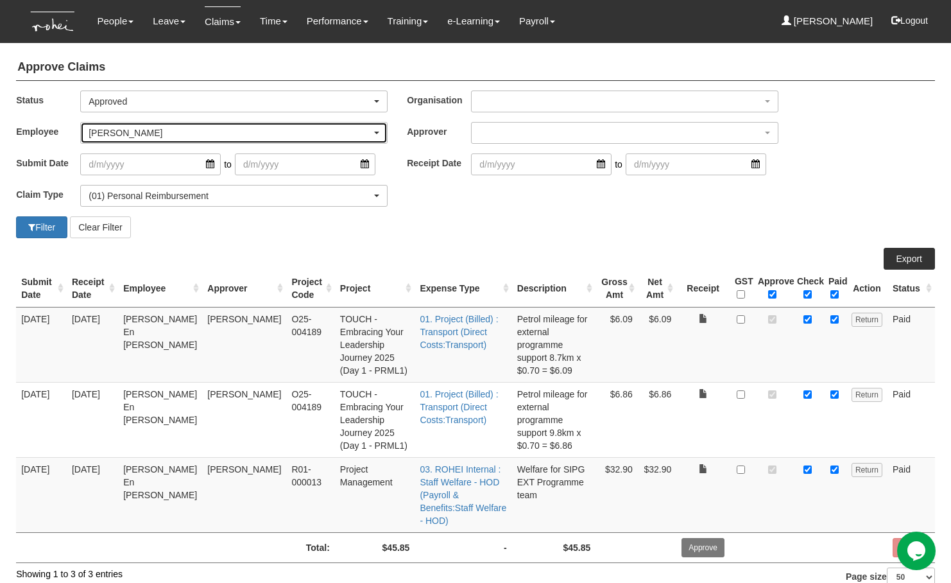
click at [159, 136] on div "[PERSON_NAME]" at bounding box center [230, 132] width 283 height 13
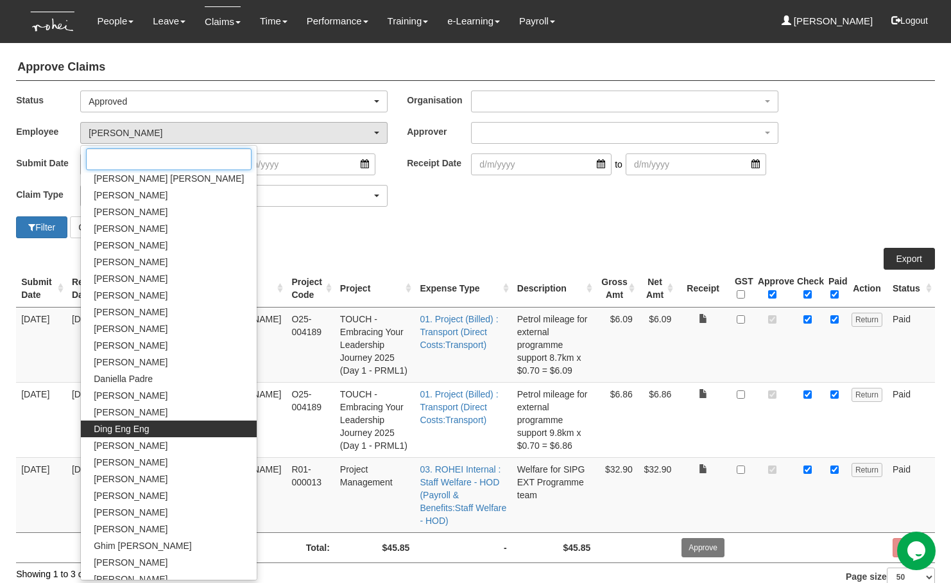
scroll to position [65, 0]
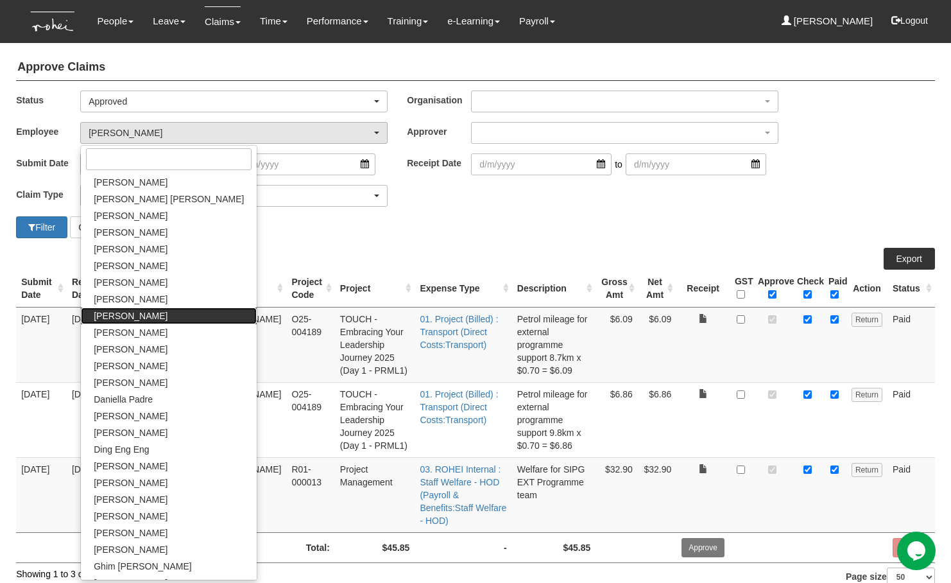
click at [134, 318] on link "[PERSON_NAME]" at bounding box center [169, 316] width 176 height 17
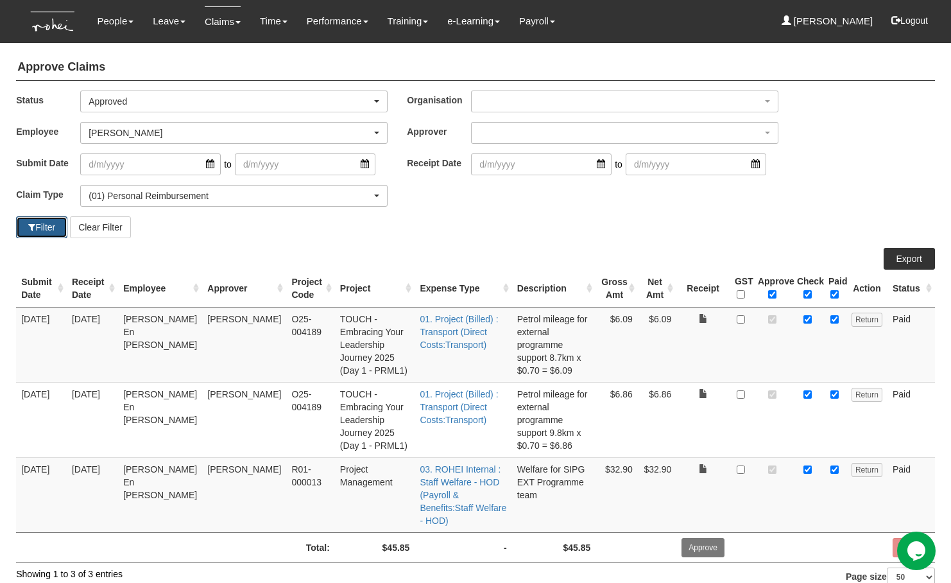
click at [45, 227] on button "Filter" at bounding box center [41, 227] width 51 height 22
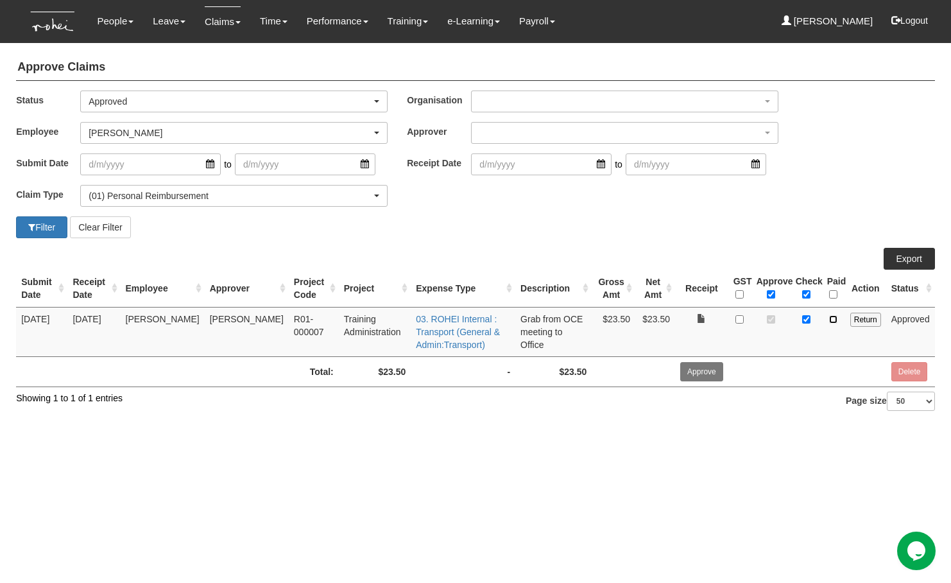
click at [837, 318] on input "checkbox" at bounding box center [833, 319] width 8 height 8
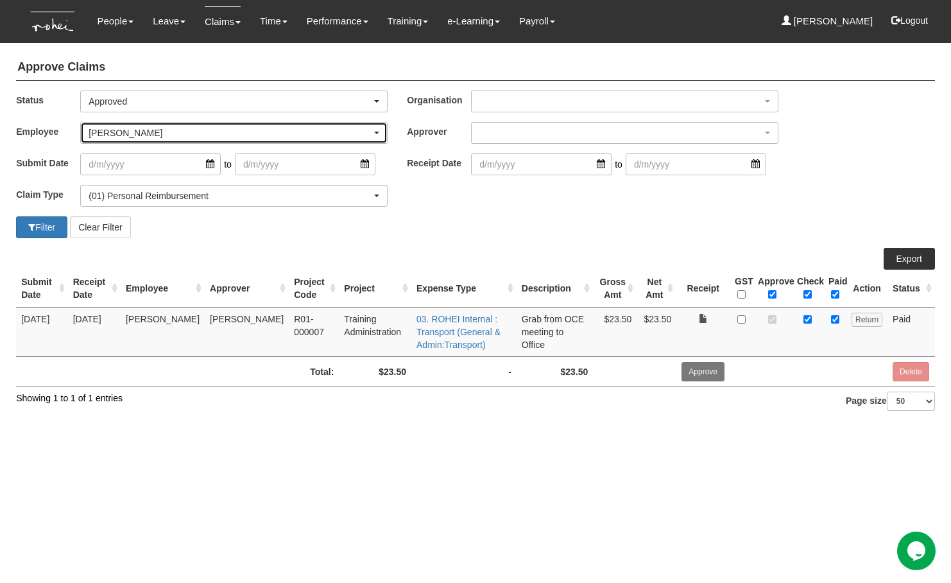
click at [135, 128] on div "[PERSON_NAME]" at bounding box center [230, 132] width 283 height 13
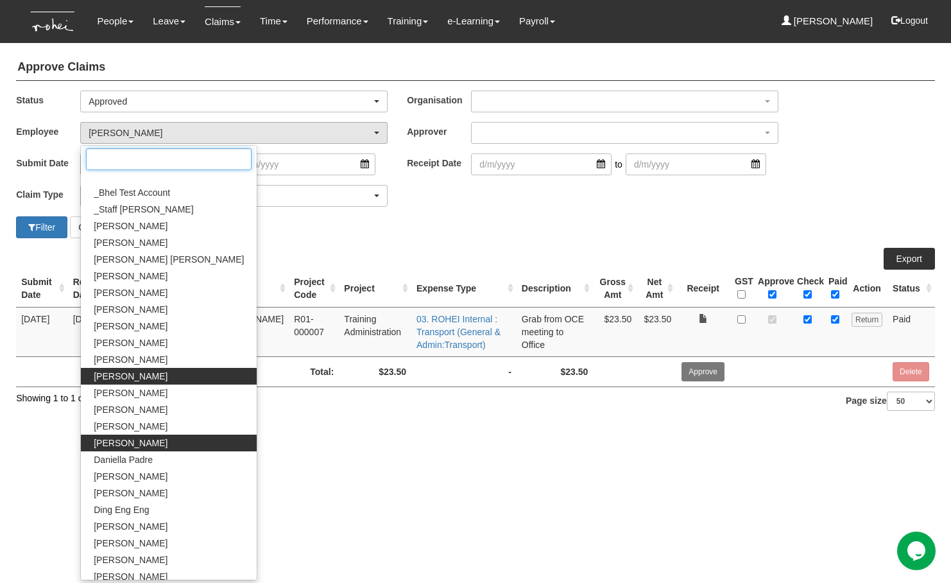
scroll to position [460, 0]
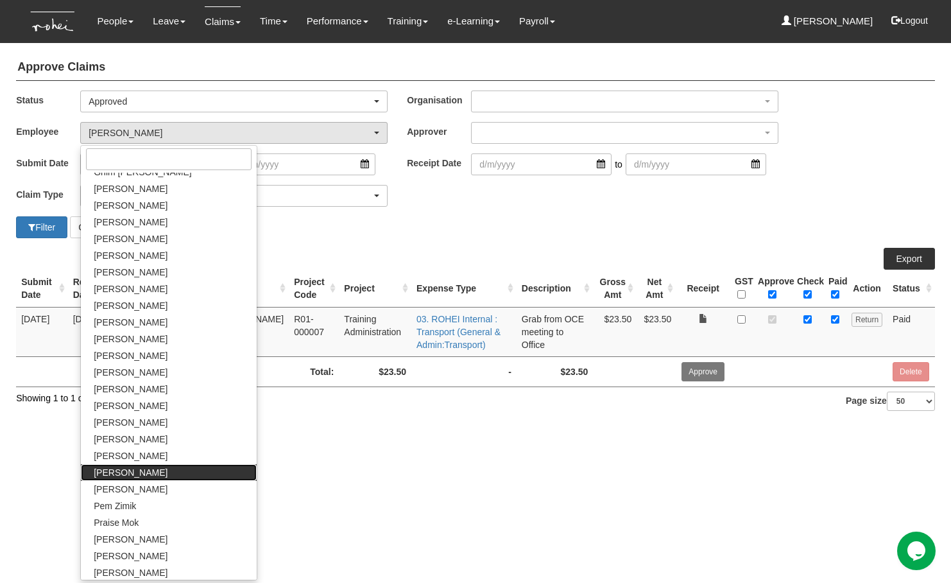
click at [135, 470] on span "[PERSON_NAME]" at bounding box center [131, 472] width 74 height 13
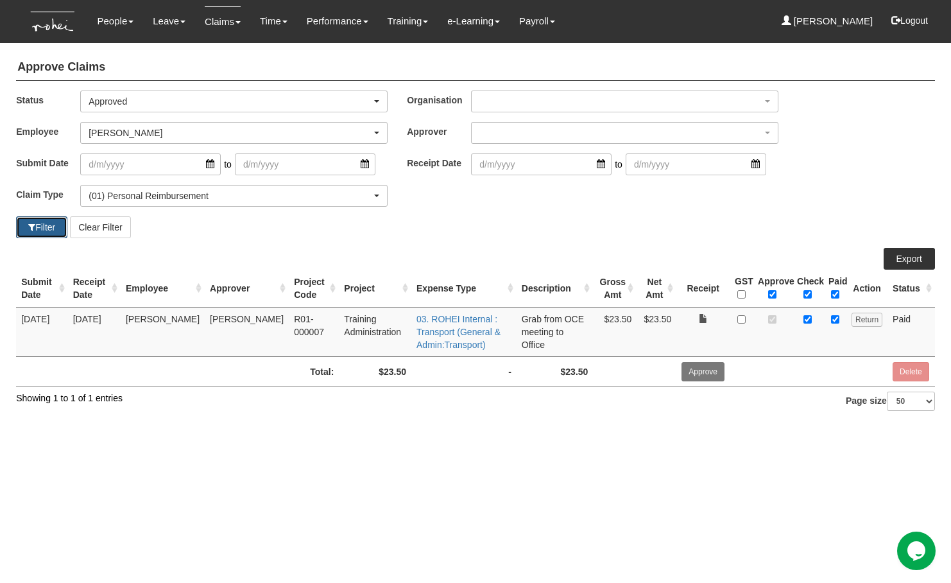
click at [42, 232] on button "Filter" at bounding box center [41, 227] width 51 height 22
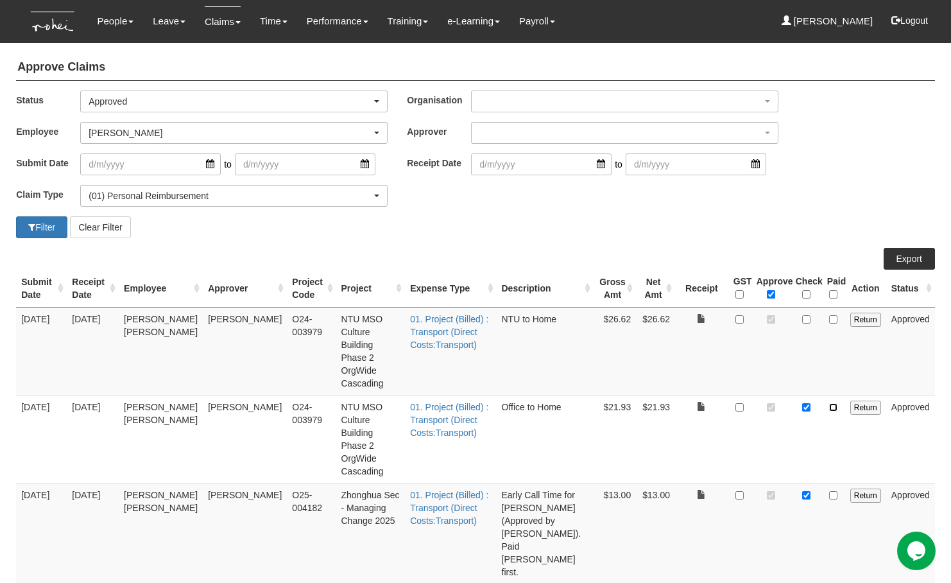
click at [838, 403] on input "checkbox" at bounding box center [833, 407] width 8 height 8
click at [838, 491] on input "checkbox" at bounding box center [833, 495] width 8 height 8
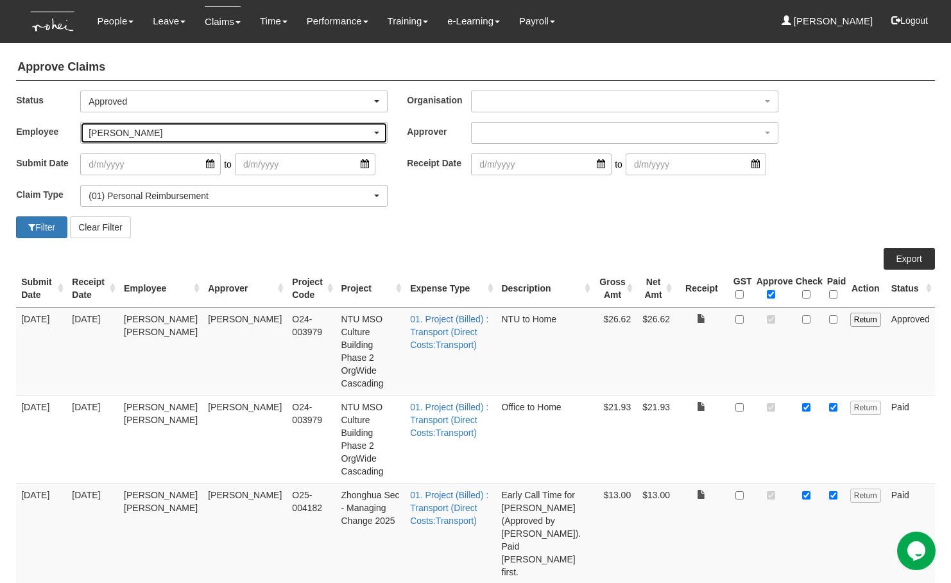
click at [203, 134] on div "[PERSON_NAME]" at bounding box center [230, 132] width 283 height 13
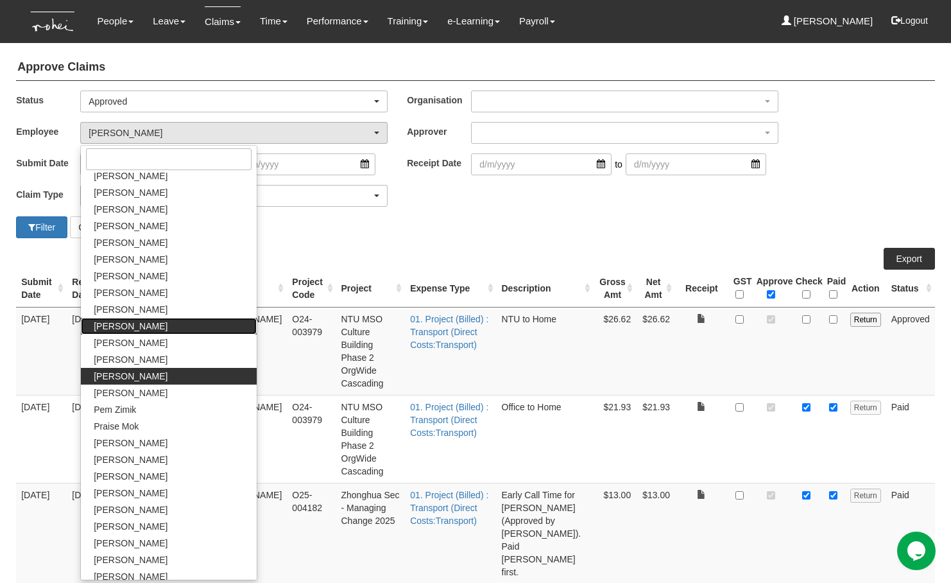
click at [151, 332] on link "[PERSON_NAME]" at bounding box center [169, 326] width 176 height 17
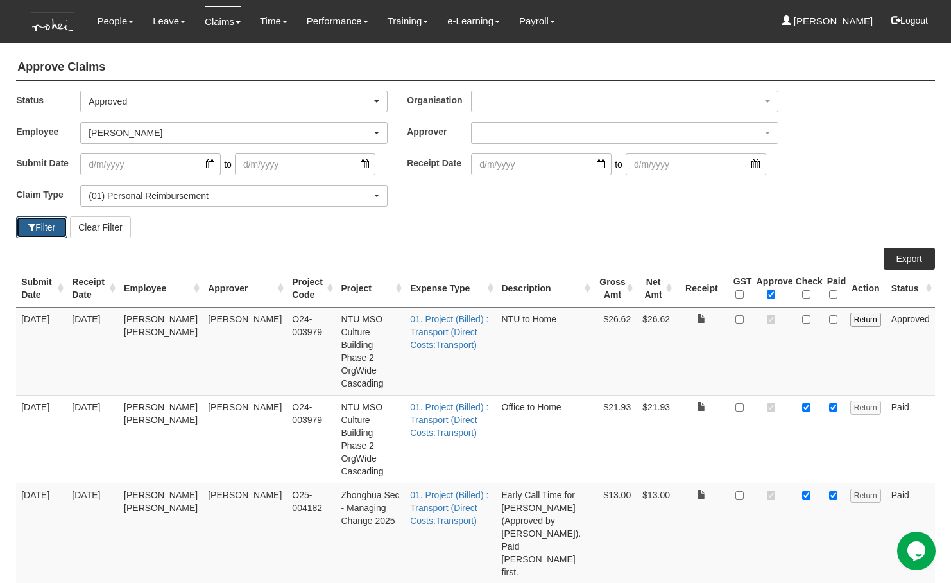
click at [48, 223] on button "Filter" at bounding box center [41, 227] width 51 height 22
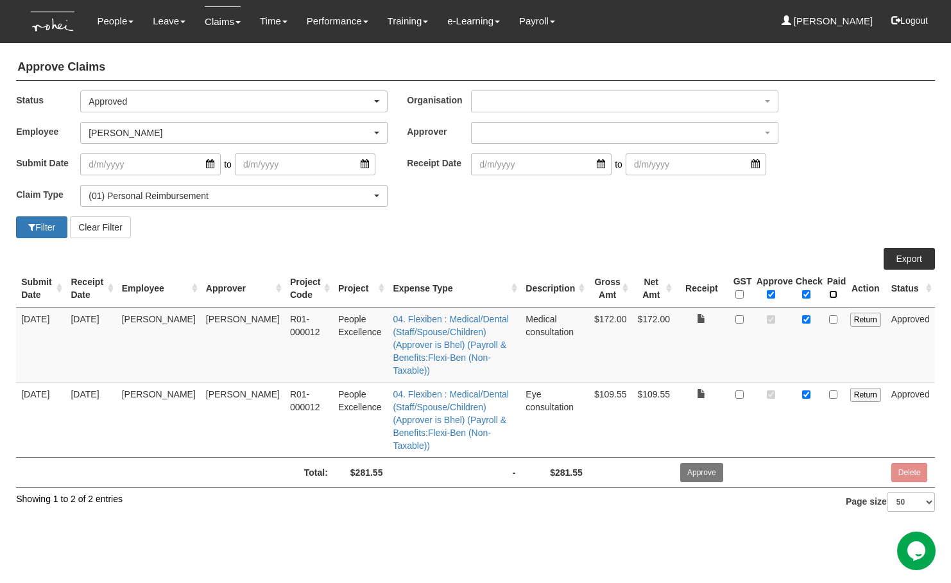
click at [835, 292] on input "\a Paid\a \a \a" at bounding box center [833, 294] width 8 height 8
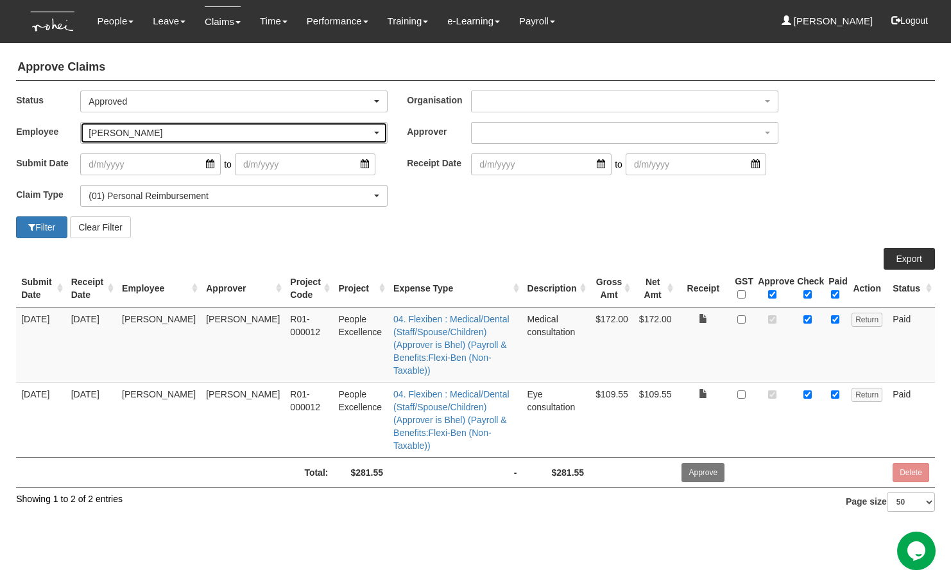
click at [110, 141] on div "[PERSON_NAME]" at bounding box center [234, 133] width 306 height 21
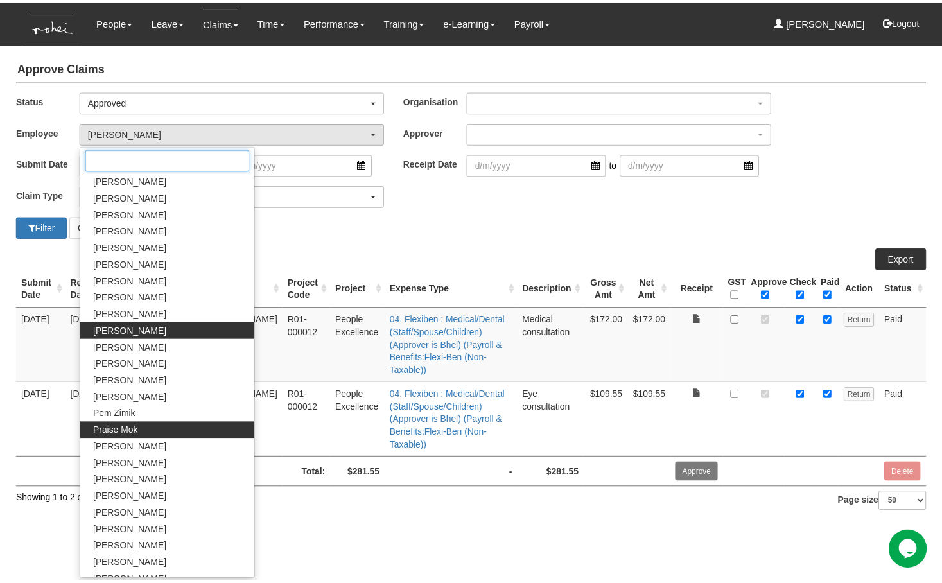
scroll to position [645, 0]
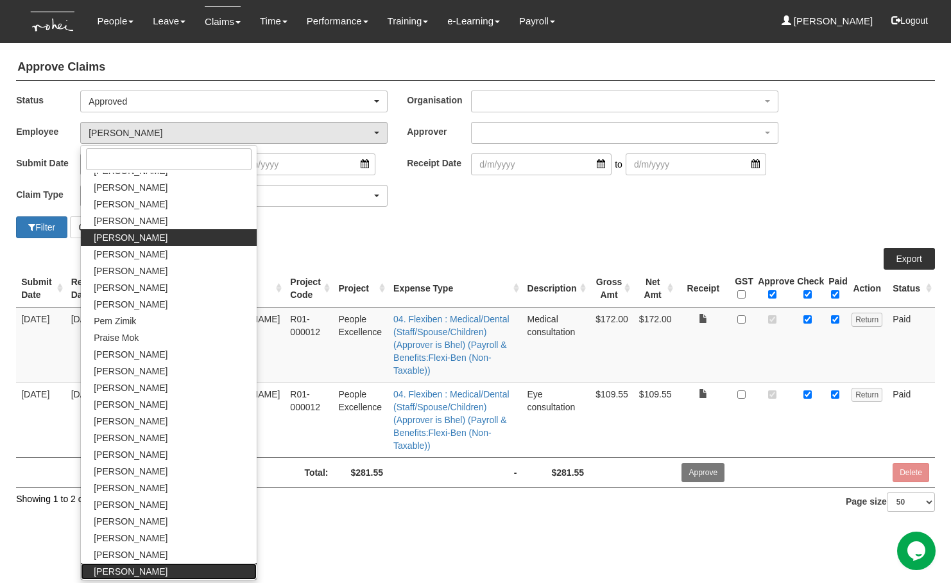
click at [130, 566] on span "Zafirah Zambari" at bounding box center [131, 571] width 74 height 13
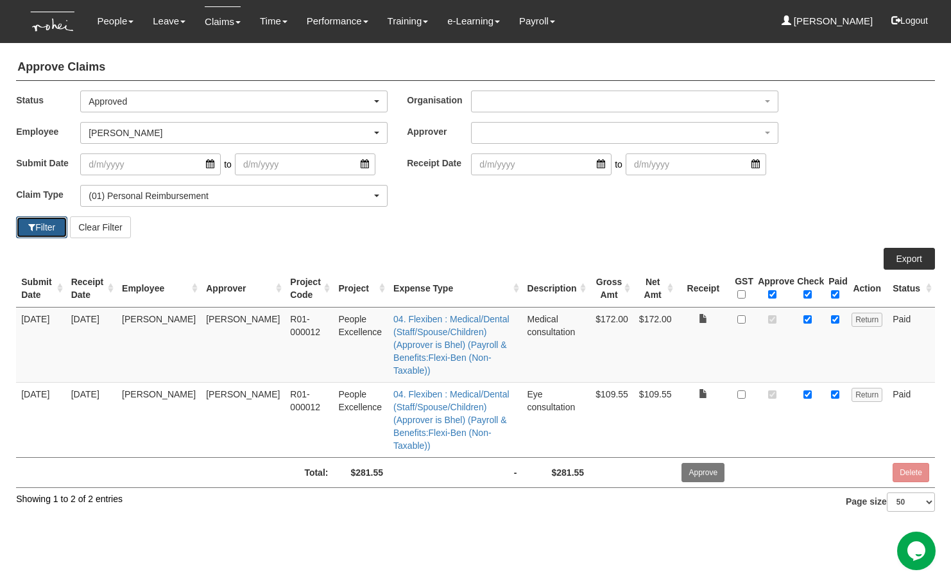
click at [42, 229] on button "Filter" at bounding box center [41, 227] width 51 height 22
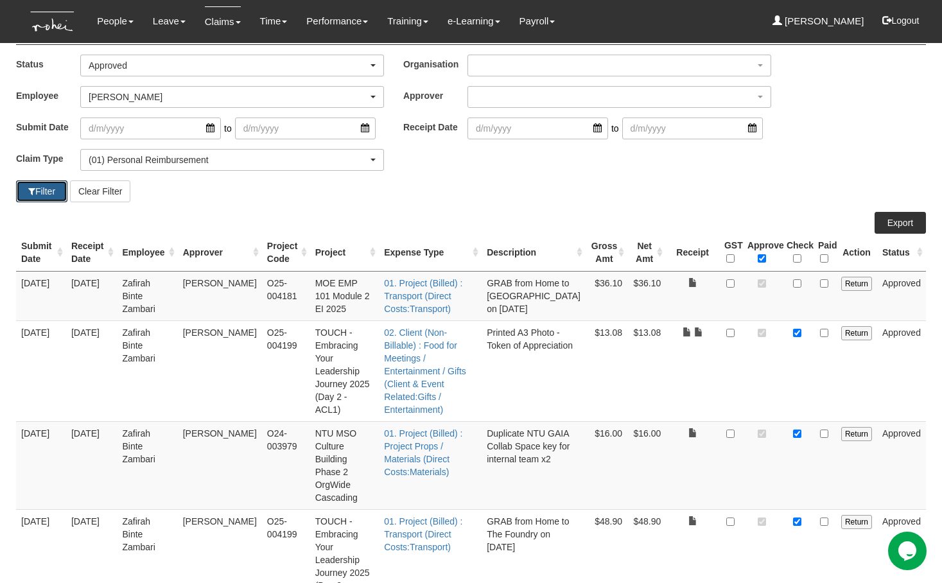
scroll to position [56, 0]
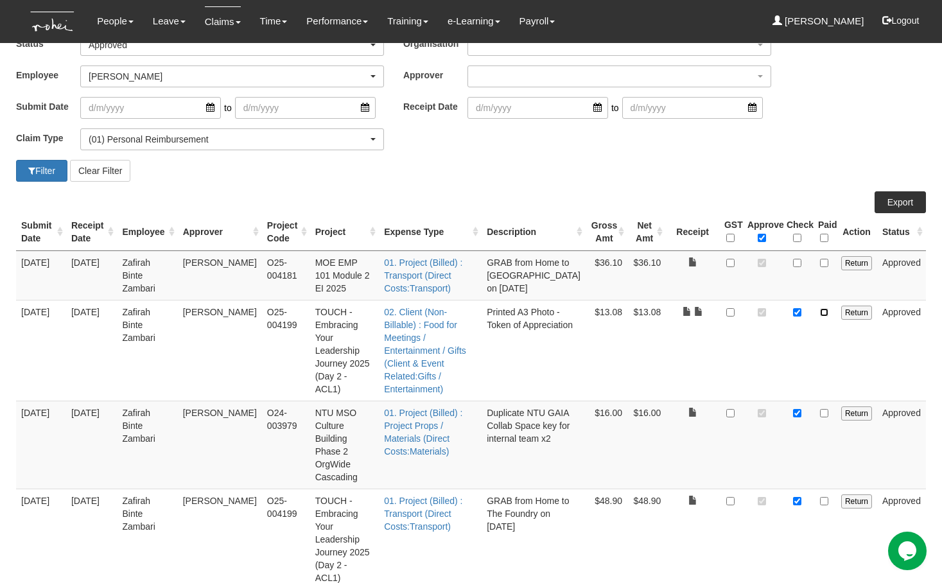
click at [825, 314] on input "checkbox" at bounding box center [824, 312] width 8 height 8
click at [828, 409] on input "checkbox" at bounding box center [824, 413] width 8 height 8
click at [828, 497] on input "checkbox" at bounding box center [824, 501] width 8 height 8
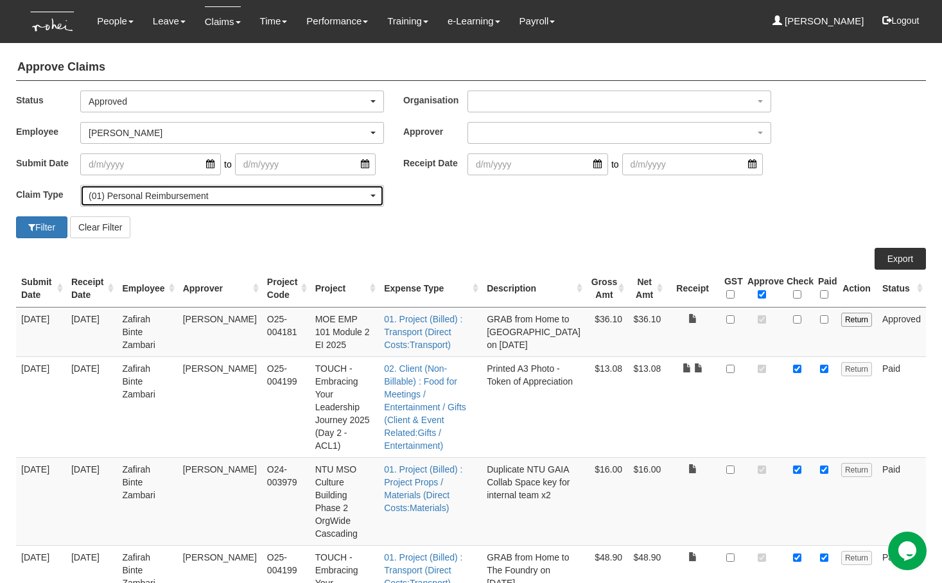
click at [146, 196] on div "(01) Personal Reimbursement" at bounding box center [228, 195] width 279 height 13
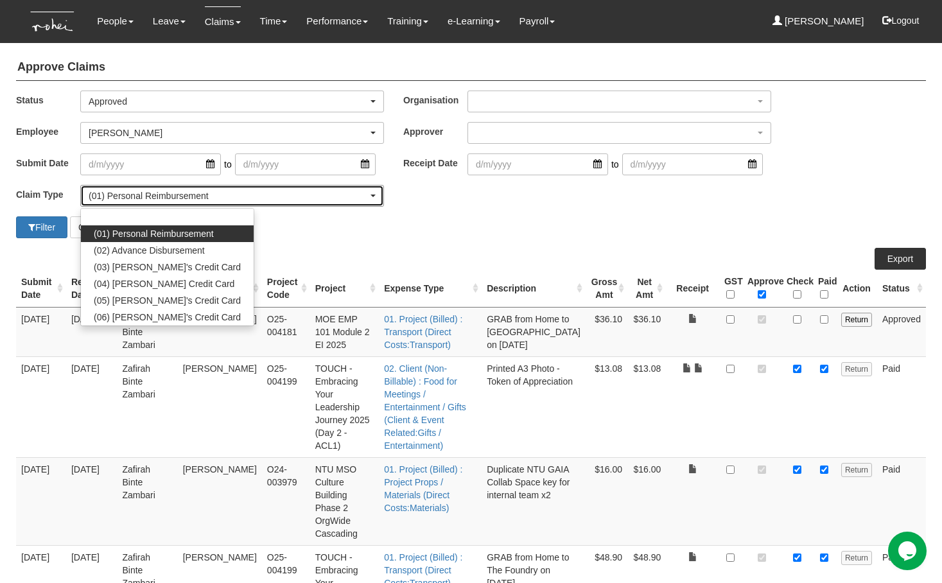
click at [146, 196] on div "(01) Personal Reimbursement" at bounding box center [228, 195] width 279 height 13
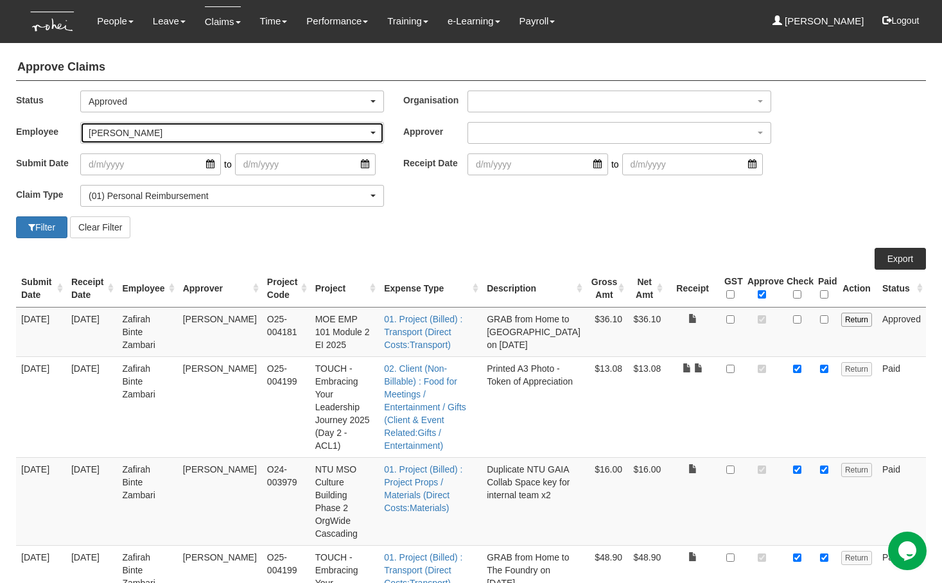
click at [128, 135] on div "Zafirah Zambari" at bounding box center [228, 132] width 279 height 13
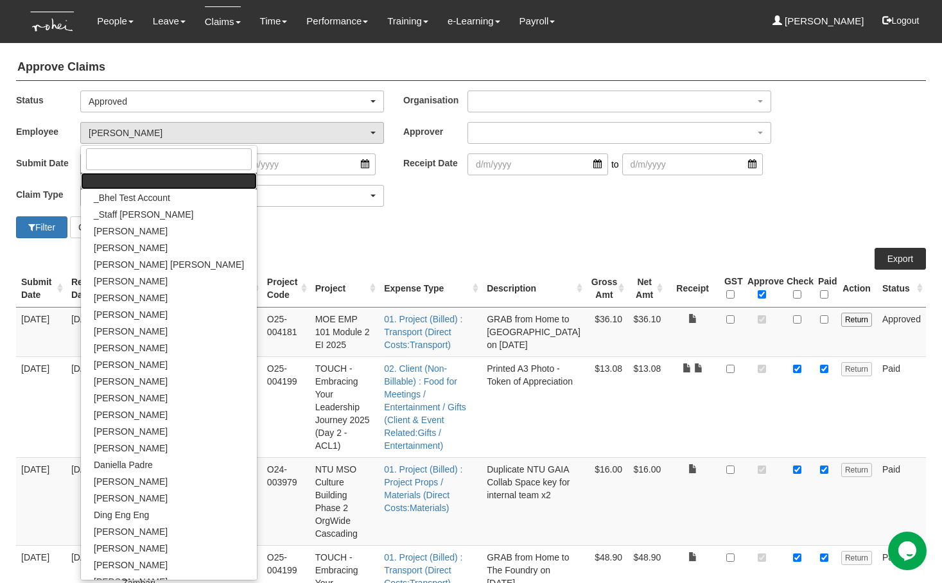
click at [137, 173] on link at bounding box center [169, 181] width 176 height 17
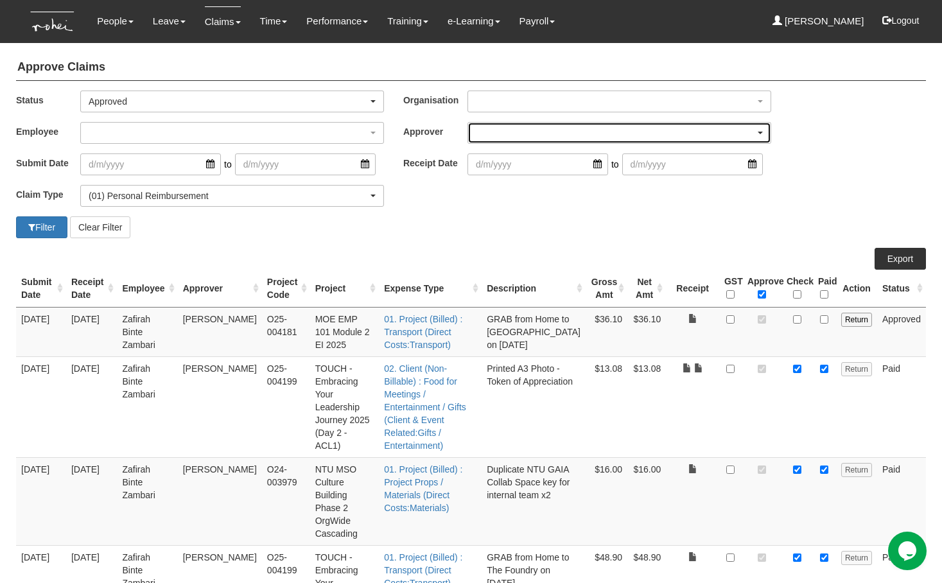
click at [521, 133] on div "button" at bounding box center [619, 133] width 302 height 21
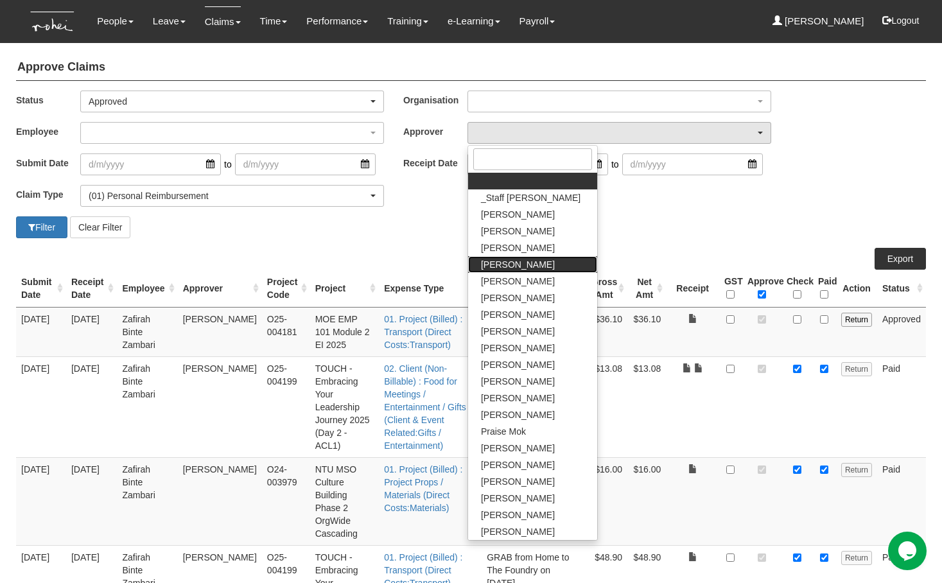
click at [523, 268] on span "[PERSON_NAME]" at bounding box center [518, 264] width 74 height 13
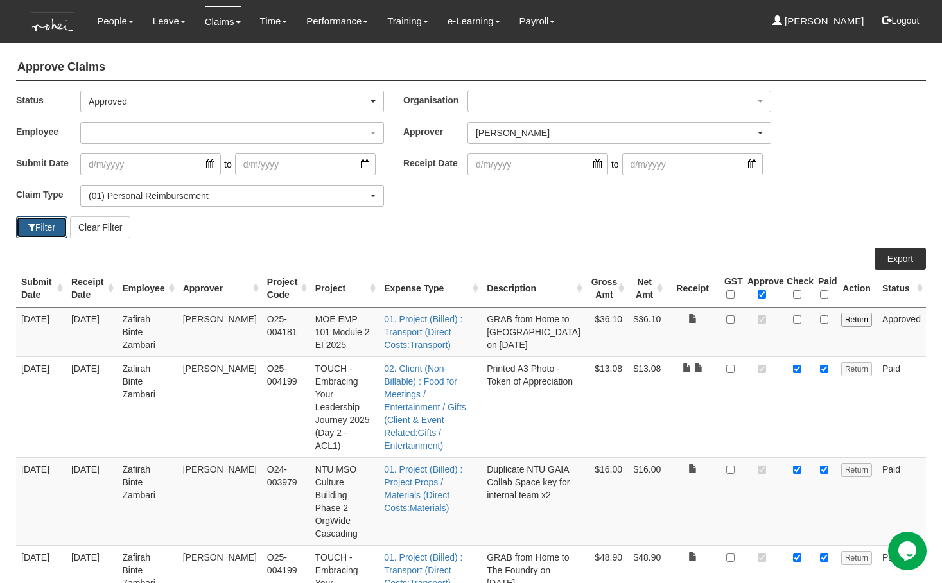
click at [36, 229] on button "Filter" at bounding box center [41, 227] width 51 height 22
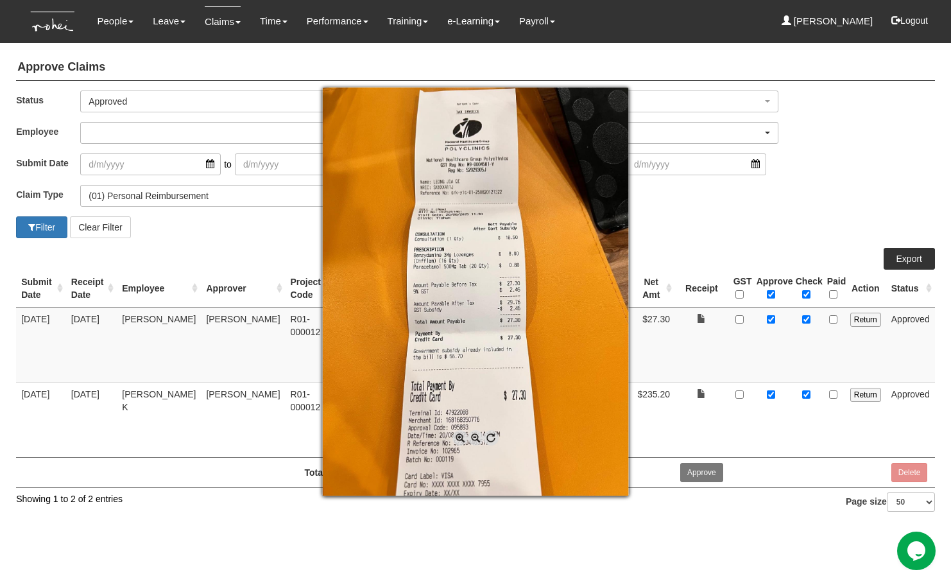
click at [187, 246] on div at bounding box center [475, 291] width 951 height 583
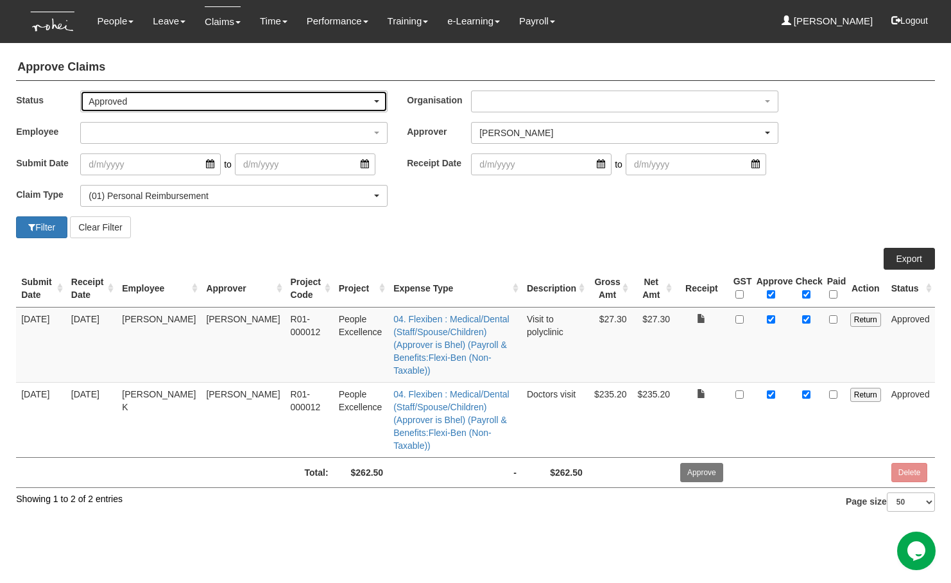
click at [139, 108] on div "Approved" at bounding box center [234, 101] width 306 height 21
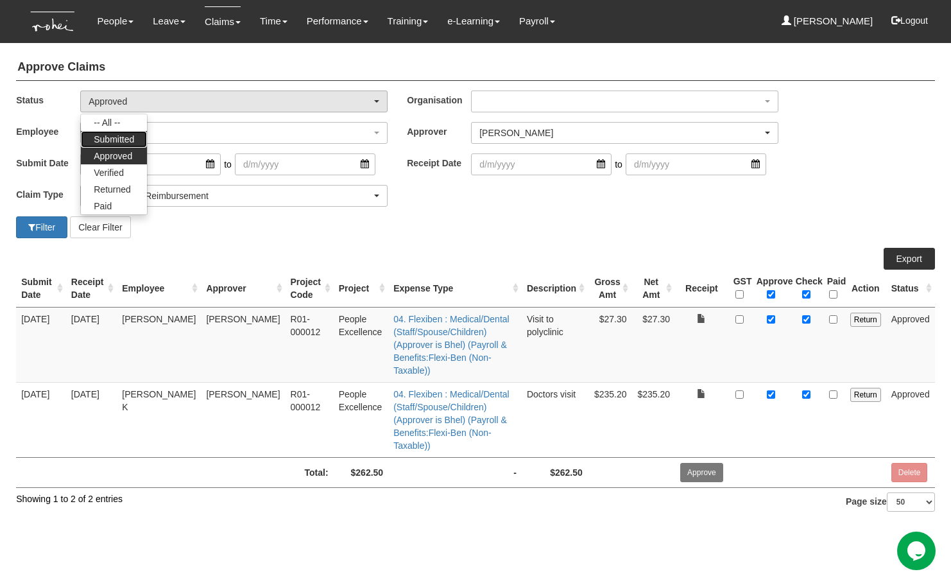
click at [131, 137] on span "Submitted" at bounding box center [114, 139] width 40 height 13
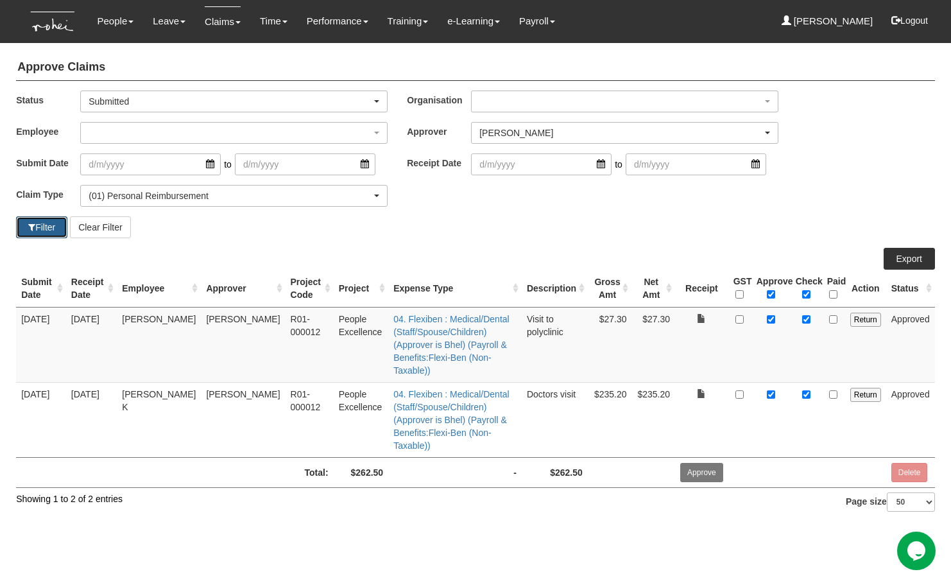
click at [49, 225] on button "Filter" at bounding box center [41, 227] width 51 height 22
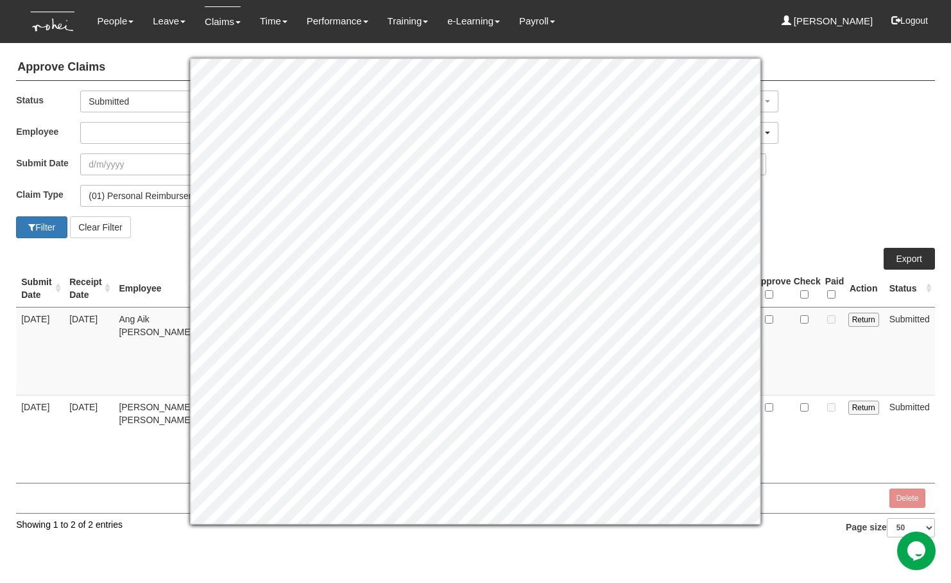
click at [820, 188] on div "Claim Type (01) Personal Reimbursement (02) Advance Disbursement (03) Daniel's …" at bounding box center [475, 200] width 939 height 31
click at [819, 192] on div "Claim Type (01) Personal Reimbursement (02) Advance Disbursement (03) Daniel's …" at bounding box center [475, 200] width 939 height 31
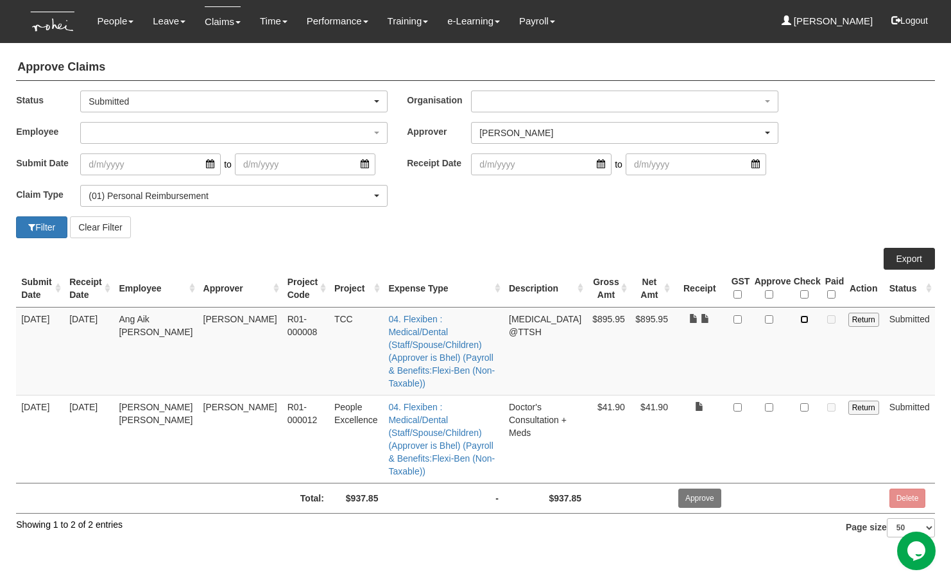
drag, startPoint x: 805, startPoint y: 319, endPoint x: 797, endPoint y: 320, distance: 7.8
click at [805, 319] on input "checkbox" at bounding box center [805, 319] width 8 height 8
click at [770, 319] on input "checkbox" at bounding box center [769, 319] width 8 height 8
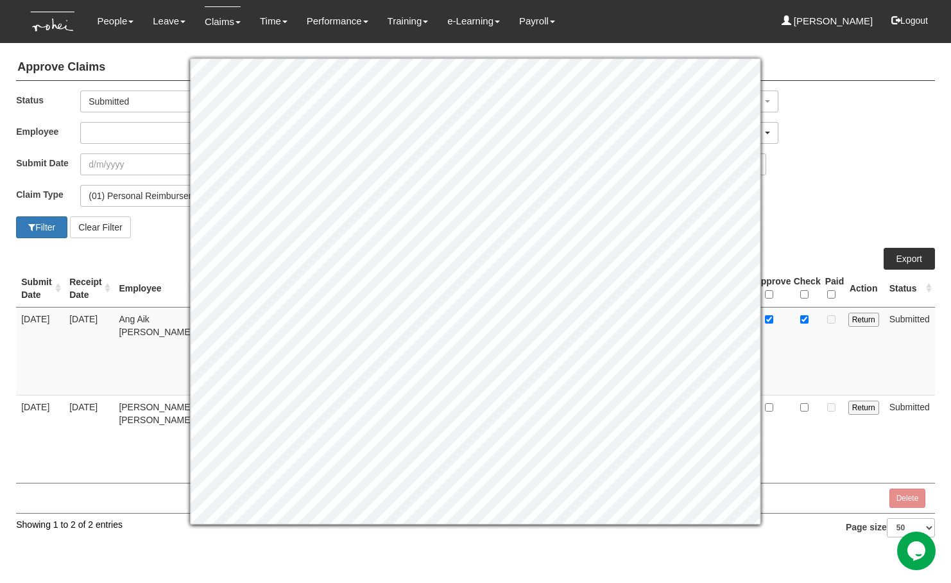
drag, startPoint x: 802, startPoint y: 342, endPoint x: 792, endPoint y: 347, distance: 10.6
click at [802, 342] on td at bounding box center [804, 351] width 31 height 88
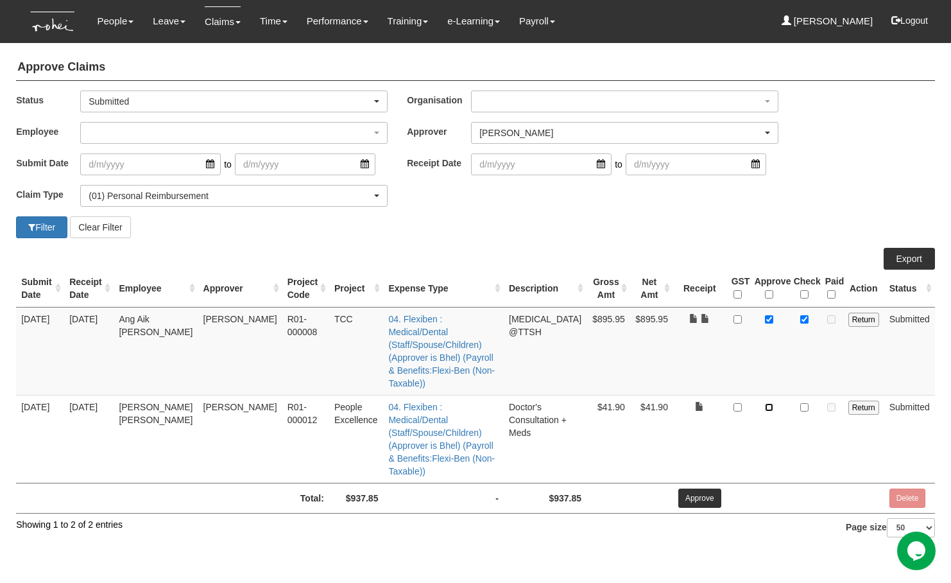
click at [770, 403] on input "checkbox" at bounding box center [769, 407] width 8 height 8
click at [805, 403] on input "checkbox" at bounding box center [805, 407] width 8 height 8
click at [701, 489] on input "Approve" at bounding box center [700, 498] width 43 height 19
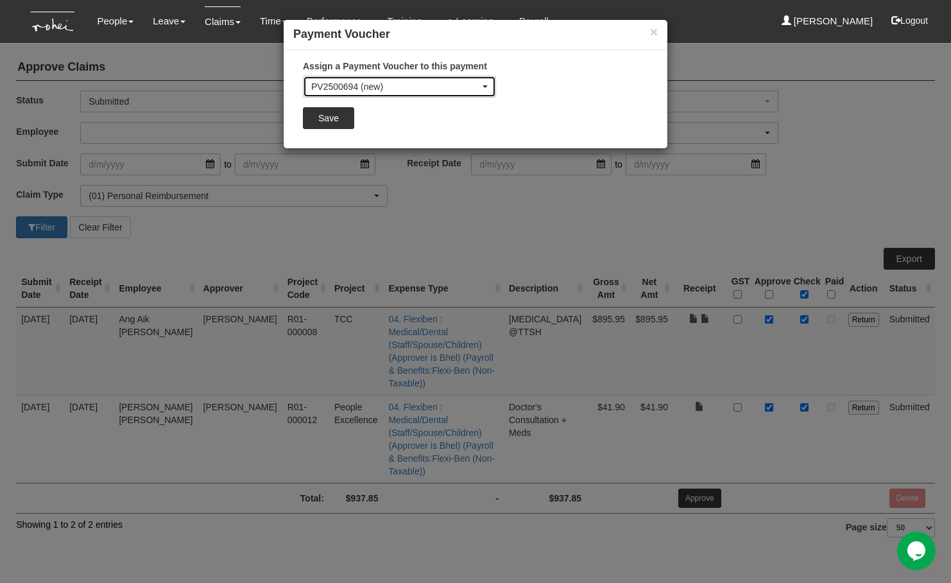
click at [415, 94] on div "PV2500694 (new)" at bounding box center [400, 86] width 192 height 21
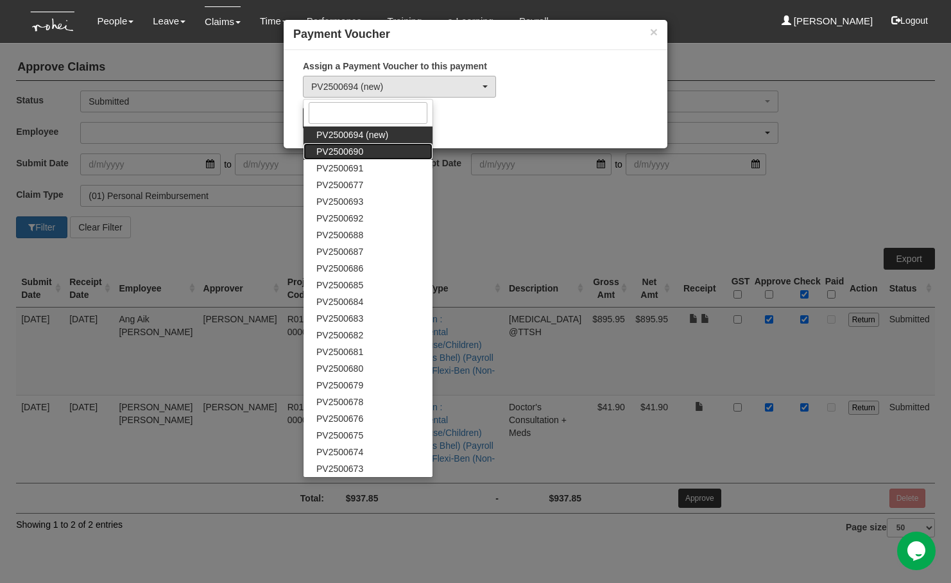
click at [352, 153] on span "PV2500690" at bounding box center [340, 151] width 47 height 13
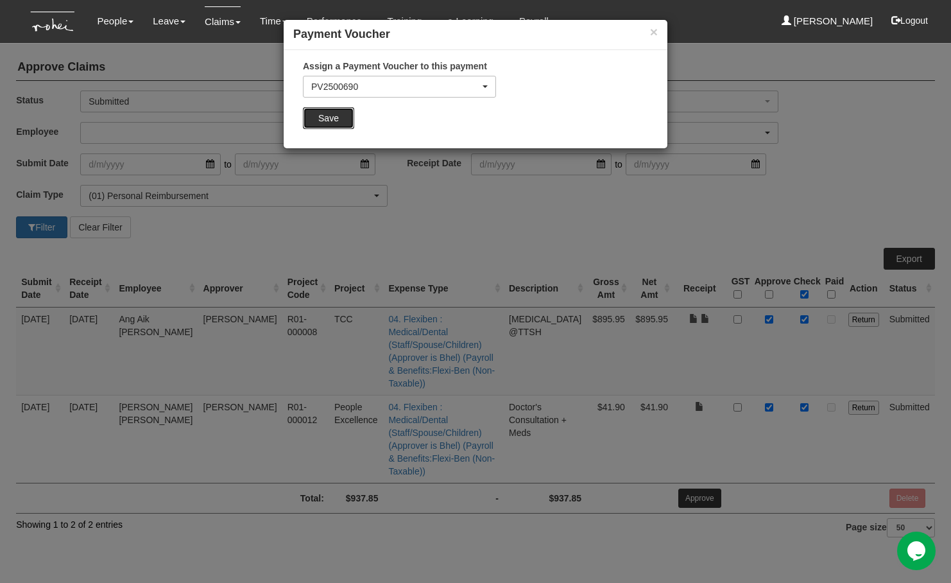
click at [331, 114] on input "Save" at bounding box center [328, 118] width 51 height 22
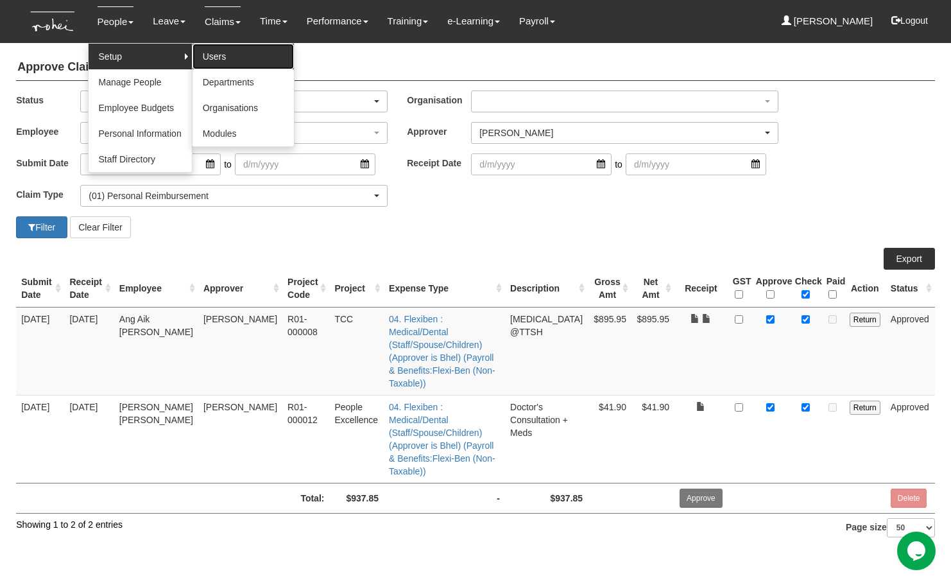
click at [206, 60] on link "Users" at bounding box center [243, 57] width 101 height 26
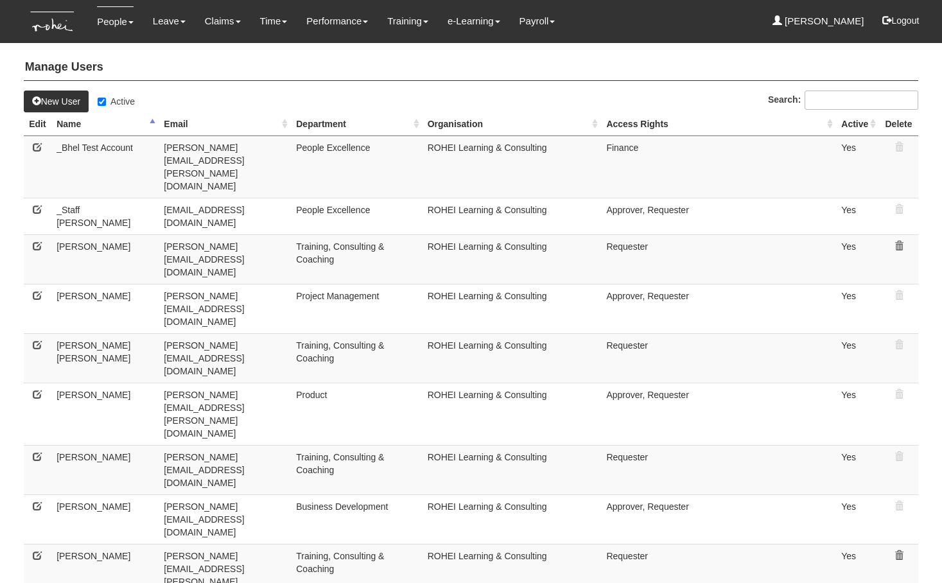
select select "50"
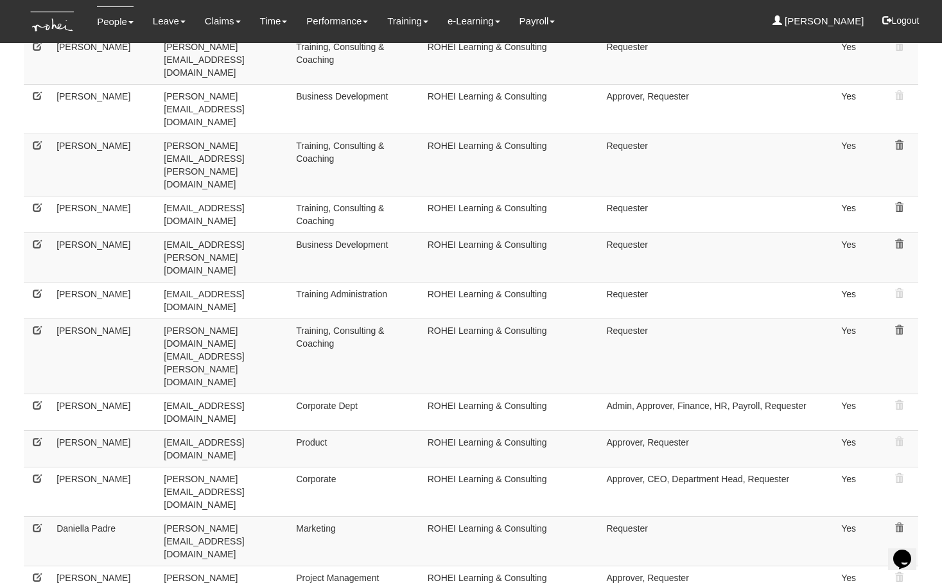
scroll to position [420, 0]
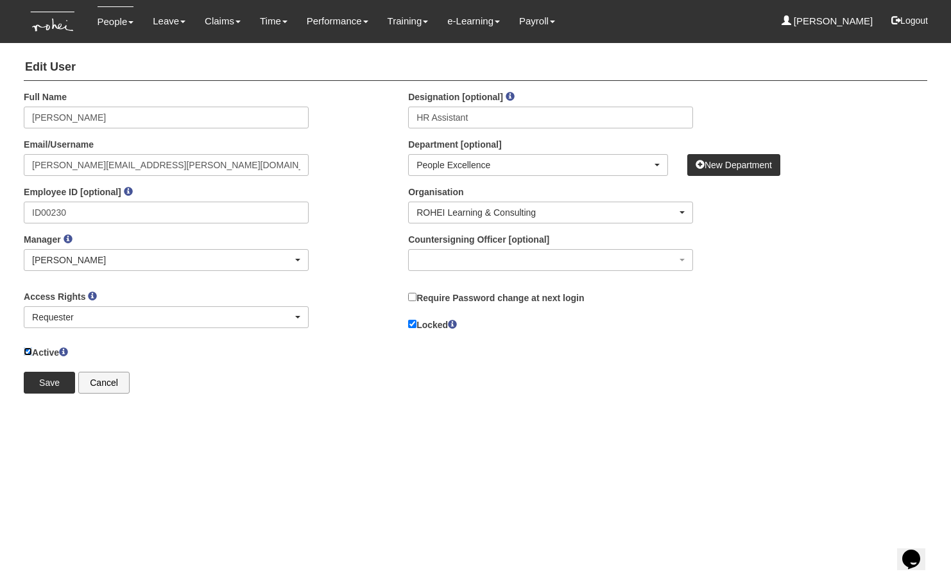
click at [28, 351] on input "Active" at bounding box center [28, 351] width 8 height 8
checkbox input "false"
click at [37, 375] on input "Save" at bounding box center [49, 383] width 51 height 22
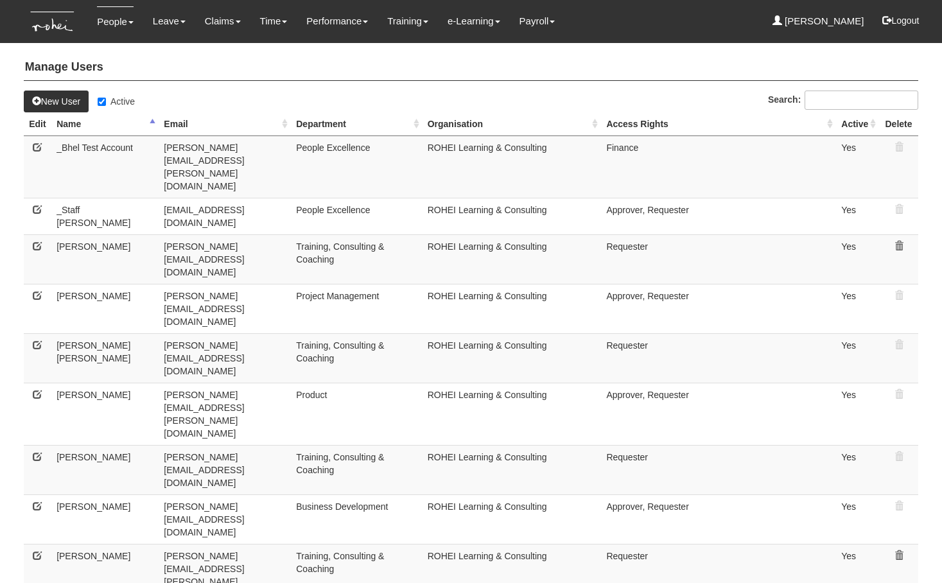
select select "50"
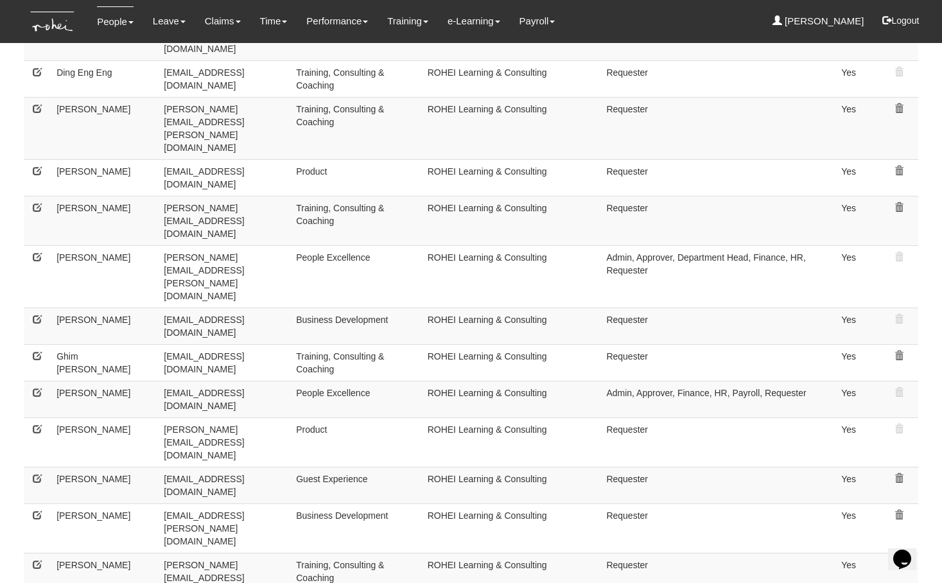
scroll to position [1030, 0]
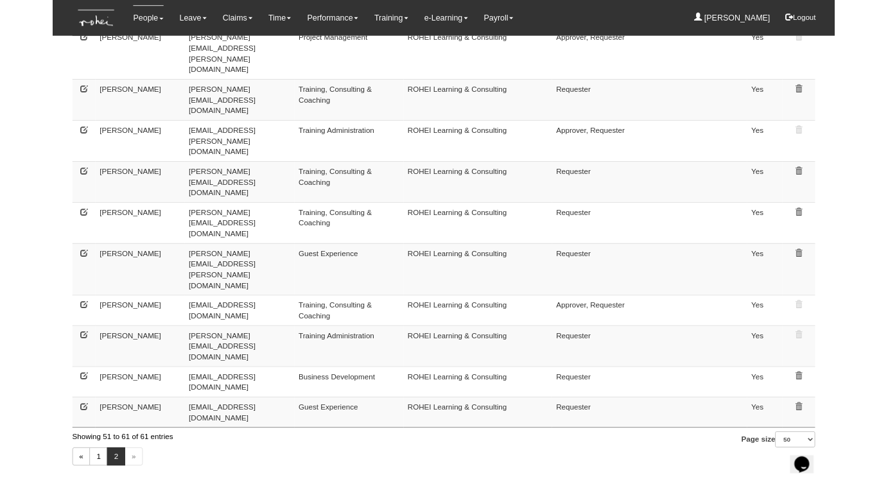
scroll to position [0, 0]
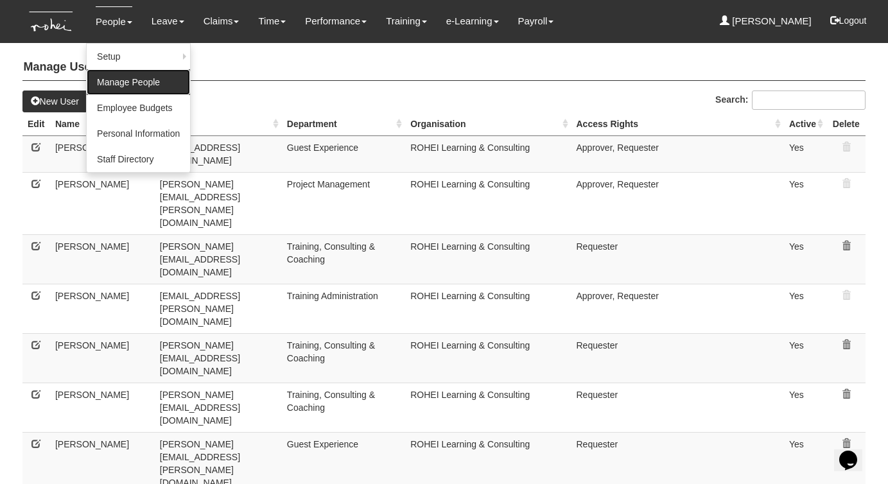
click at [118, 83] on link "Manage People" at bounding box center [138, 82] width 103 height 26
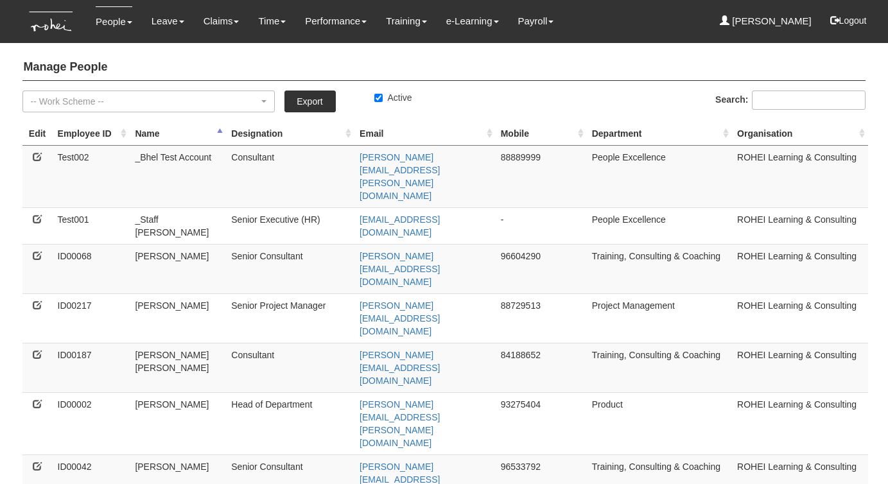
select select "50"
click at [777, 99] on input "Search:" at bounding box center [809, 100] width 114 height 19
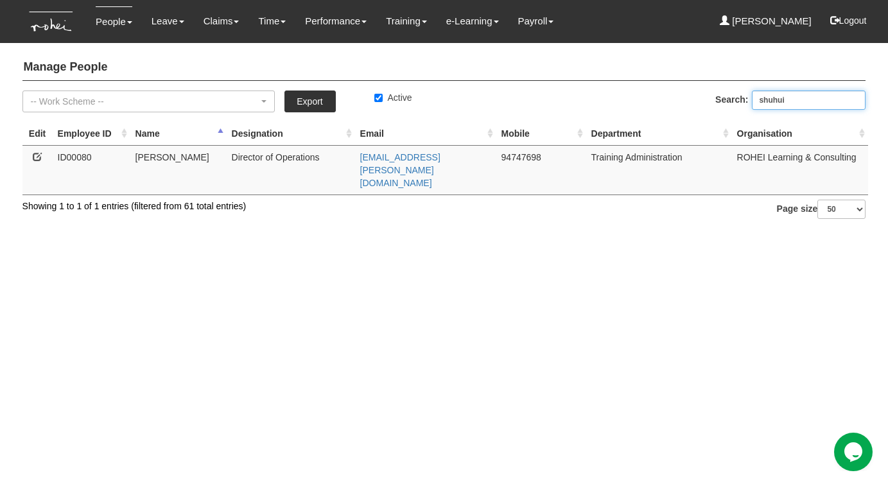
type input "shuhui"
click at [519, 154] on td "94747698" at bounding box center [541, 169] width 90 height 49
copy td "94747698"
